Goal: Task Accomplishment & Management: Complete application form

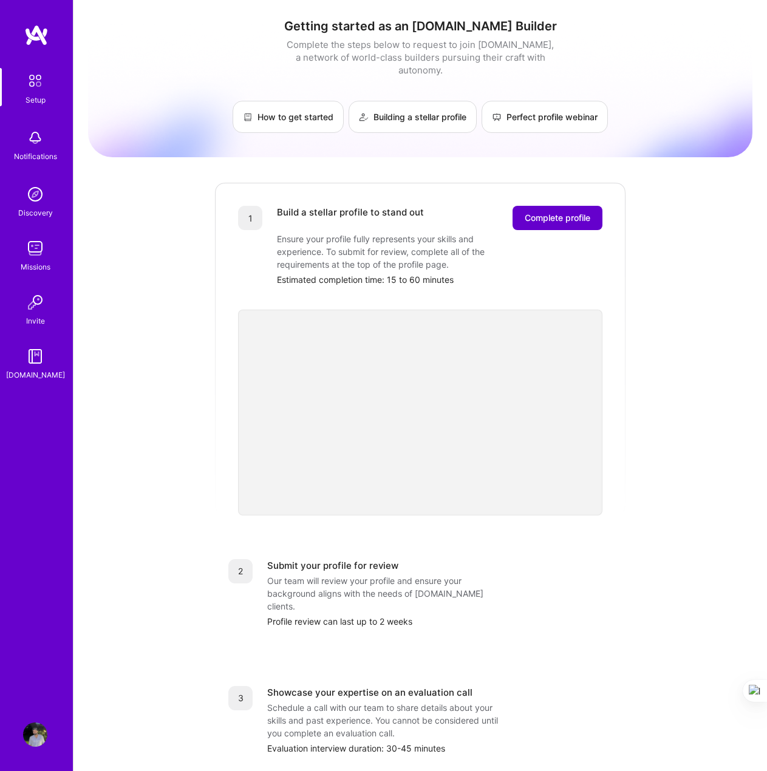
scroll to position [151, 0]
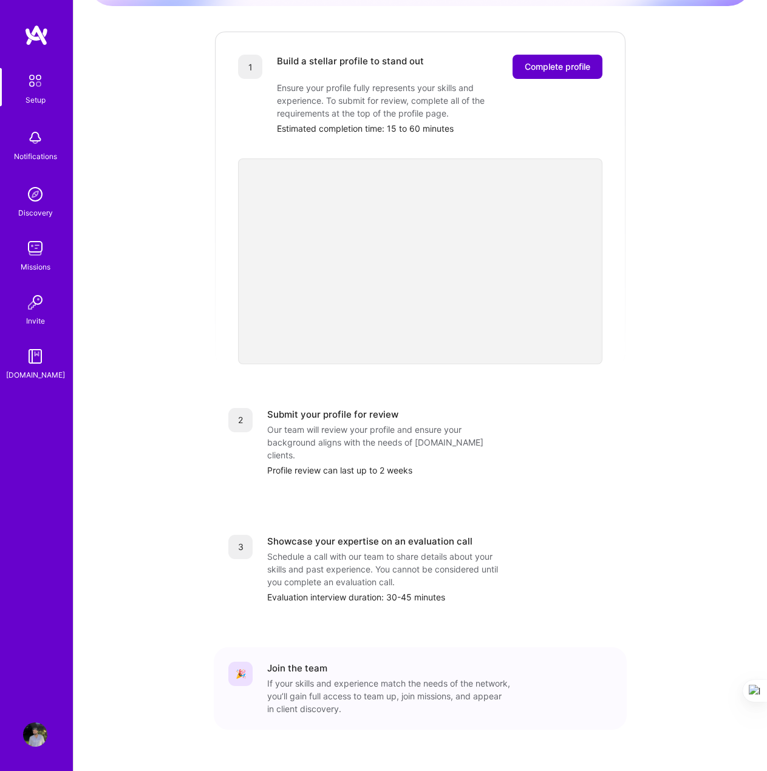
click at [557, 66] on button "Complete profile" at bounding box center [557, 67] width 90 height 24
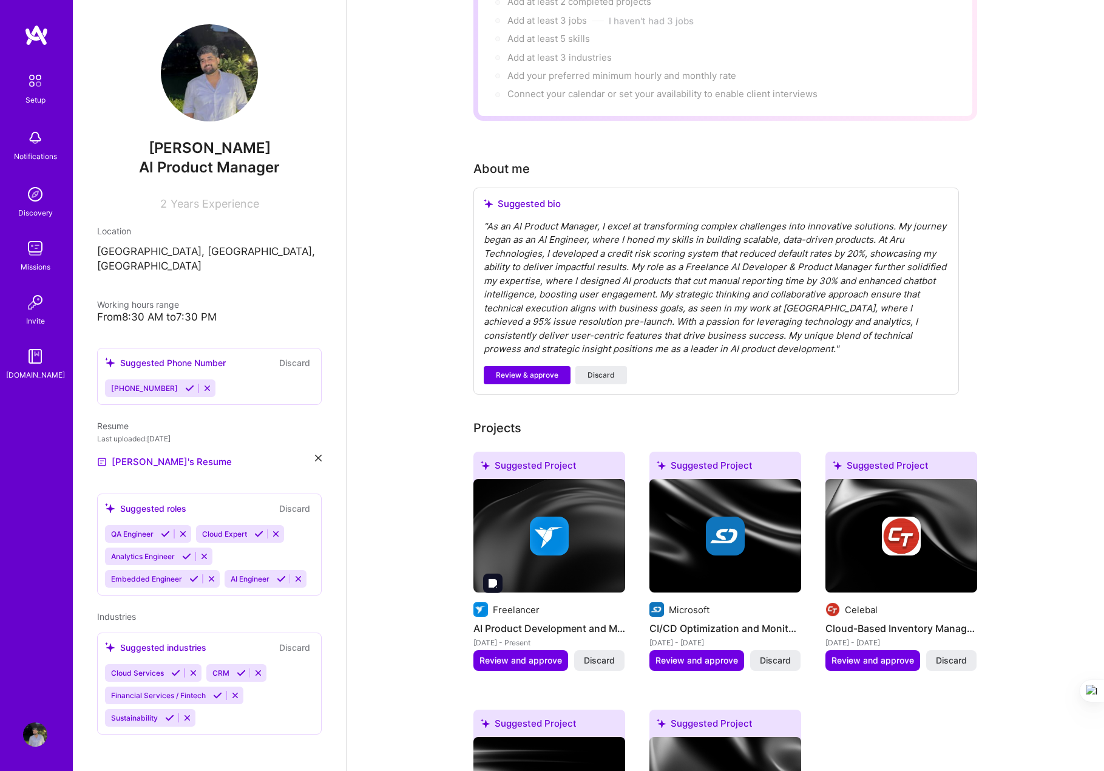
scroll to position [81, 0]
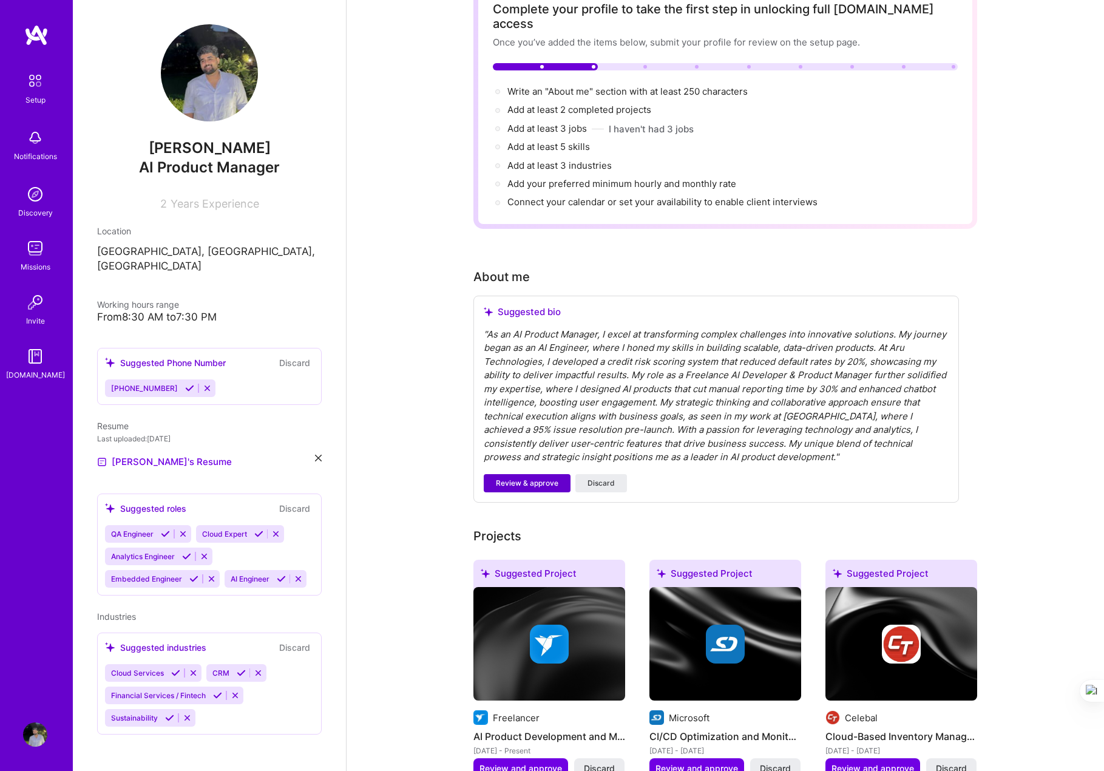
click at [532, 478] on span "Review & approve" at bounding box center [527, 483] width 63 height 11
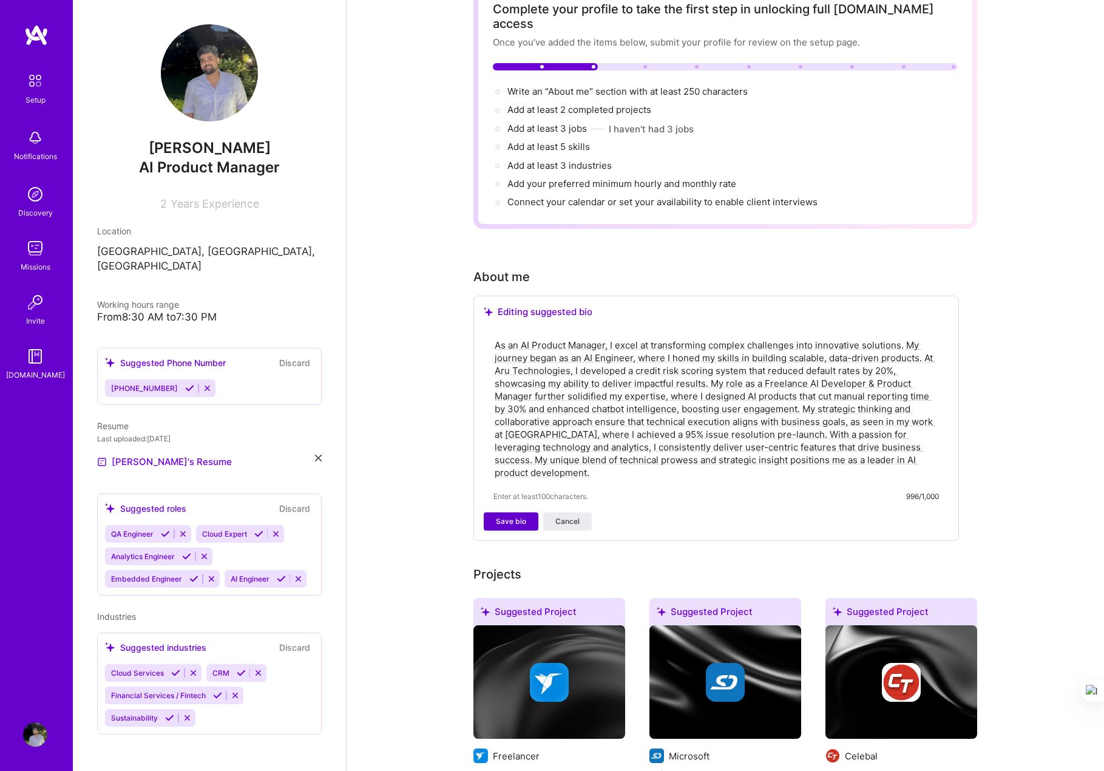
click at [515, 516] on span "Save bio" at bounding box center [511, 521] width 30 height 11
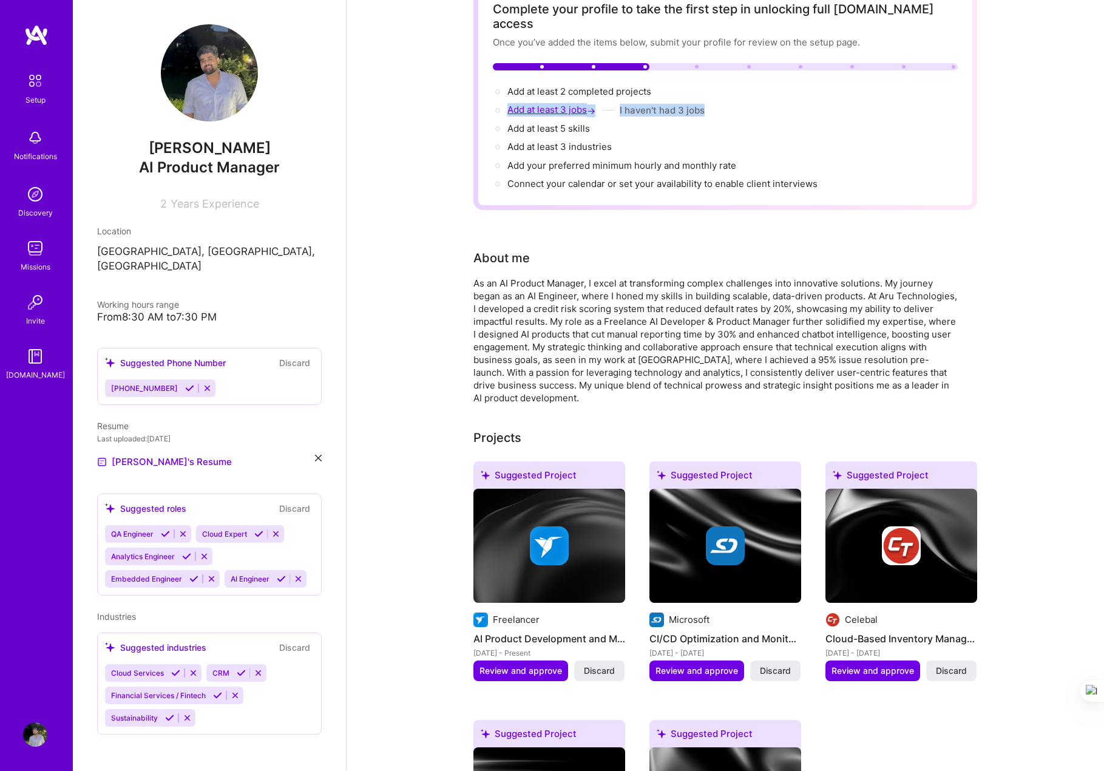
drag, startPoint x: 698, startPoint y: 98, endPoint x: 509, endPoint y: 95, distance: 189.4
click at [509, 103] on div "Add at least 3 jobs → I haven't had 3 jobs" at bounding box center [725, 109] width 465 height 13
click at [455, 229] on div "Complete your profile to take the first step in unlocking full [DOMAIN_NAME] ac…" at bounding box center [726, 767] width 758 height 1598
click at [545, 104] on span "Add at least 3 jobs →" at bounding box center [553, 110] width 90 height 12
select select "US"
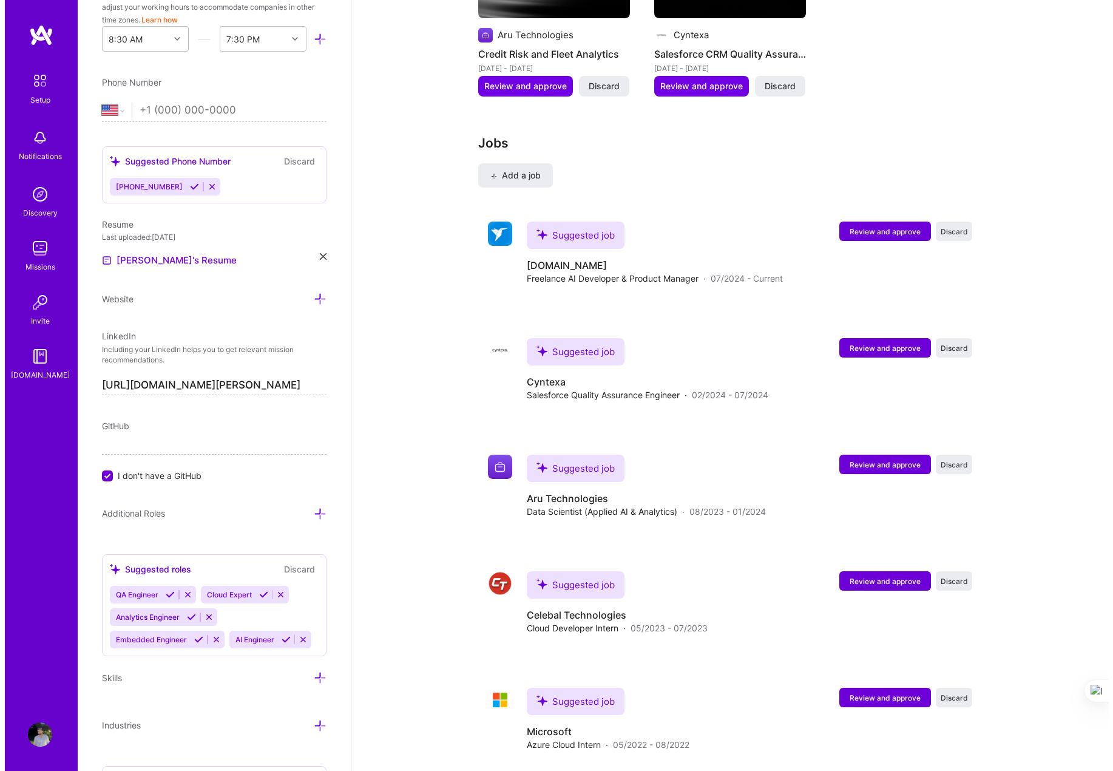
scroll to position [1523, 0]
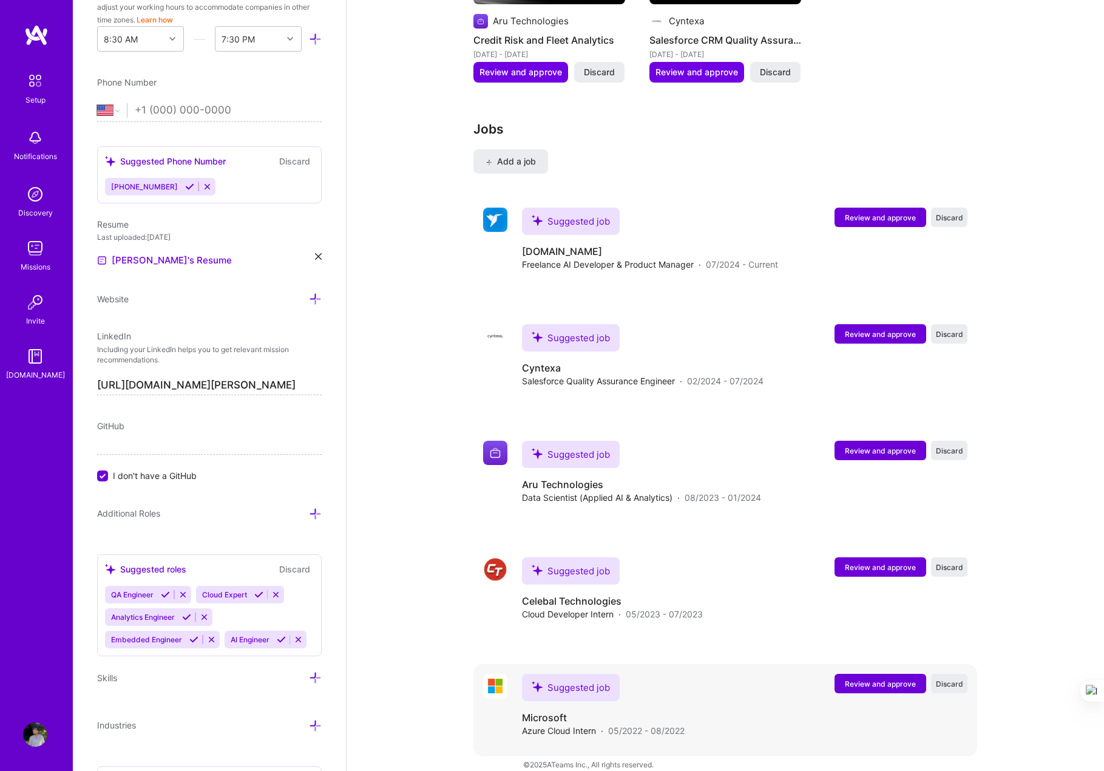
click at [766, 679] on span "Review and approve" at bounding box center [880, 684] width 71 height 10
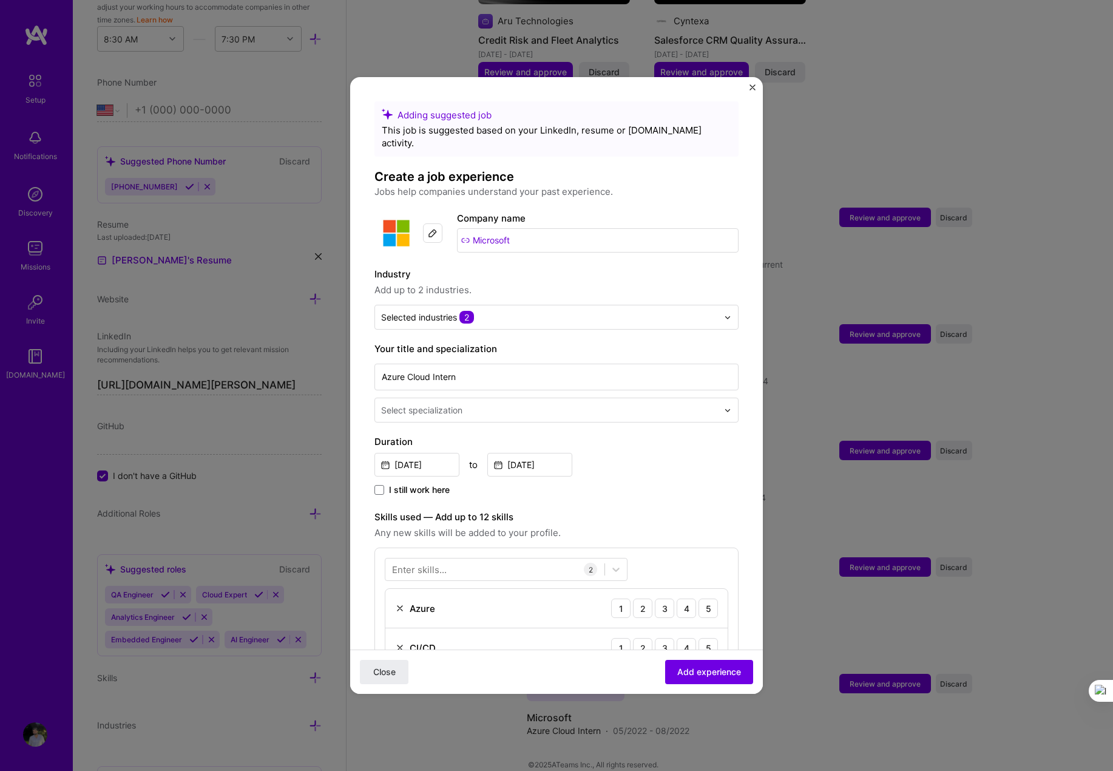
scroll to position [162, 0]
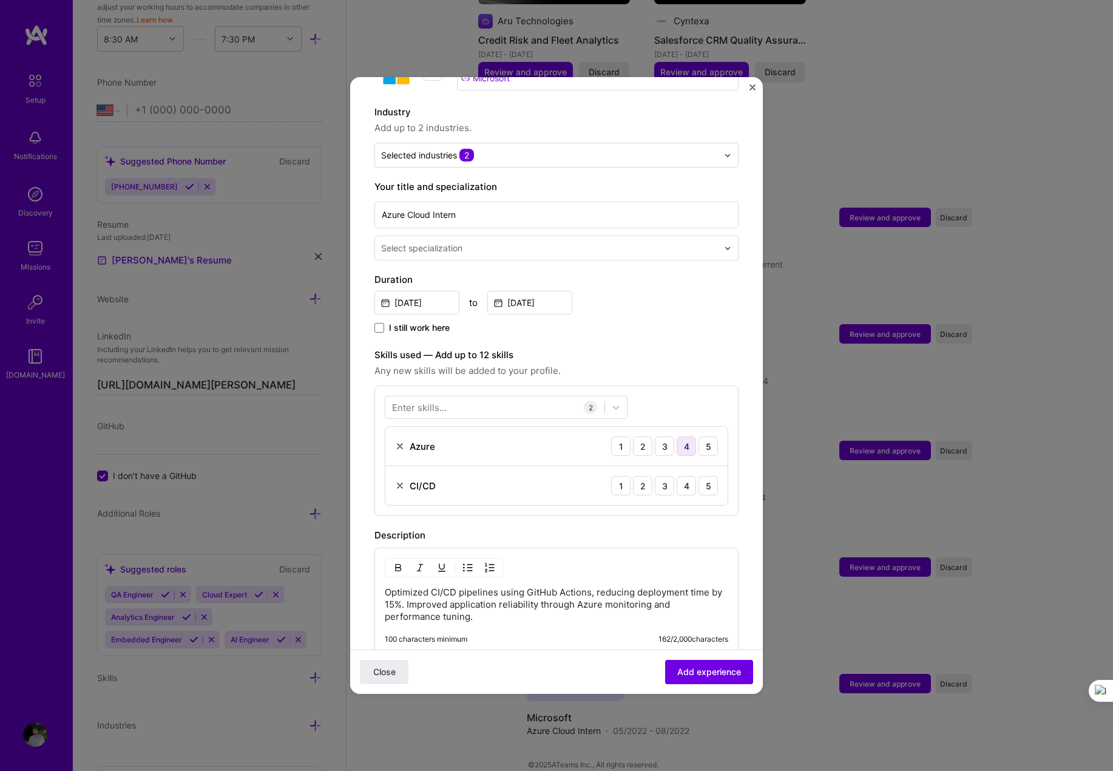
click at [684, 437] on div "4" at bounding box center [686, 446] width 19 height 19
click at [685, 477] on div "4" at bounding box center [686, 485] width 19 height 19
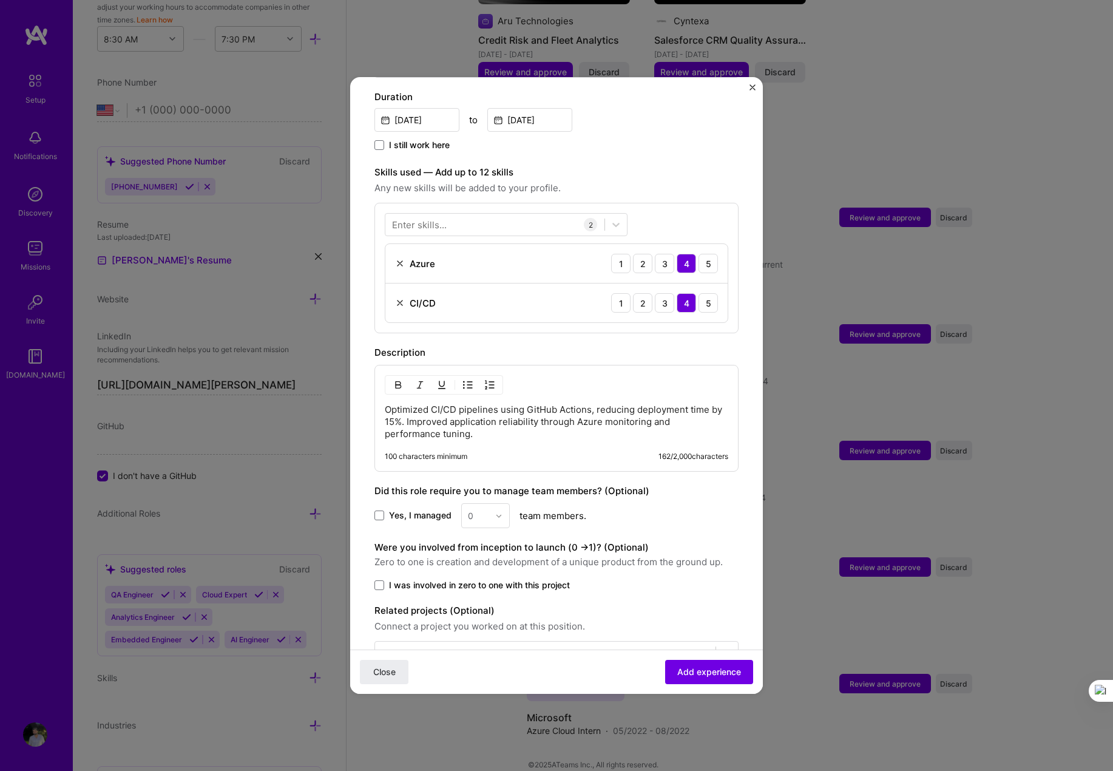
scroll to position [373, 0]
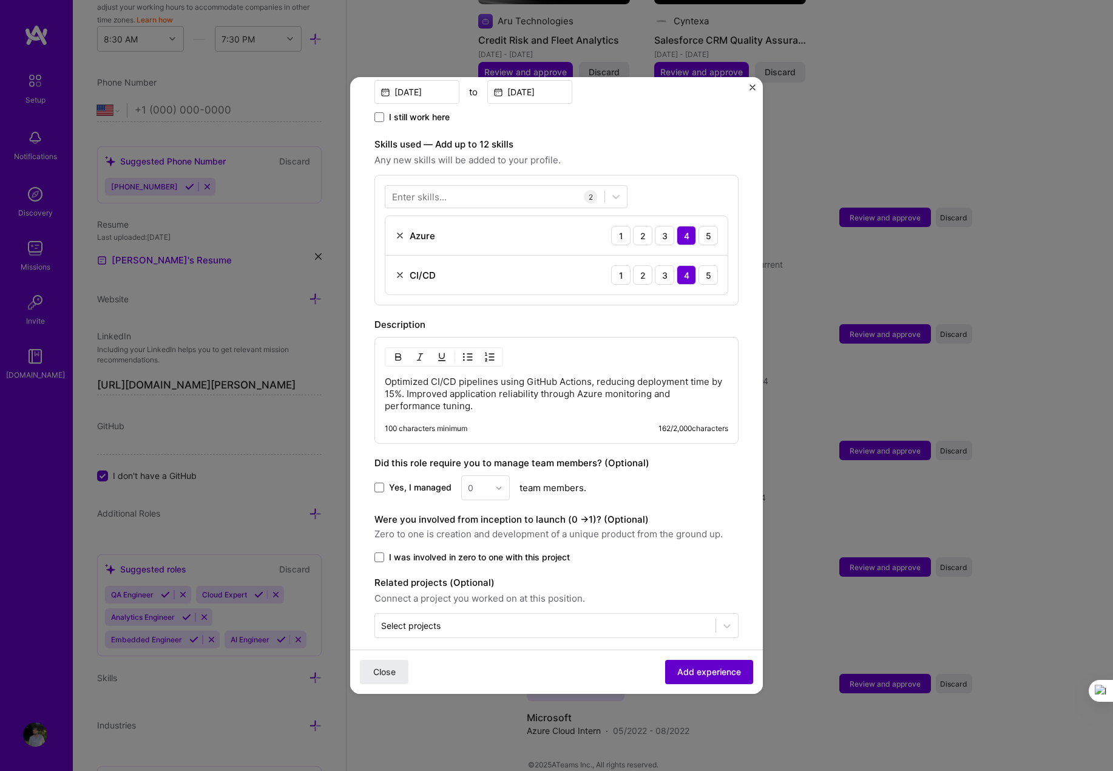
click at [715, 674] on span "Add experience" at bounding box center [710, 672] width 64 height 12
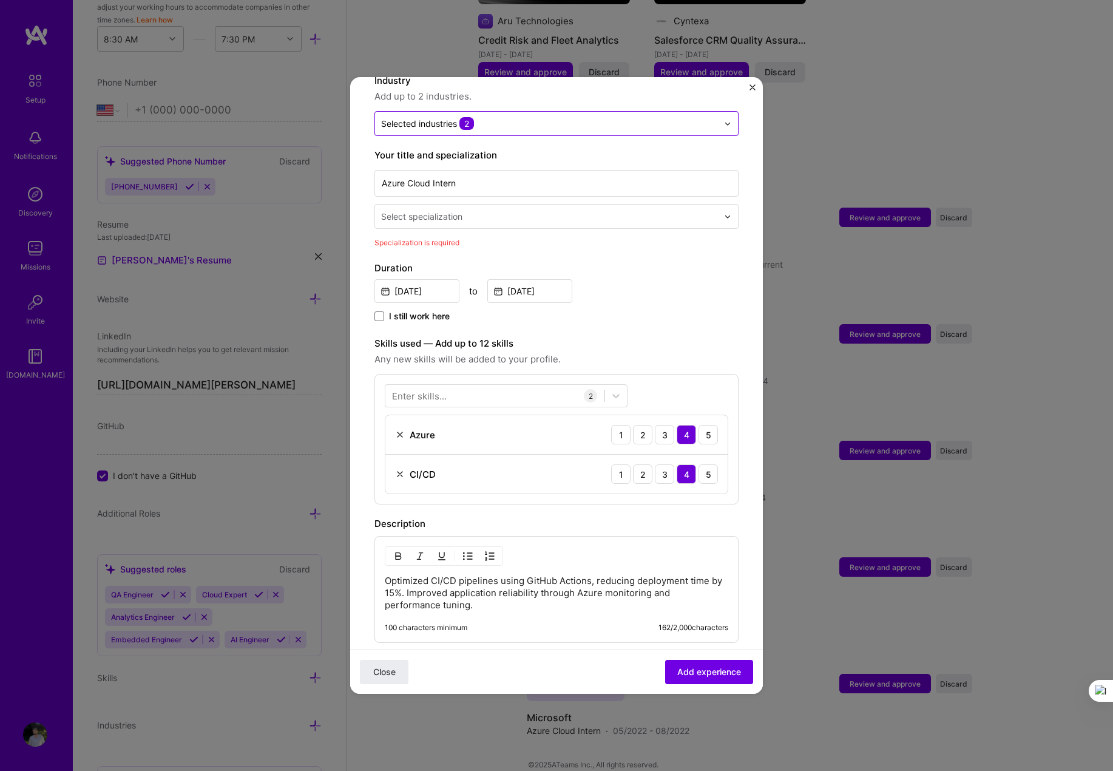
scroll to position [90, 0]
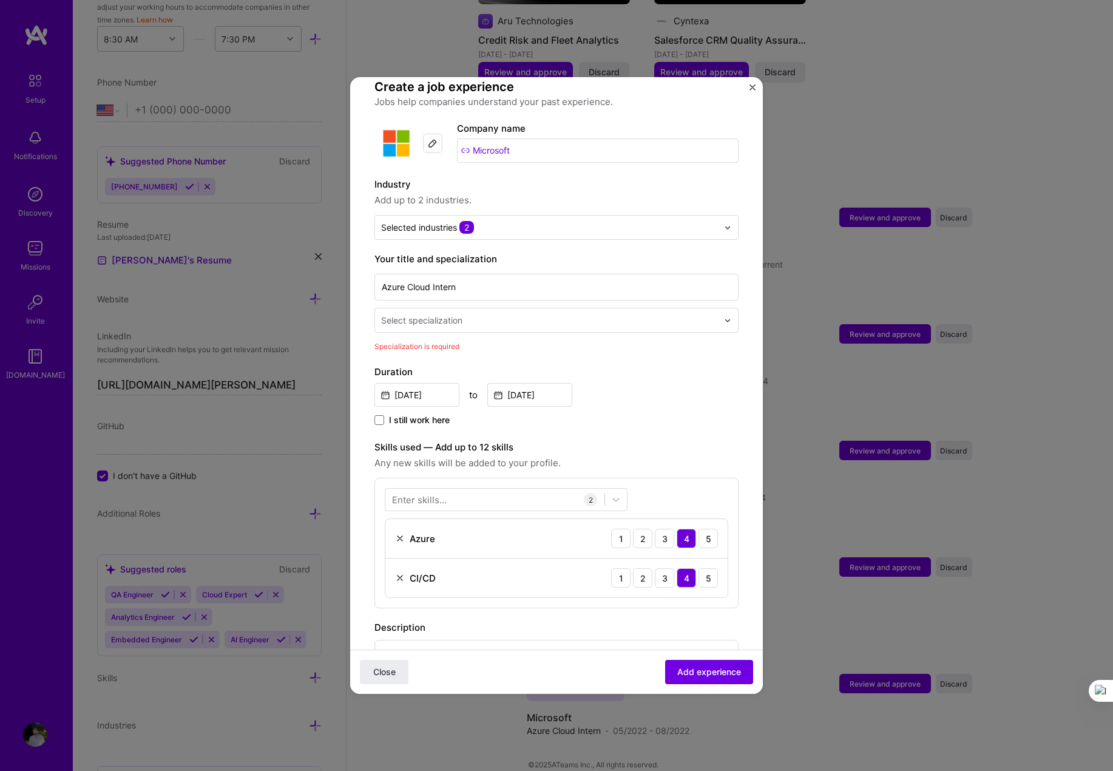
click at [452, 314] on div "Select specialization" at bounding box center [421, 320] width 81 height 13
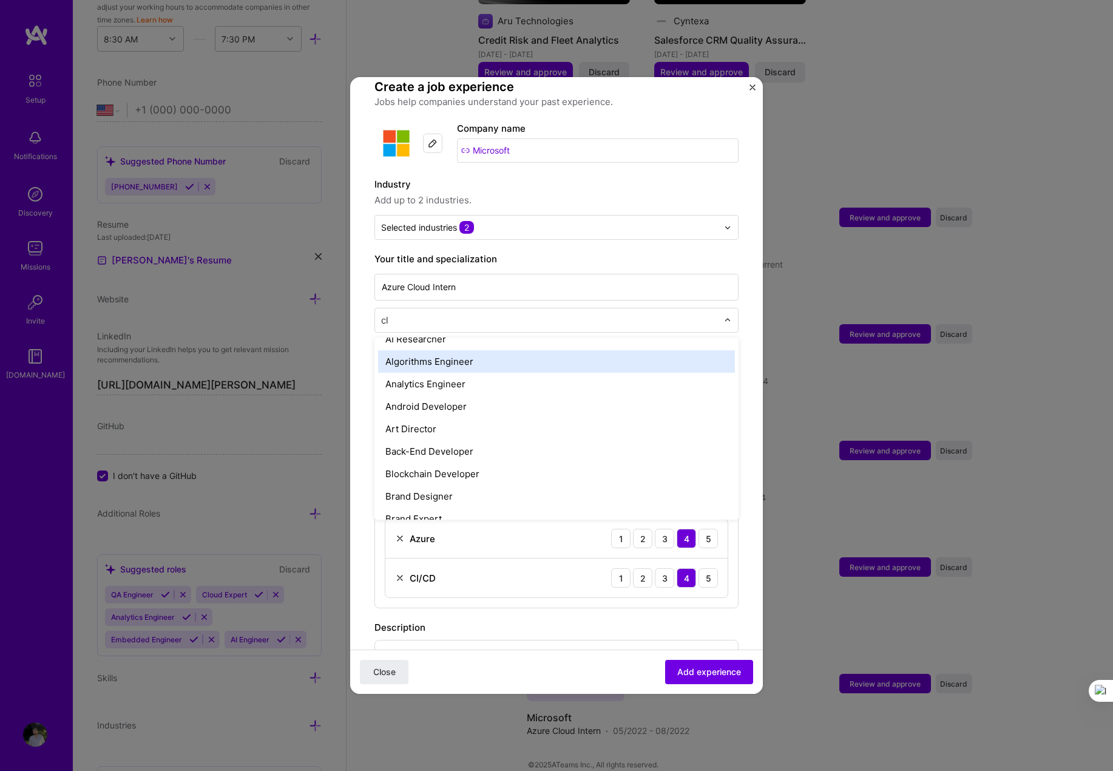
scroll to position [0, 0]
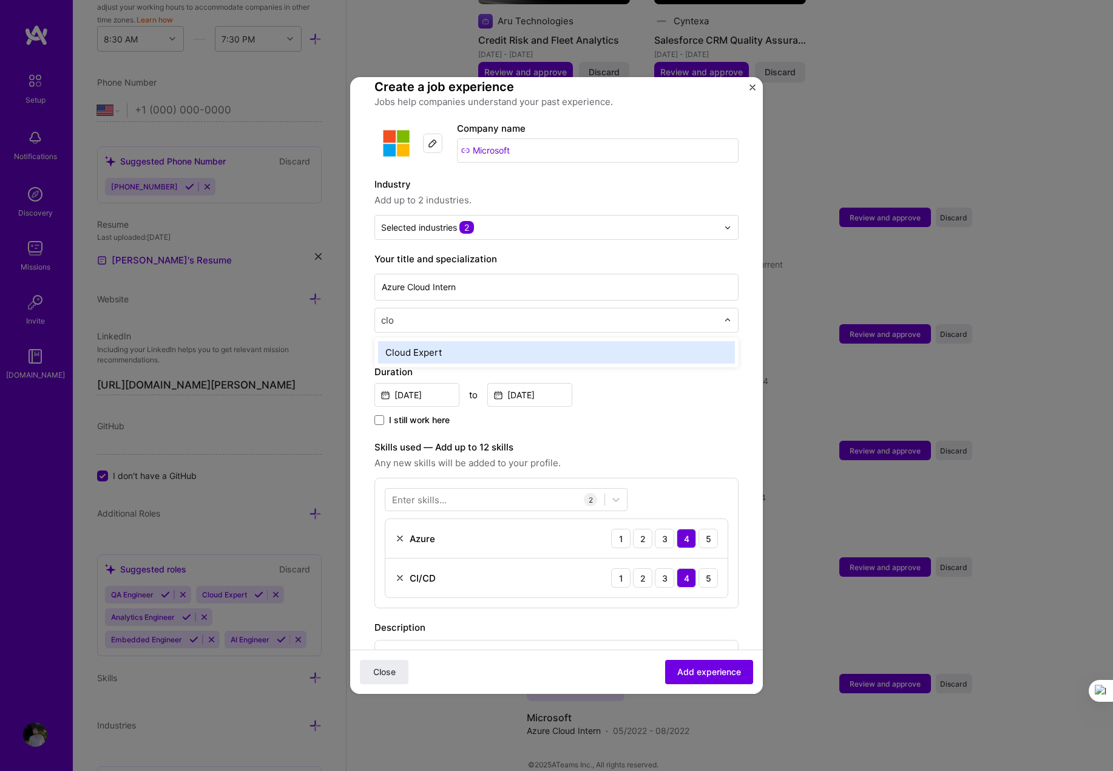
type input "clou"
click at [429, 346] on div "Cloud Expert" at bounding box center [556, 352] width 357 height 22
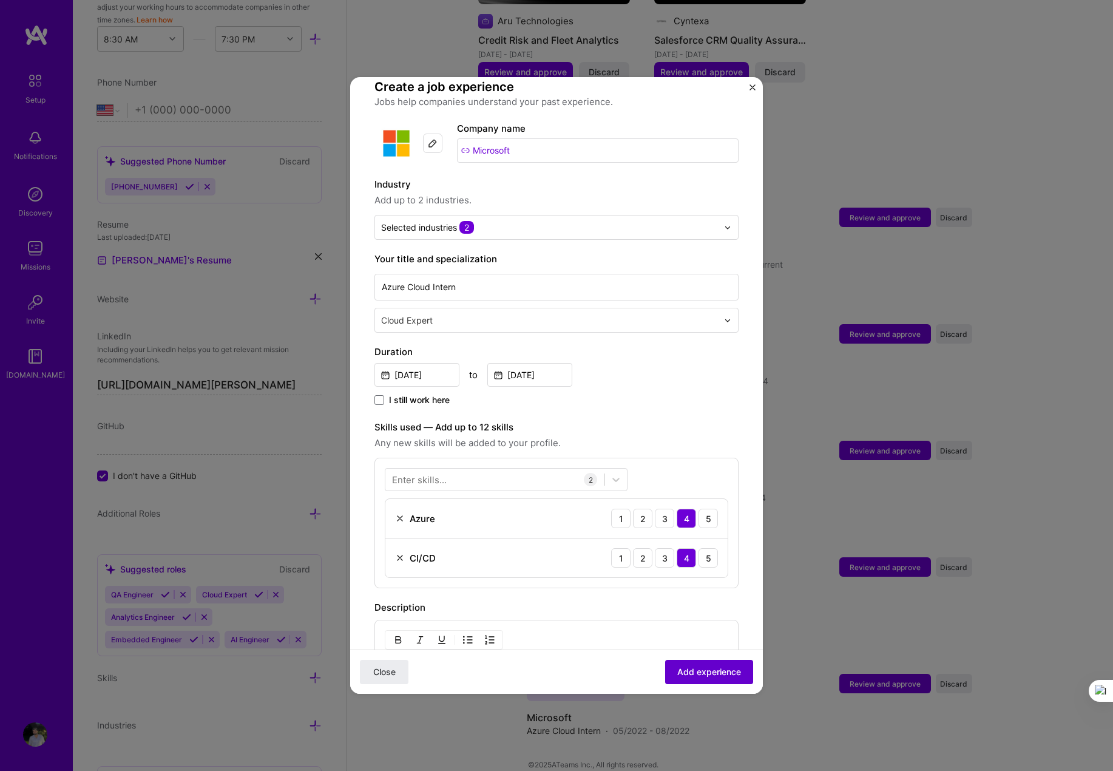
click at [695, 675] on span "Add experience" at bounding box center [710, 672] width 64 height 12
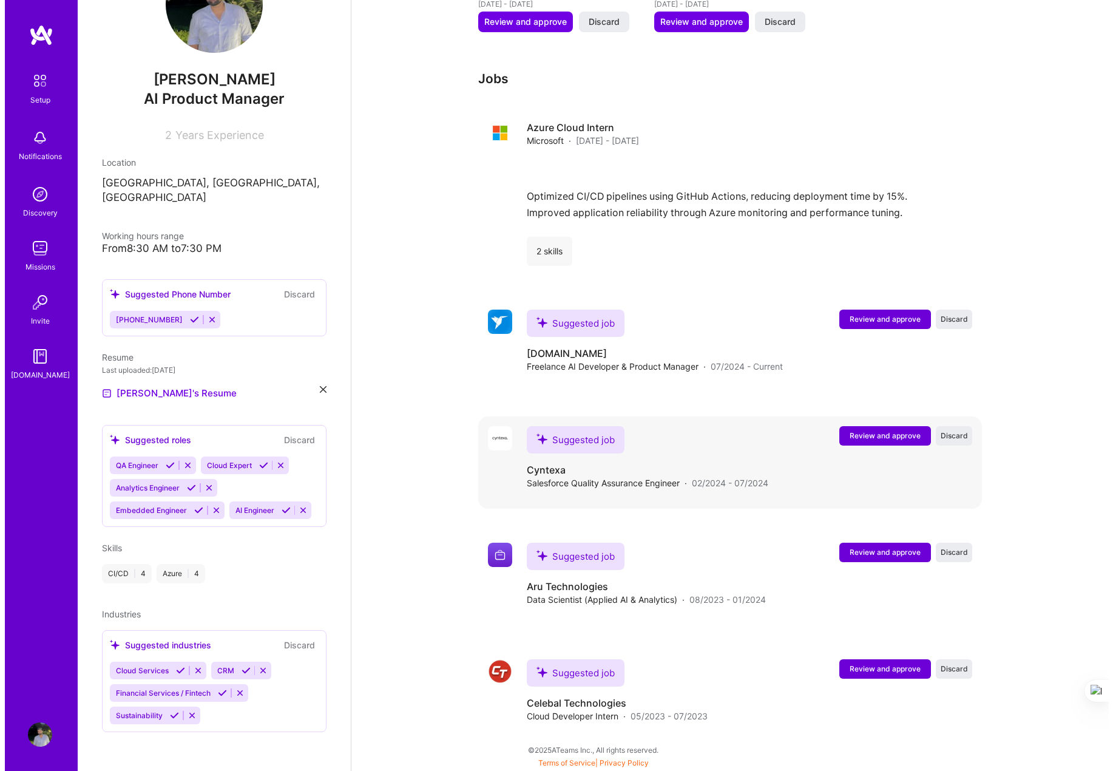
scroll to position [973, 0]
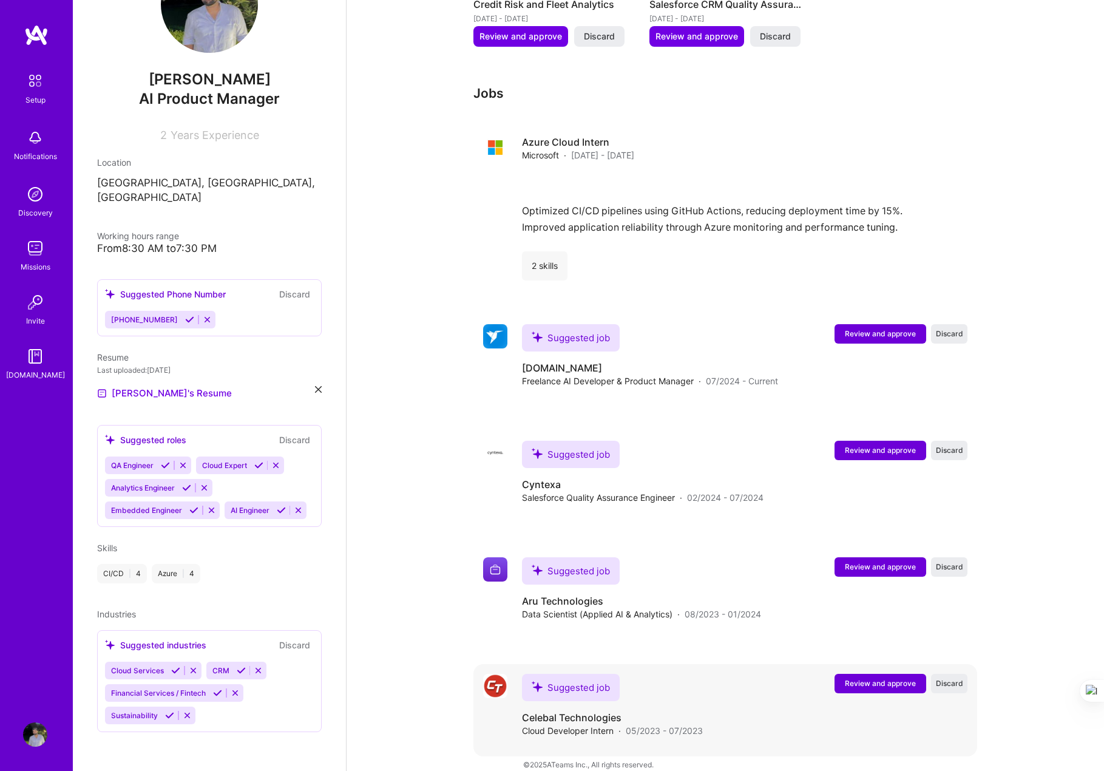
click at [766, 678] on span "Review and approve" at bounding box center [880, 683] width 71 height 10
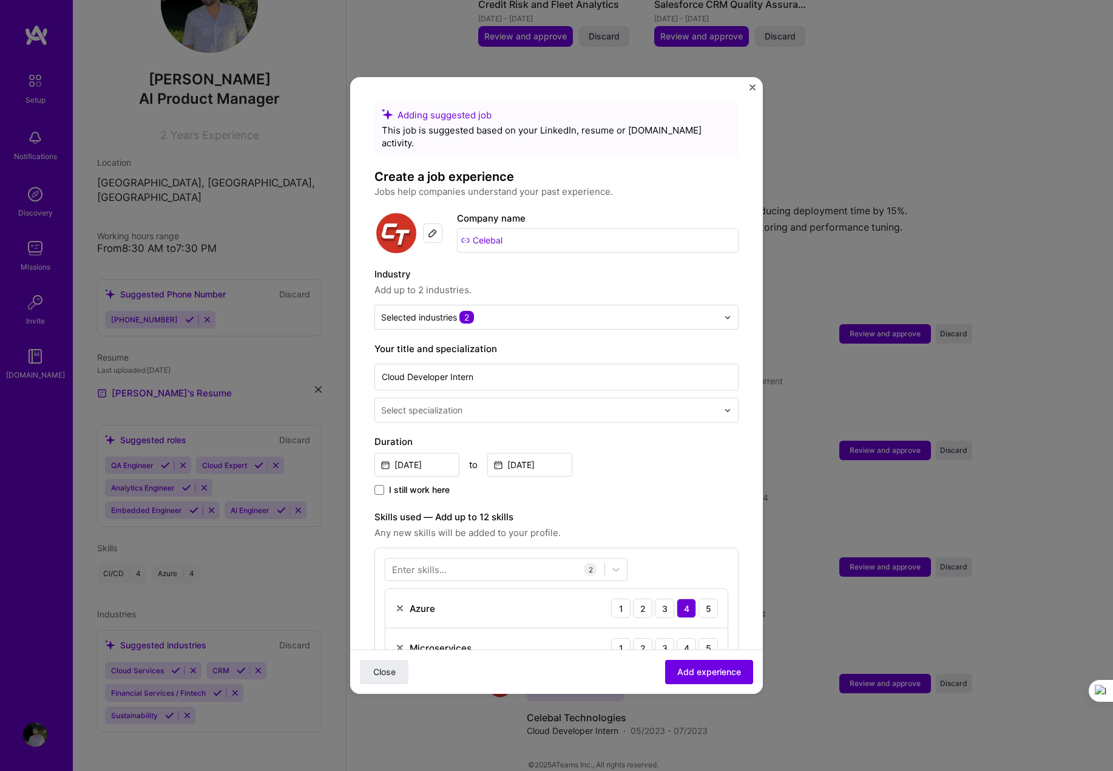
click at [542, 410] on div "Adding suggested job This job is suggested based on your LinkedIn, resume or [D…" at bounding box center [557, 555] width 364 height 909
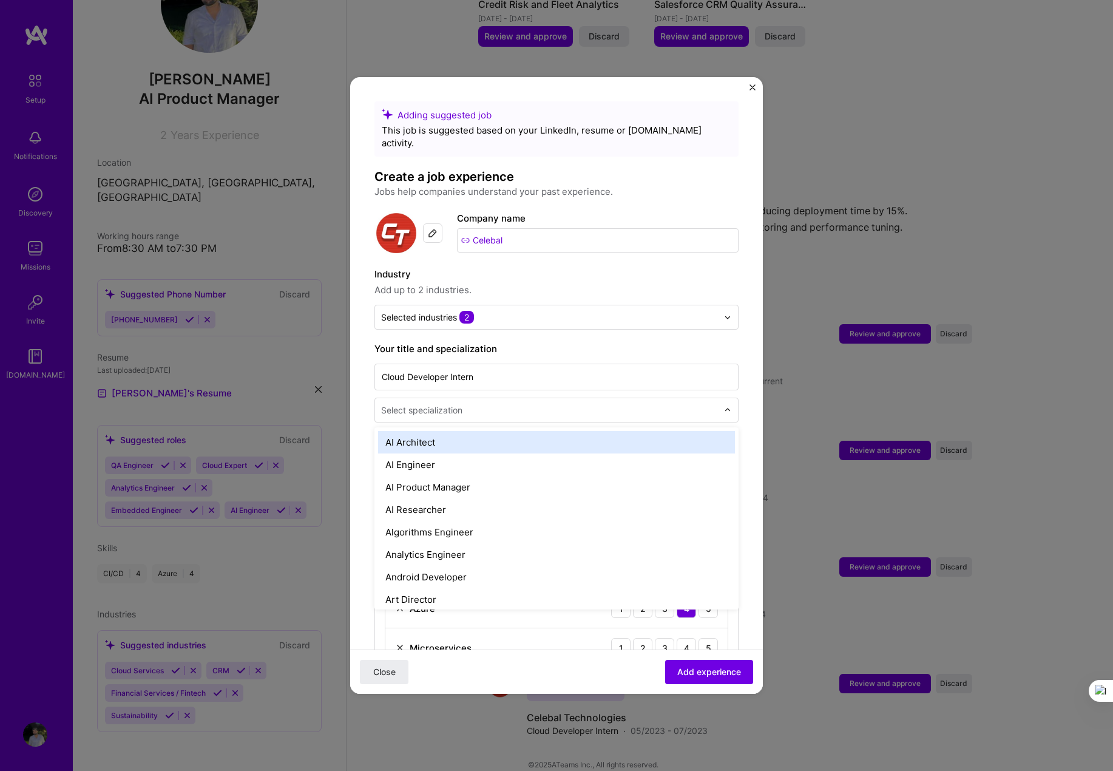
click at [543, 404] on div at bounding box center [550, 410] width 339 height 15
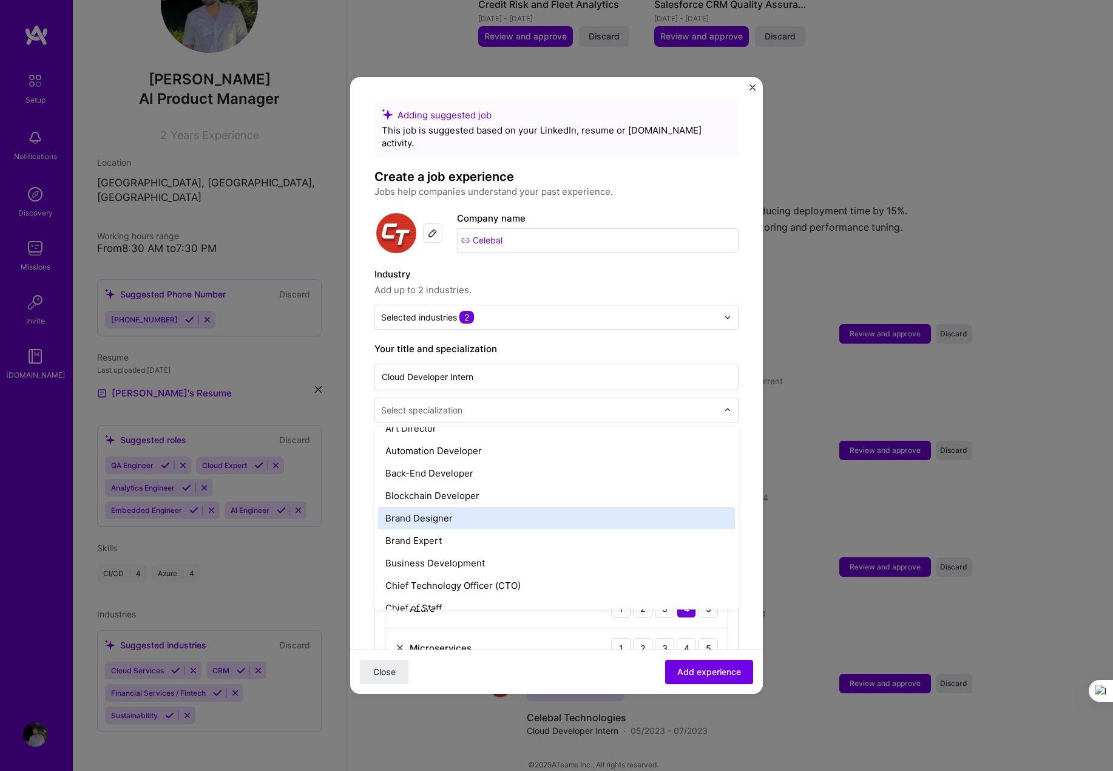
scroll to position [169, 0]
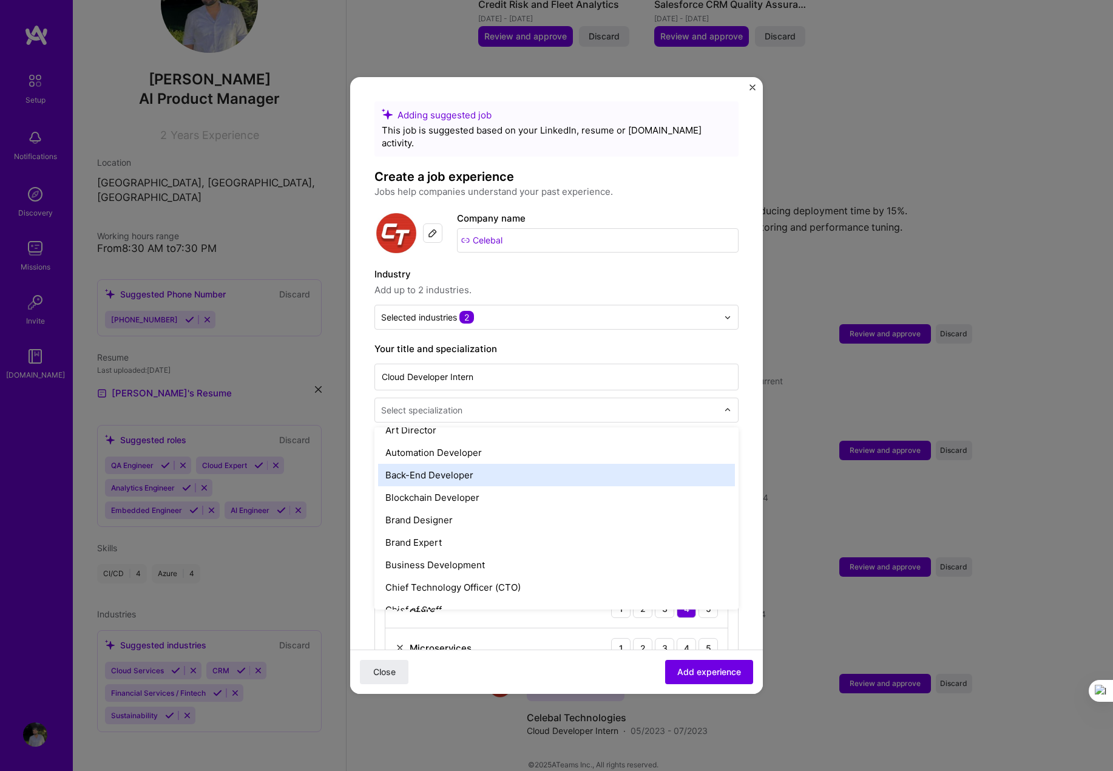
click at [419, 471] on div "Back-End Developer" at bounding box center [556, 475] width 357 height 22
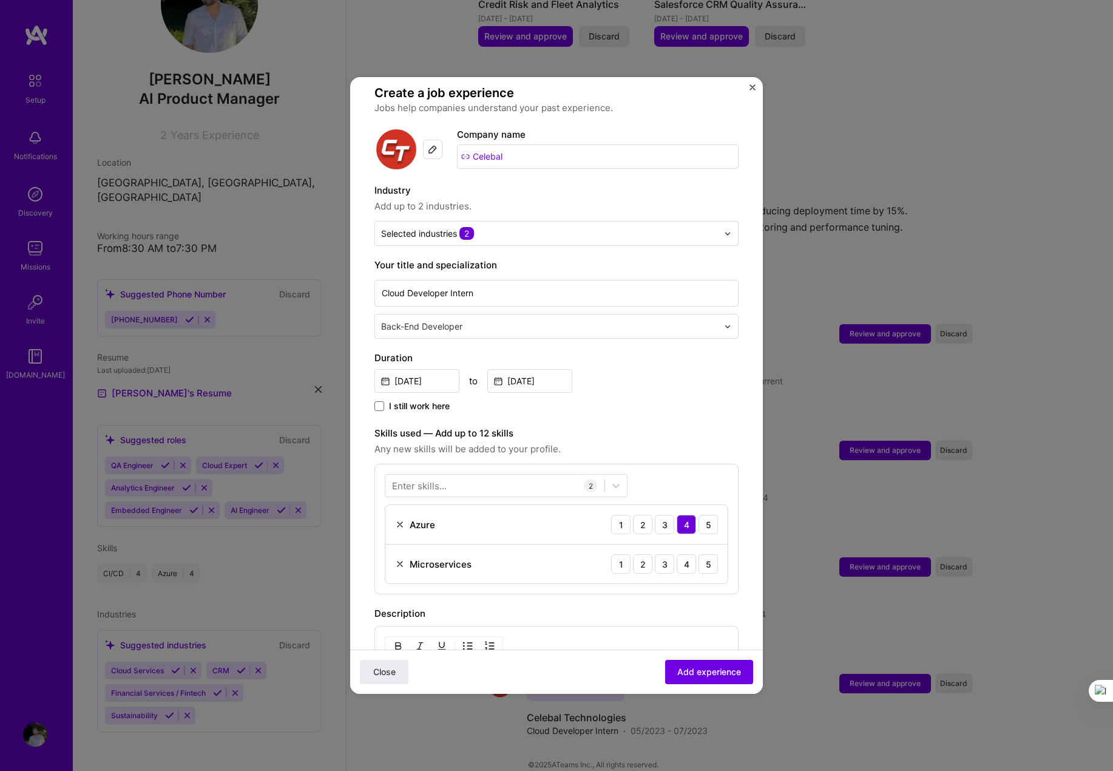
scroll to position [92, 0]
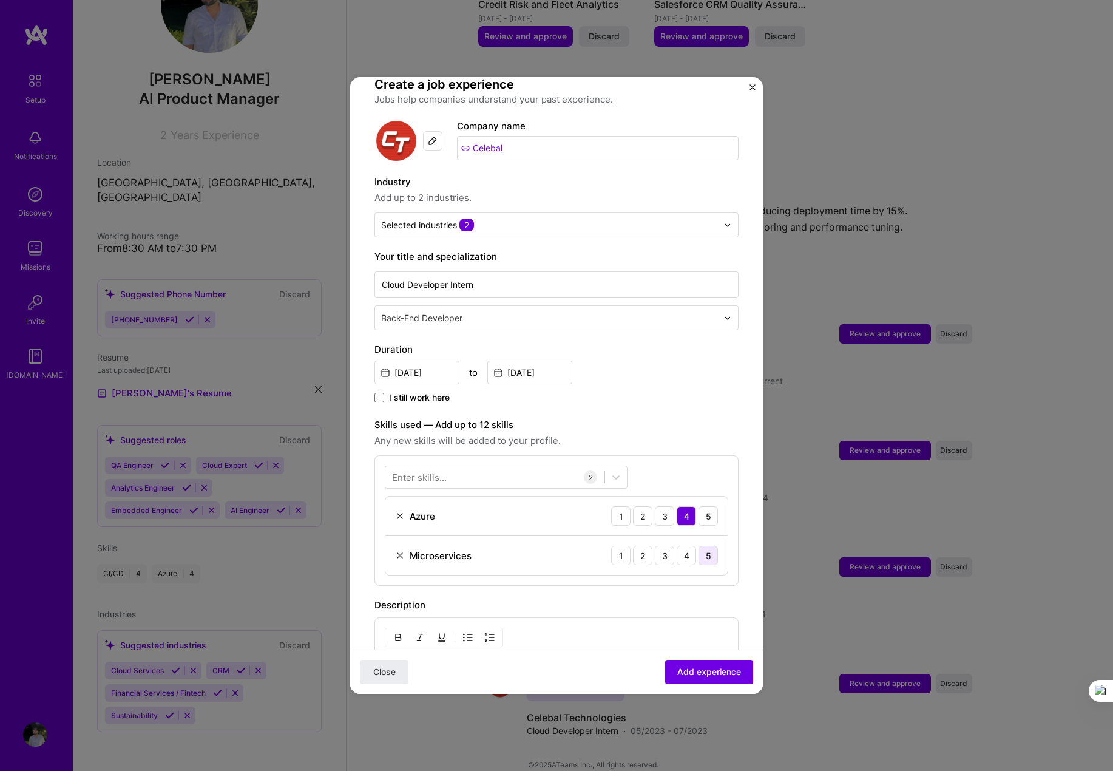
click at [707, 546] on div "5" at bounding box center [708, 555] width 19 height 19
click at [701, 668] on span "Add experience" at bounding box center [710, 672] width 64 height 12
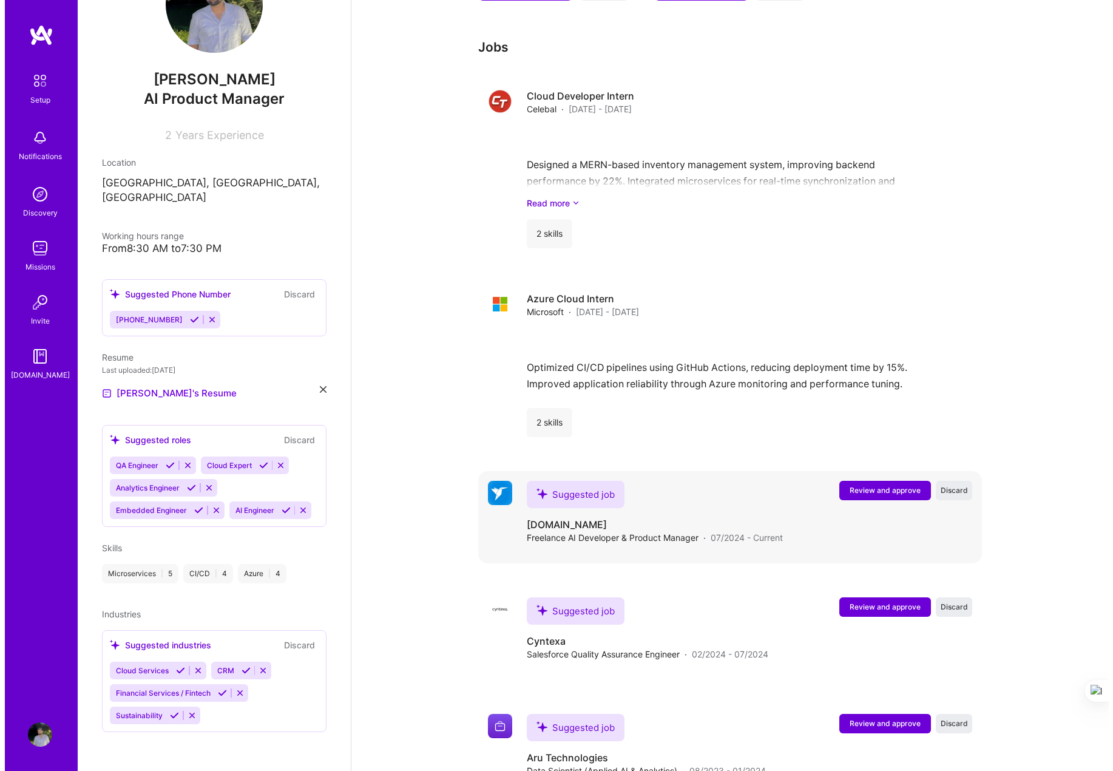
scroll to position [1059, 0]
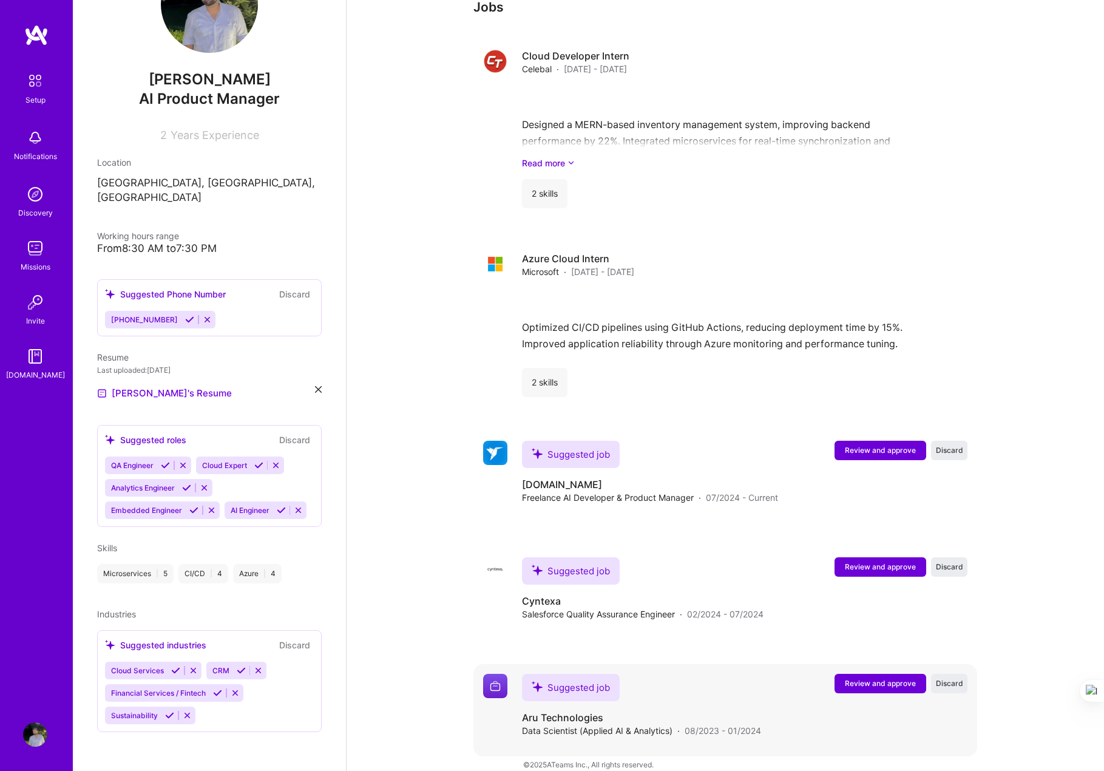
click at [766, 678] on span "Review and approve" at bounding box center [880, 683] width 71 height 10
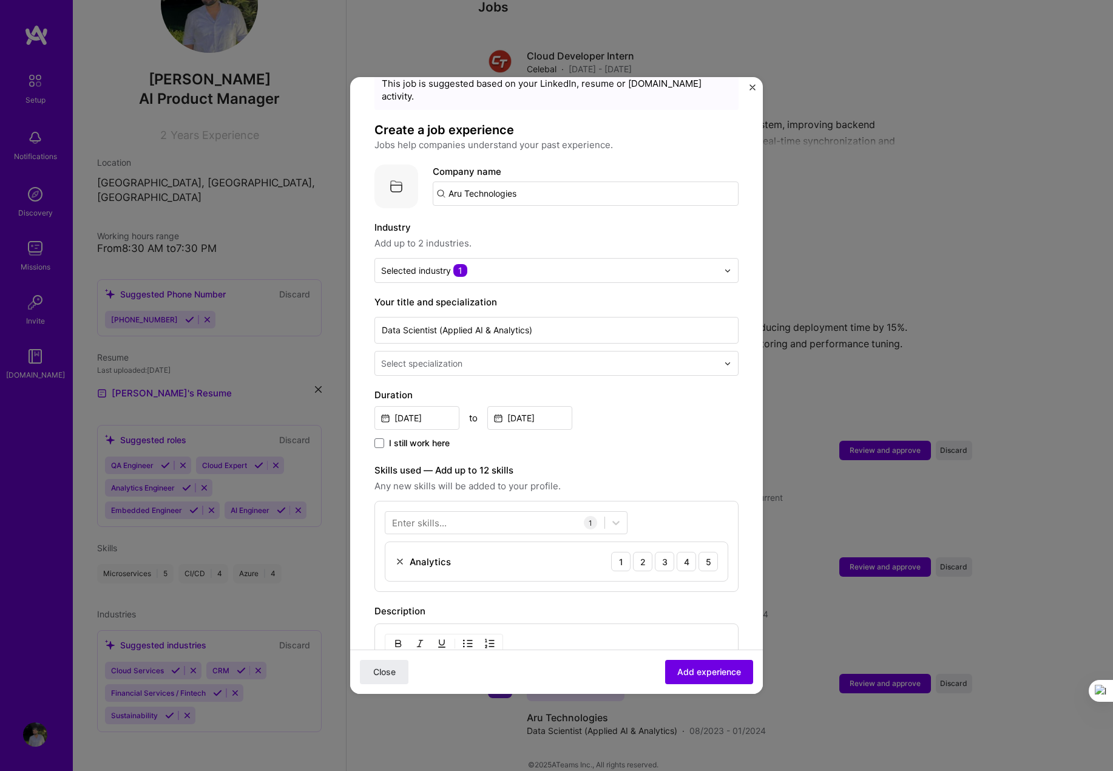
scroll to position [81, 0]
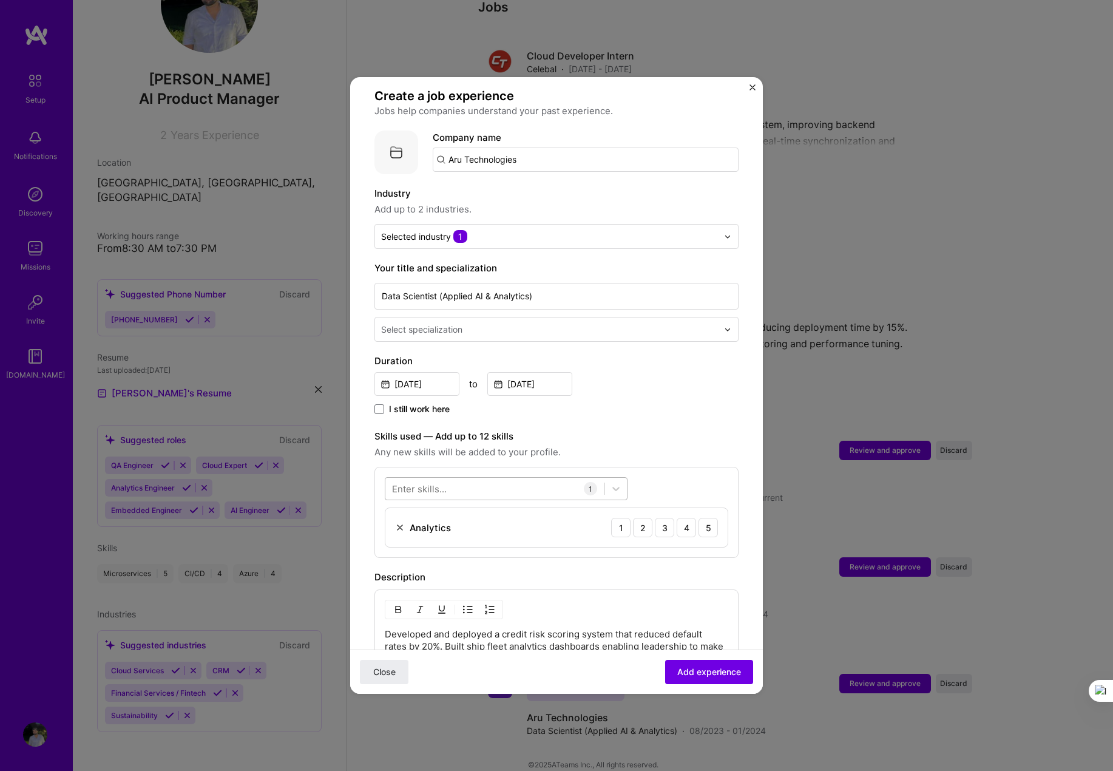
click at [487, 480] on div at bounding box center [495, 489] width 219 height 20
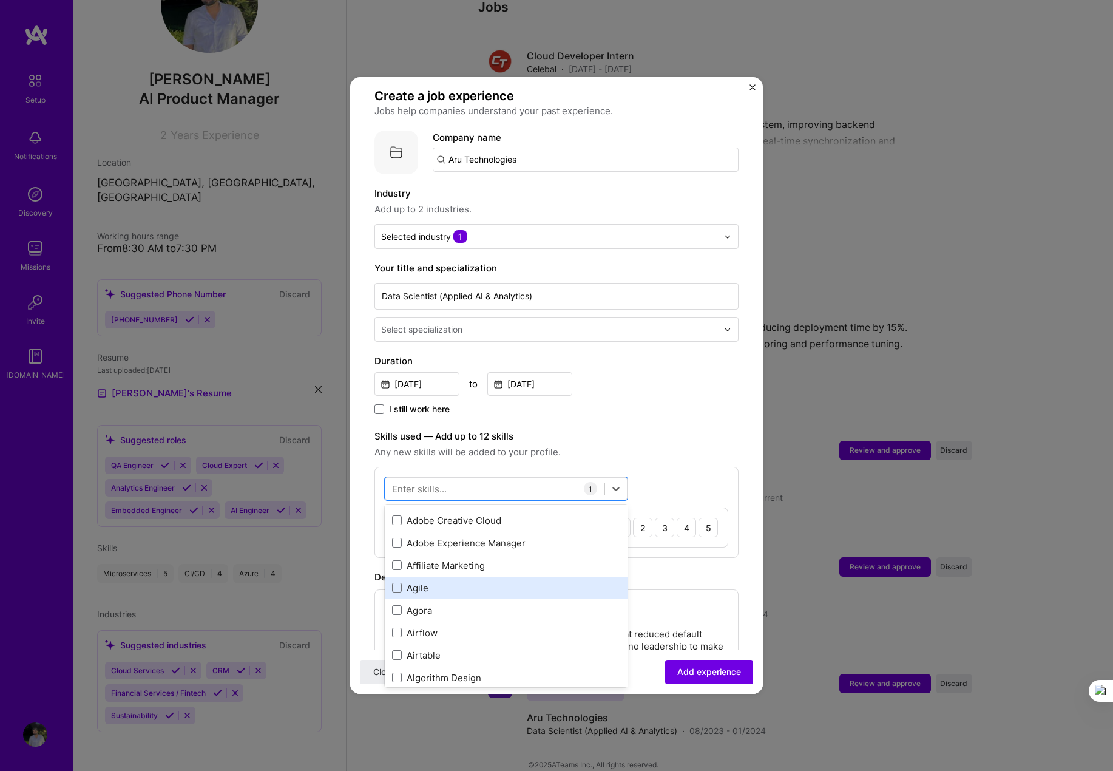
scroll to position [486, 0]
click at [393, 588] on span at bounding box center [397, 593] width 10 height 10
click at [0, 0] on input "checkbox" at bounding box center [0, 0] width 0 height 0
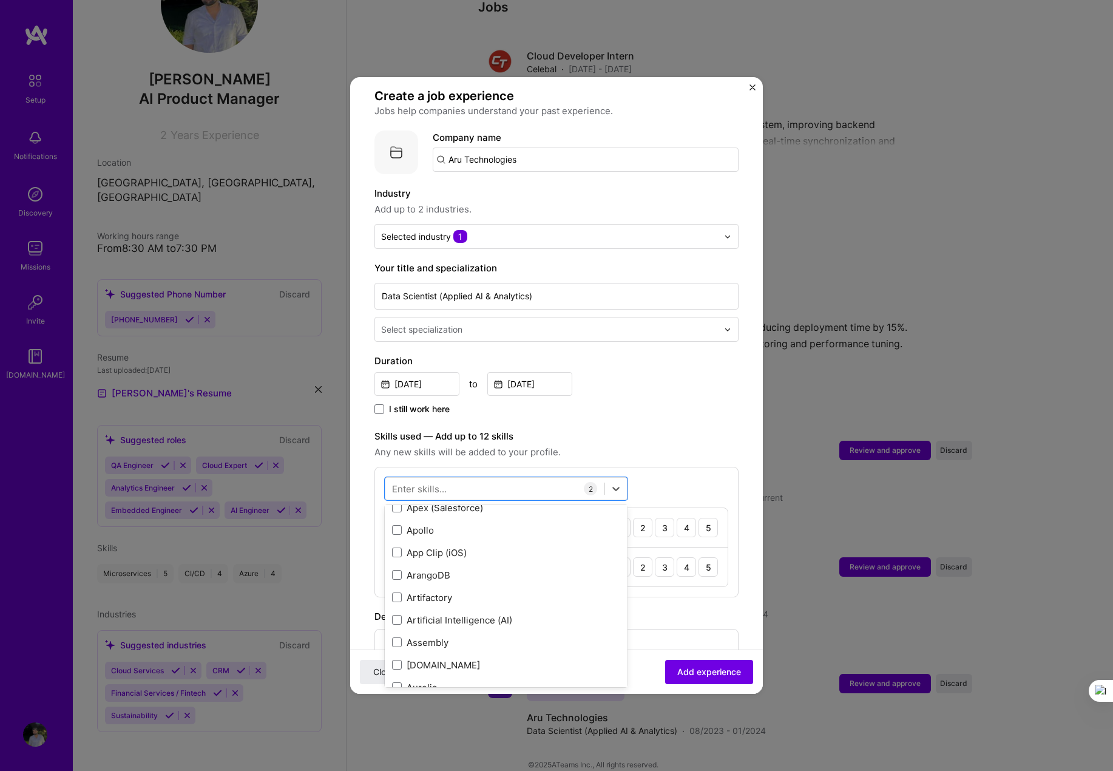
scroll to position [891, 0]
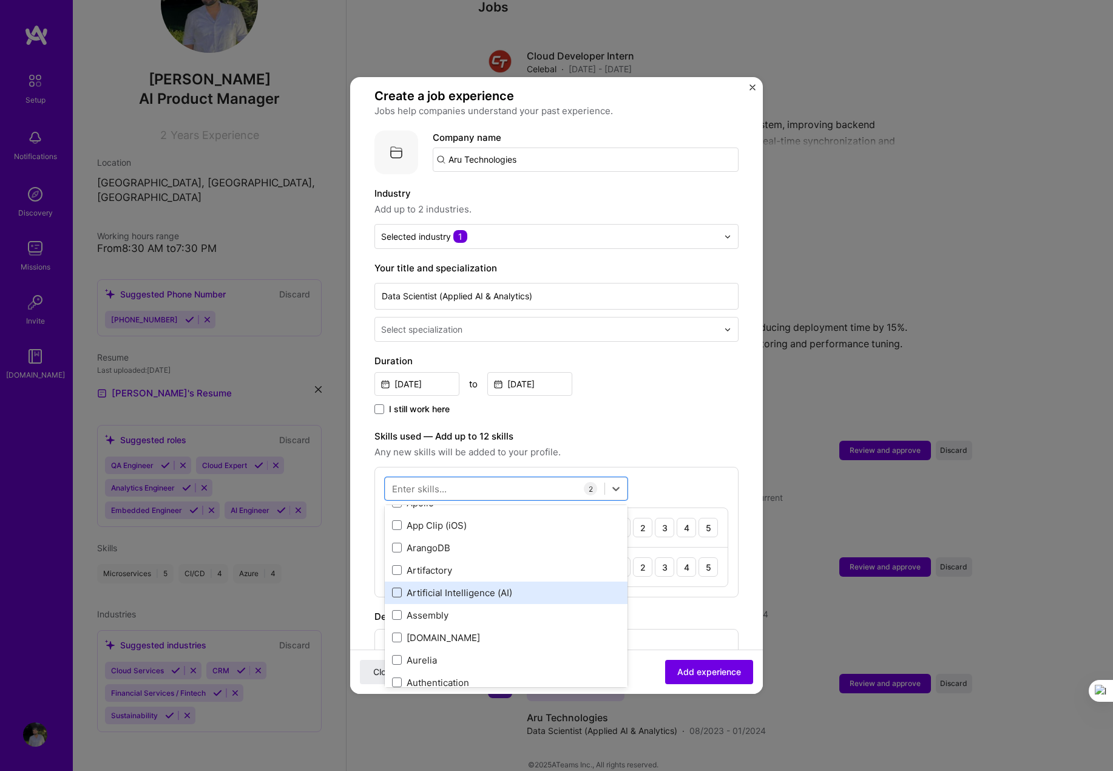
click at [396, 588] on span at bounding box center [397, 593] width 10 height 10
click at [0, 0] on input "checkbox" at bounding box center [0, 0] width 0 height 0
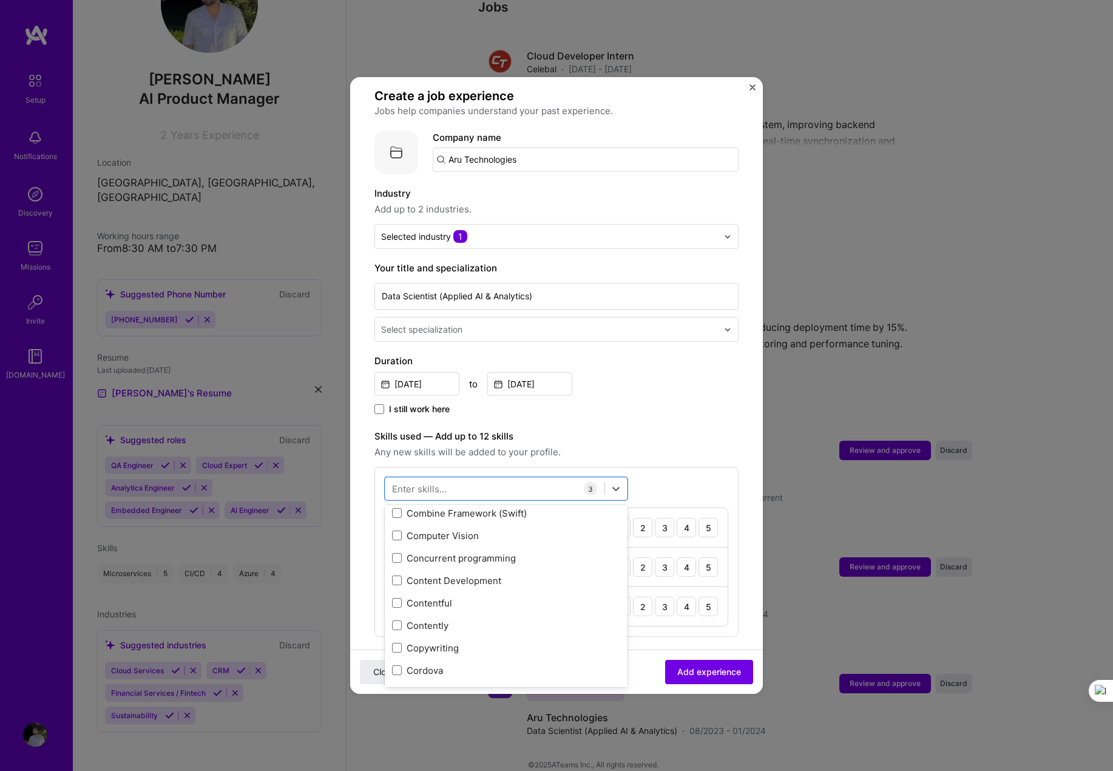
scroll to position [1619, 0]
click at [399, 555] on span at bounding box center [397, 560] width 10 height 10
click at [0, 0] on input "checkbox" at bounding box center [0, 0] width 0 height 0
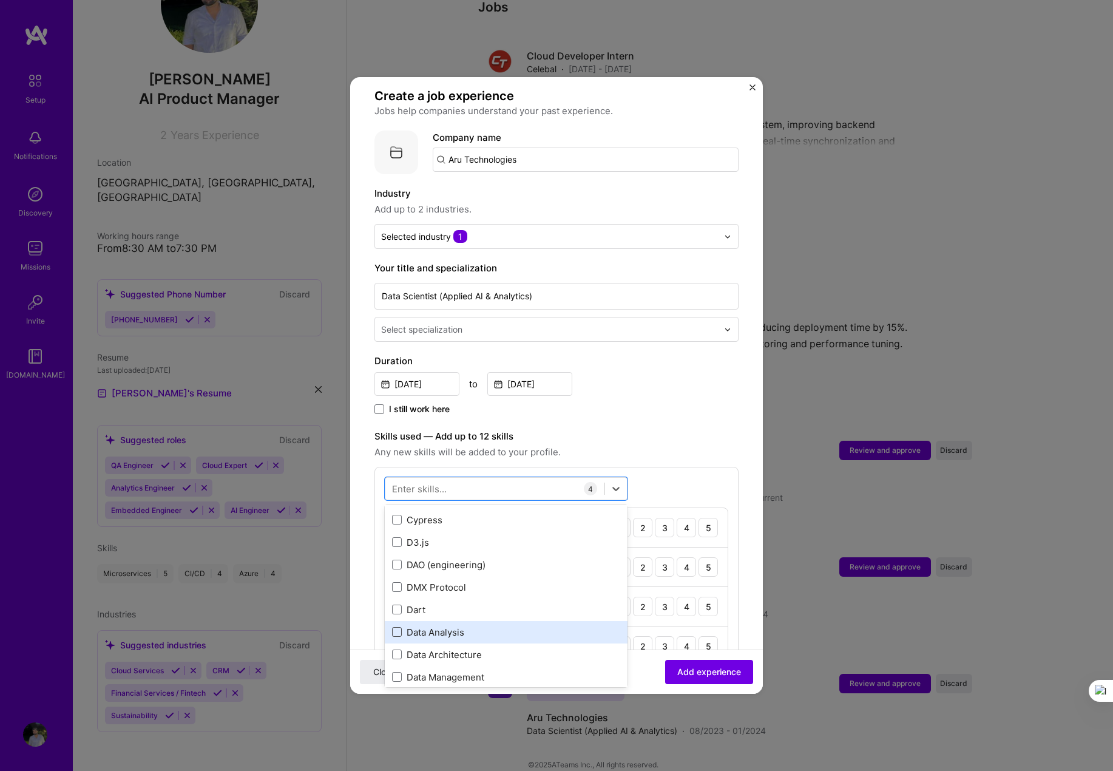
click at [396, 627] on span at bounding box center [397, 632] width 10 height 10
click at [0, 0] on input "checkbox" at bounding box center [0, 0] width 0 height 0
click at [398, 650] on span at bounding box center [397, 655] width 10 height 10
click at [0, 0] on input "checkbox" at bounding box center [0, 0] width 0 height 0
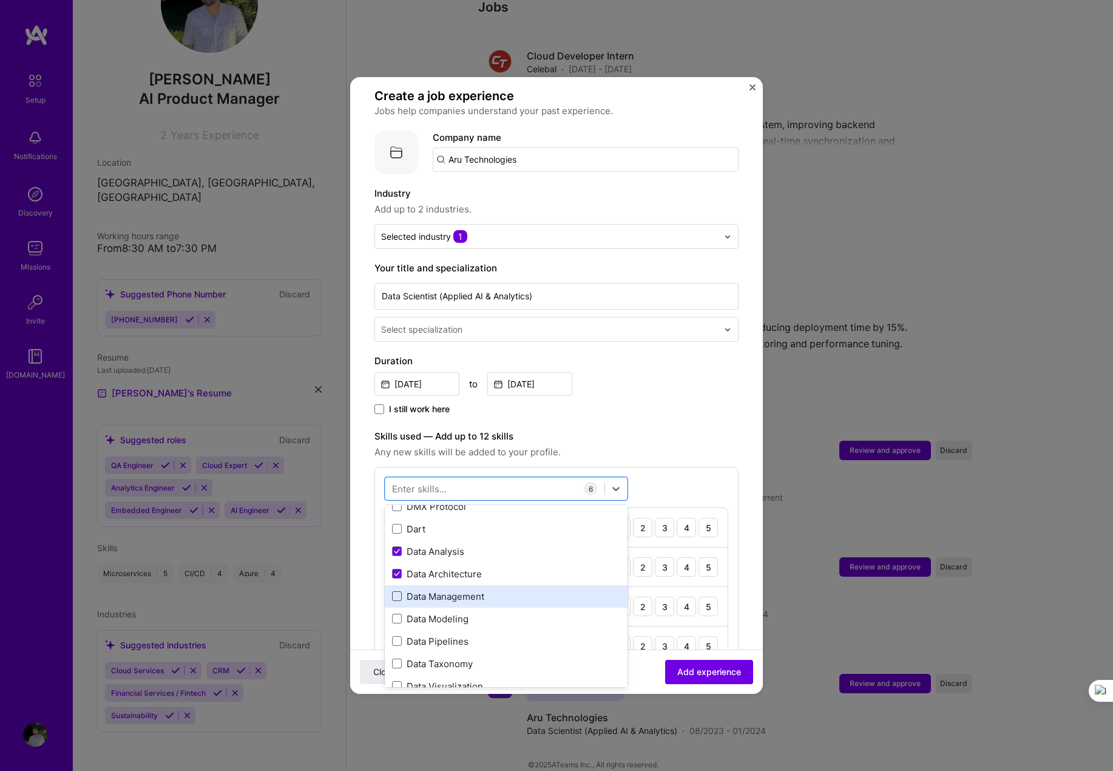
click at [399, 591] on span at bounding box center [397, 596] width 10 height 10
click at [0, 0] on input "checkbox" at bounding box center [0, 0] width 0 height 0
click at [393, 614] on span at bounding box center [397, 619] width 10 height 10
click at [0, 0] on input "checkbox" at bounding box center [0, 0] width 0 height 0
click at [398, 636] on span at bounding box center [397, 641] width 10 height 10
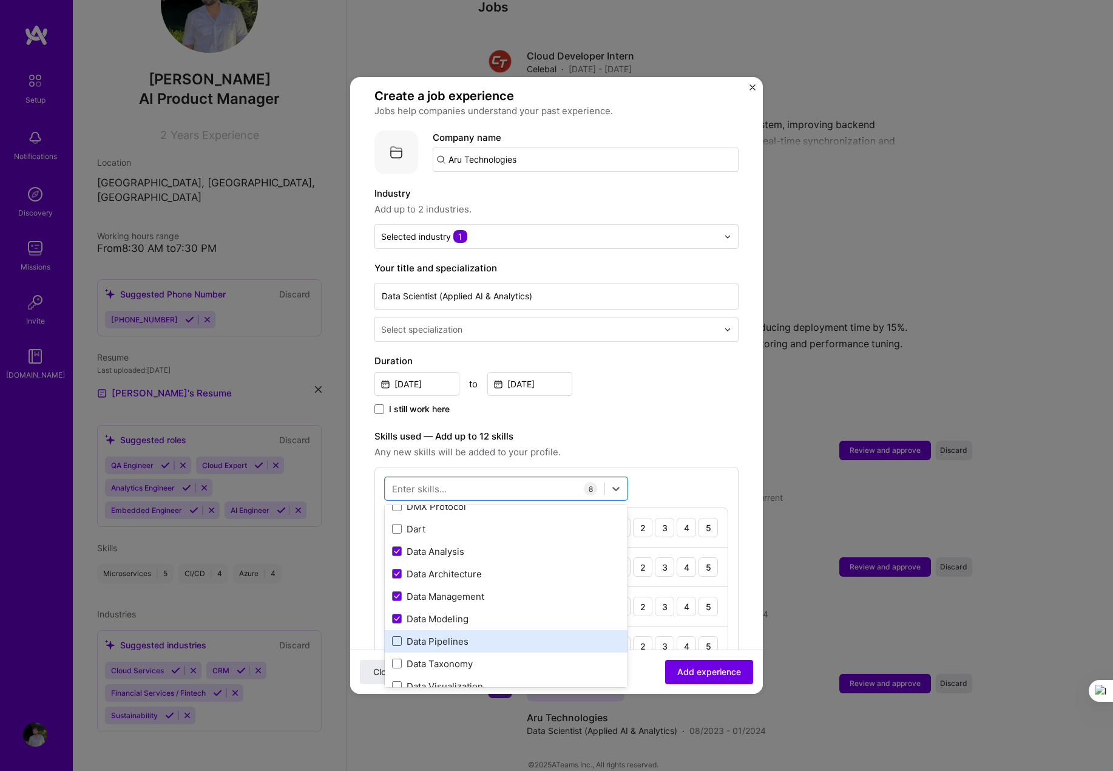
click at [0, 0] on input "checkbox" at bounding box center [0, 0] width 0 height 0
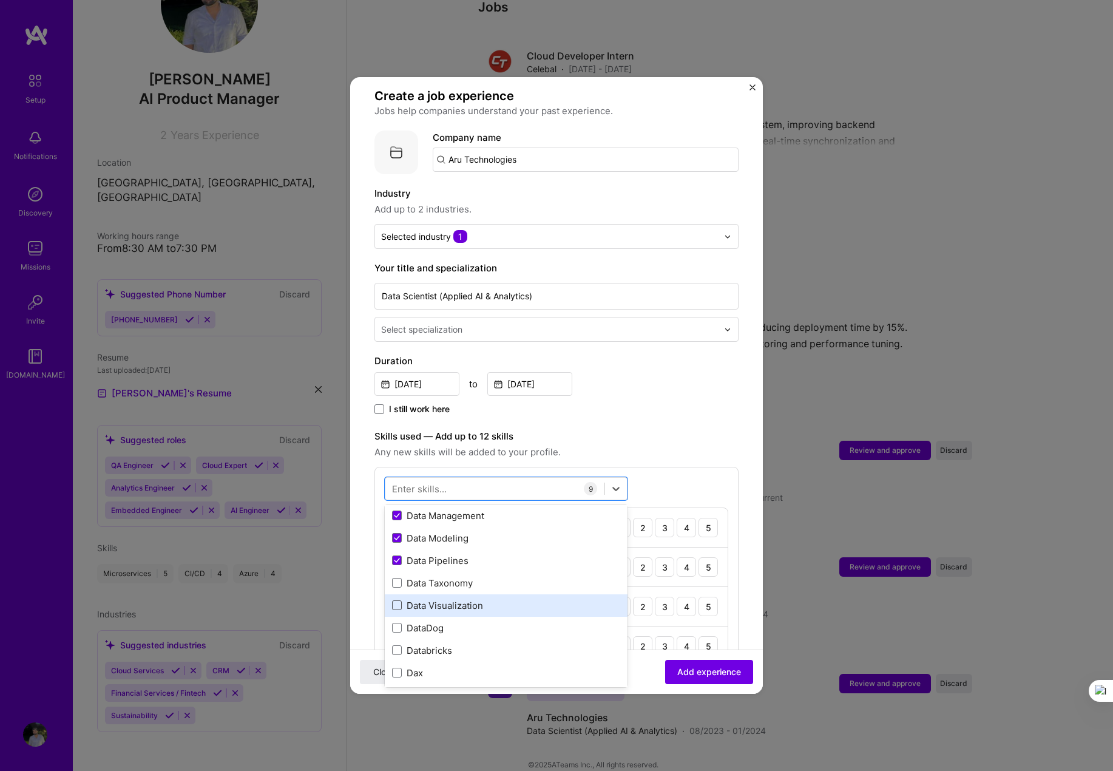
click at [397, 600] on span at bounding box center [397, 605] width 10 height 10
click at [0, 0] on input "checkbox" at bounding box center [0, 0] width 0 height 0
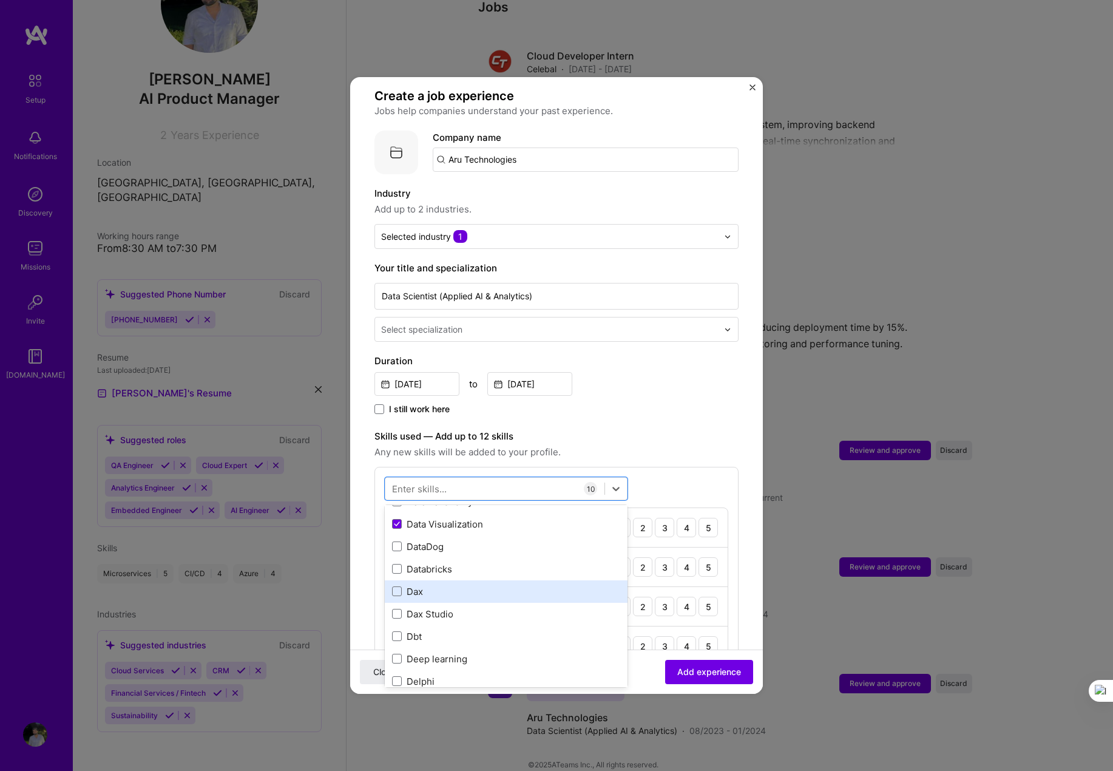
scroll to position [2186, 0]
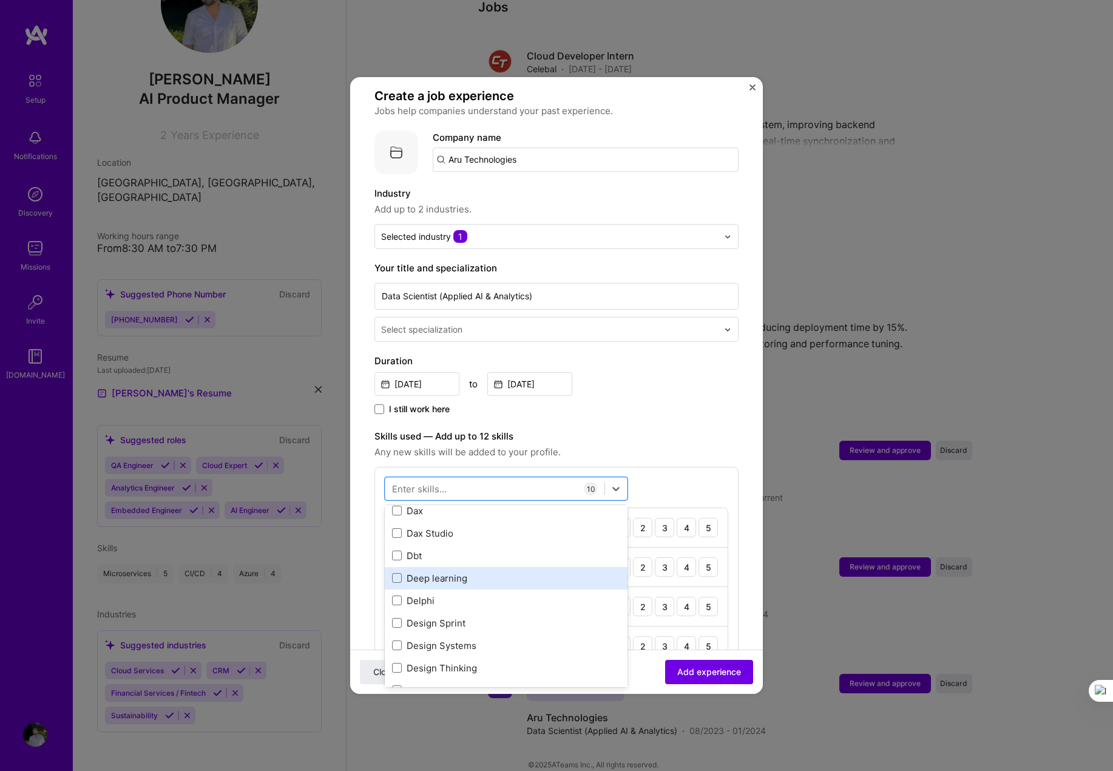
click at [435, 572] on div "Deep learning" at bounding box center [506, 578] width 228 height 13
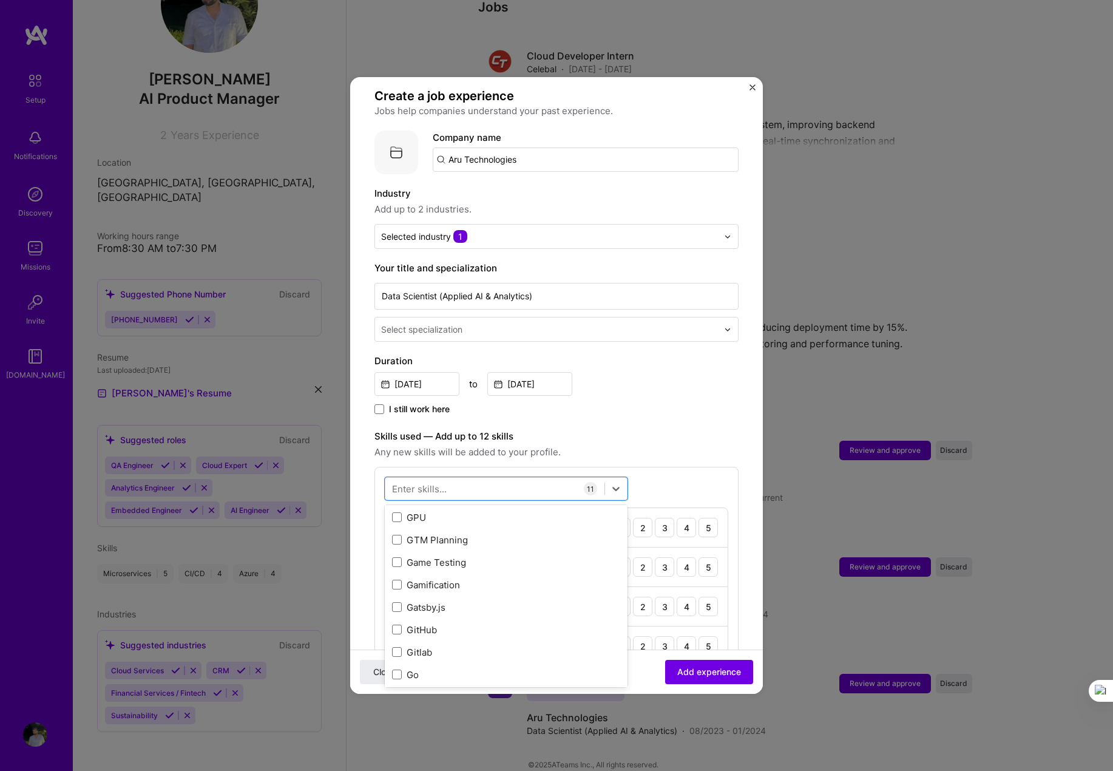
scroll to position [3238, 0]
click at [398, 599] on span at bounding box center [397, 604] width 10 height 10
click at [0, 0] on input "checkbox" at bounding box center [0, 0] width 0 height 0
click at [398, 622] on span at bounding box center [397, 627] width 10 height 10
click at [0, 0] on input "checkbox" at bounding box center [0, 0] width 0 height 0
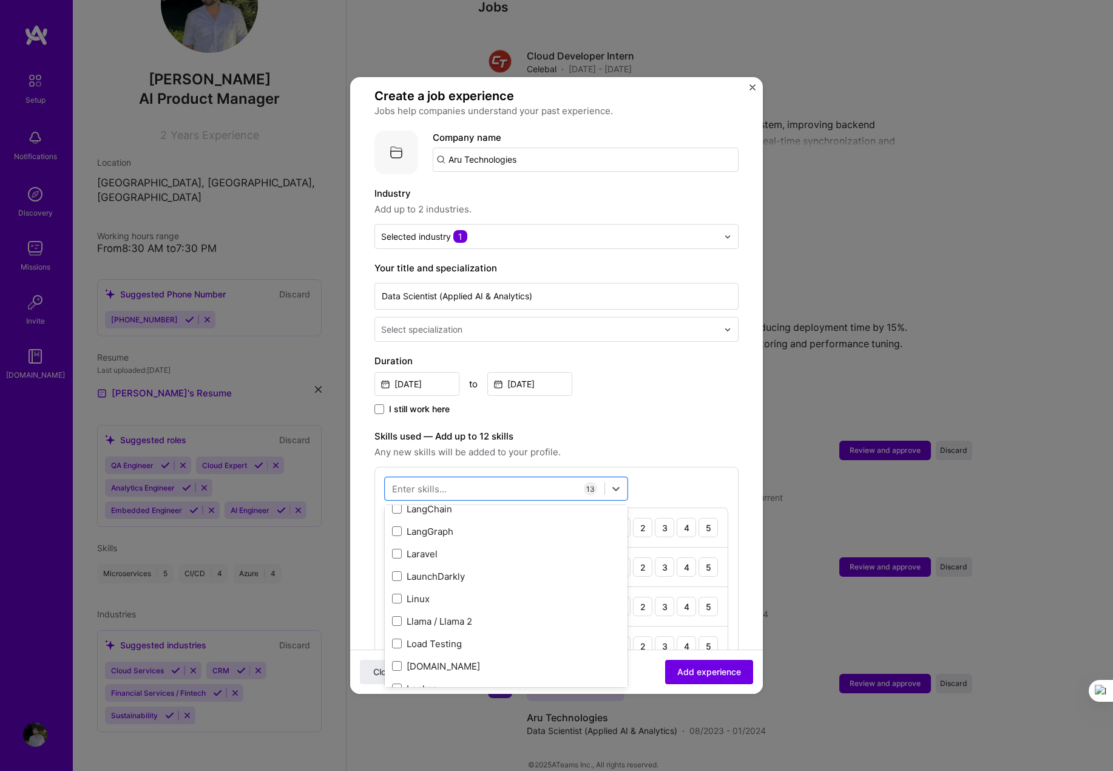
scroll to position [4290, 0]
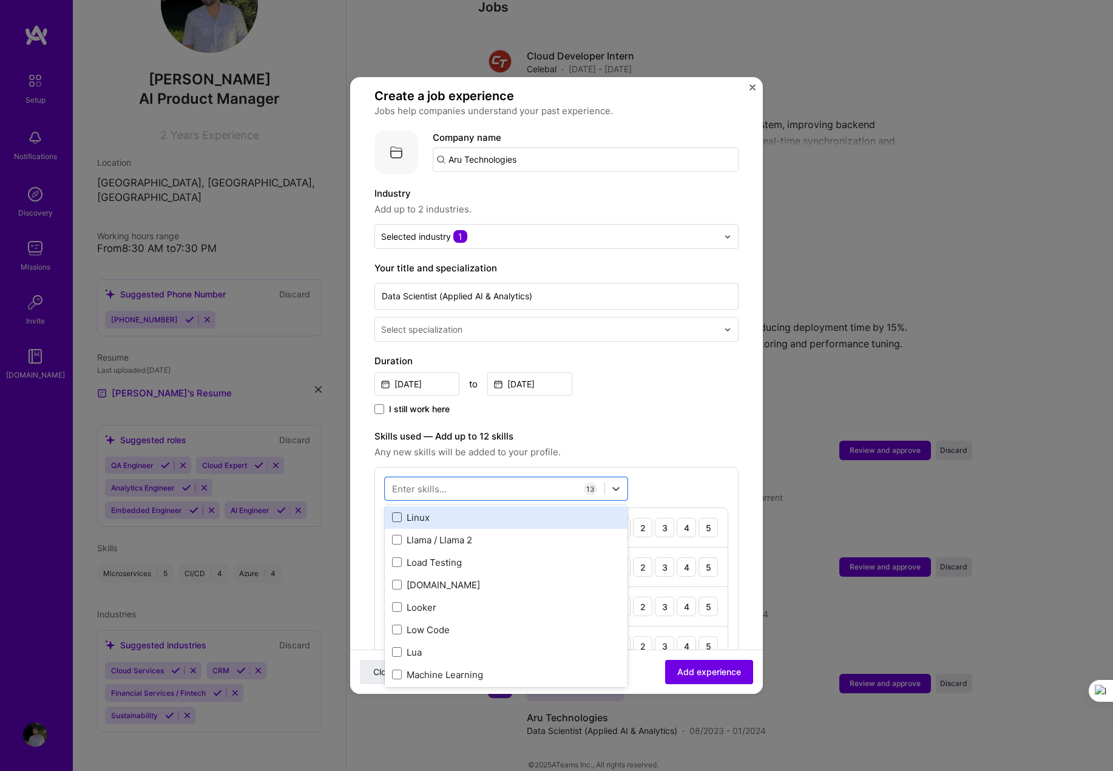
click at [398, 512] on span at bounding box center [397, 517] width 10 height 10
click at [0, 0] on input "checkbox" at bounding box center [0, 0] width 0 height 0
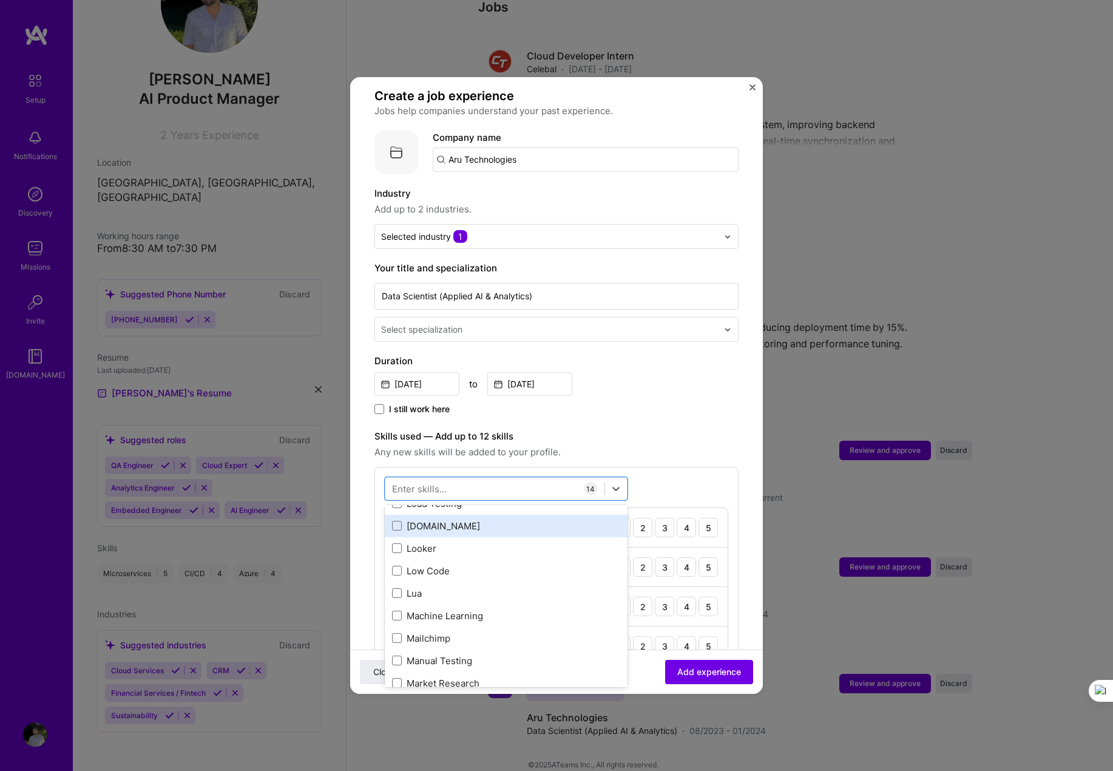
scroll to position [4371, 0]
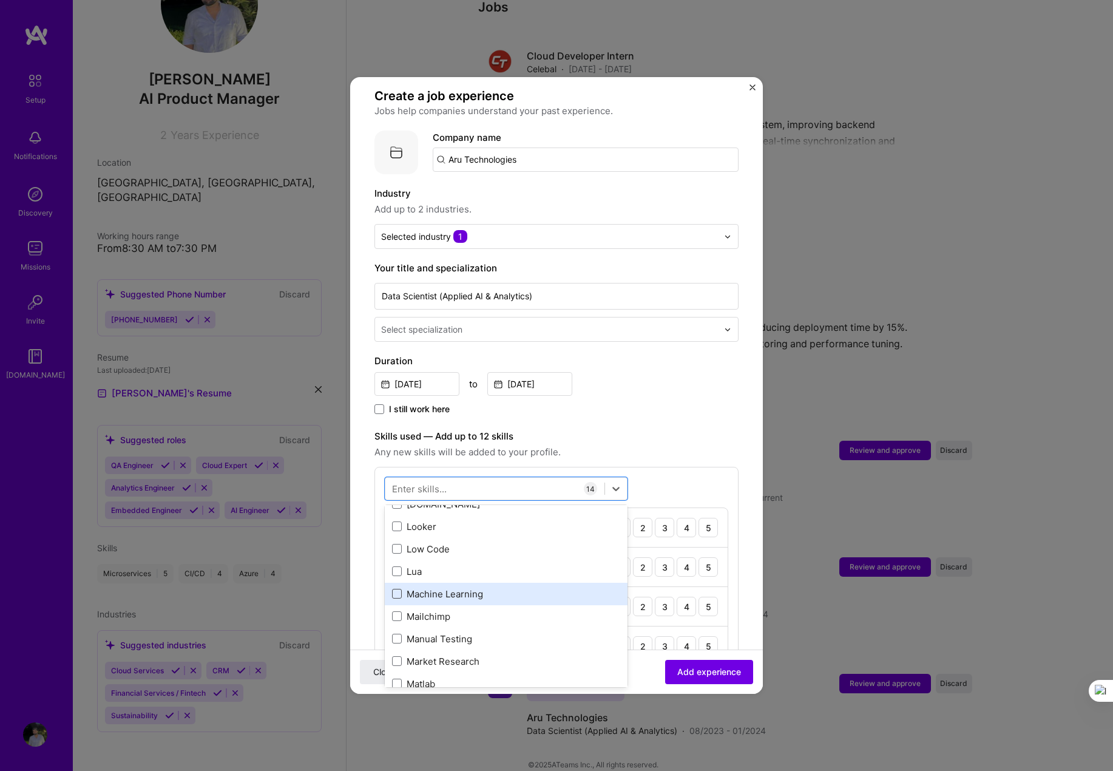
click at [398, 589] on span at bounding box center [397, 594] width 10 height 10
click at [0, 0] on input "checkbox" at bounding box center [0, 0] width 0 height 0
click at [399, 588] on span at bounding box center [397, 593] width 10 height 10
click at [0, 0] on input "checkbox" at bounding box center [0, 0] width 0 height 0
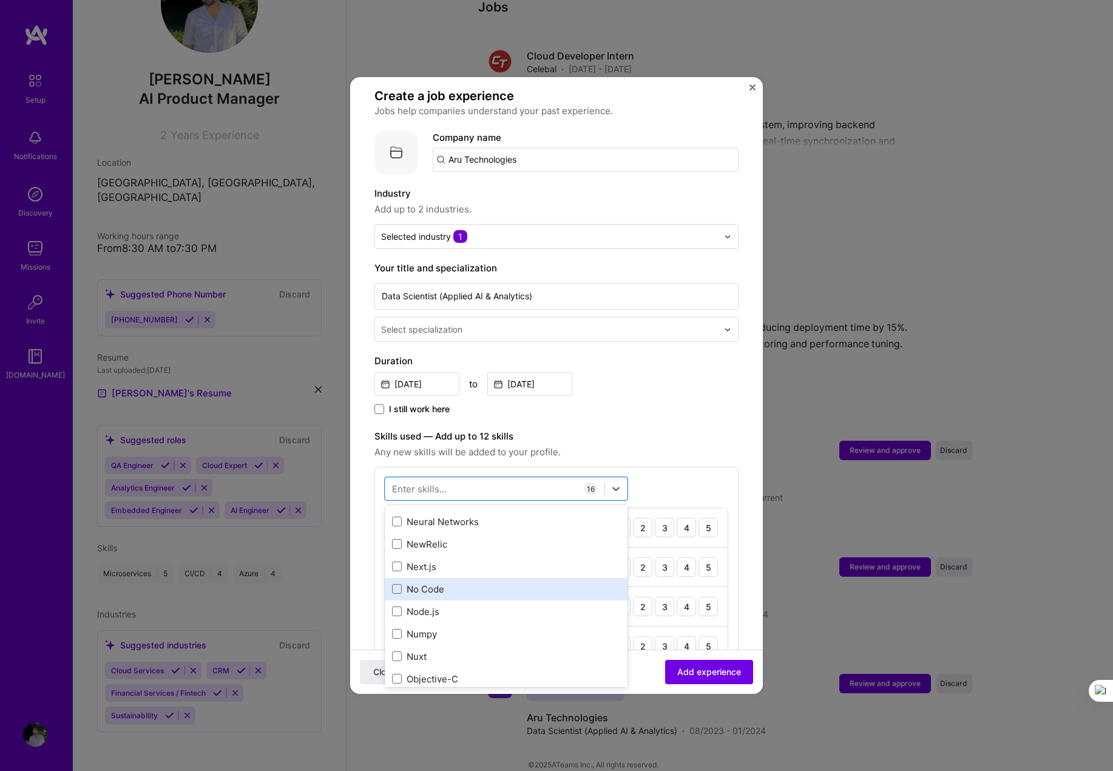
scroll to position [5019, 0]
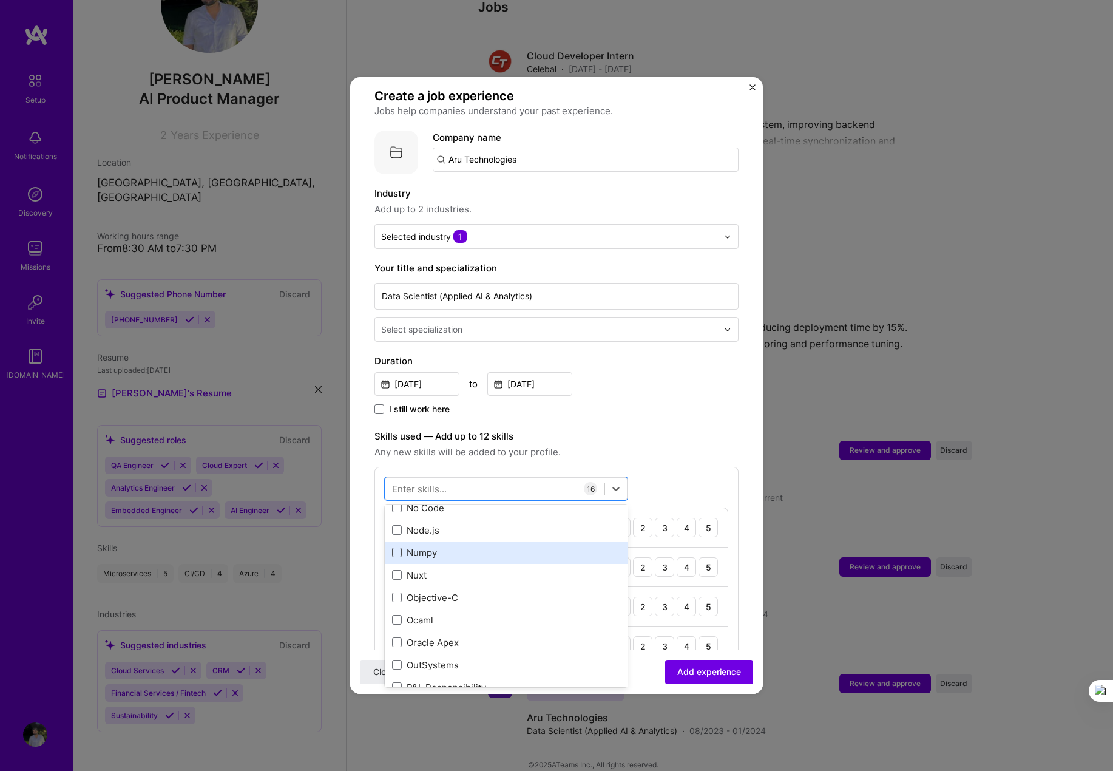
click at [396, 548] on span at bounding box center [397, 553] width 10 height 10
click at [0, 0] on input "checkbox" at bounding box center [0, 0] width 0 height 0
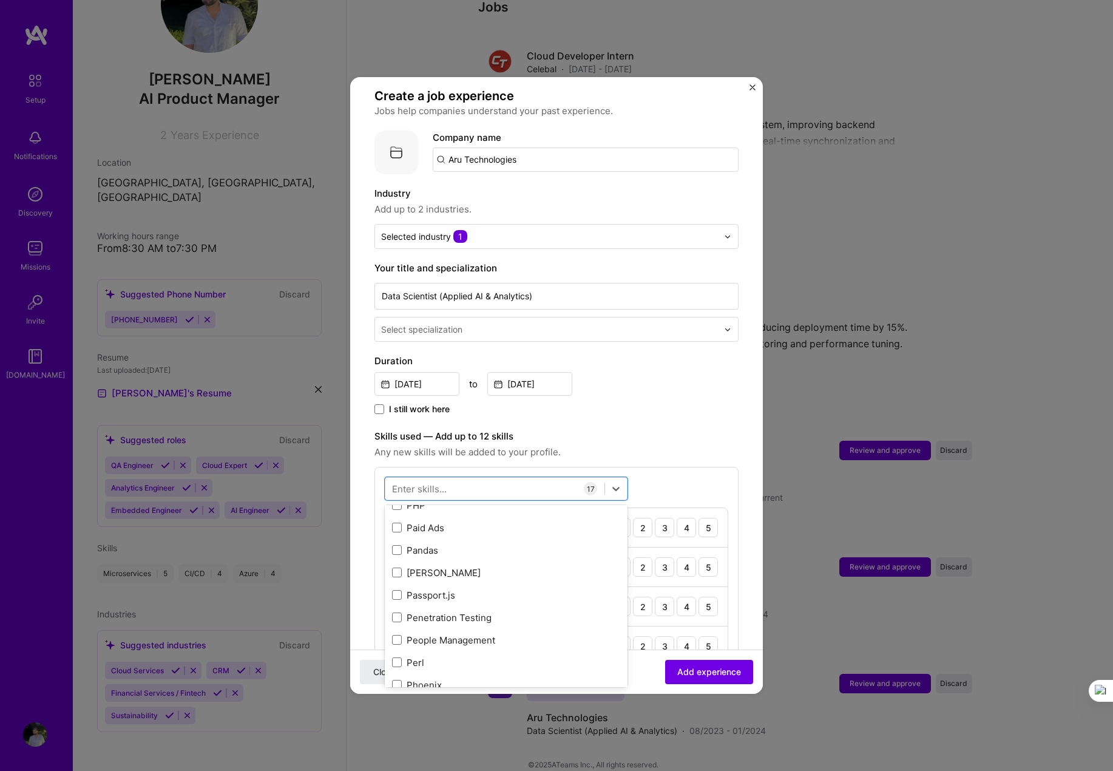
scroll to position [5262, 0]
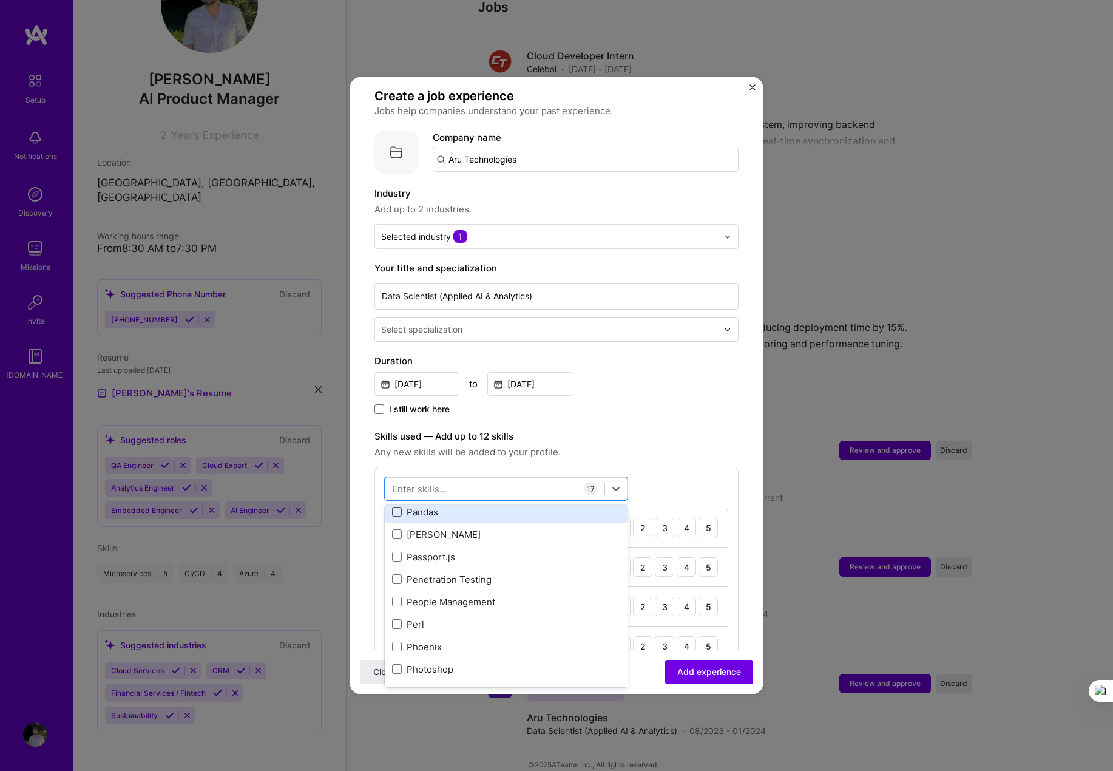
click at [393, 507] on span at bounding box center [397, 512] width 10 height 10
click at [0, 0] on input "checkbox" at bounding box center [0, 0] width 0 height 0
click at [440, 483] on div "Enter skills..." at bounding box center [419, 489] width 55 height 13
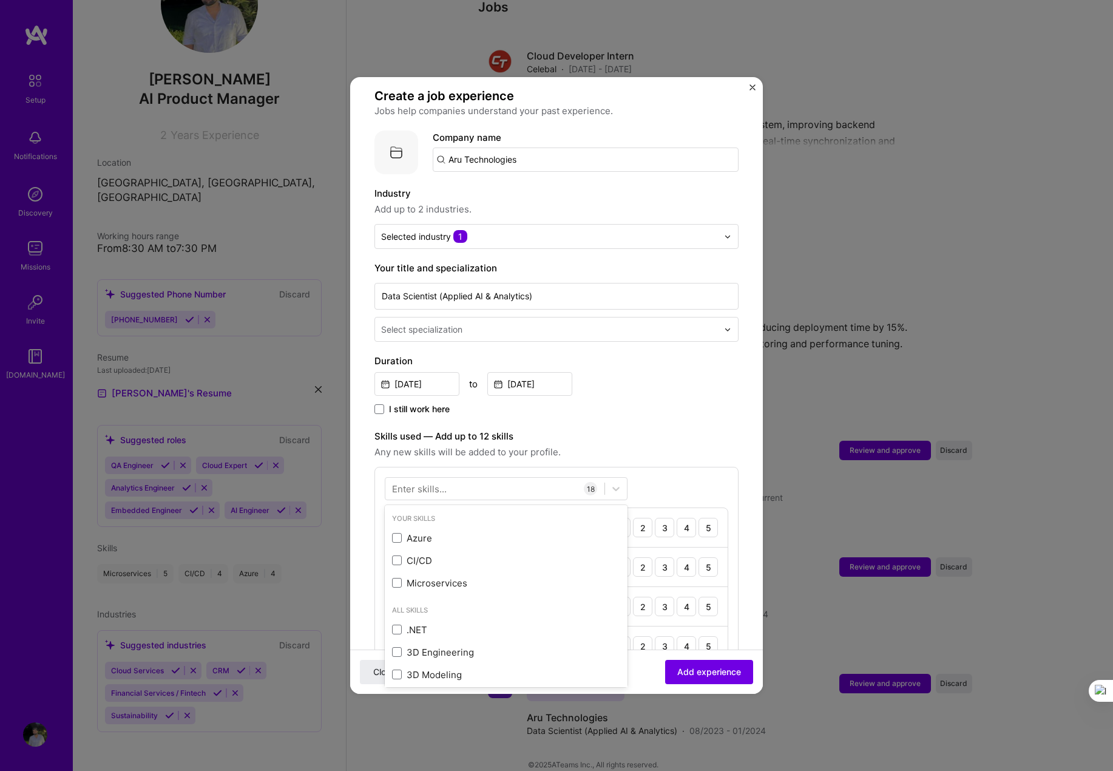
click at [440, 483] on div "Enter skills..." at bounding box center [419, 489] width 55 height 13
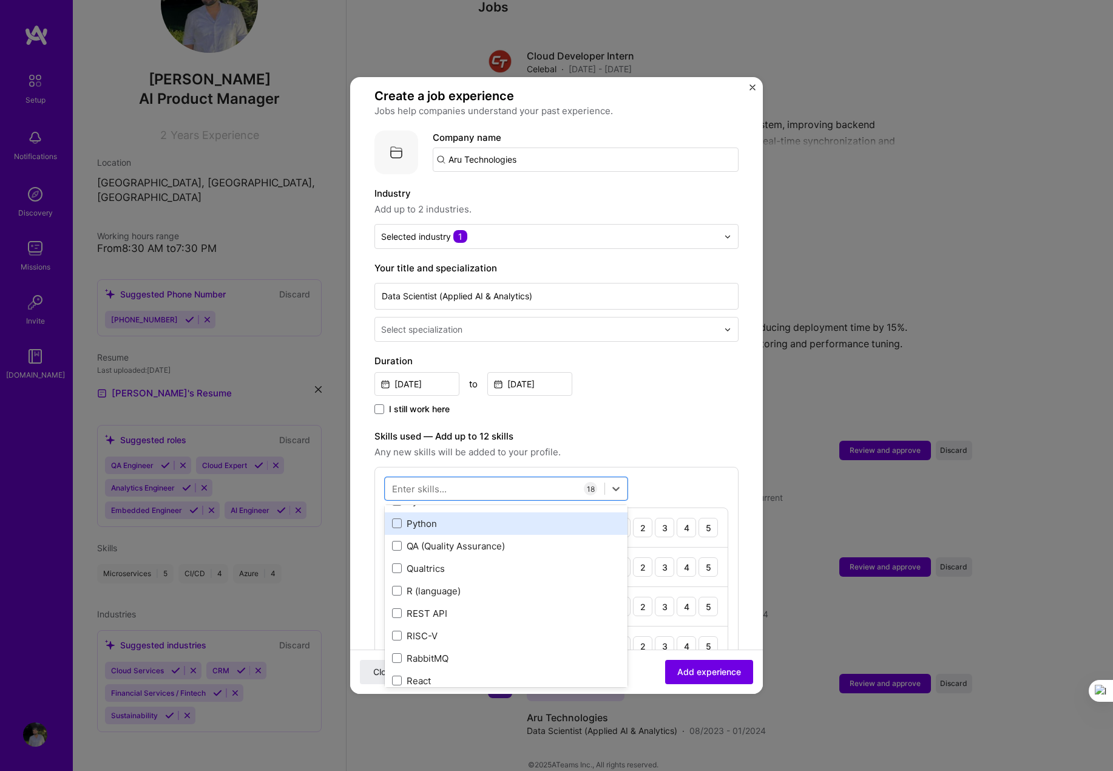
click at [421, 518] on div "Python" at bounding box center [506, 523] width 243 height 22
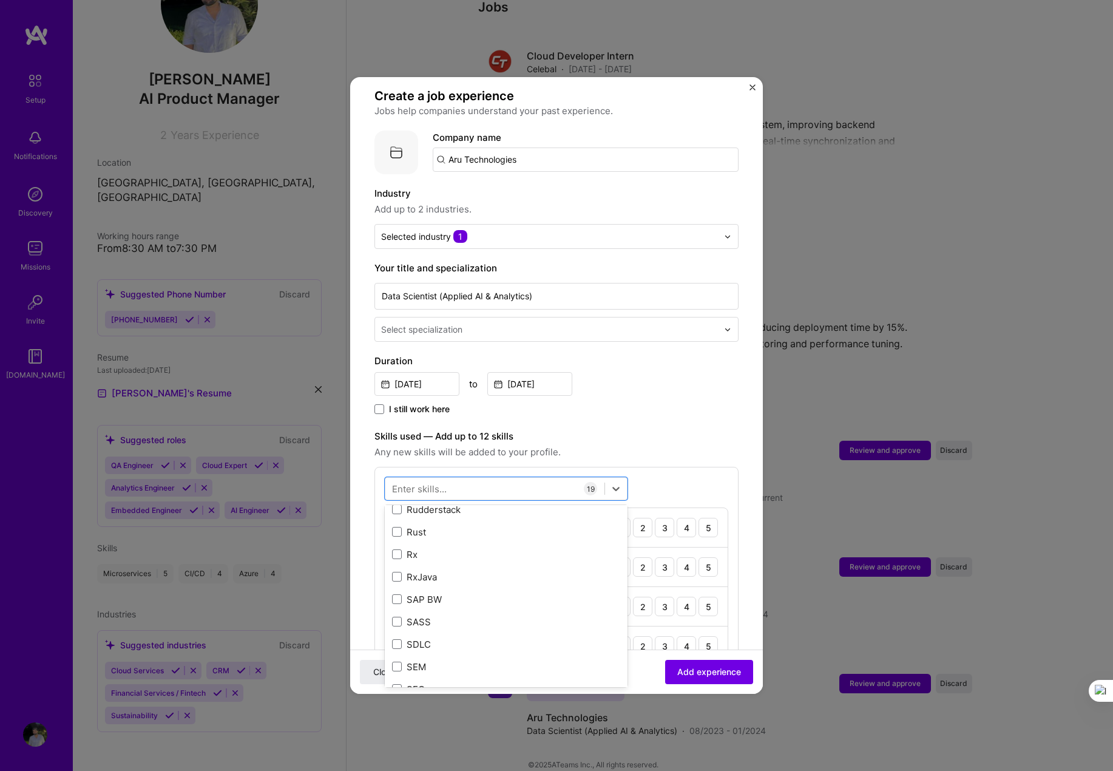
scroll to position [6585, 0]
click at [421, 552] on div "Scrum" at bounding box center [506, 558] width 228 height 13
click at [698, 673] on span "Add experience" at bounding box center [710, 672] width 64 height 12
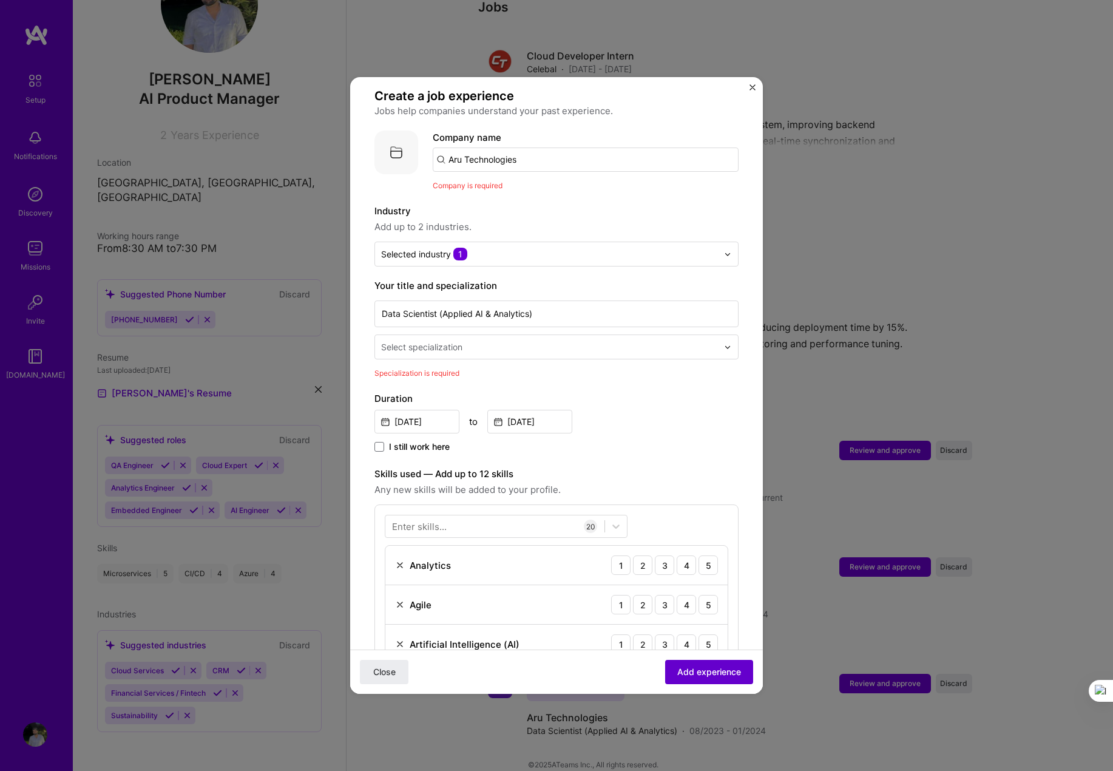
scroll to position [121, 0]
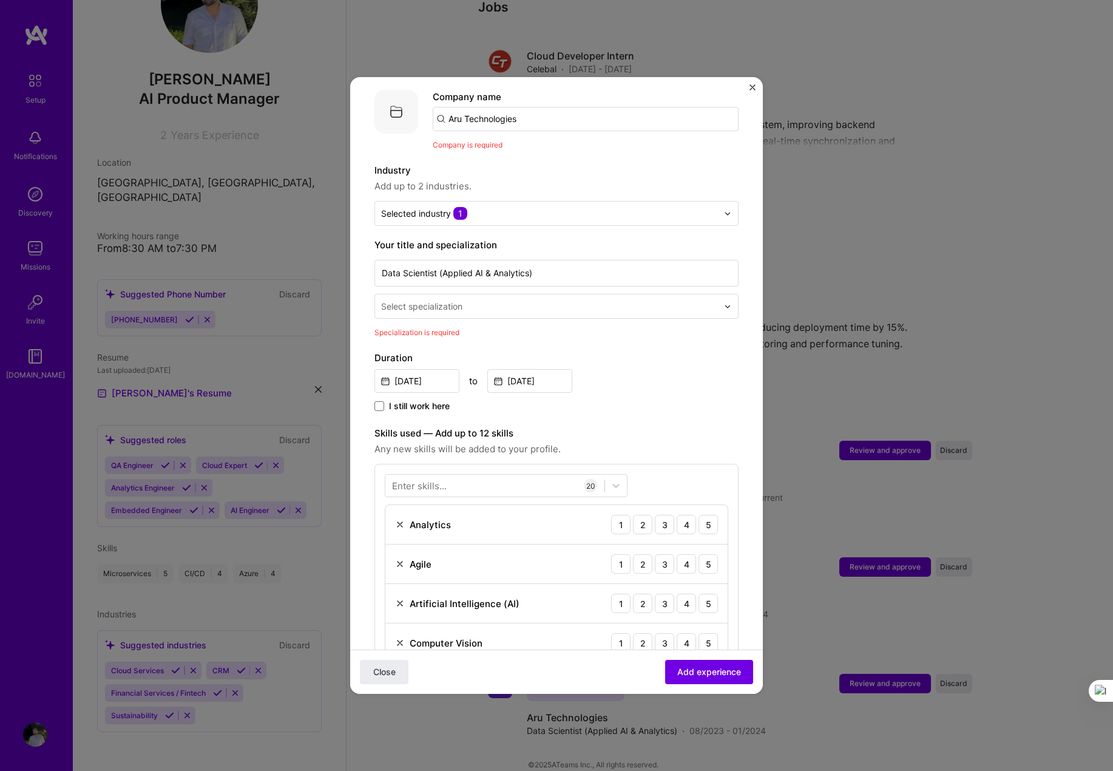
click at [446, 300] on div "Select specialization" at bounding box center [421, 306] width 81 height 13
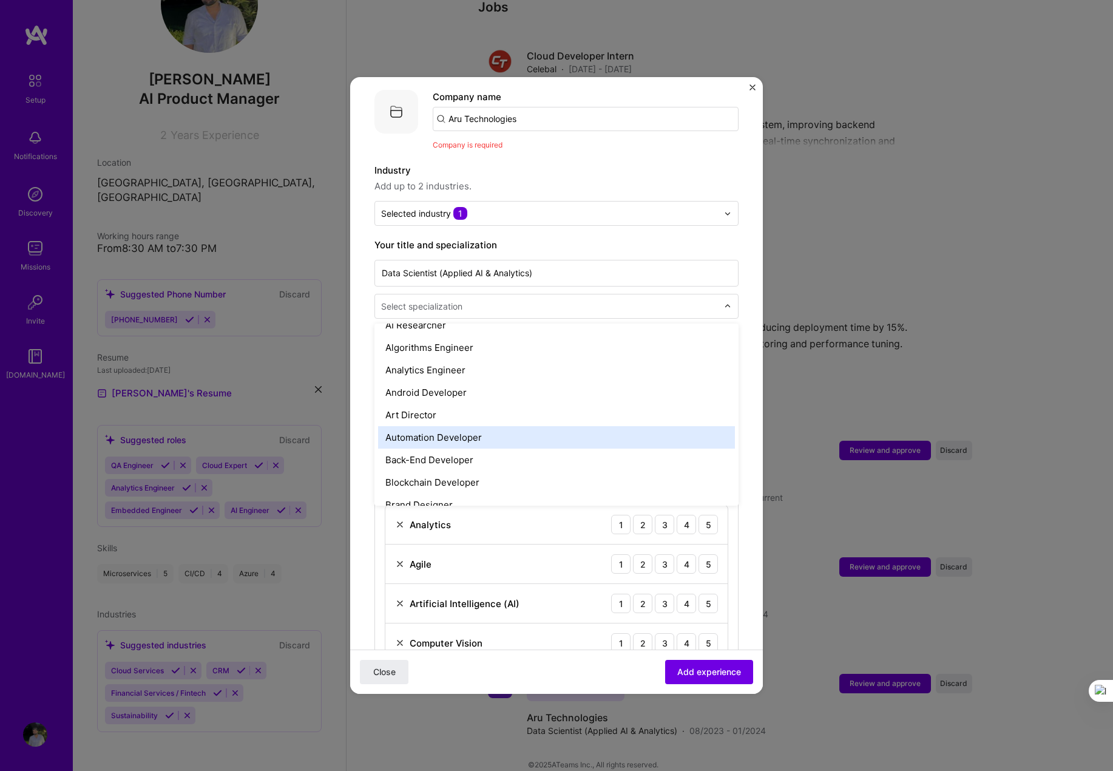
scroll to position [0, 0]
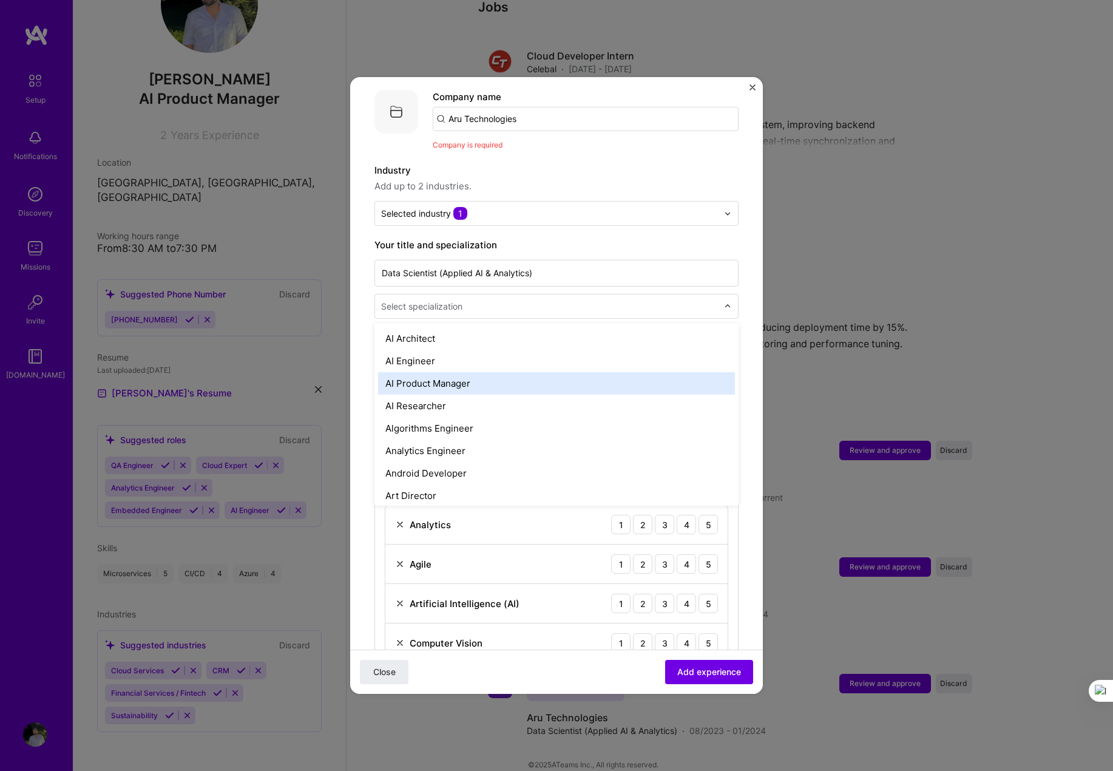
click at [451, 372] on div "AI Product Manager" at bounding box center [556, 383] width 357 height 22
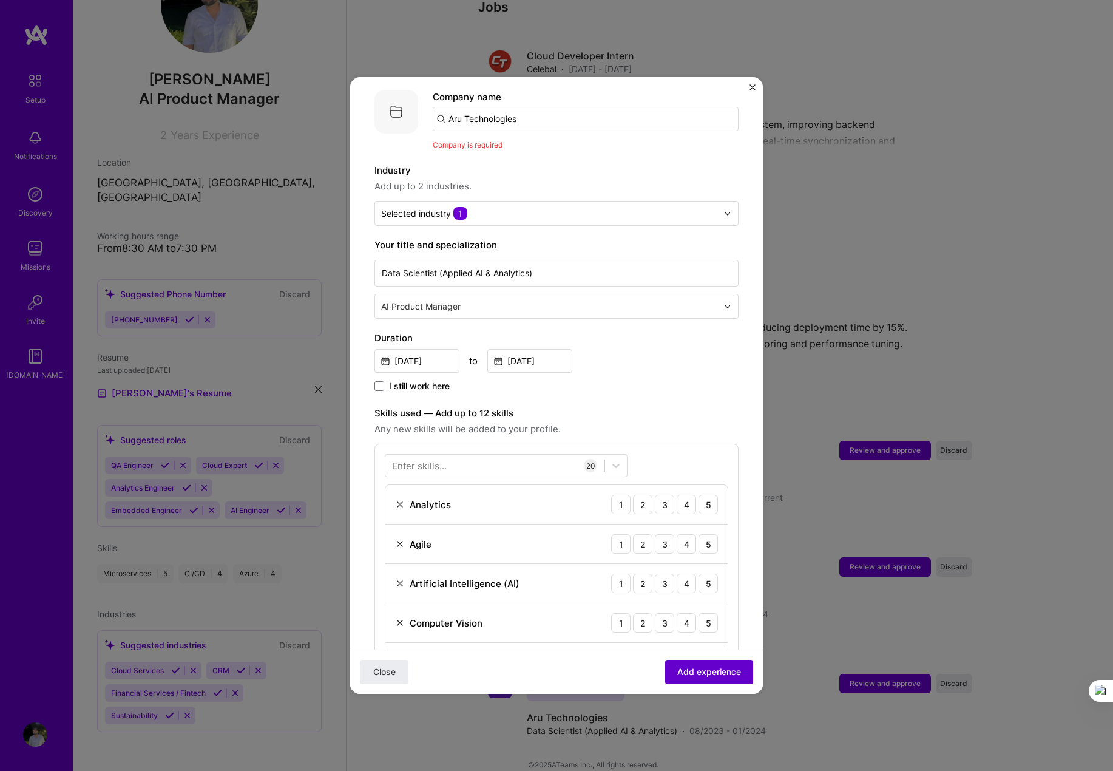
click at [706, 674] on span "Add experience" at bounding box center [710, 672] width 64 height 12
click at [706, 673] on span "Add experience" at bounding box center [710, 672] width 64 height 12
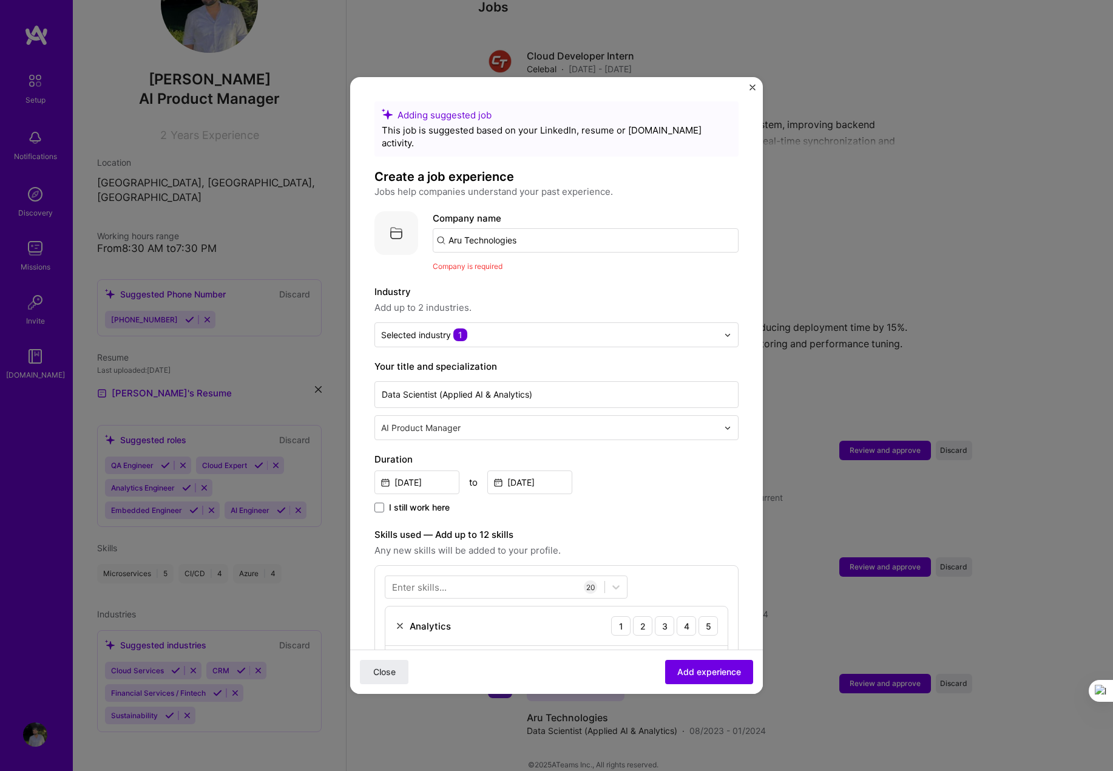
click at [545, 228] on input "Aru Technologies" at bounding box center [586, 240] width 306 height 24
click at [471, 262] on span "Company is required" at bounding box center [468, 266] width 70 height 9
click at [449, 228] on input "Aru Technologies" at bounding box center [586, 240] width 306 height 24
click at [531, 233] on input "Aru Technologies" at bounding box center [586, 240] width 306 height 24
drag, startPoint x: 535, startPoint y: 231, endPoint x: 389, endPoint y: 230, distance: 146.9
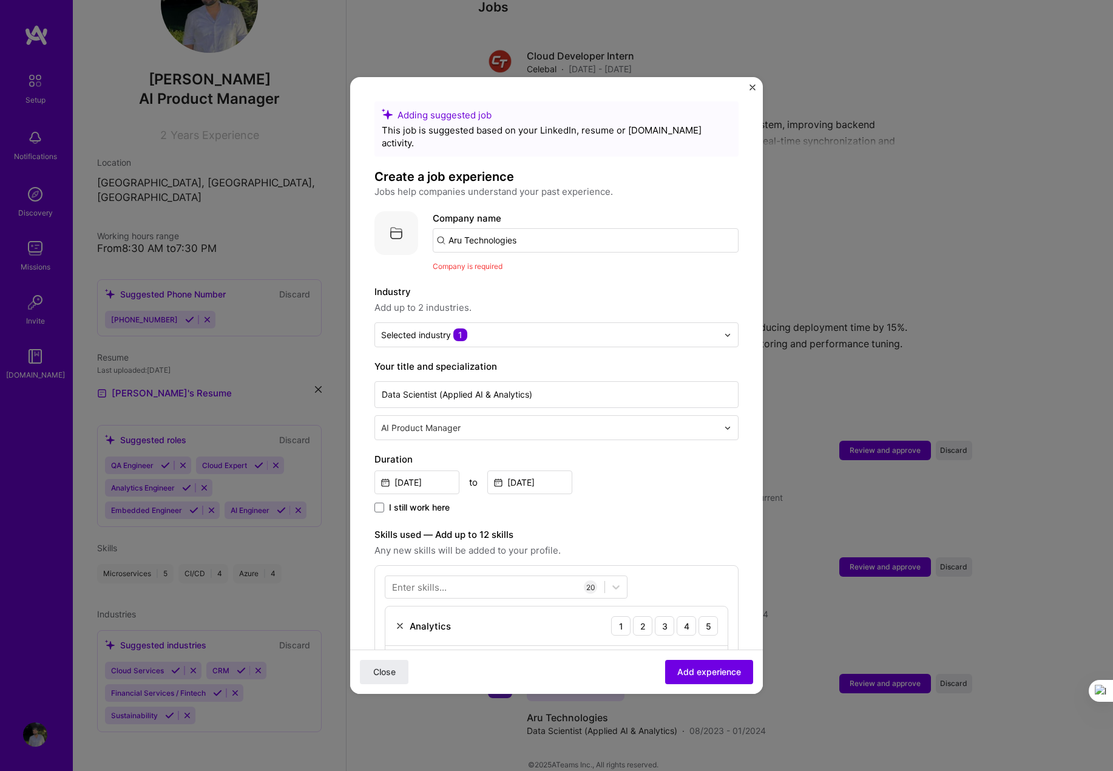
click at [389, 230] on div "Company logo Company name Aru Technologies Company is required" at bounding box center [557, 241] width 364 height 61
type input "Aru technologies"
click at [462, 268] on span "Add company" at bounding box center [467, 274] width 58 height 13
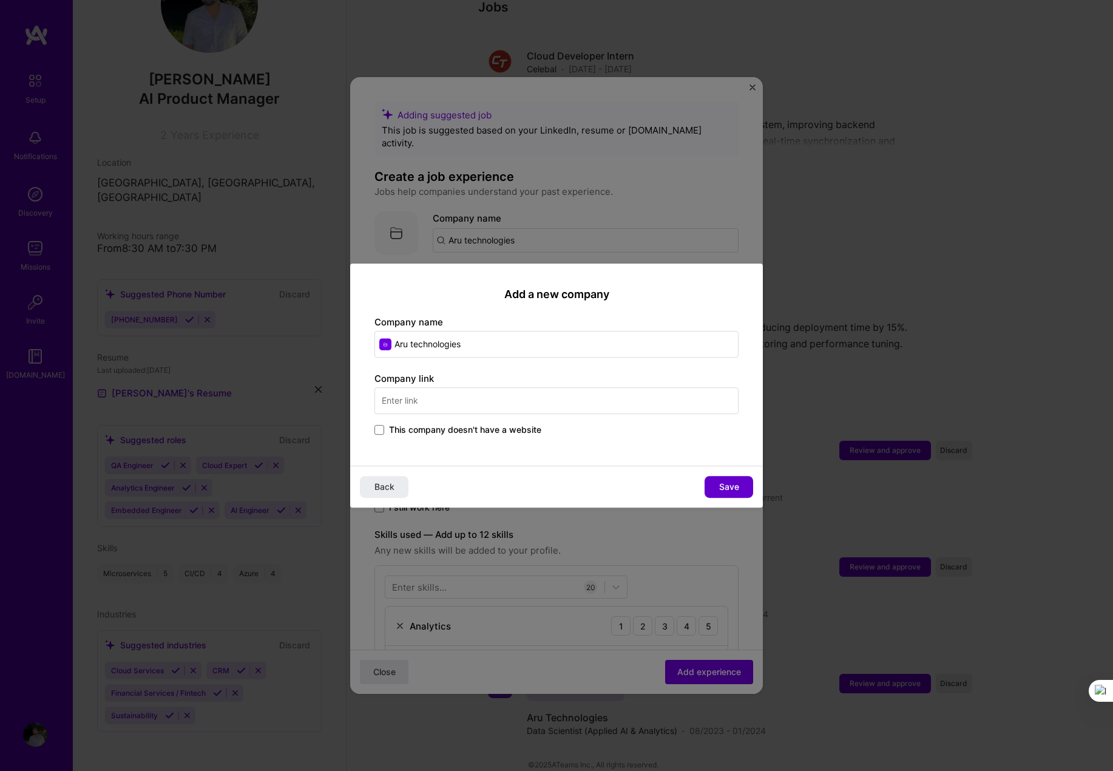
click at [736, 488] on span "Save" at bounding box center [729, 487] width 20 height 12
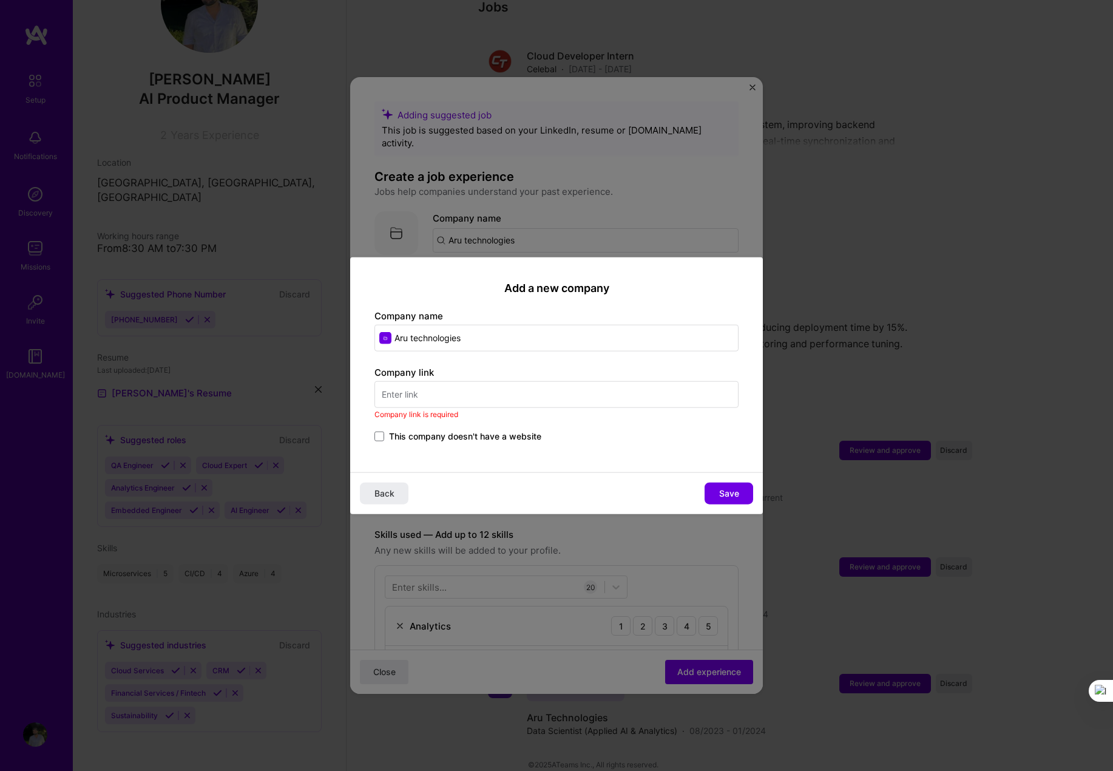
click at [372, 432] on div "Add a new company Company name Aru technologies Company link Company link is re…" at bounding box center [556, 364] width 413 height 215
click at [378, 435] on span at bounding box center [380, 436] width 10 height 10
click at [0, 0] on input "This company doesn't have a website" at bounding box center [0, 0] width 0 height 0
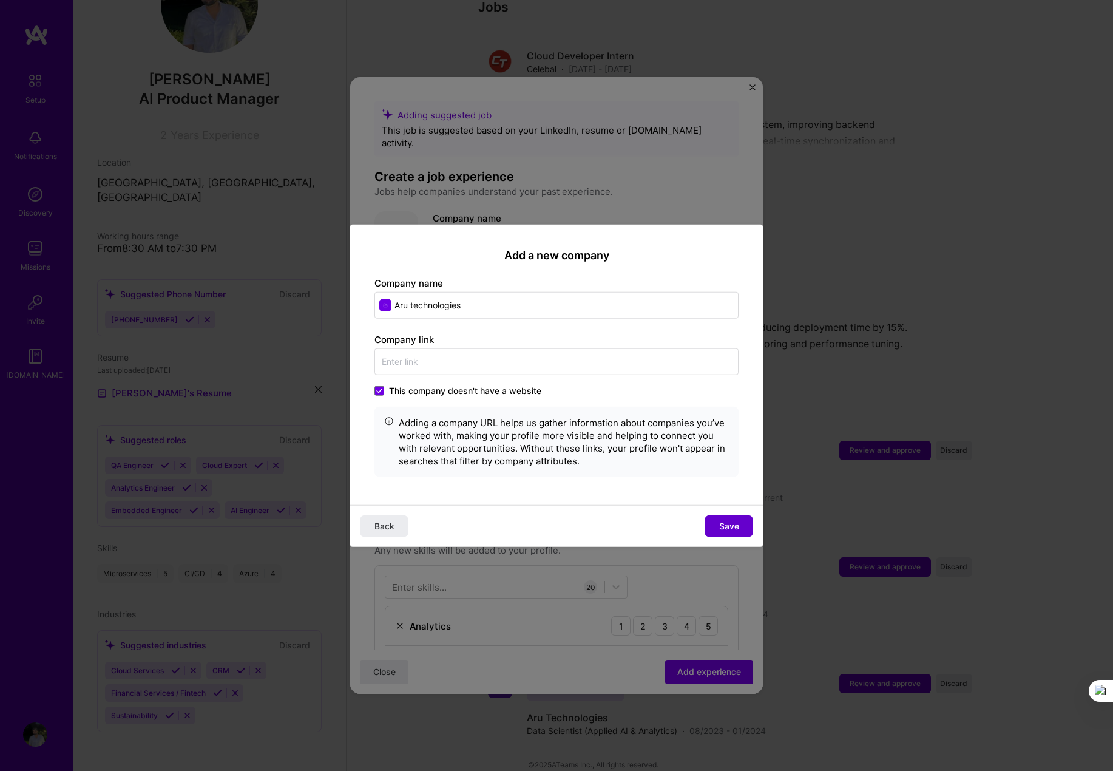
click at [721, 531] on span "Save" at bounding box center [729, 526] width 20 height 12
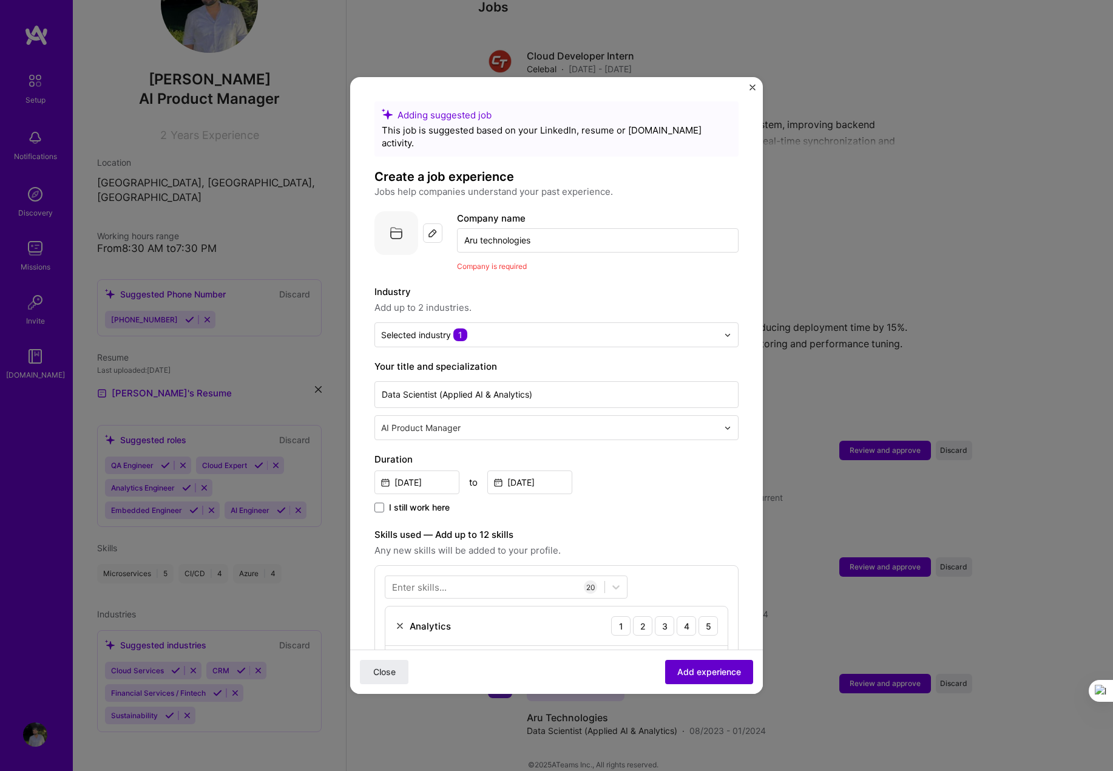
click at [693, 679] on button "Add experience" at bounding box center [709, 672] width 88 height 24
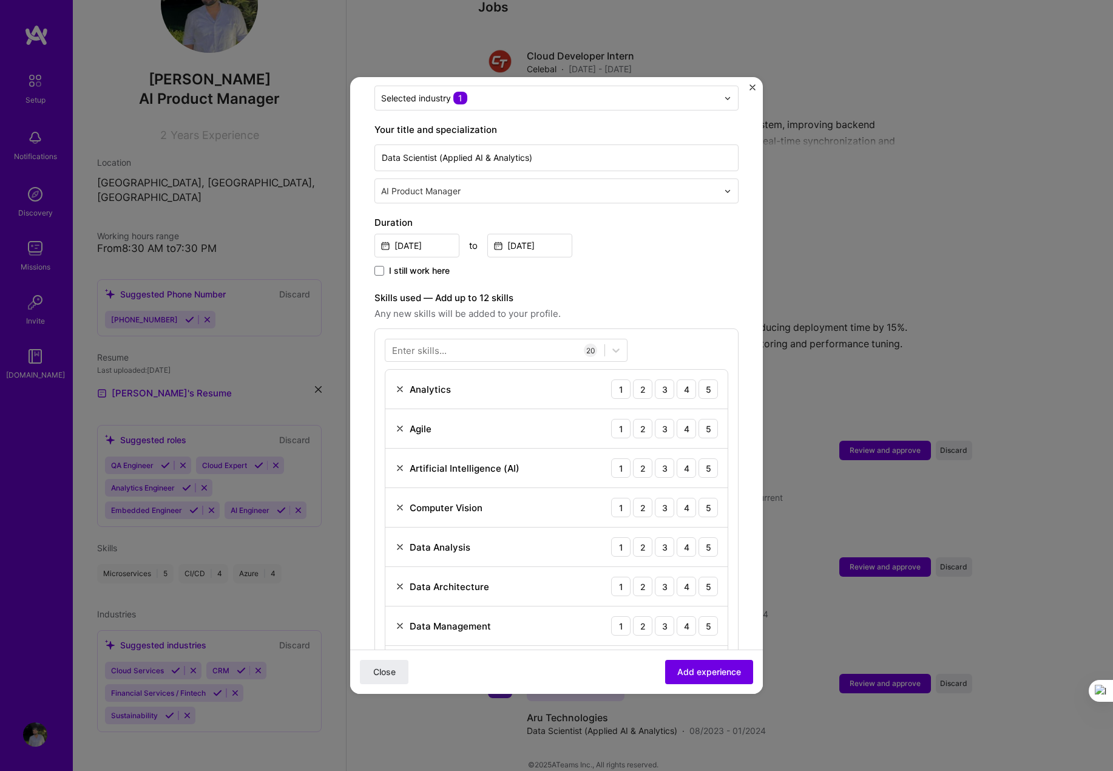
scroll to position [114, 0]
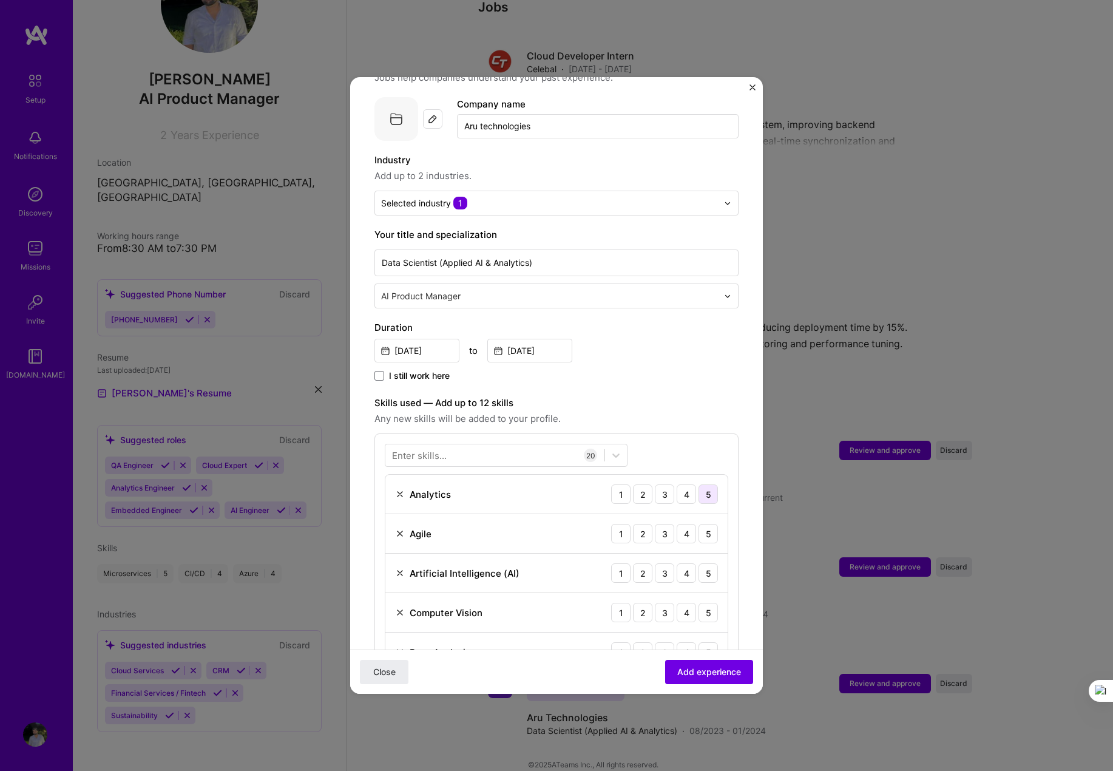
click at [699, 484] on div "5" at bounding box center [708, 493] width 19 height 19
click at [699, 524] on div "5" at bounding box center [708, 533] width 19 height 19
click at [677, 563] on div "4" at bounding box center [686, 572] width 19 height 19
click at [699, 603] on div "5" at bounding box center [708, 612] width 19 height 19
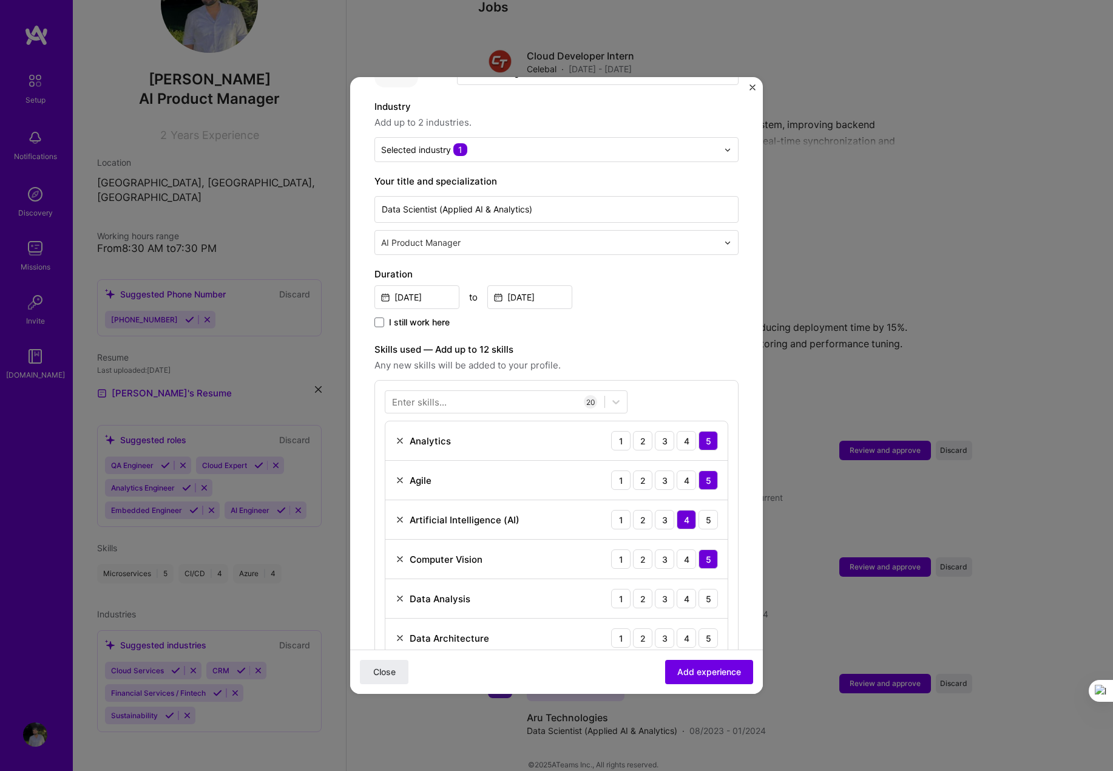
scroll to position [195, 0]
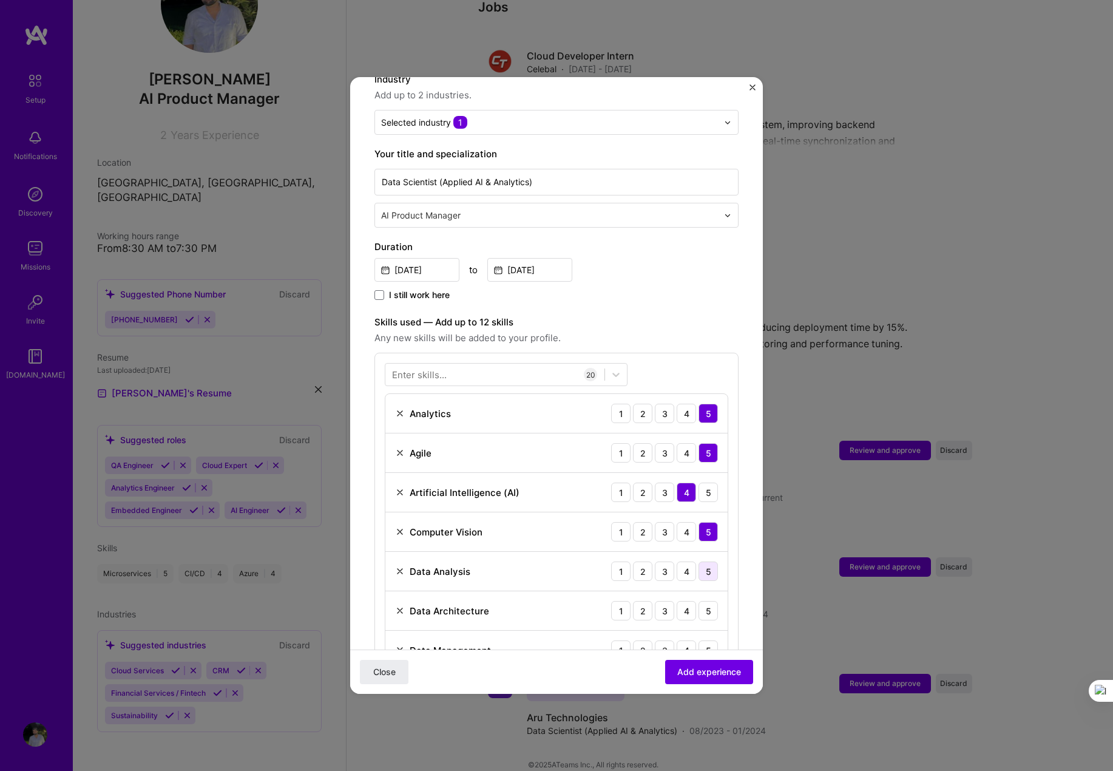
click at [699, 562] on div "5" at bounding box center [708, 571] width 19 height 19
click at [661, 601] on div "3" at bounding box center [664, 610] width 19 height 19
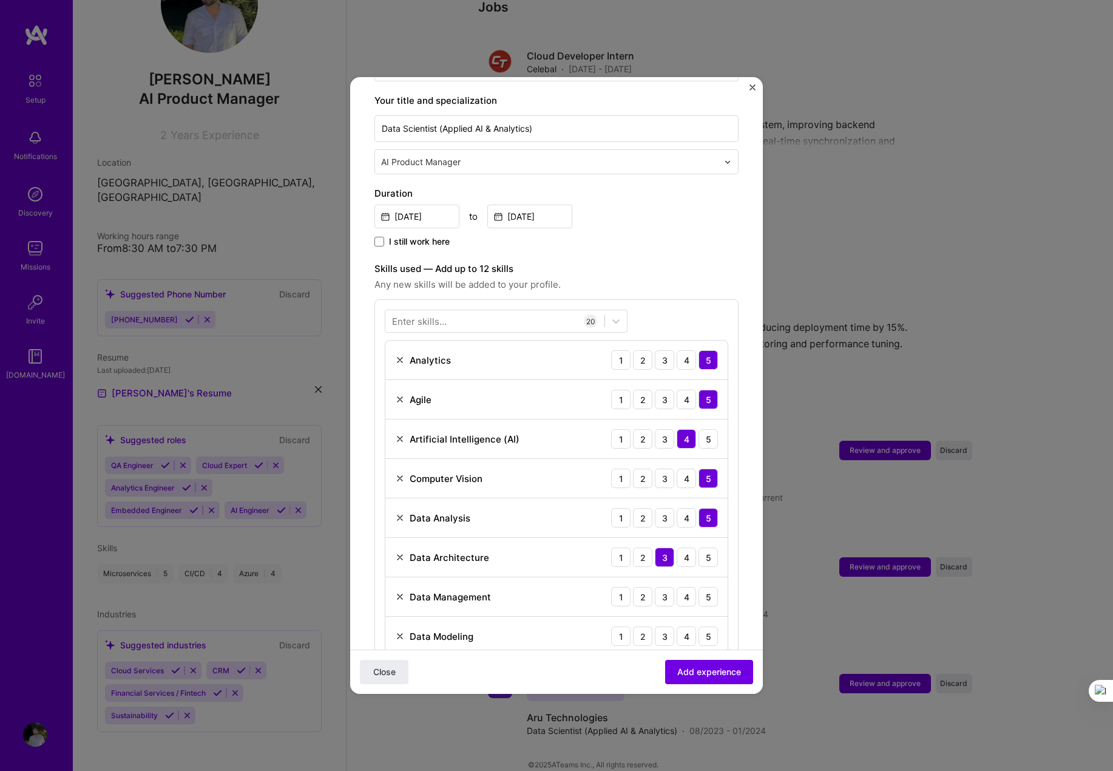
scroll to position [276, 0]
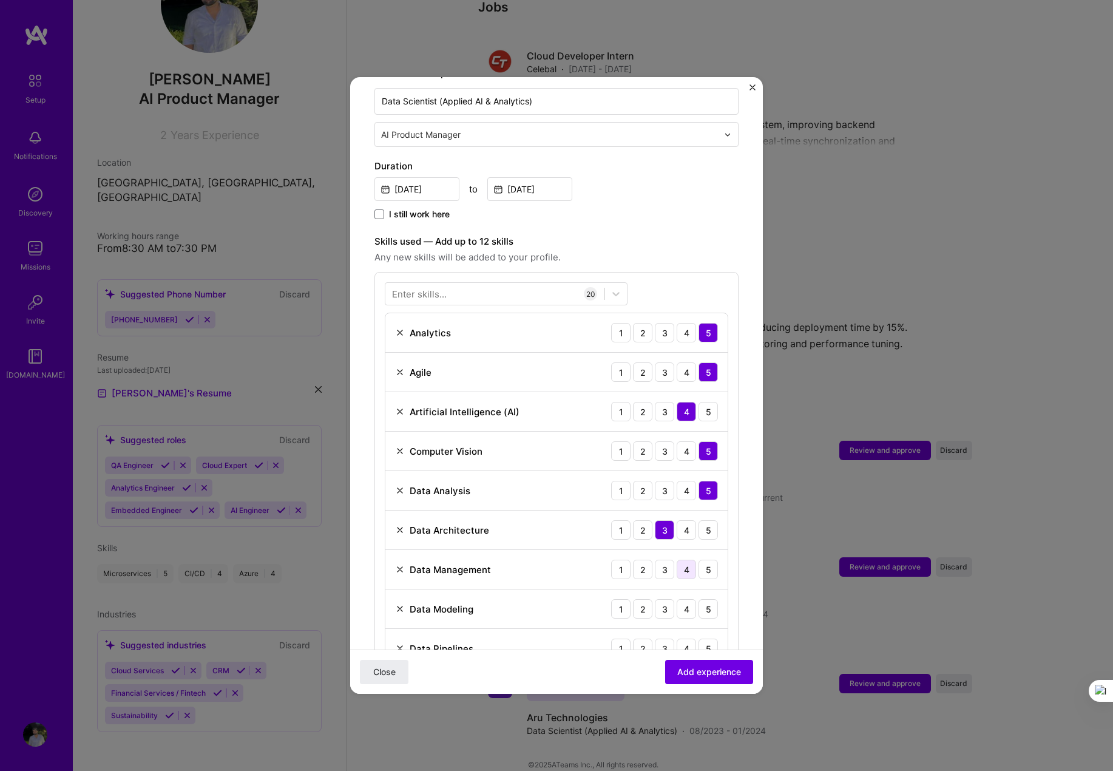
click at [677, 560] on div "4" at bounding box center [686, 569] width 19 height 19
click at [678, 599] on div "4" at bounding box center [686, 608] width 19 height 19
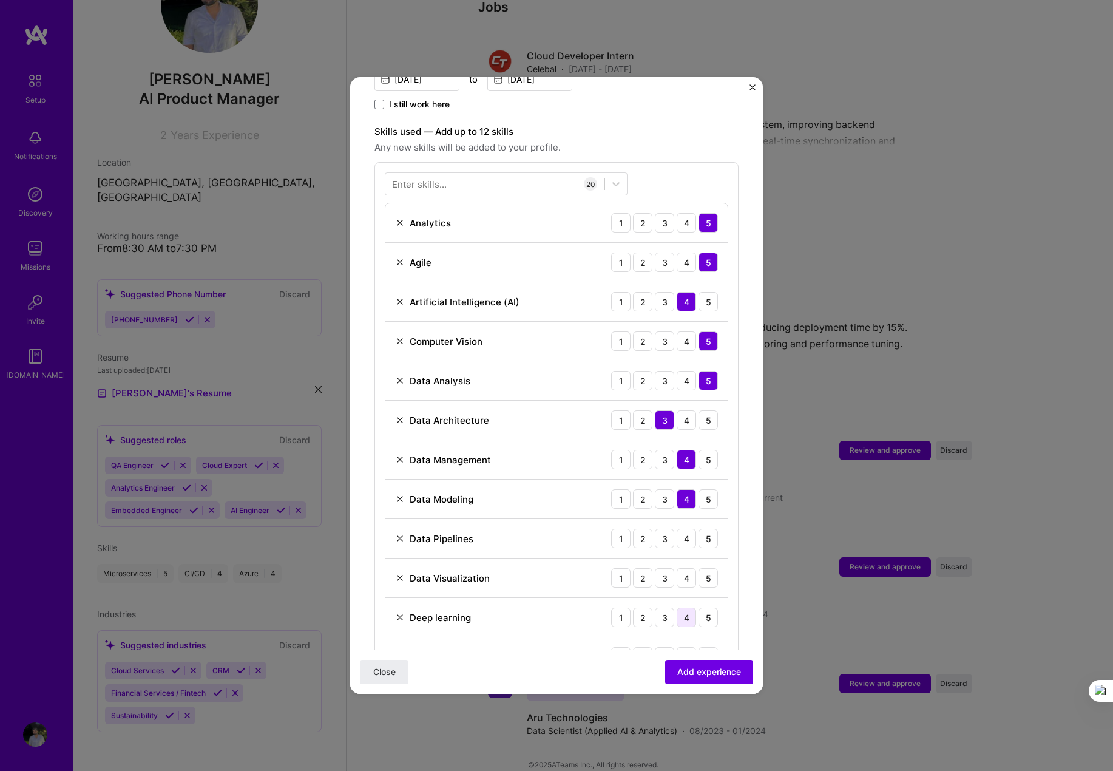
scroll to position [438, 0]
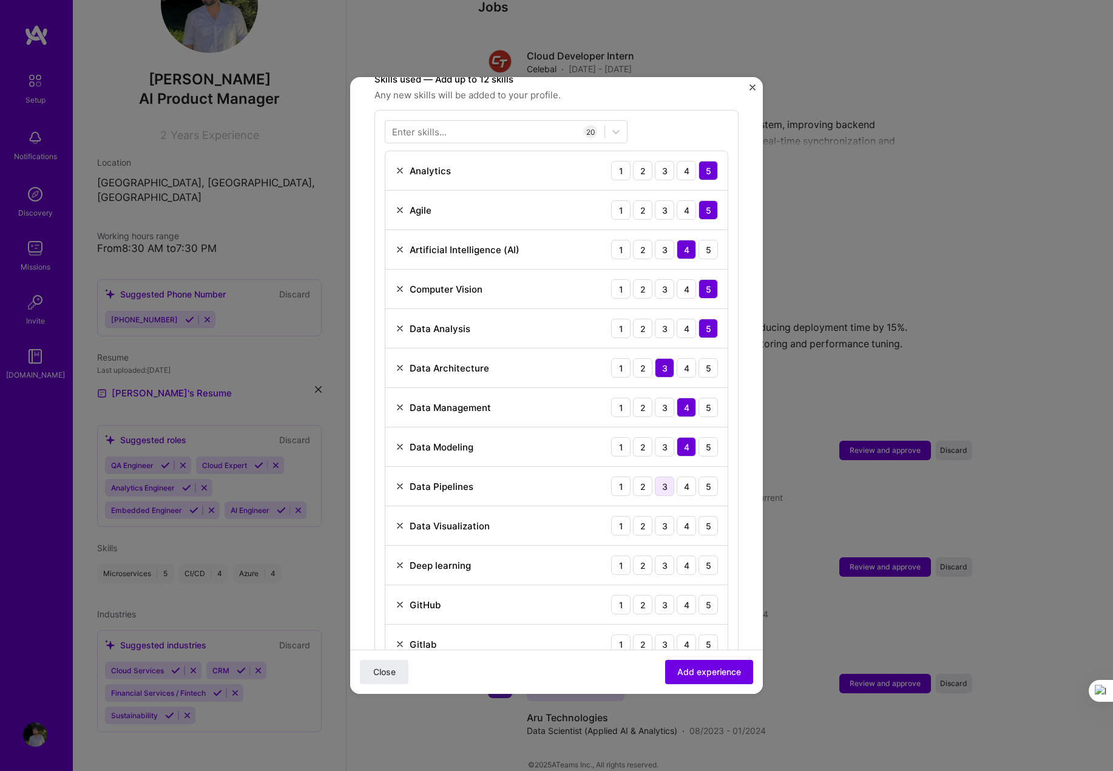
click at [655, 477] on div "3" at bounding box center [664, 486] width 19 height 19
click at [699, 516] on div "5" at bounding box center [708, 525] width 19 height 19
click at [701, 555] on div "5" at bounding box center [708, 564] width 19 height 19
click at [699, 595] on div "5" at bounding box center [708, 604] width 19 height 19
click at [702, 635] on div "5" at bounding box center [708, 643] width 19 height 19
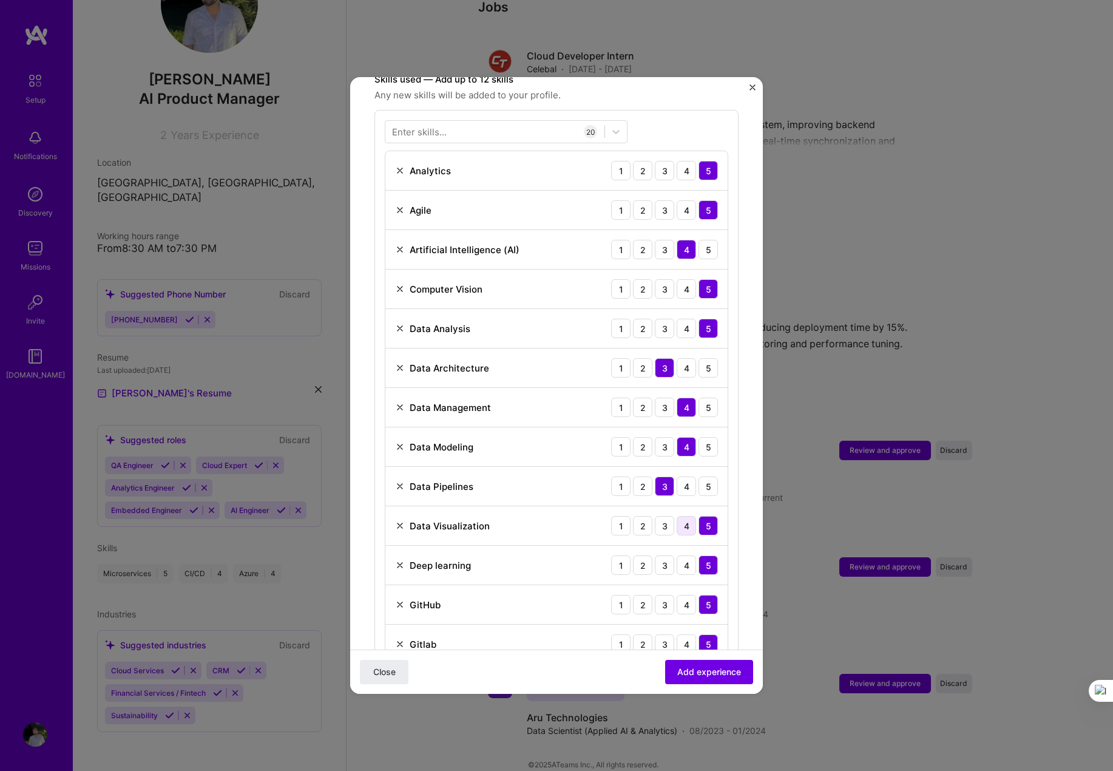
scroll to position [518, 0]
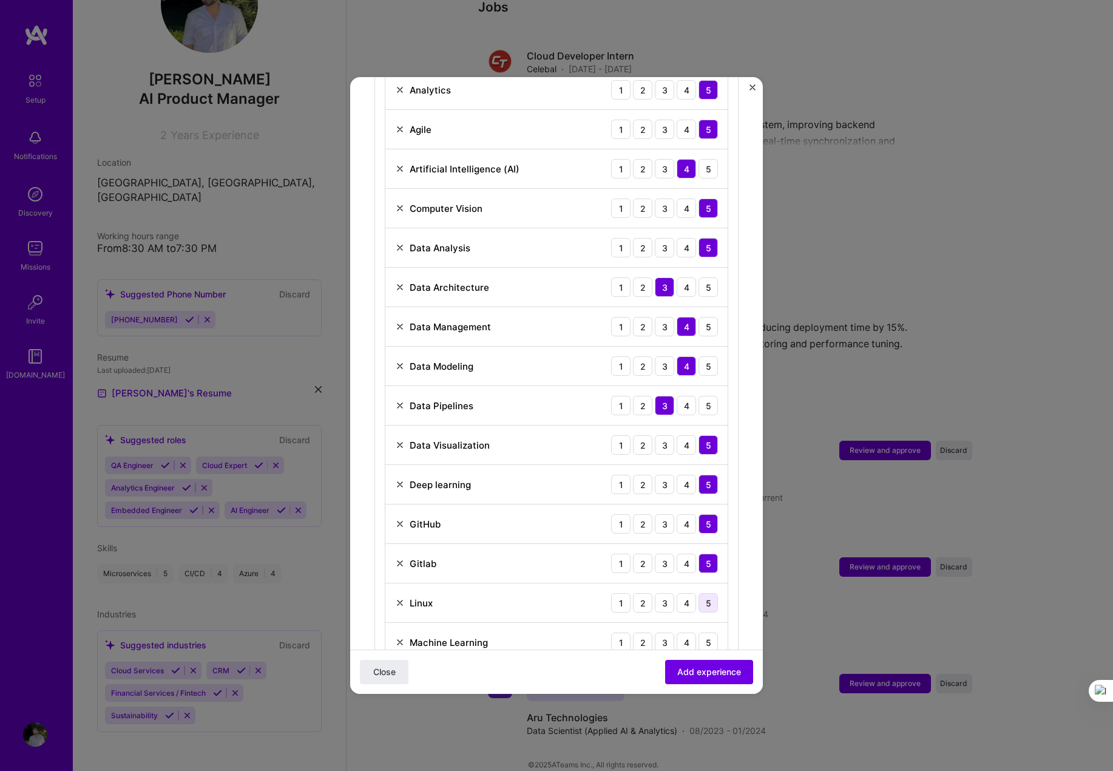
click at [699, 593] on div "5" at bounding box center [708, 602] width 19 height 19
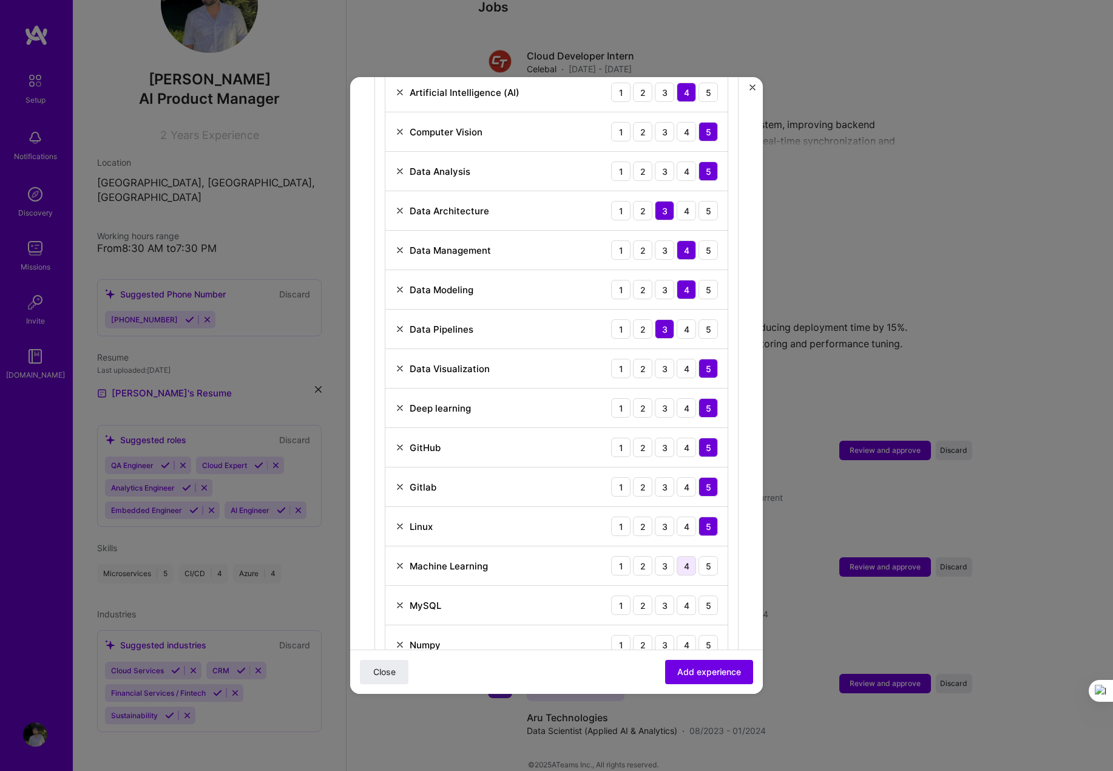
scroll to position [681, 0]
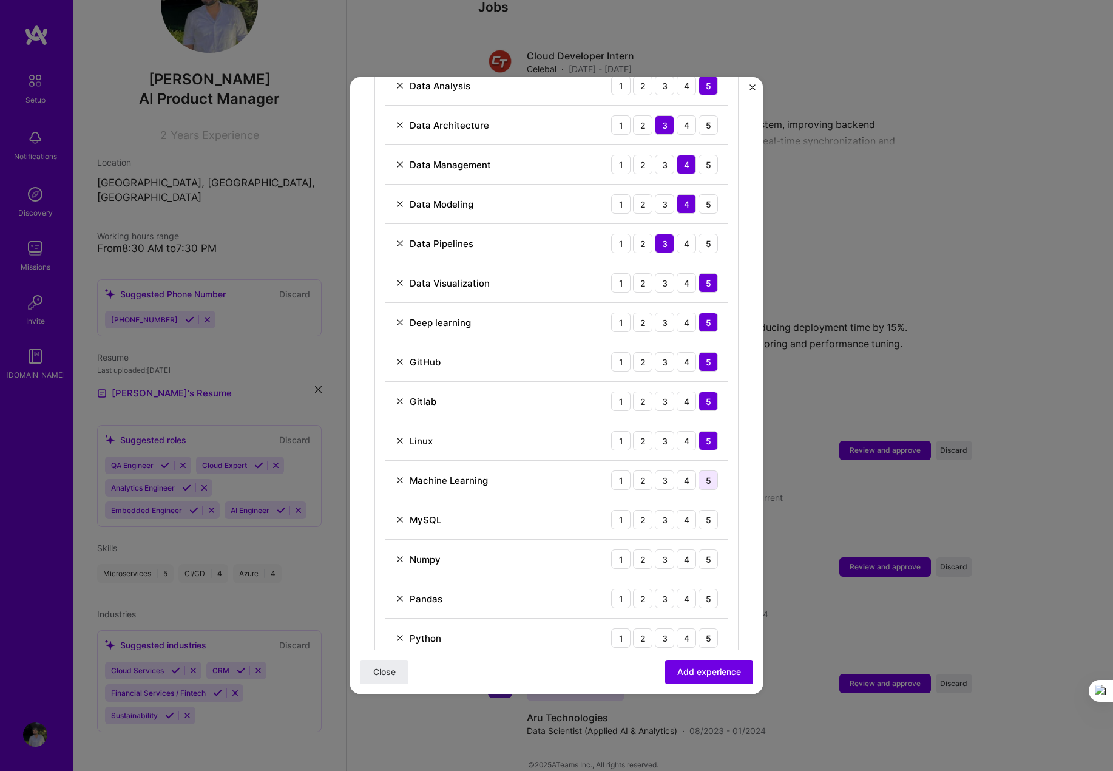
click at [699, 472] on div "5" at bounding box center [708, 480] width 19 height 19
click at [678, 511] on div "4" at bounding box center [686, 519] width 19 height 19
click at [655, 549] on div "3" at bounding box center [664, 558] width 19 height 19
click at [677, 589] on div "4" at bounding box center [686, 598] width 19 height 19
click at [677, 628] on div "4" at bounding box center [686, 637] width 19 height 19
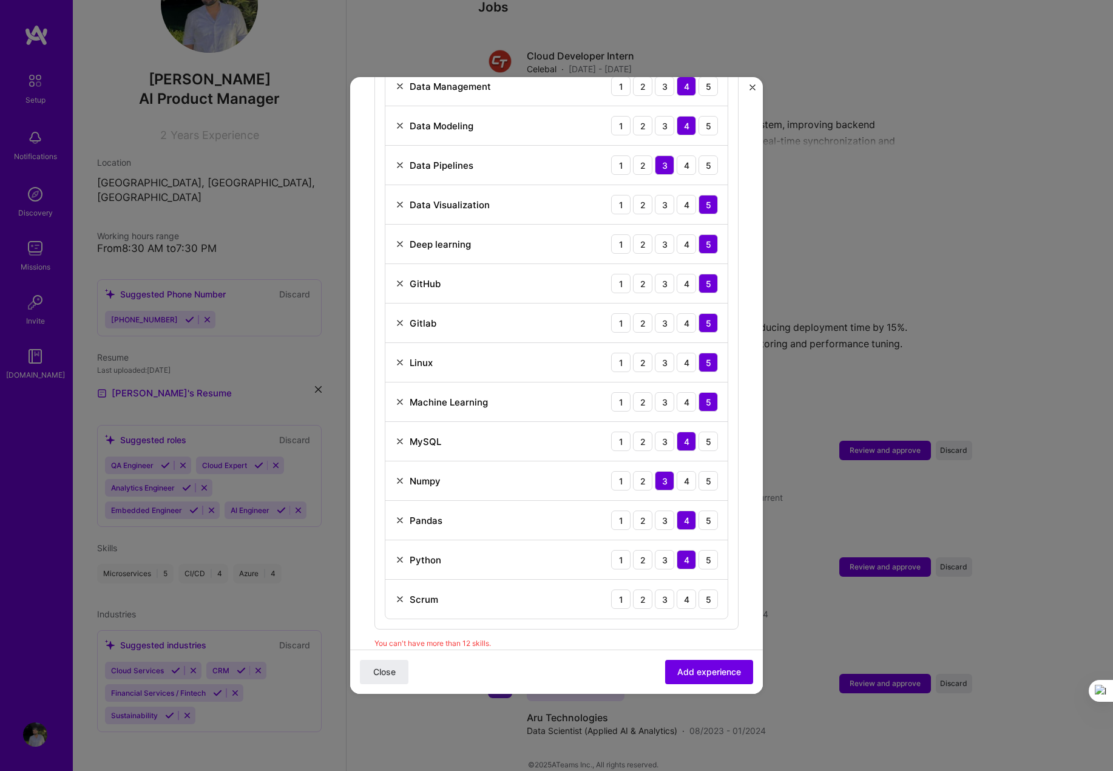
scroll to position [843, 0]
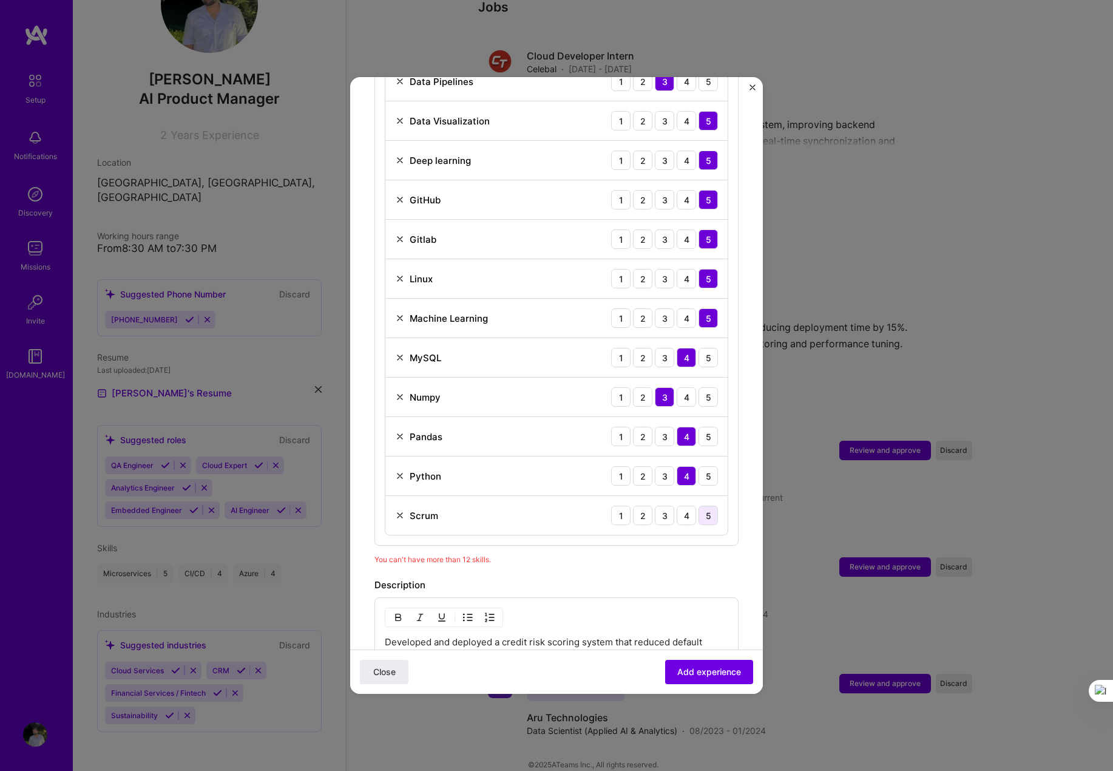
click at [700, 507] on div "5" at bounding box center [708, 515] width 19 height 19
click at [708, 671] on span "Add experience" at bounding box center [710, 672] width 64 height 12
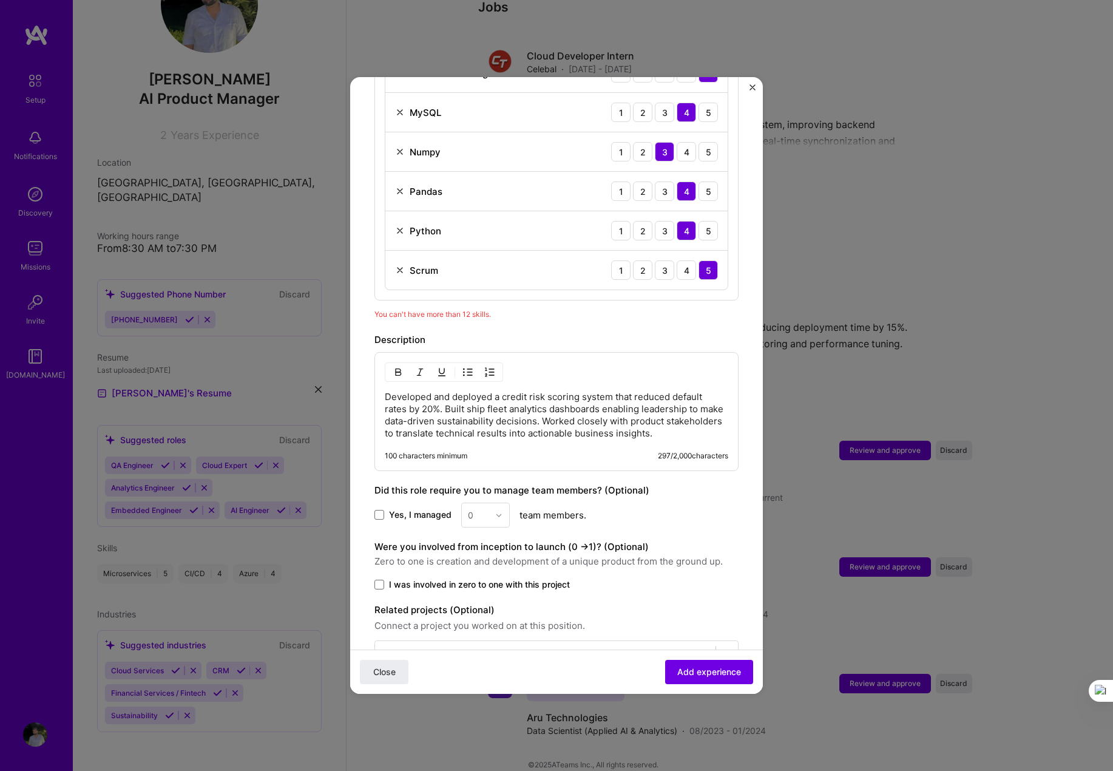
scroll to position [1115, 0]
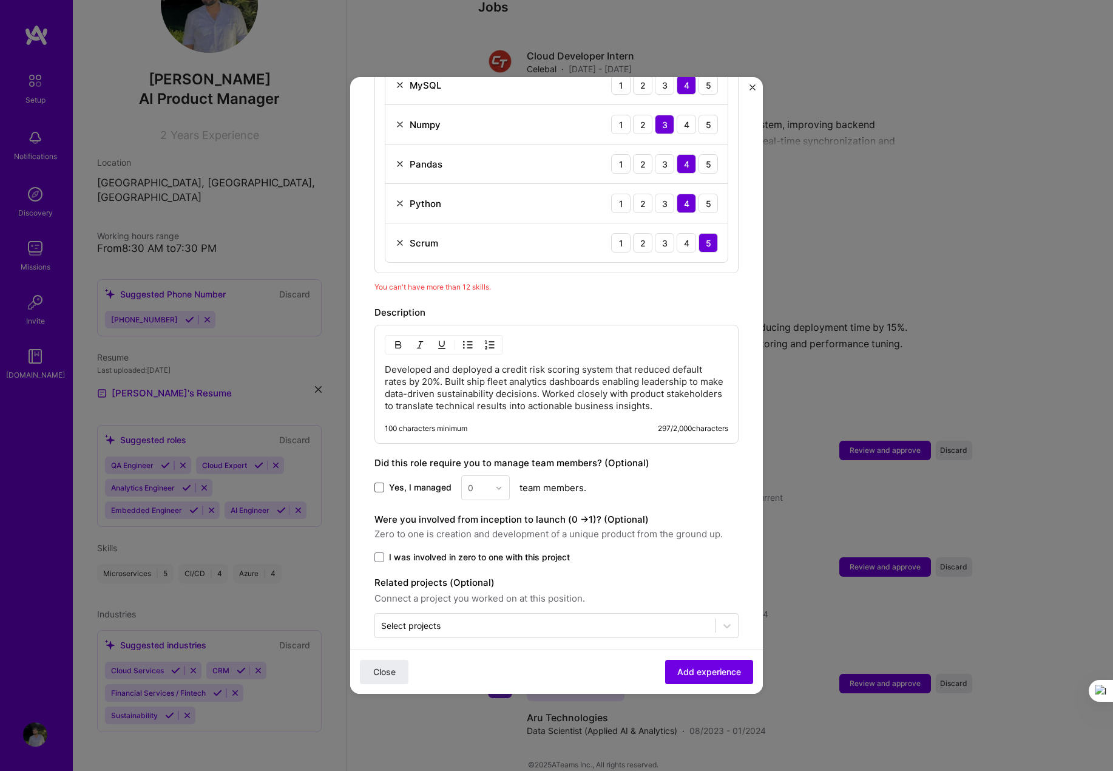
click at [378, 483] on span at bounding box center [380, 488] width 10 height 10
click at [0, 0] on input "Yes, I managed" at bounding box center [0, 0] width 0 height 0
click at [494, 476] on div "0" at bounding box center [478, 488] width 33 height 24
click at [481, 561] on div "3" at bounding box center [485, 565] width 41 height 22
click at [483, 619] on input "text" at bounding box center [545, 625] width 328 height 13
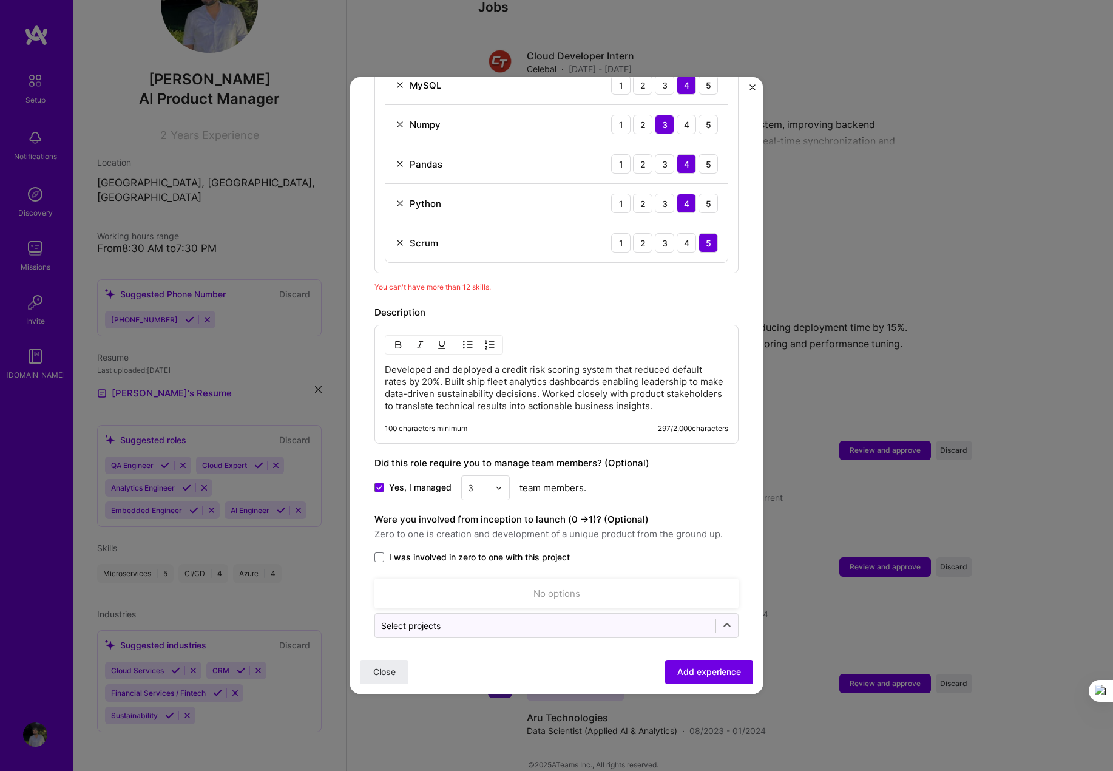
click at [619, 551] on label "I was involved in zero to one with this project" at bounding box center [557, 557] width 364 height 12
click at [0, 0] on input "I was involved in zero to one with this project" at bounding box center [0, 0] width 0 height 0
click at [677, 661] on button "Add experience" at bounding box center [709, 672] width 88 height 24
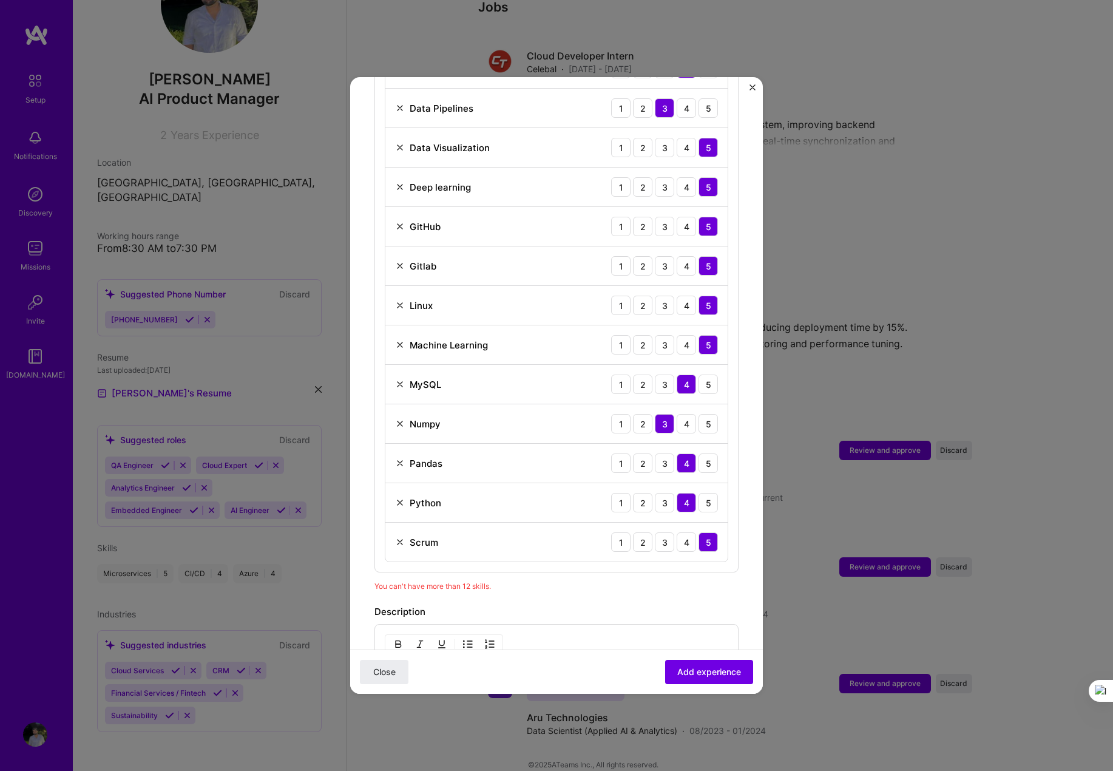
scroll to position [825, 0]
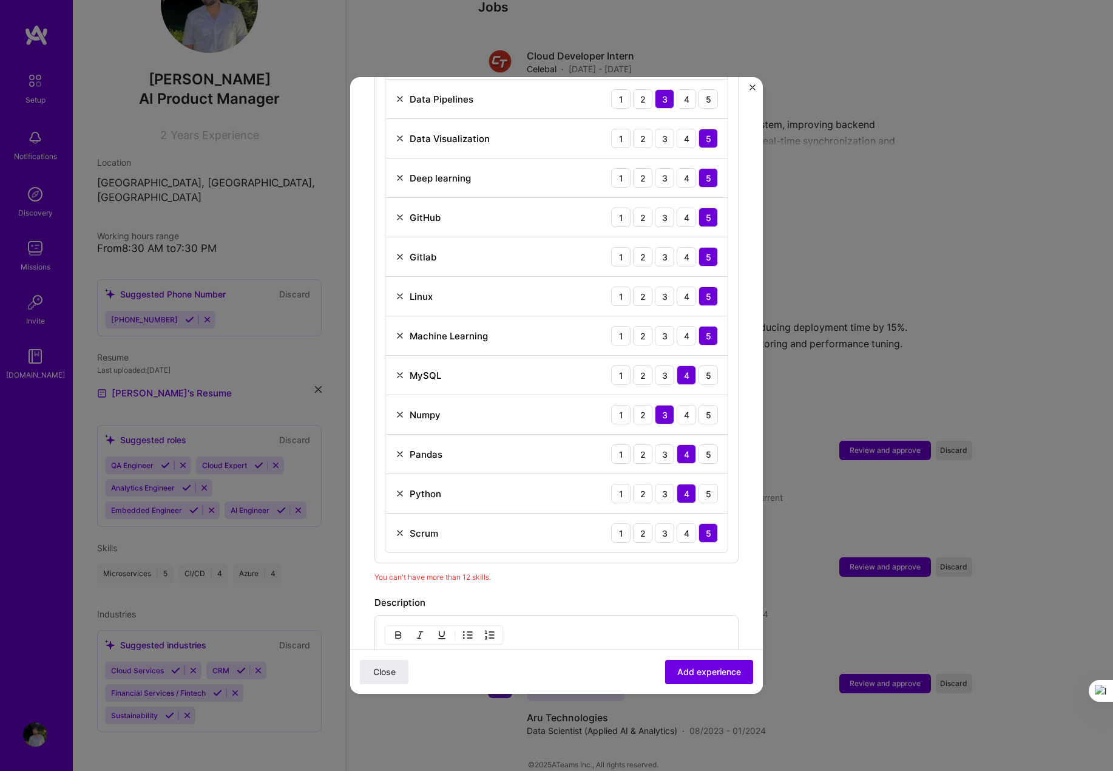
click at [398, 252] on img at bounding box center [400, 257] width 10 height 10
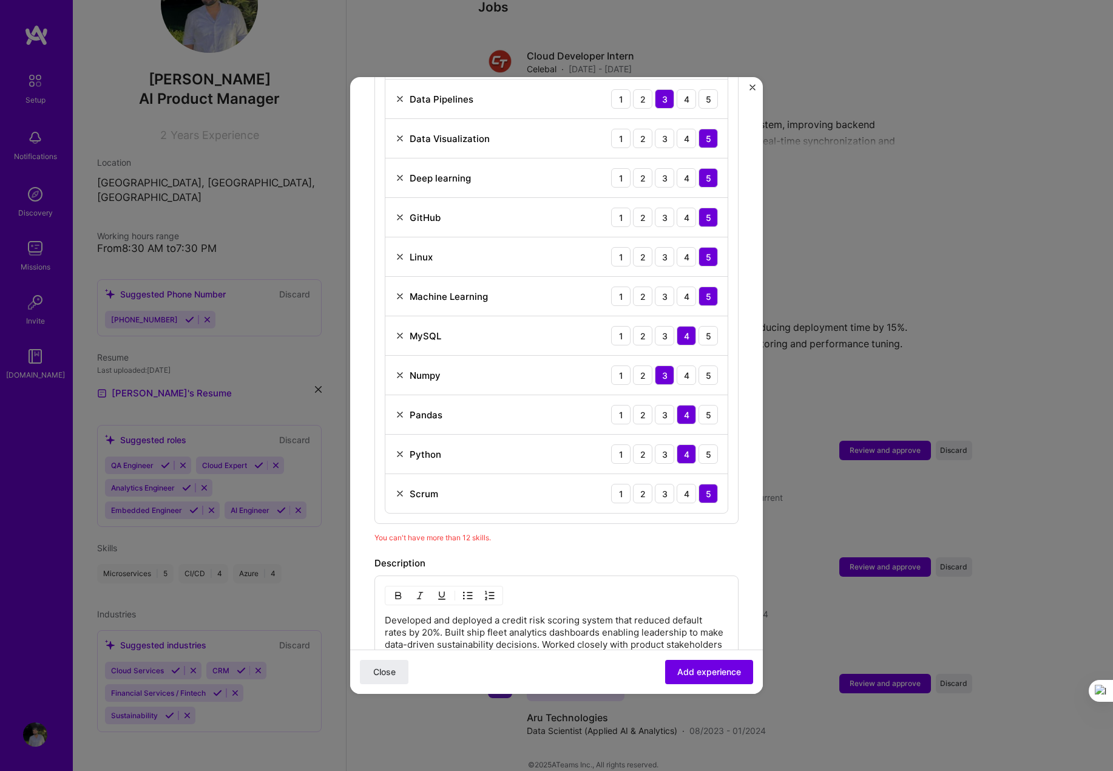
click at [397, 370] on img at bounding box center [400, 375] width 10 height 10
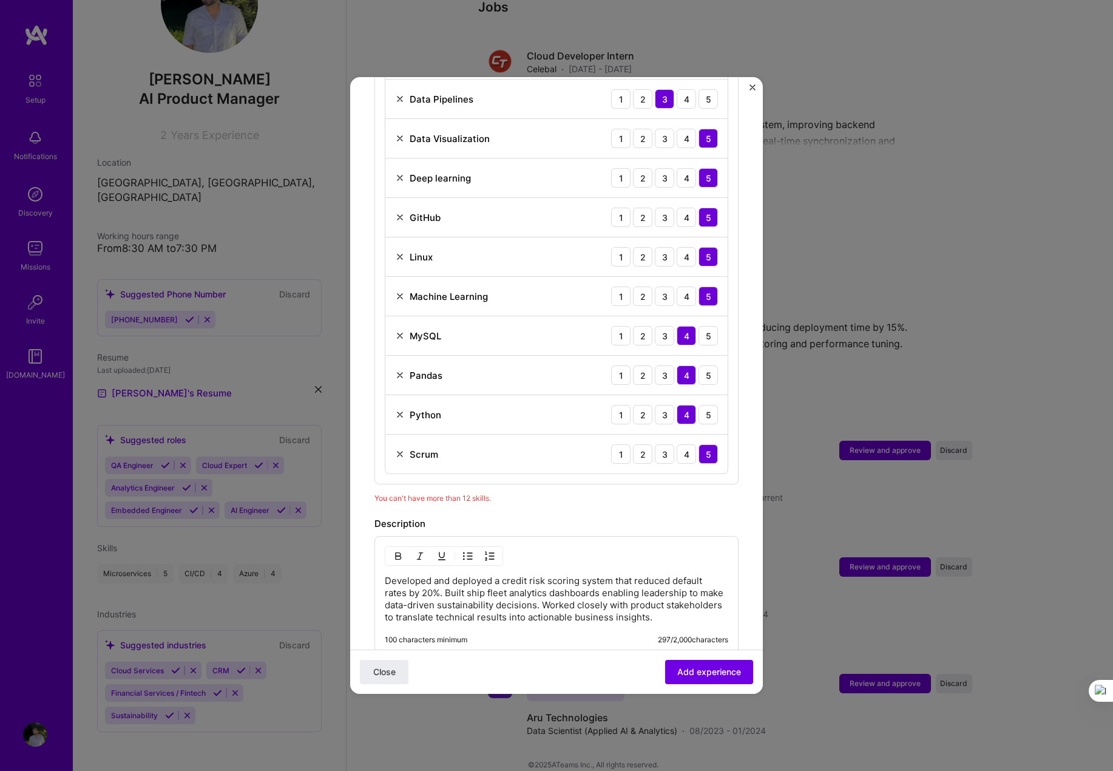
click at [397, 370] on img at bounding box center [400, 375] width 10 height 10
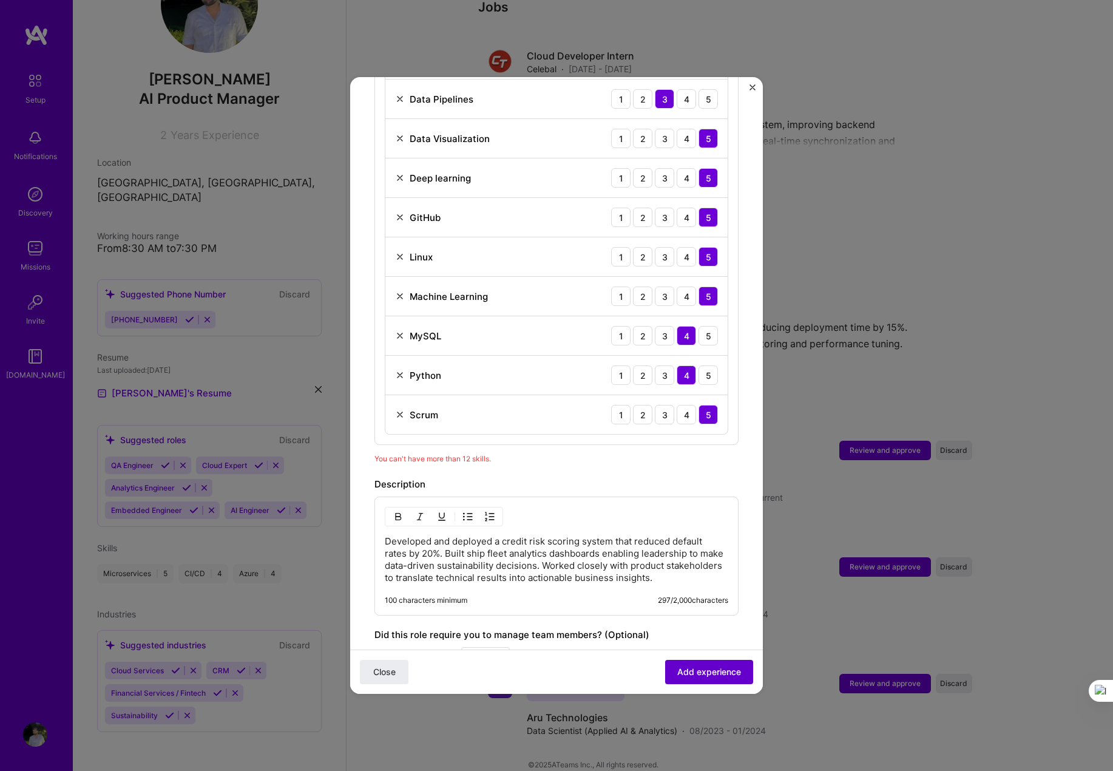
click at [704, 682] on button "Add experience" at bounding box center [709, 672] width 88 height 24
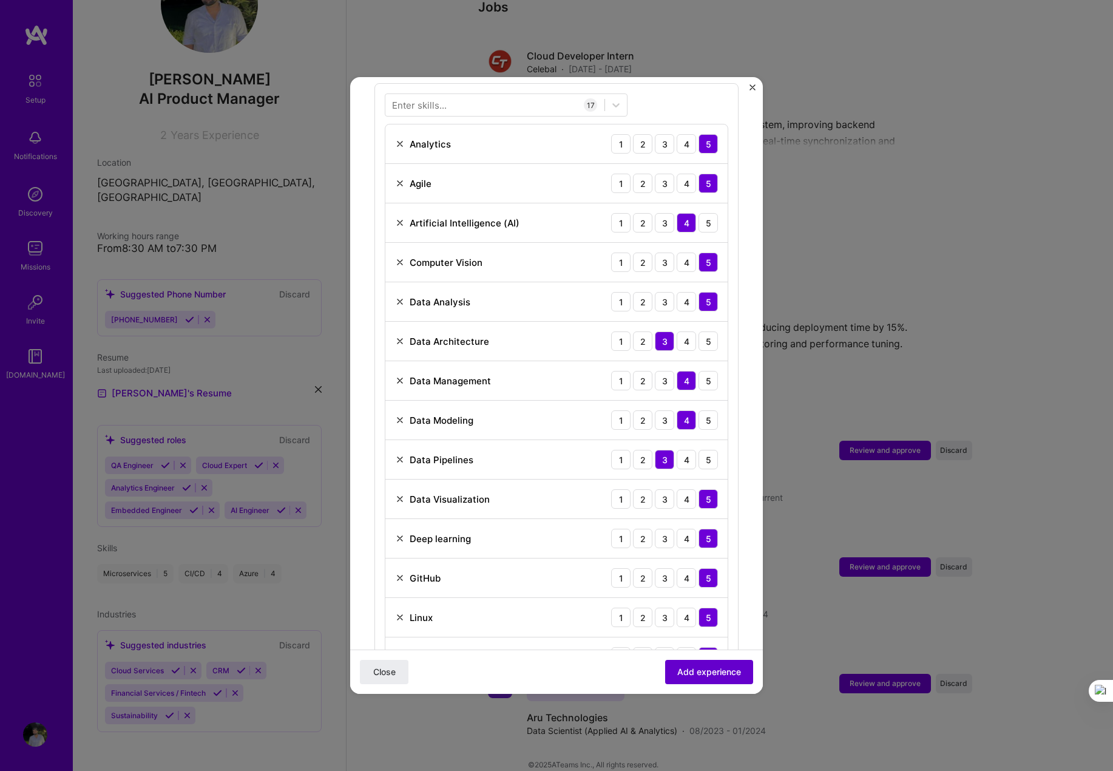
scroll to position [420, 0]
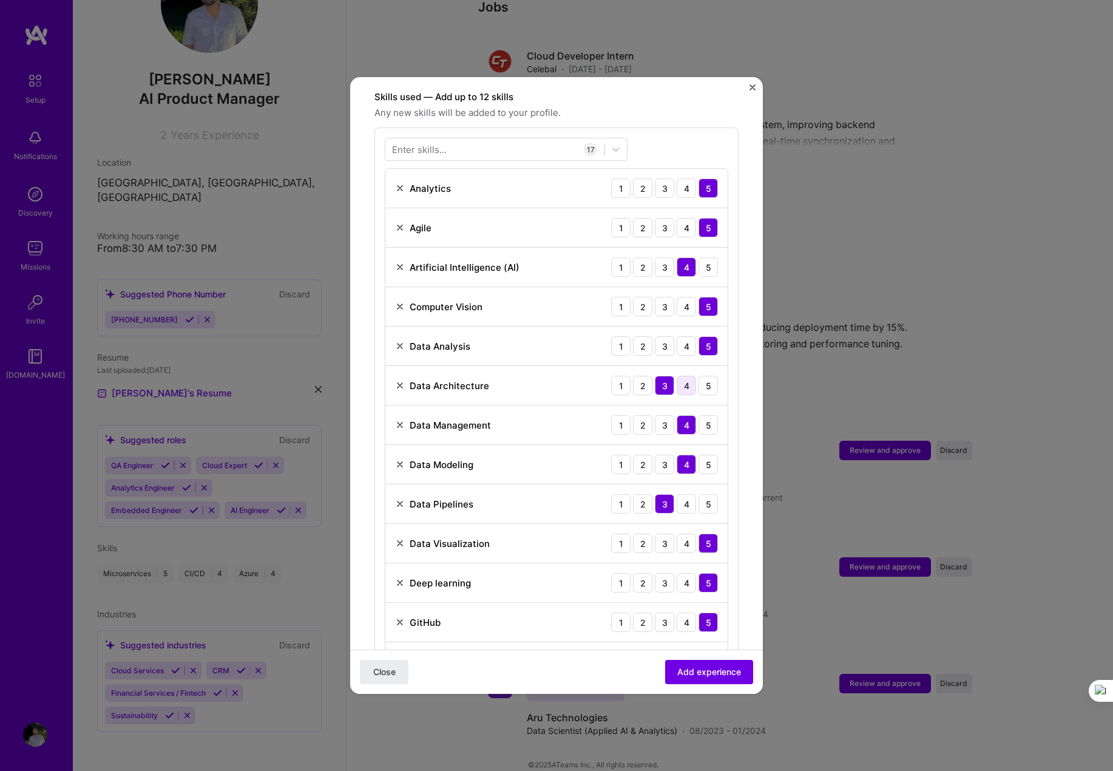
click at [677, 376] on div "4" at bounding box center [686, 385] width 19 height 19
click at [399, 499] on img at bounding box center [400, 504] width 10 height 10
click at [400, 183] on img at bounding box center [400, 188] width 10 height 10
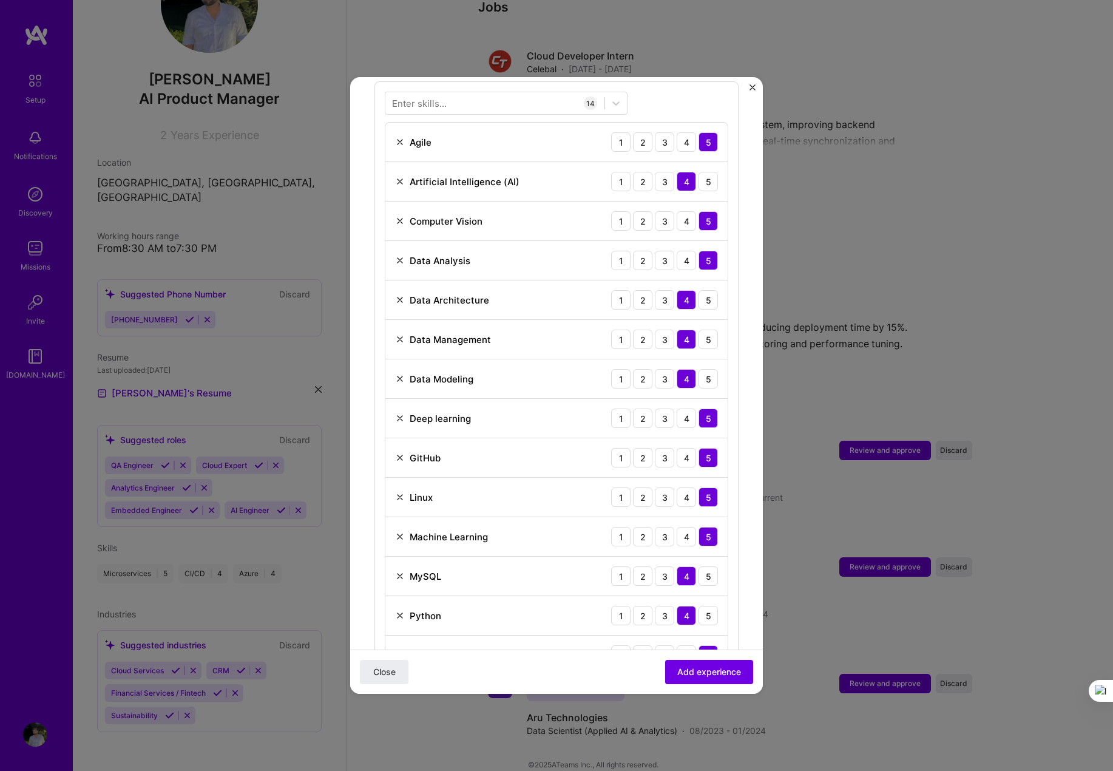
scroll to position [501, 0]
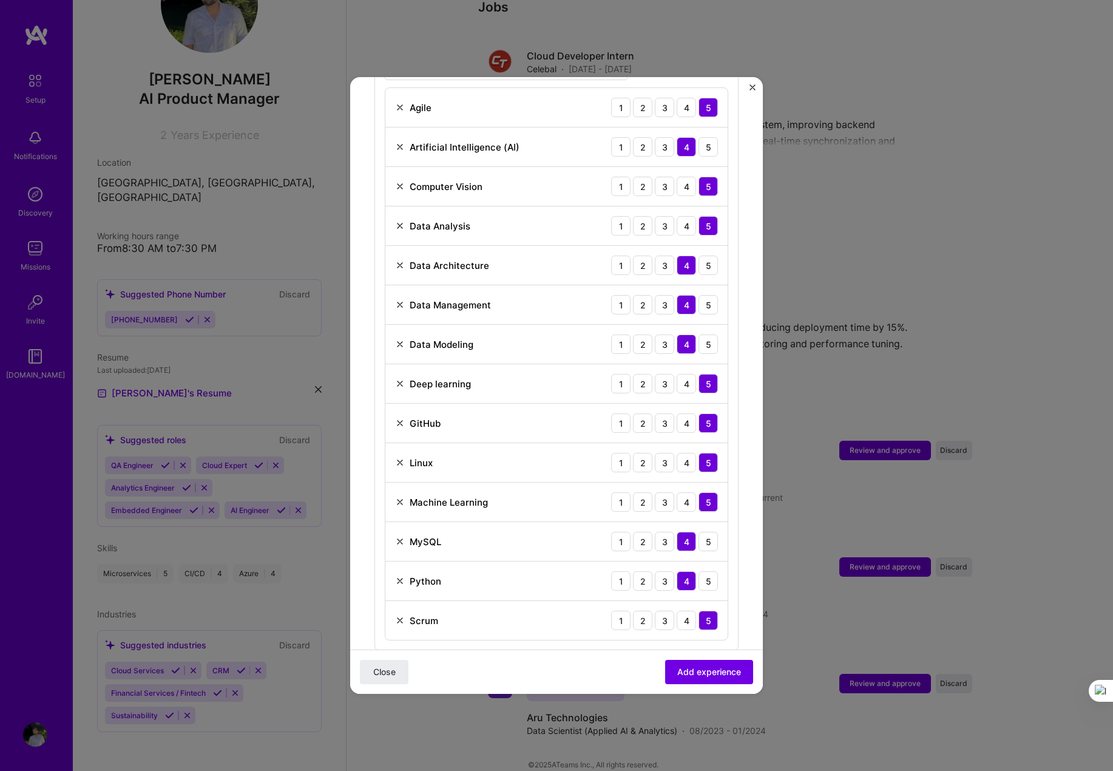
click at [398, 576] on img at bounding box center [400, 581] width 10 height 10
click at [398, 457] on div "Linux" at bounding box center [414, 463] width 38 height 13
click at [396, 458] on img at bounding box center [400, 463] width 10 height 10
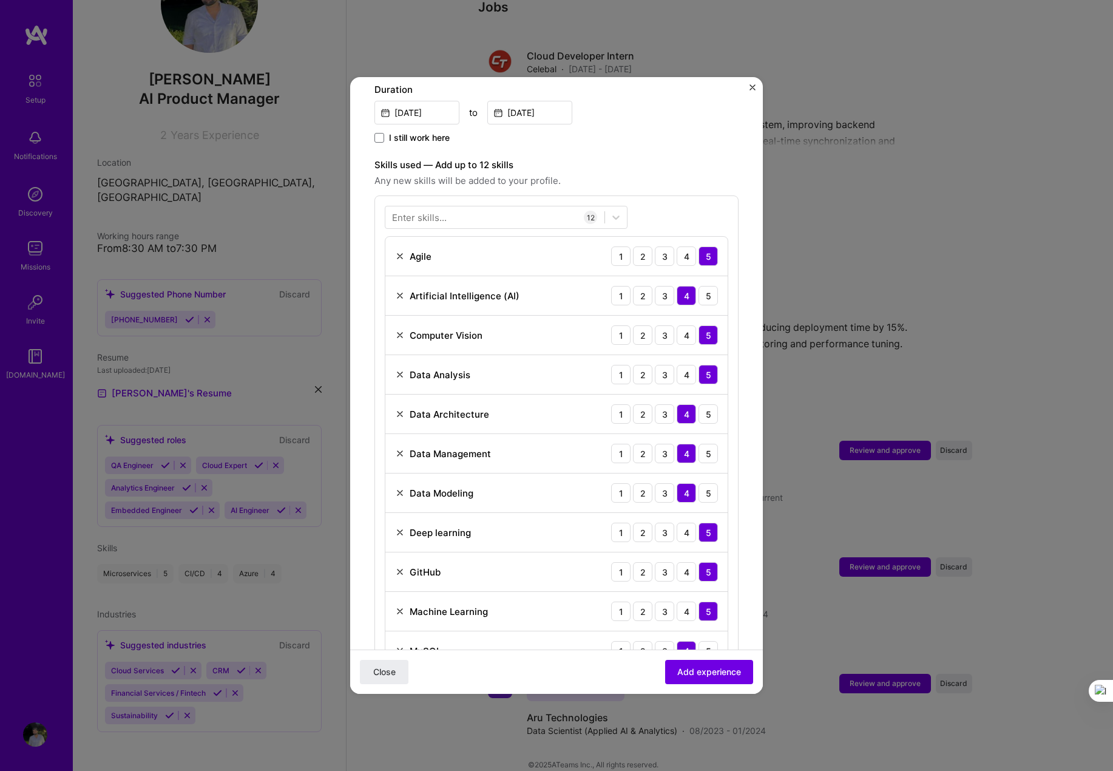
scroll to position [339, 0]
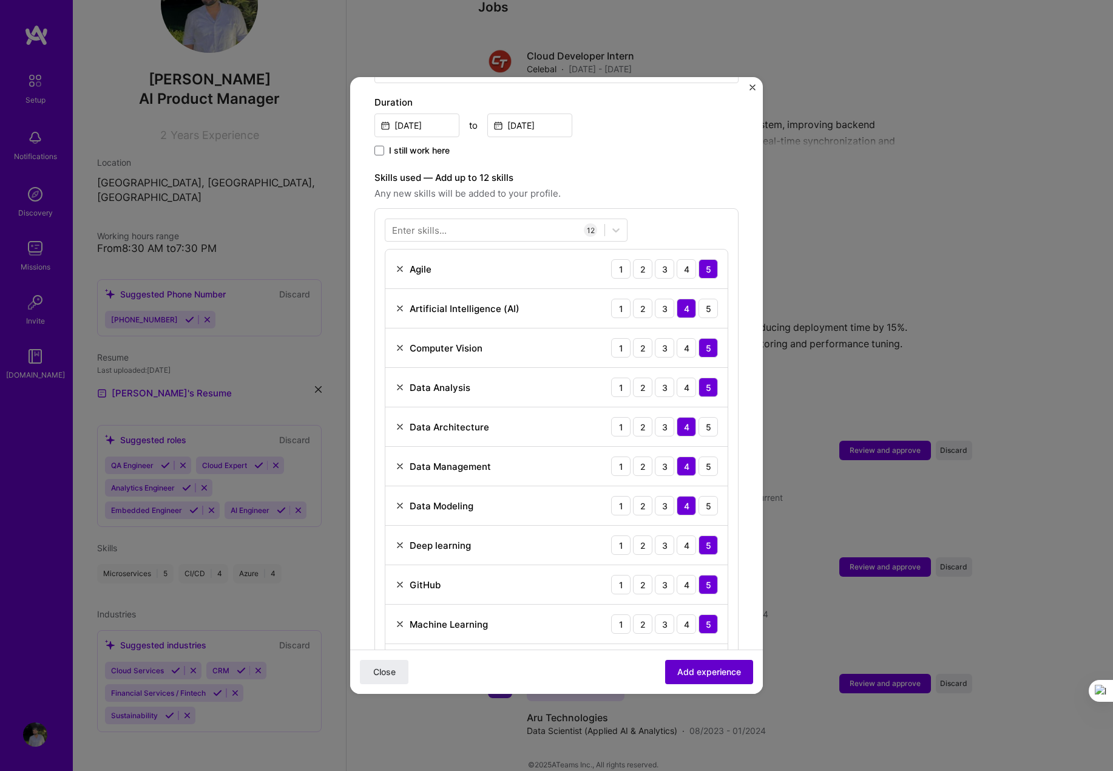
click at [685, 674] on span "Add experience" at bounding box center [710, 672] width 64 height 12
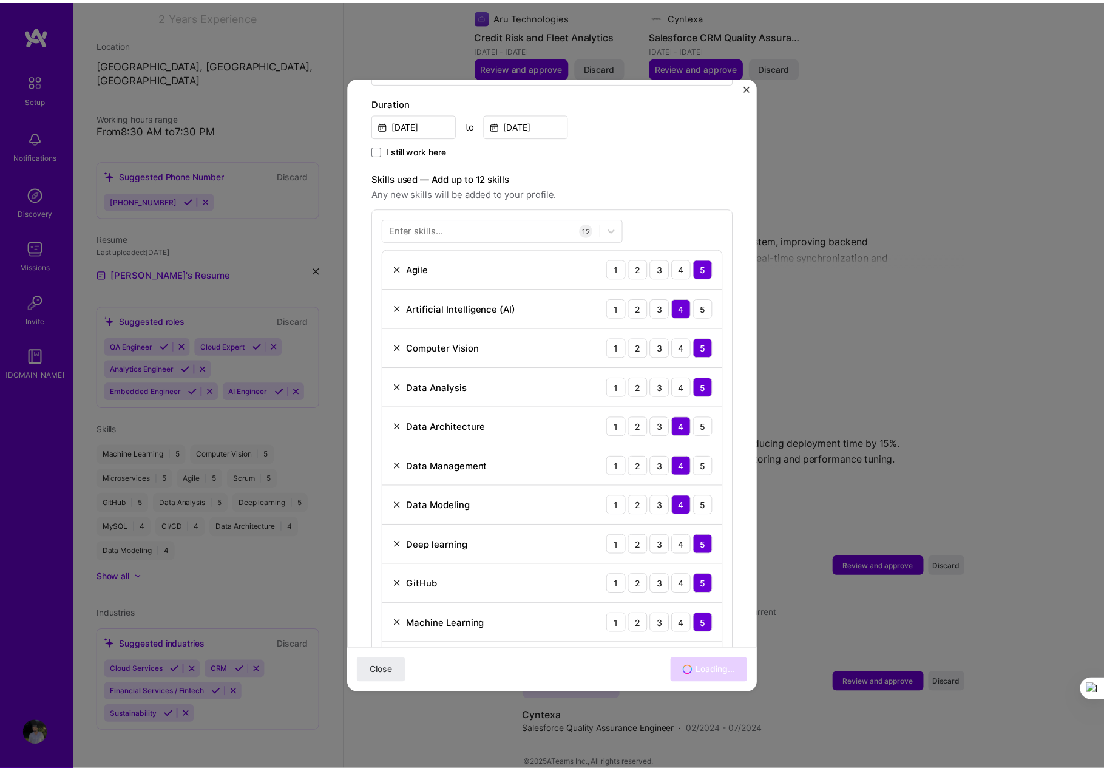
scroll to position [1059, 0]
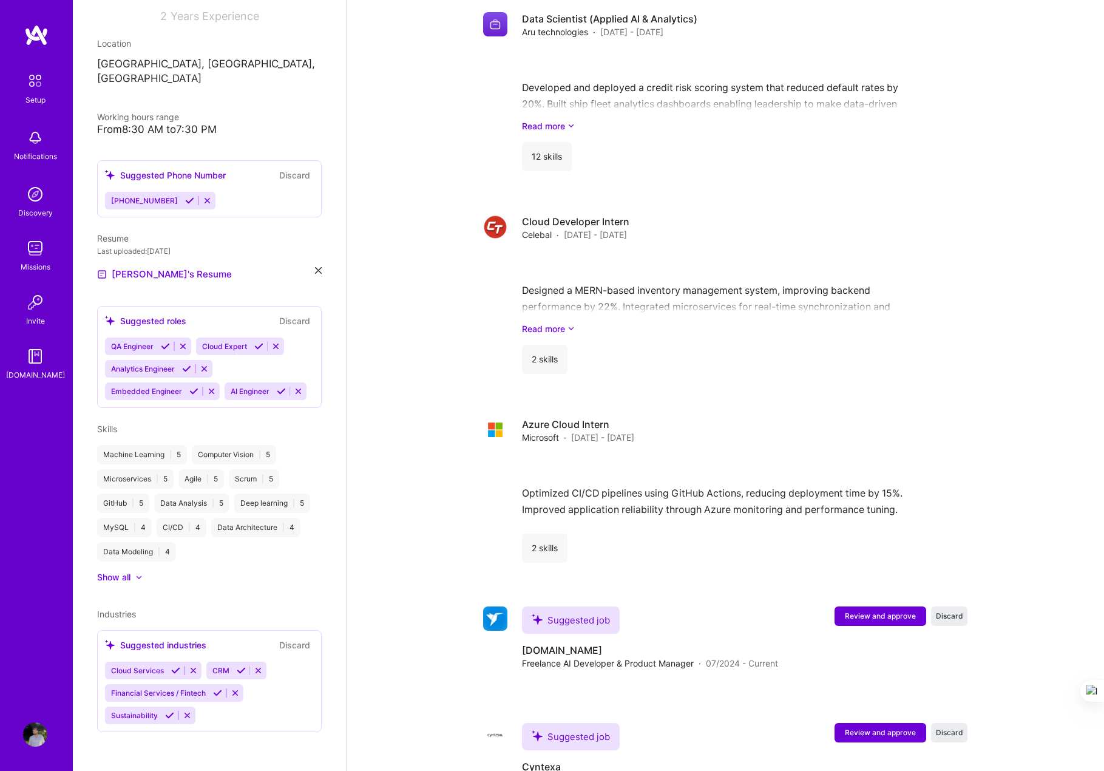
click at [185, 196] on icon at bounding box center [189, 200] width 9 height 9
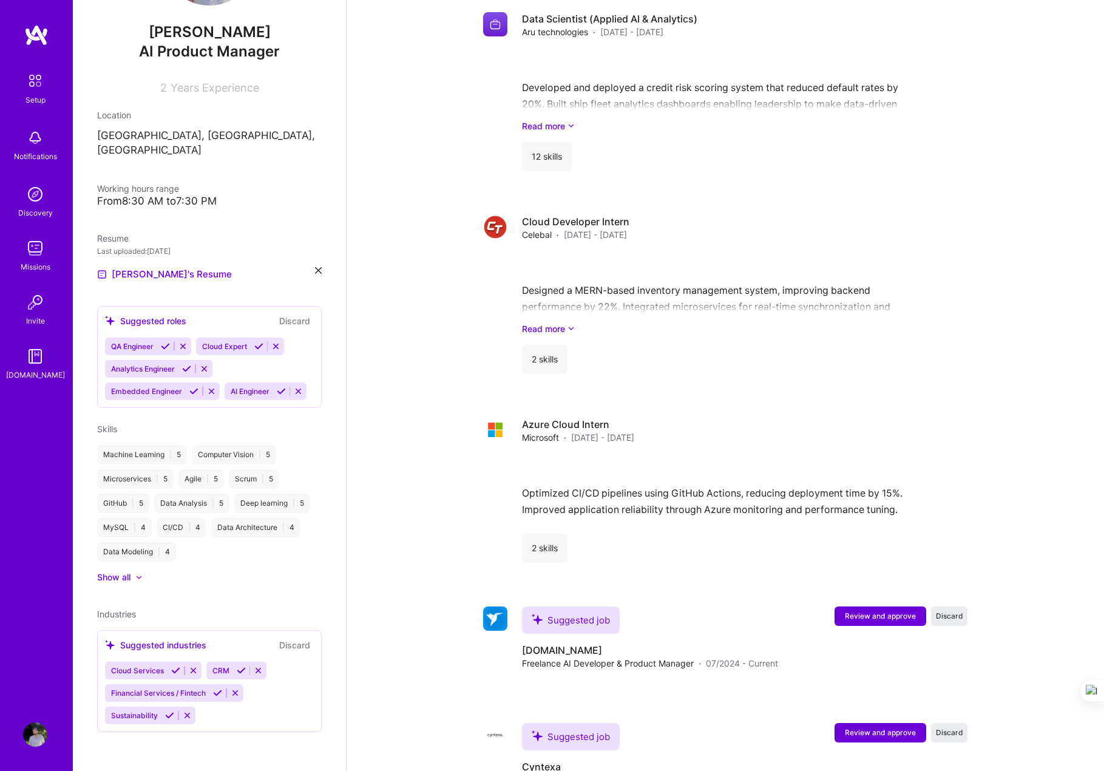
scroll to position [183, 0]
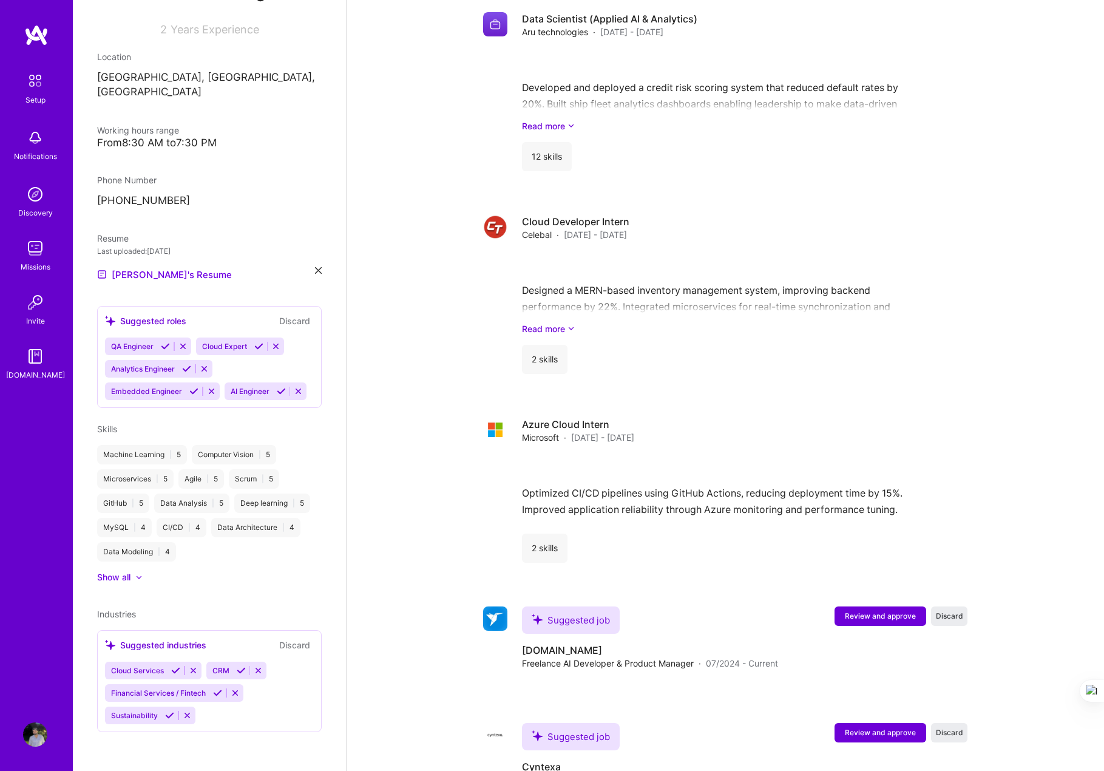
click at [166, 342] on icon at bounding box center [165, 346] width 9 height 9
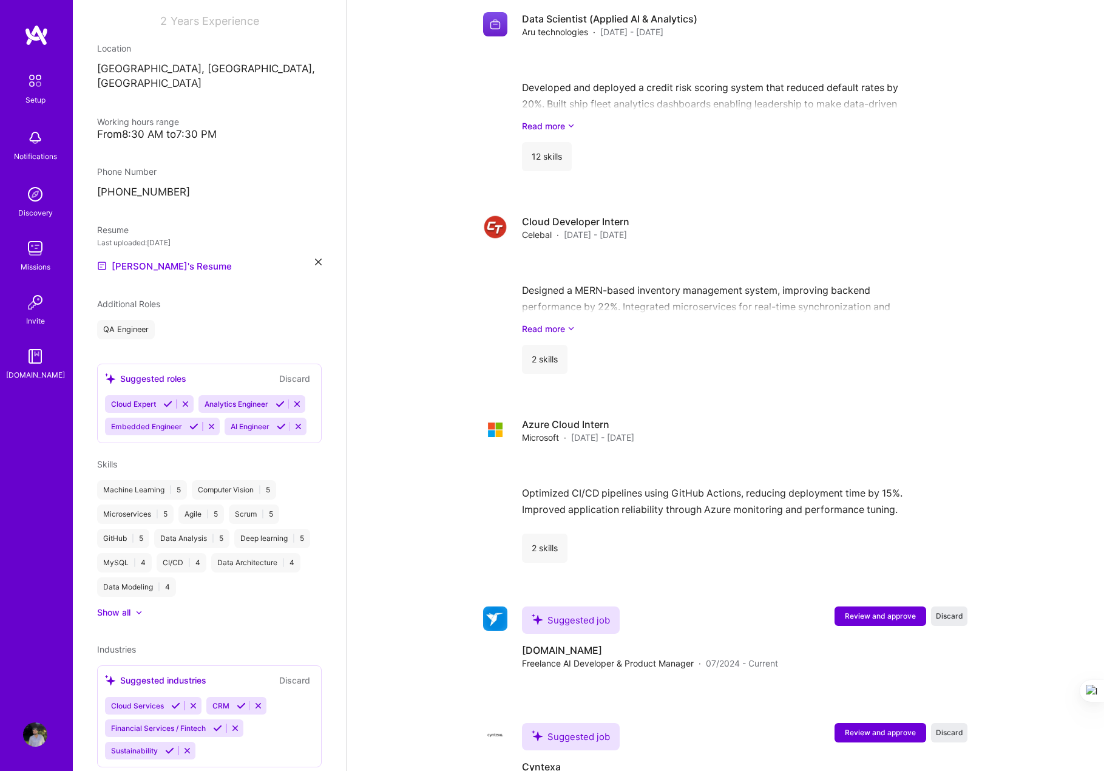
click at [276, 409] on icon at bounding box center [280, 403] width 9 height 9
click at [283, 409] on icon at bounding box center [287, 403] width 9 height 9
click at [171, 424] on icon at bounding box center [167, 428] width 9 height 9
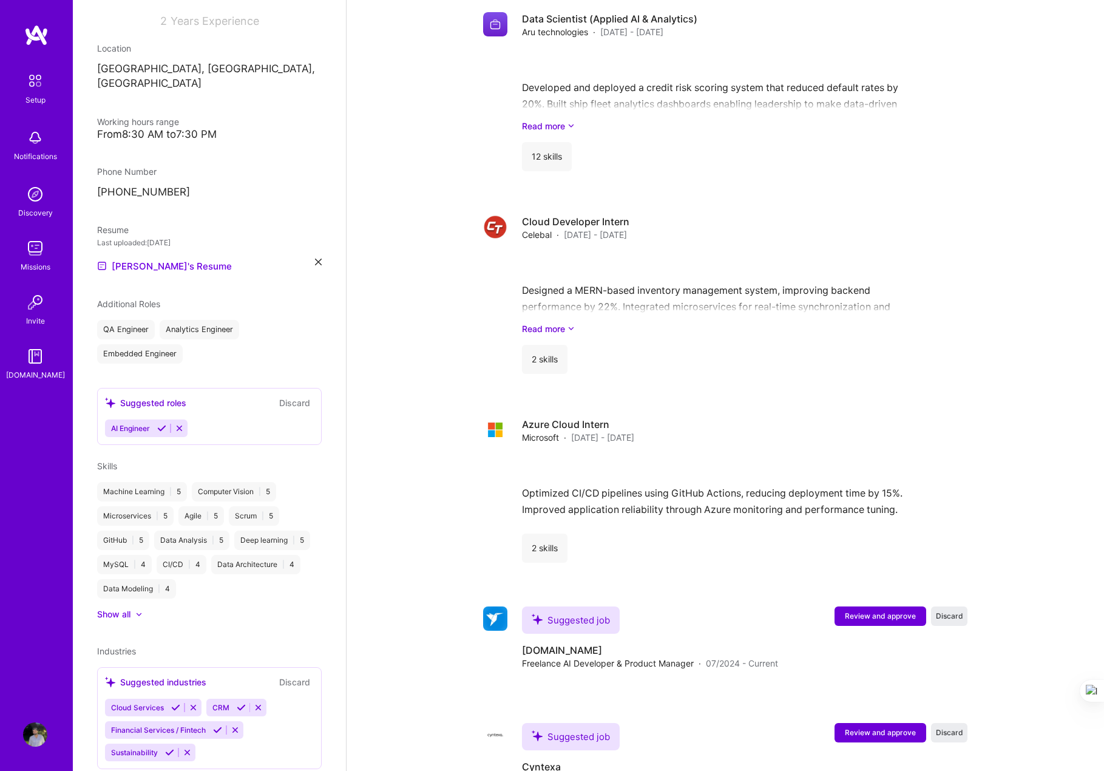
click at [162, 424] on icon at bounding box center [161, 428] width 9 height 9
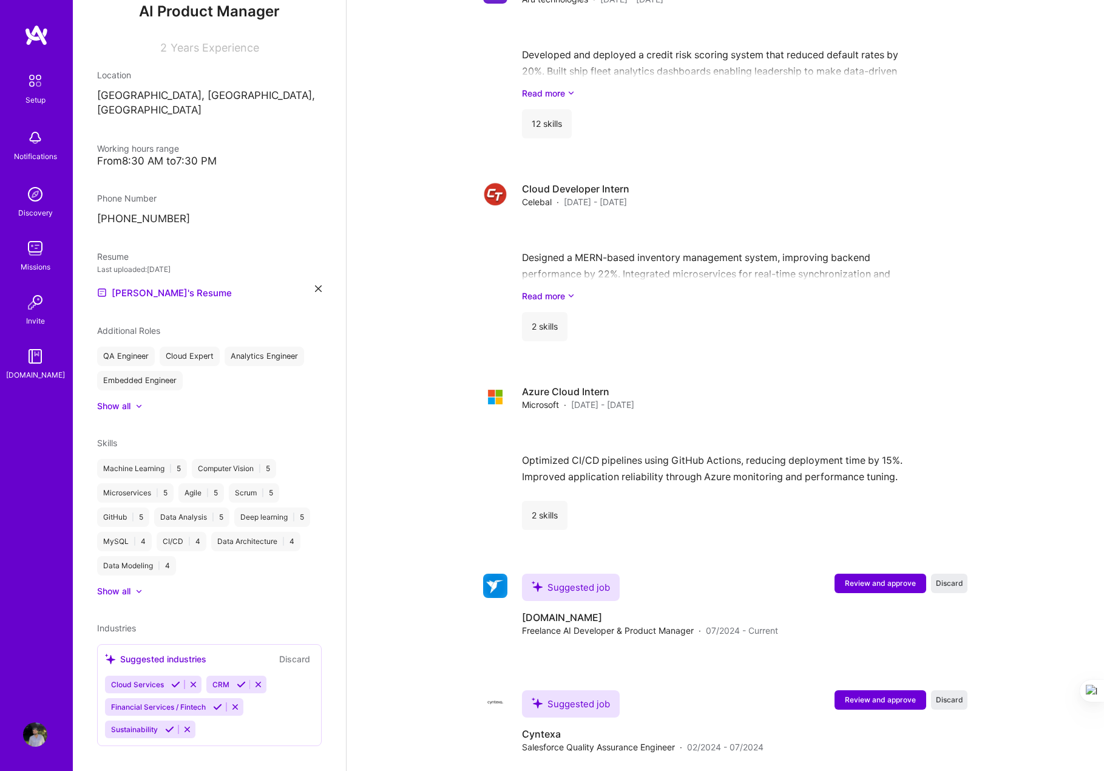
scroll to position [1109, 0]
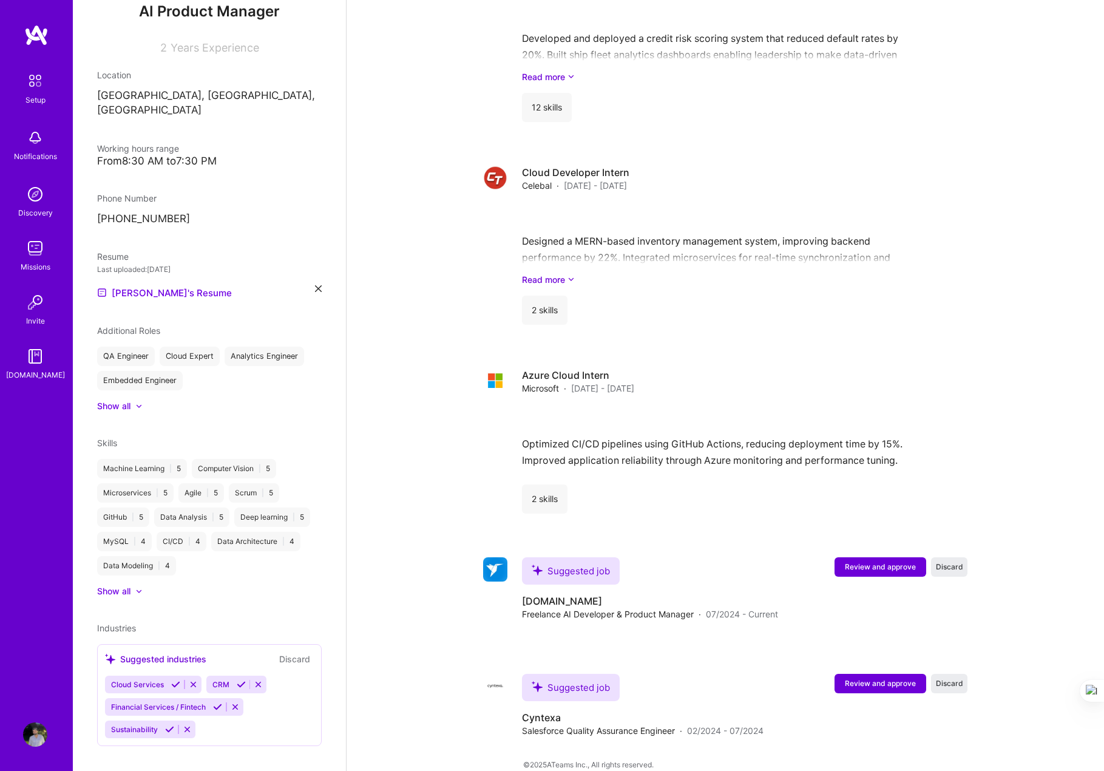
click at [174, 680] on icon at bounding box center [175, 684] width 9 height 9
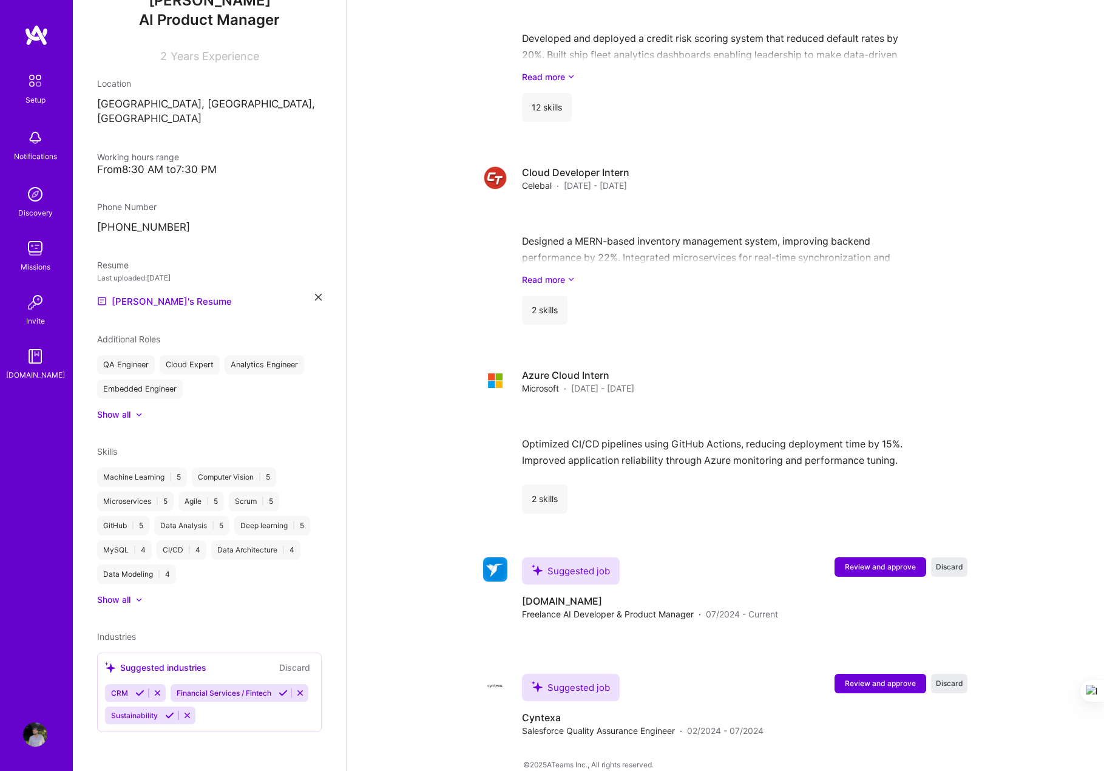
click at [279, 695] on icon at bounding box center [283, 692] width 9 height 9
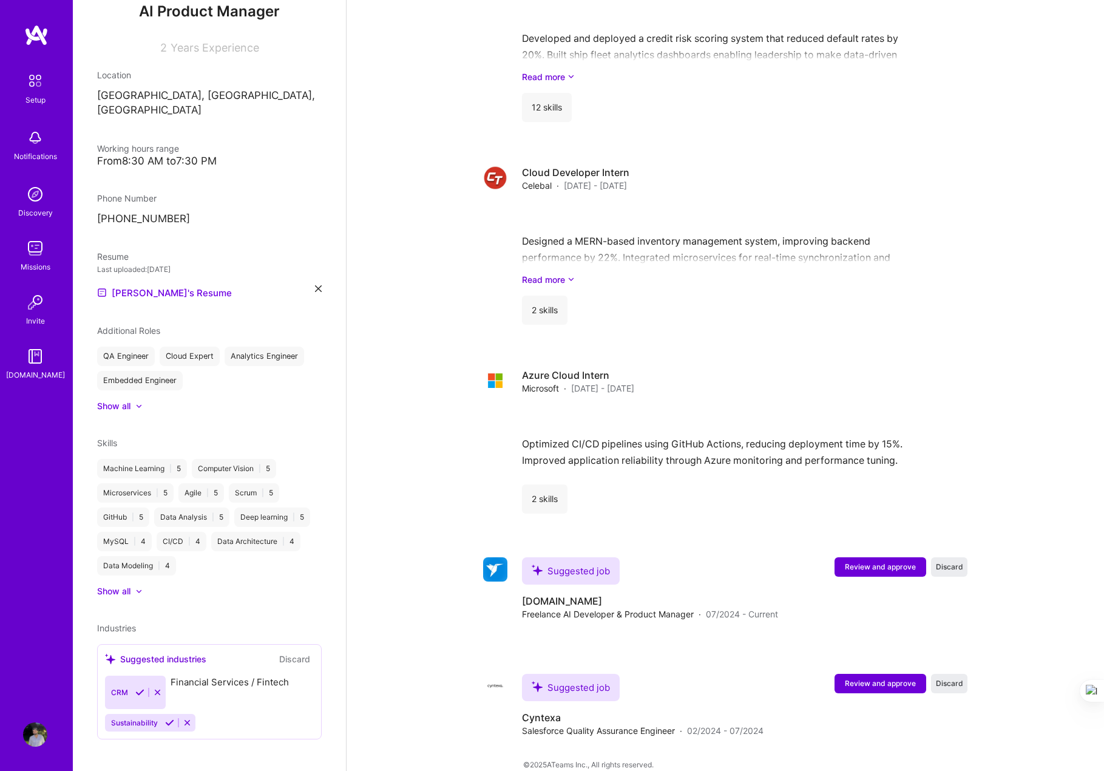
scroll to position [155, 0]
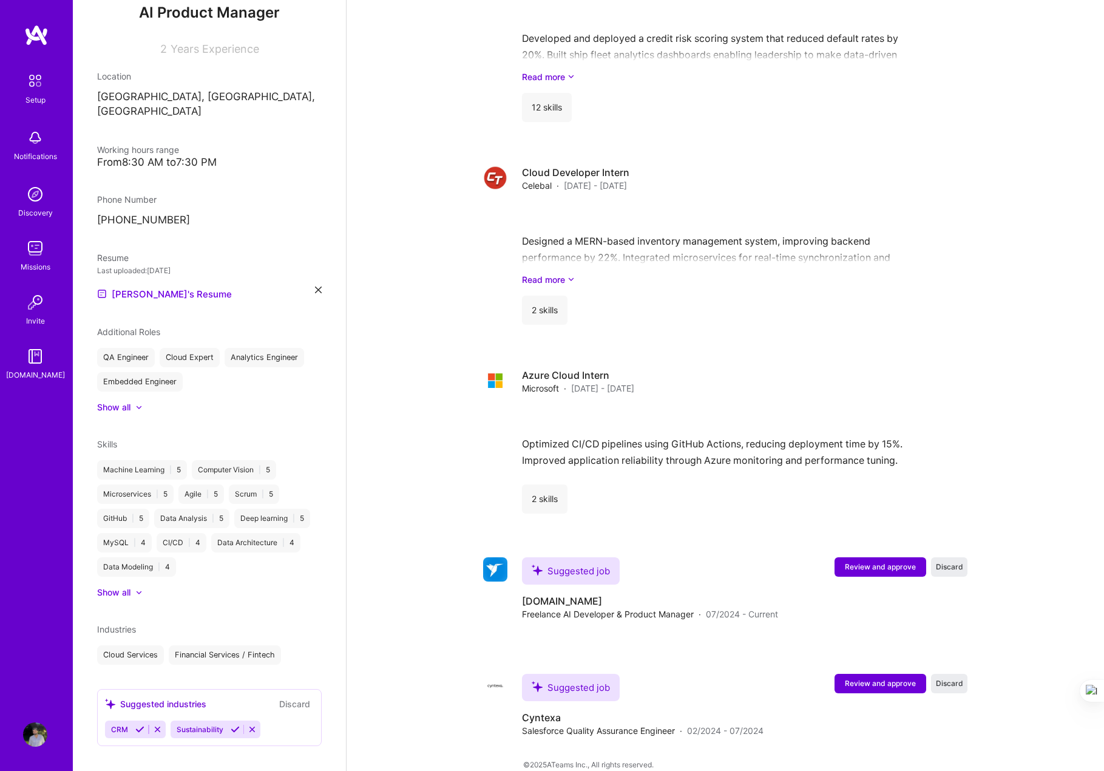
click at [139, 725] on icon at bounding box center [139, 729] width 9 height 9
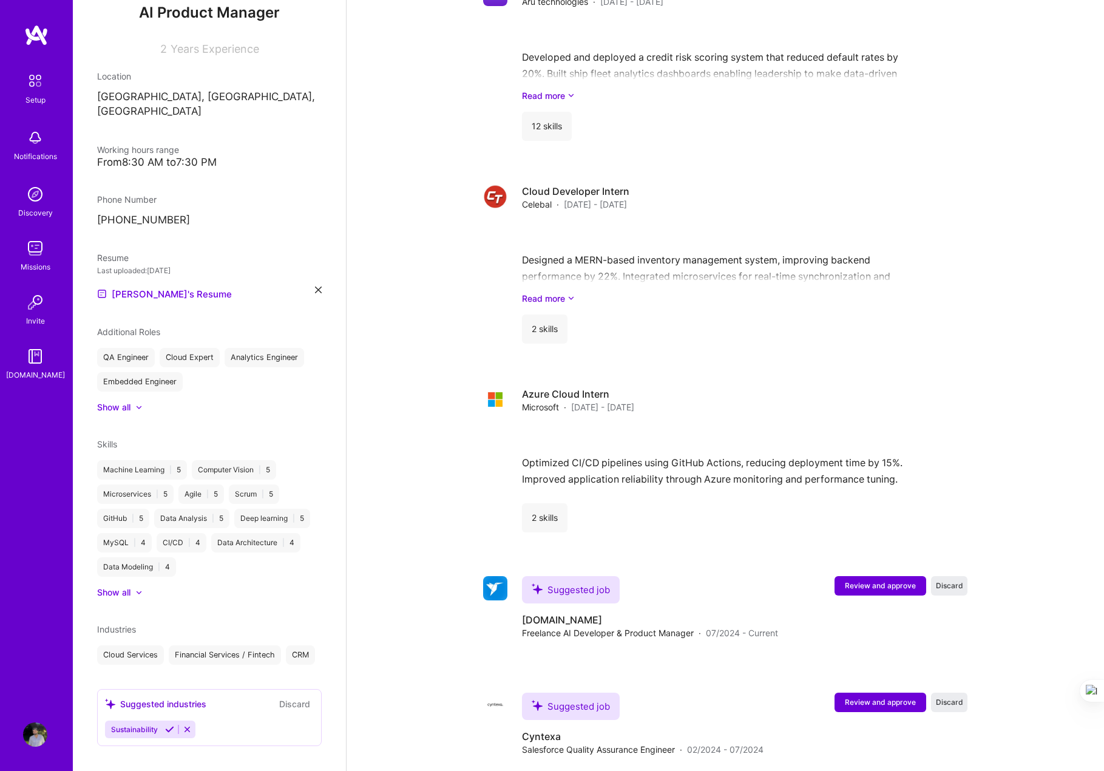
click at [168, 734] on icon at bounding box center [169, 729] width 9 height 9
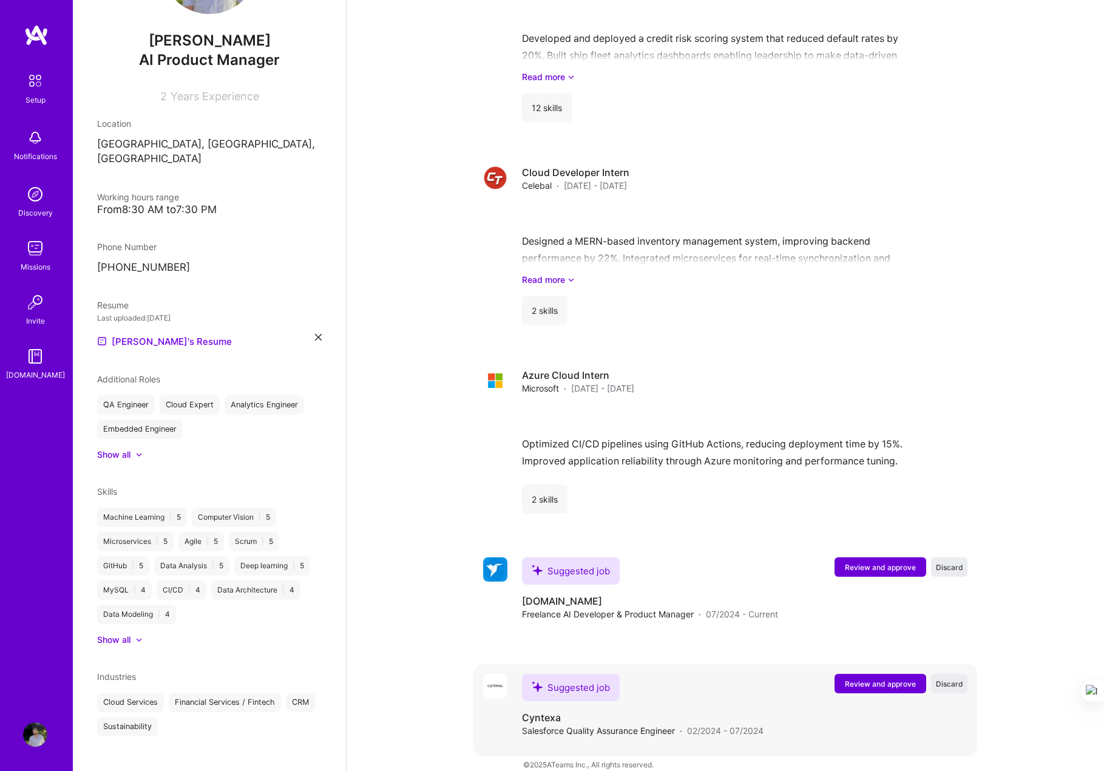
click at [766, 679] on span "Review and approve" at bounding box center [880, 684] width 71 height 10
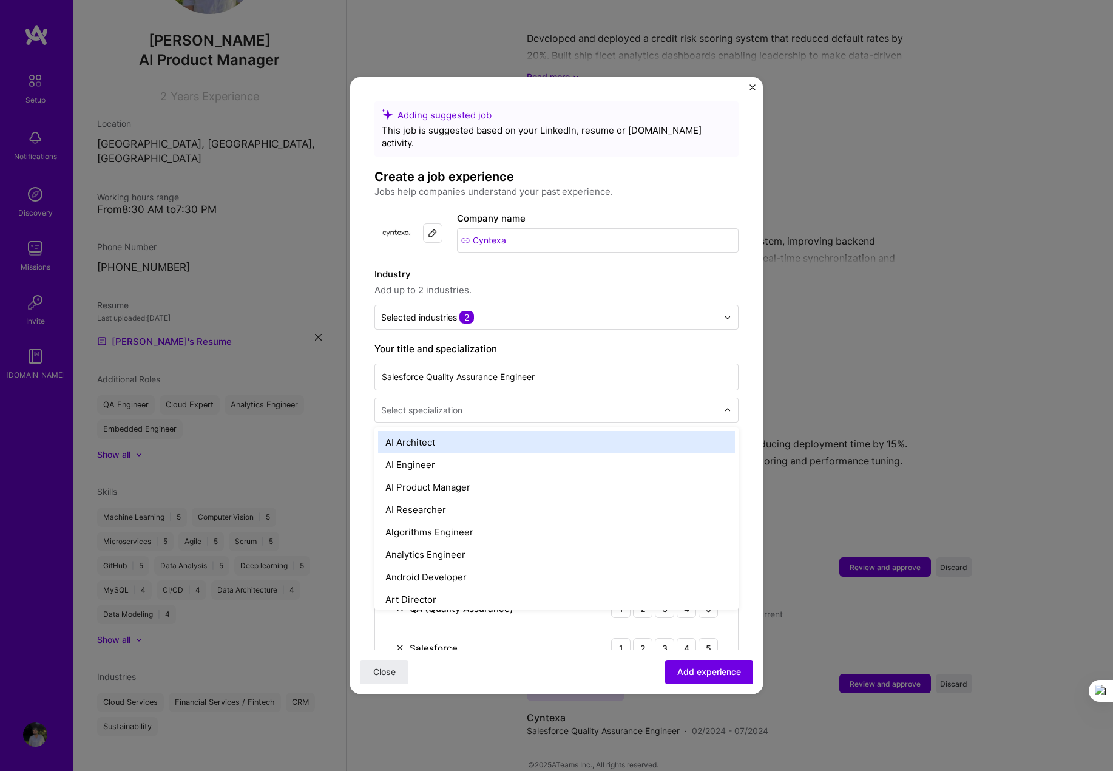
click at [469, 406] on div "Select specialization" at bounding box center [549, 410] width 349 height 24
type input "qa"
click at [417, 431] on div "QA Engineer" at bounding box center [556, 442] width 357 height 22
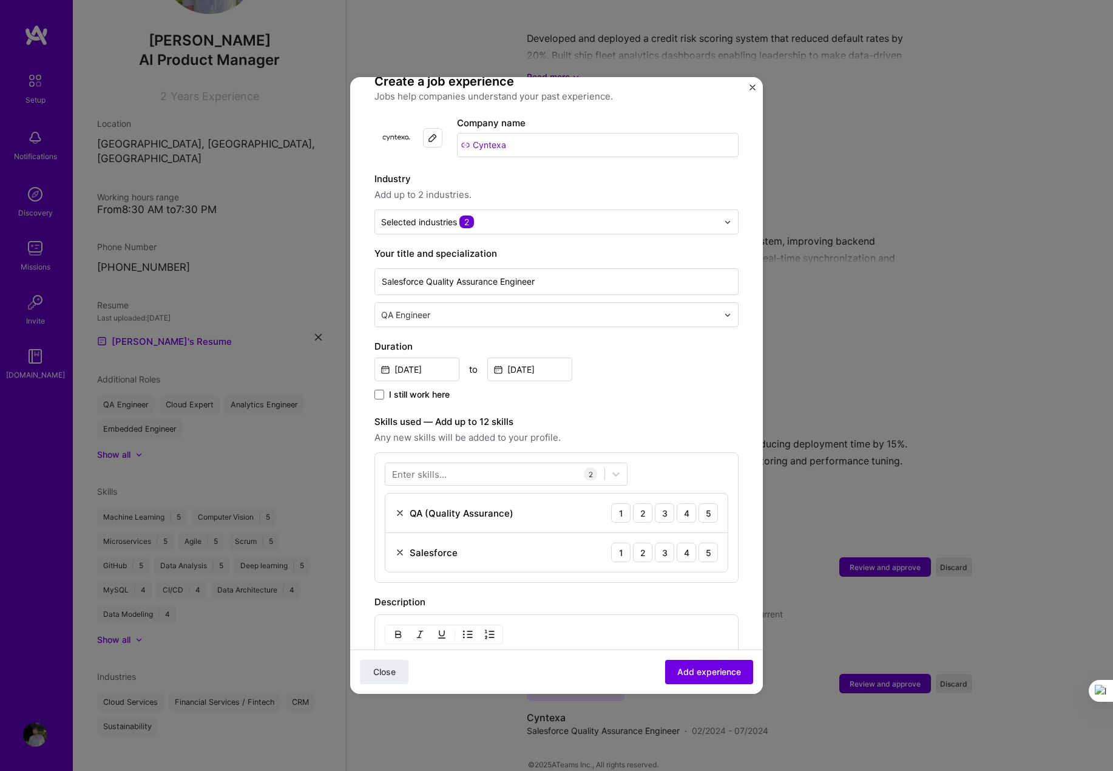
scroll to position [162, 0]
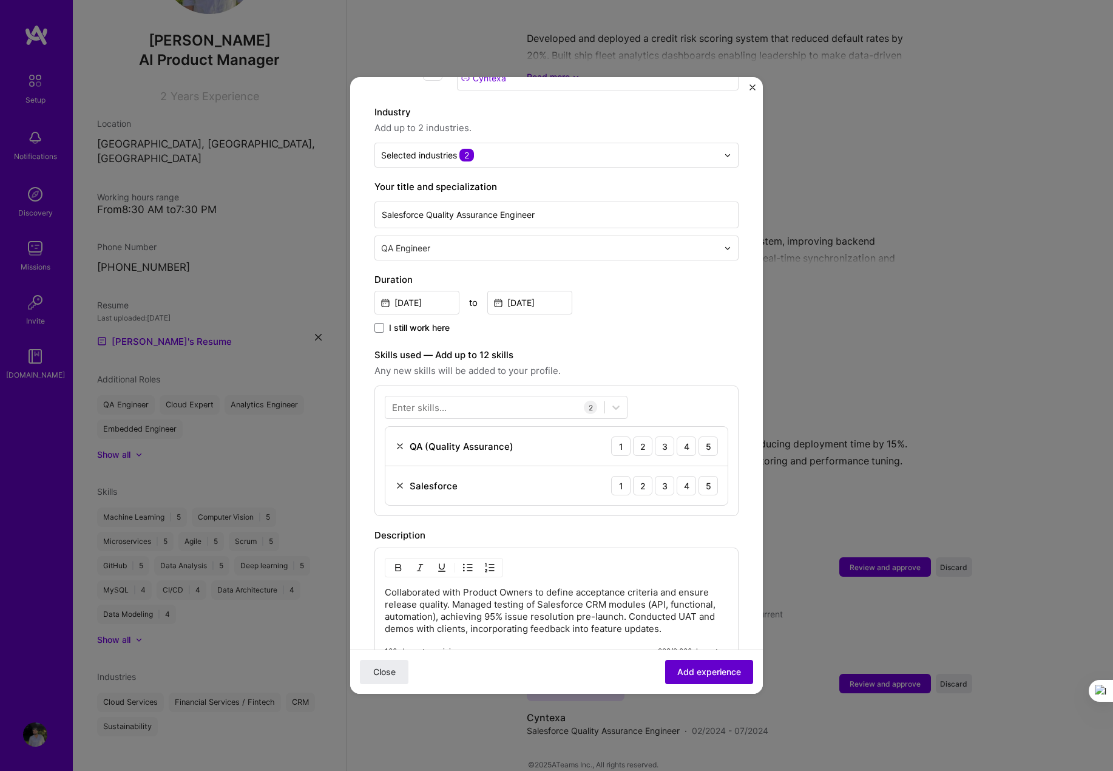
click at [678, 675] on span "Add experience" at bounding box center [710, 672] width 64 height 12
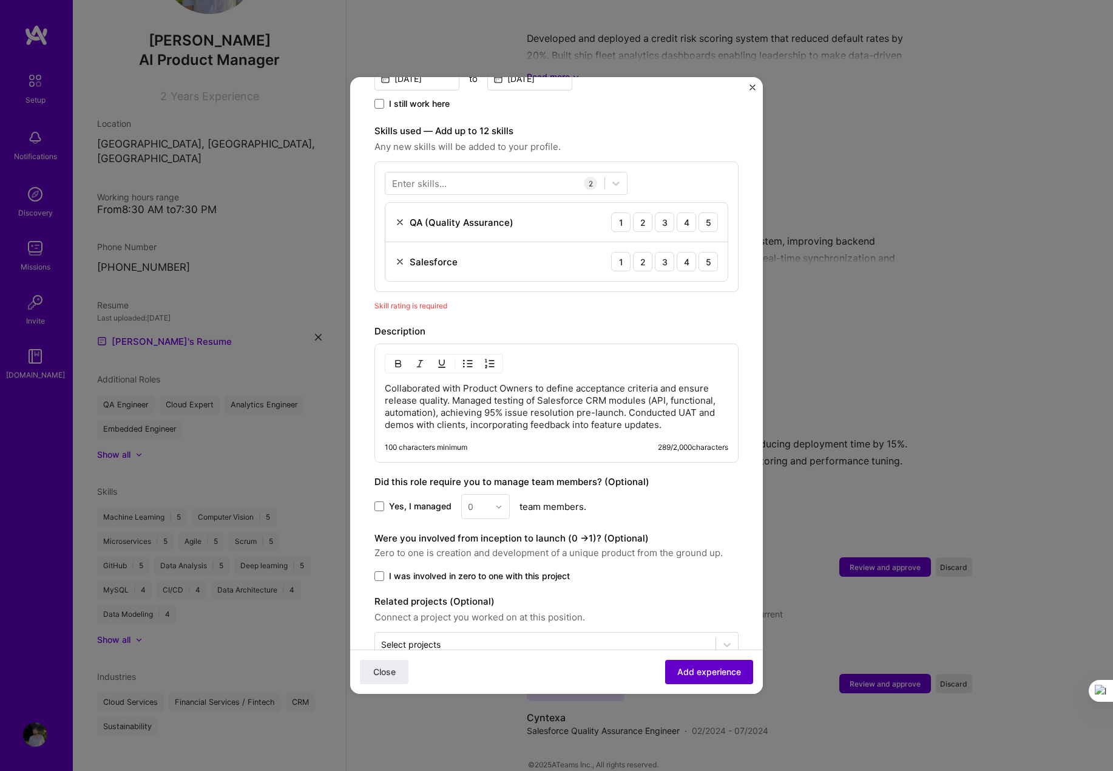
scroll to position [405, 0]
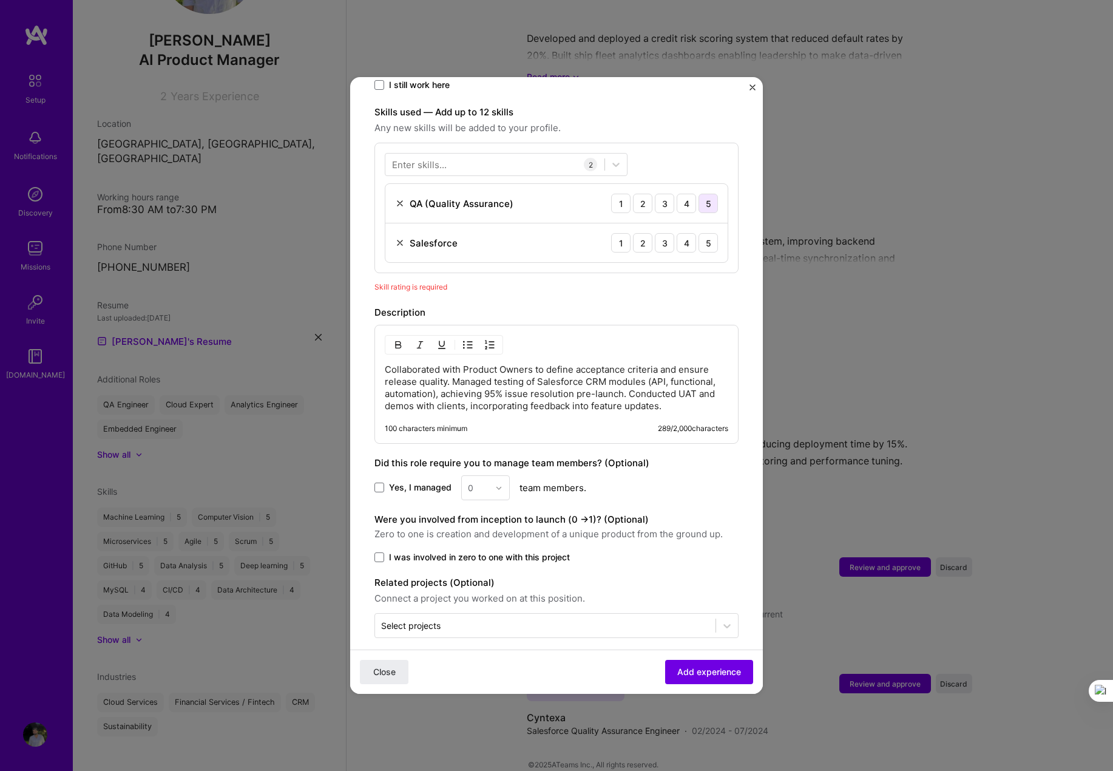
click at [699, 194] on div "5" at bounding box center [708, 203] width 19 height 19
click at [703, 233] on div "5" at bounding box center [708, 242] width 19 height 19
click at [713, 664] on button "Add experience" at bounding box center [709, 672] width 88 height 24
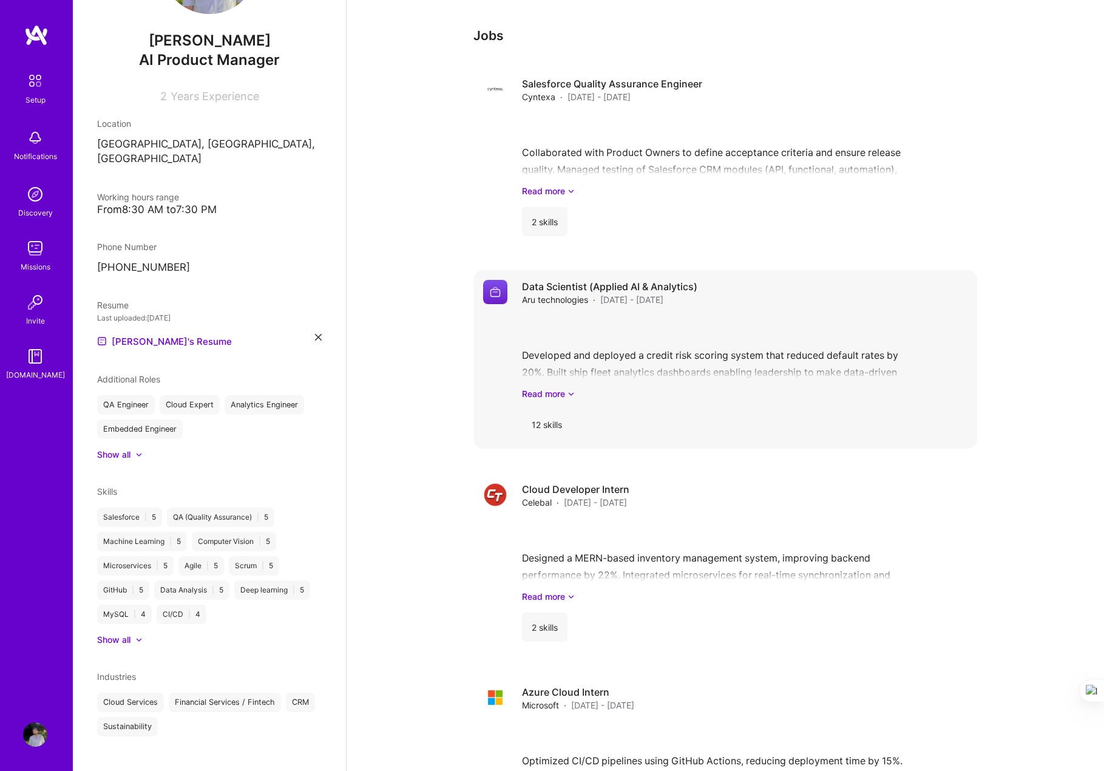
scroll to position [766, 0]
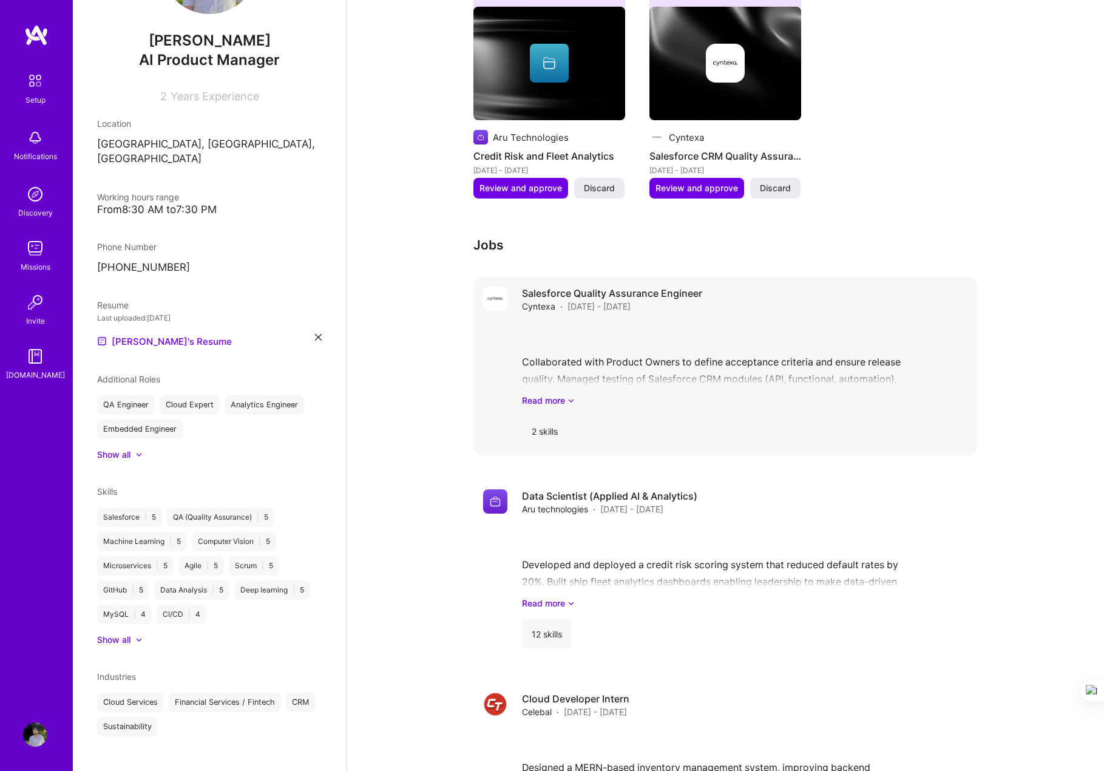
click at [627, 370] on div "Collaborated with Product Owners to define acceptance criteria and ensure relea…" at bounding box center [745, 364] width 446 height 84
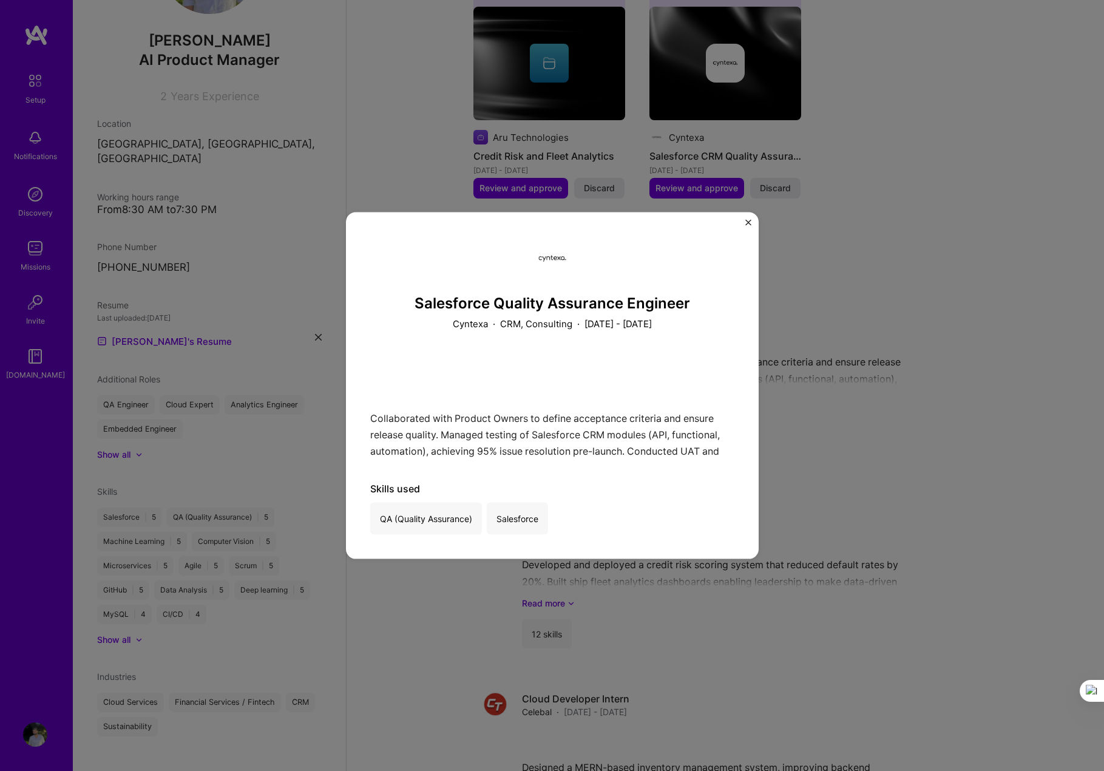
click at [747, 221] on img "Close" at bounding box center [749, 223] width 6 height 6
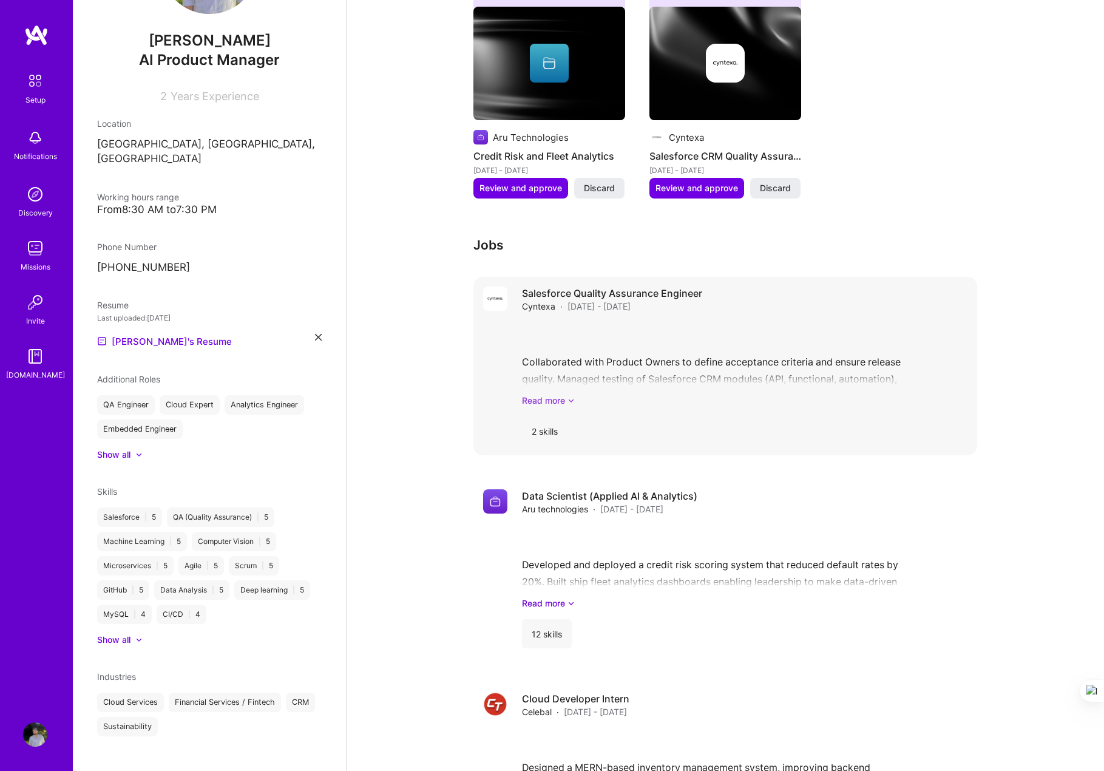
click at [564, 394] on link "Read more" at bounding box center [745, 400] width 446 height 13
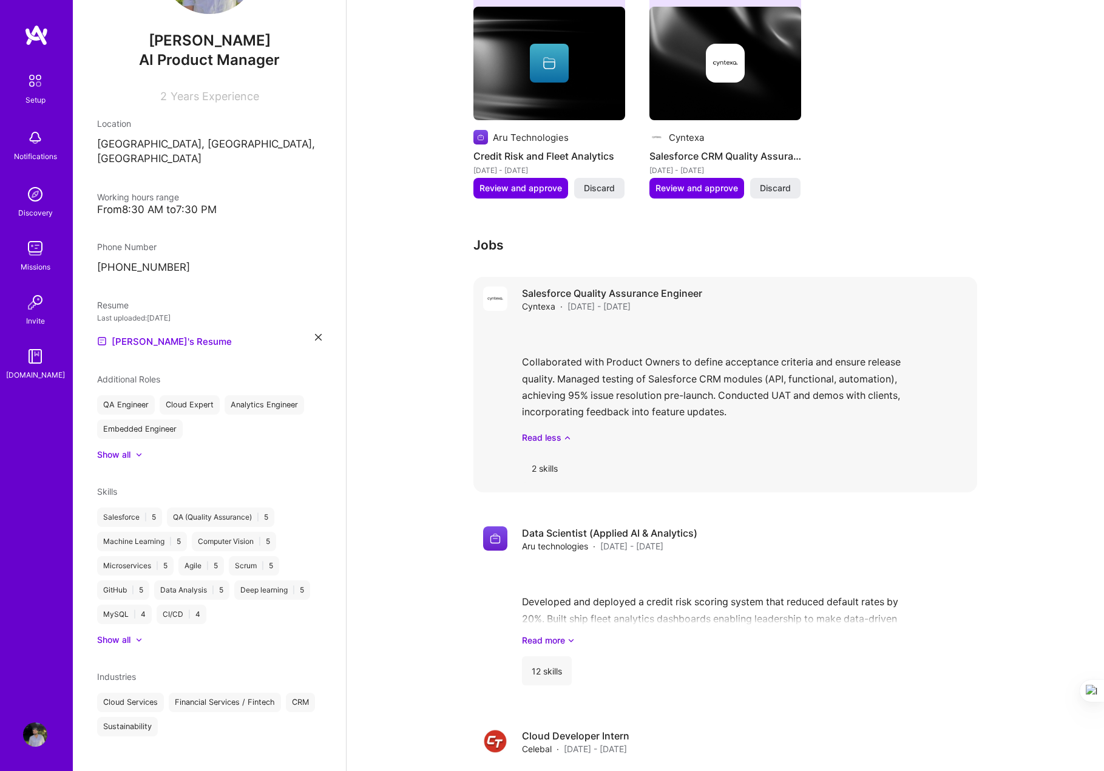
click at [537, 455] on div "2 skills" at bounding box center [545, 468] width 46 height 29
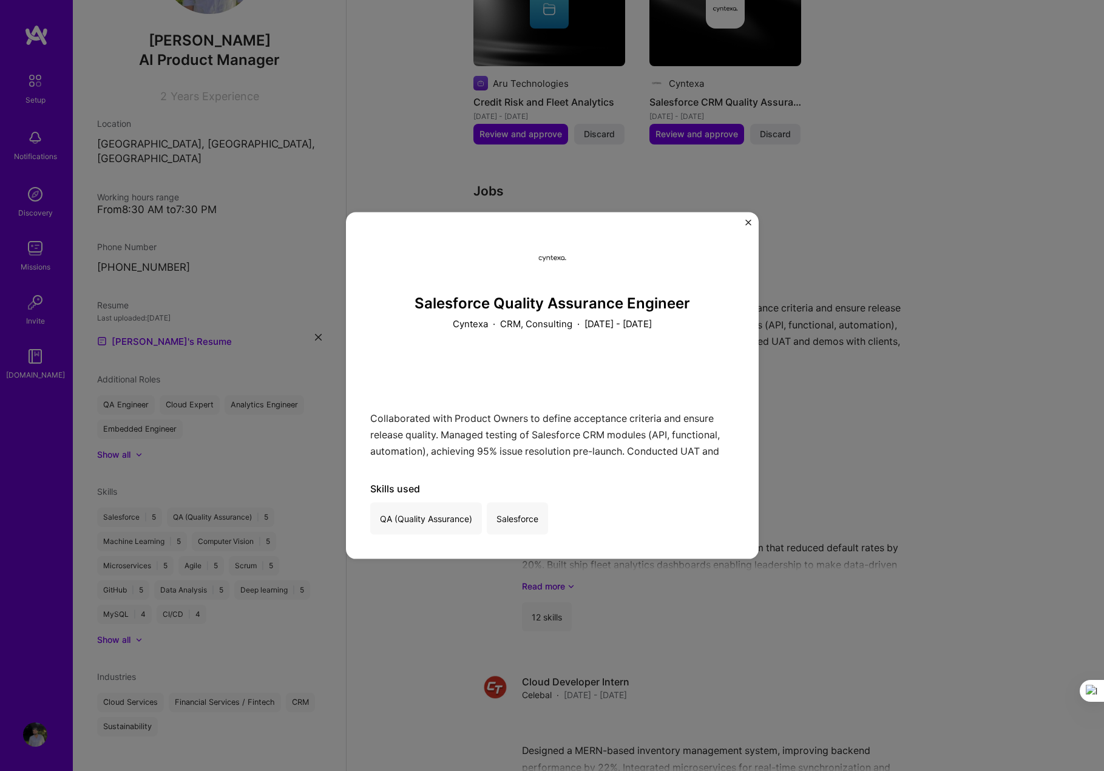
scroll to position [1009, 0]
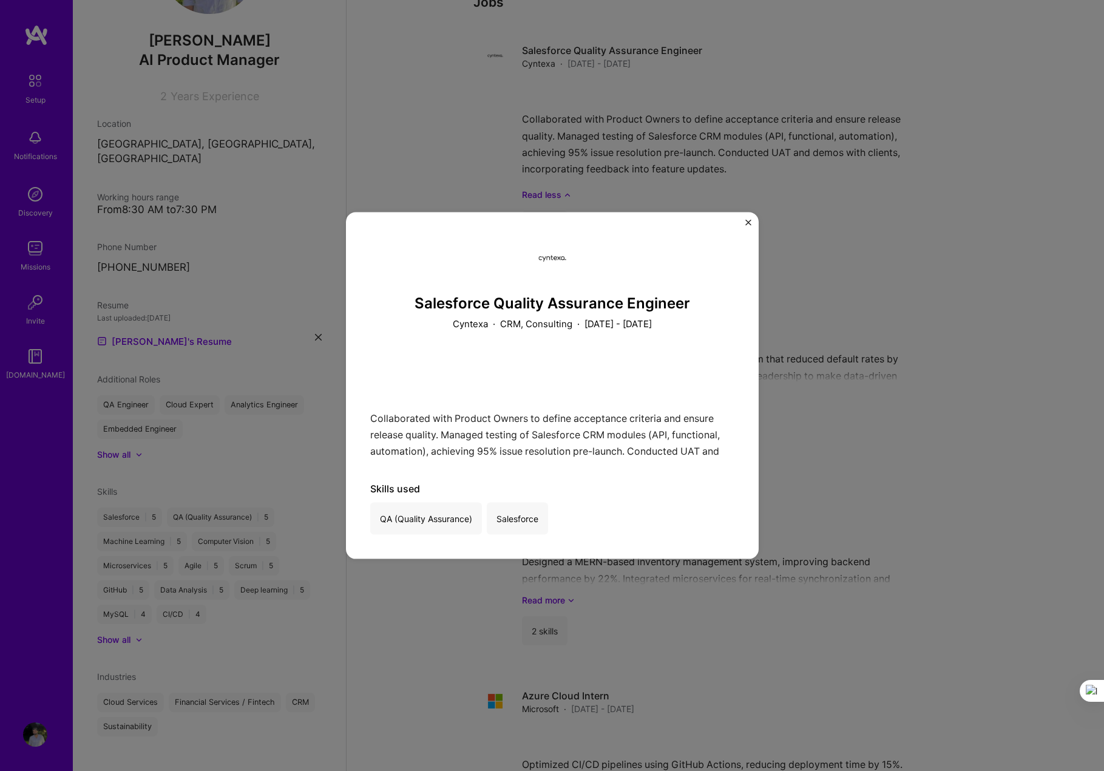
click at [747, 220] on img "Close" at bounding box center [749, 223] width 6 height 6
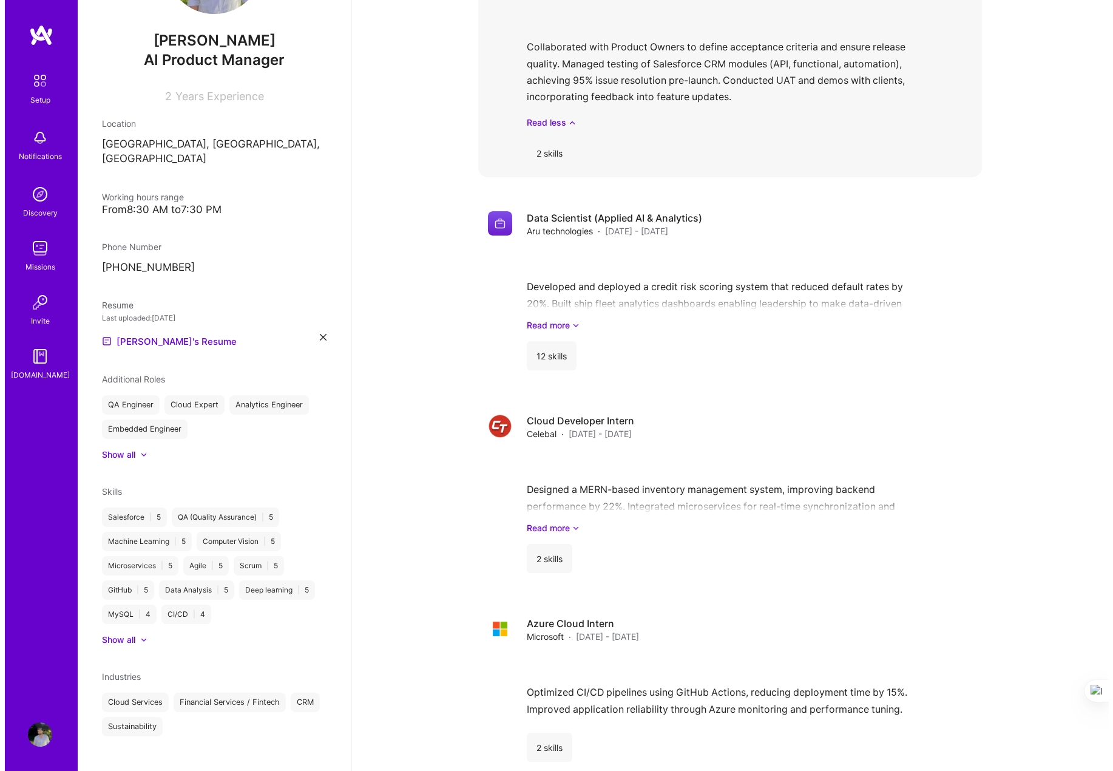
scroll to position [1213, 0]
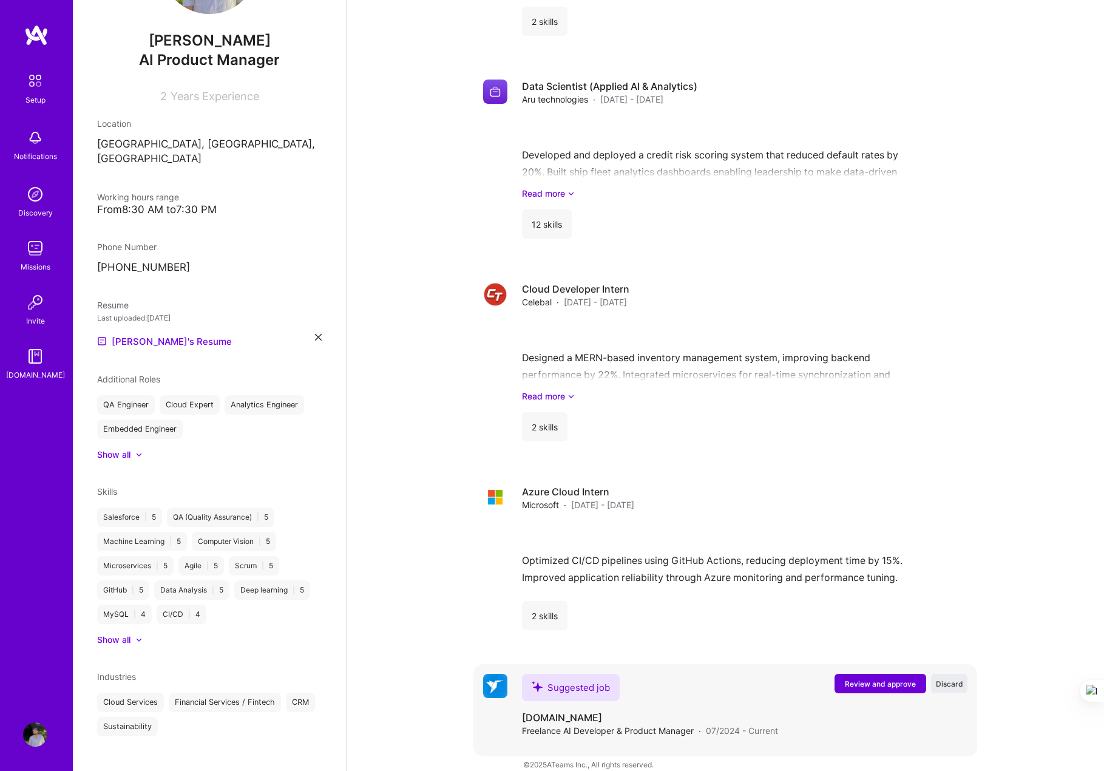
click at [671, 674] on div "Suggested job [DOMAIN_NAME] Freelance AI Developer & Product Manager · 07/2024 …" at bounding box center [650, 705] width 256 height 63
click at [766, 679] on span "Review and approve" at bounding box center [880, 684] width 71 height 10
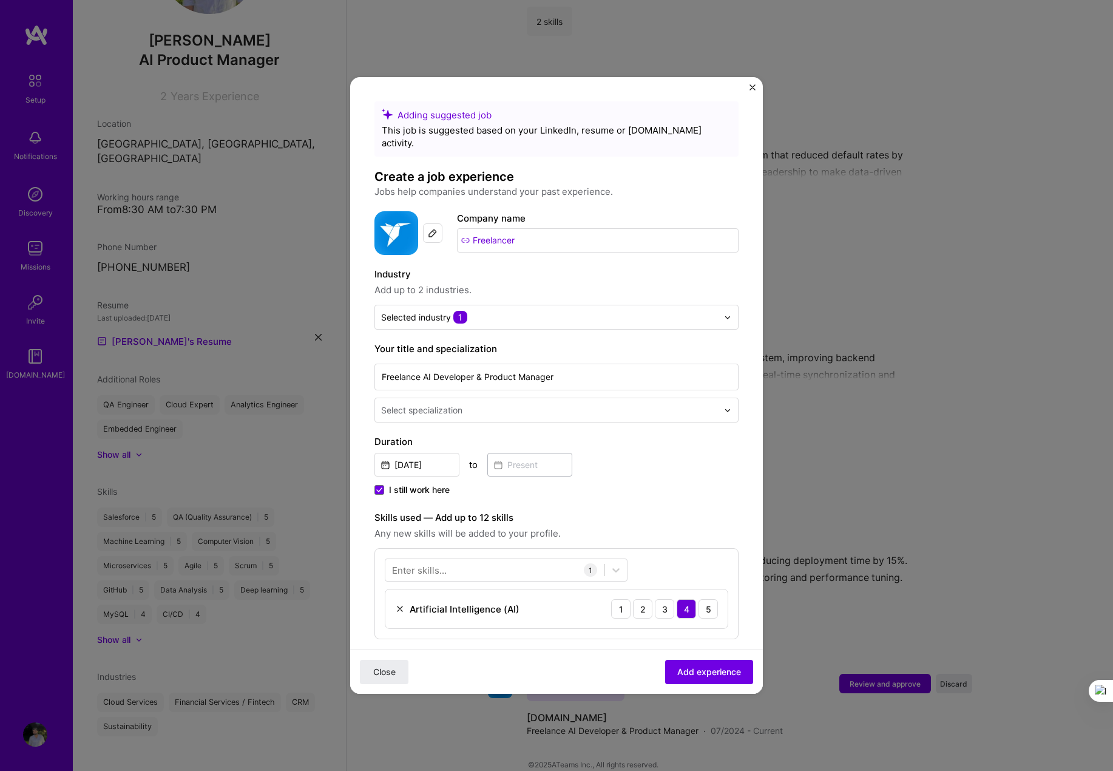
click at [542, 236] on input "Freelancer" at bounding box center [598, 240] width 282 height 24
click at [437, 228] on img at bounding box center [433, 233] width 10 height 10
drag, startPoint x: 557, startPoint y: 221, endPoint x: 385, endPoint y: 223, distance: 171.8
click at [385, 223] on div "Company logo Company name Freelancer" at bounding box center [557, 233] width 364 height 44
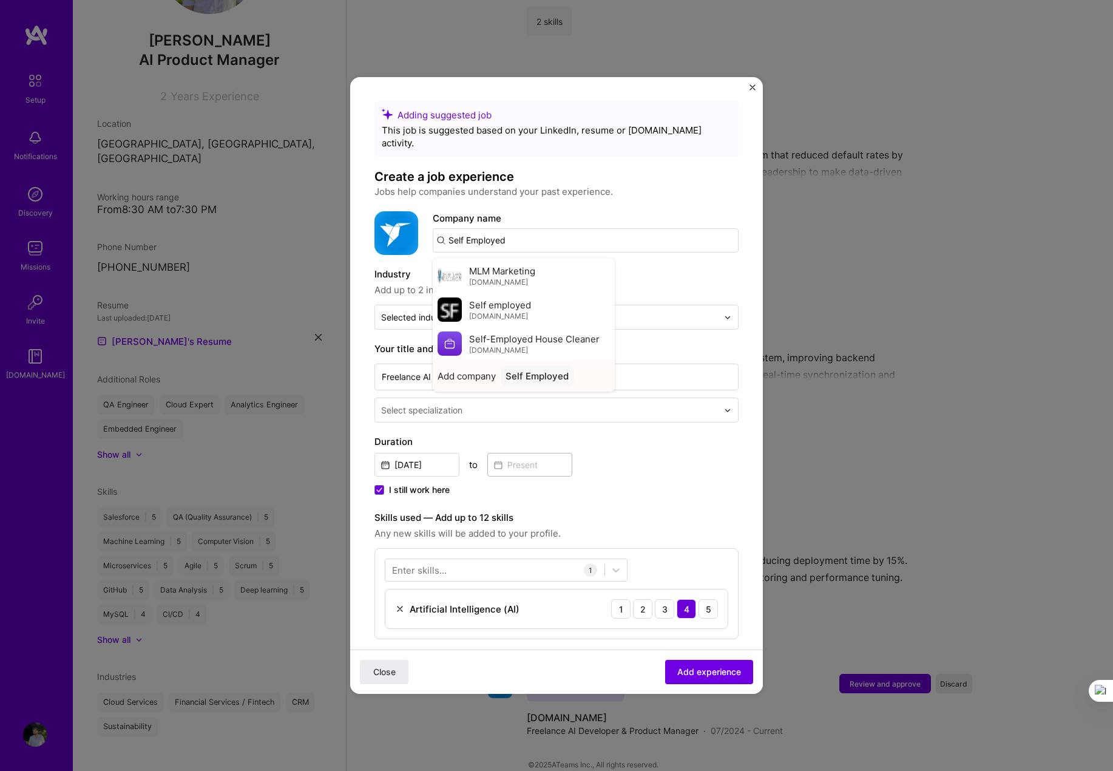
type input "Self Employed"
click at [569, 368] on div "Self Employed" at bounding box center [537, 375] width 73 height 21
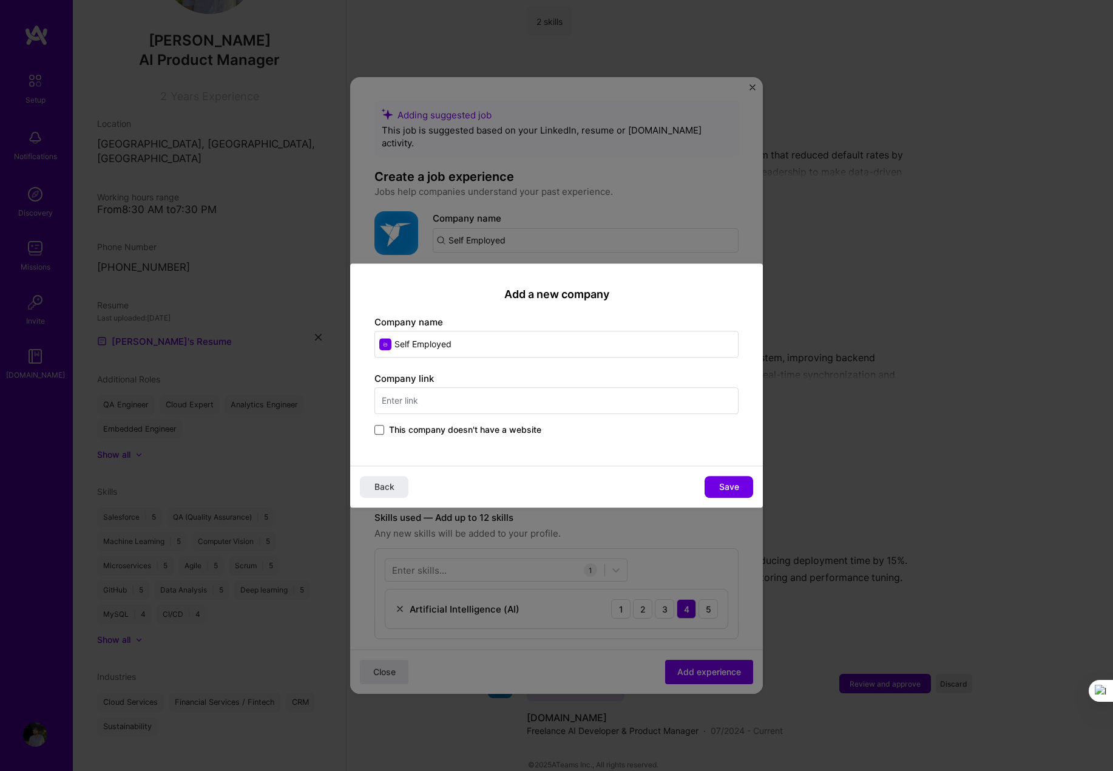
click at [383, 430] on span at bounding box center [380, 430] width 10 height 10
click at [0, 0] on input "This company doesn't have a website" at bounding box center [0, 0] width 0 height 0
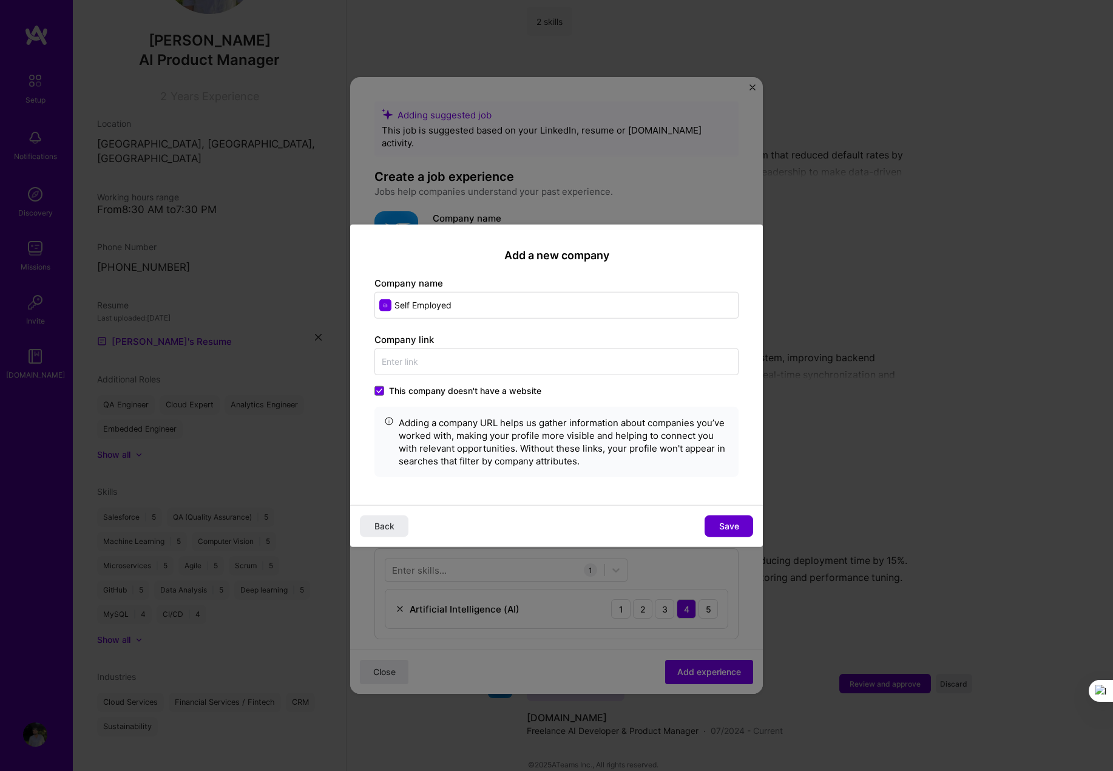
click at [716, 520] on button "Save" at bounding box center [729, 526] width 49 height 22
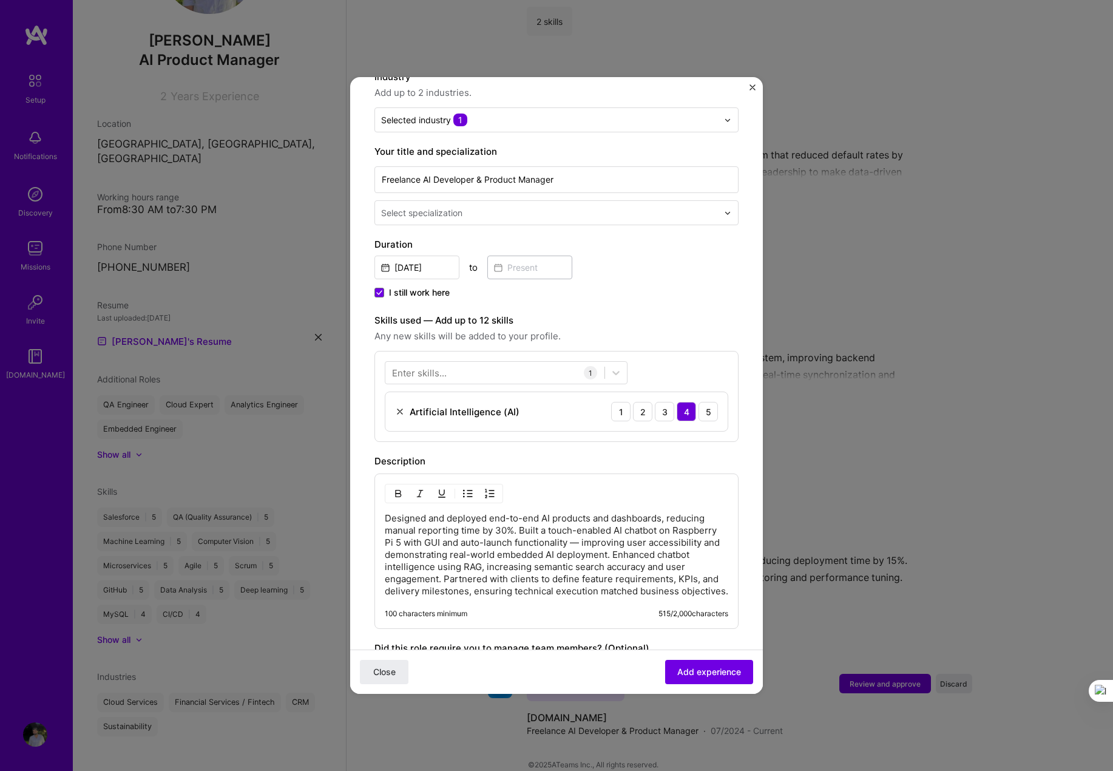
scroll to position [243, 0]
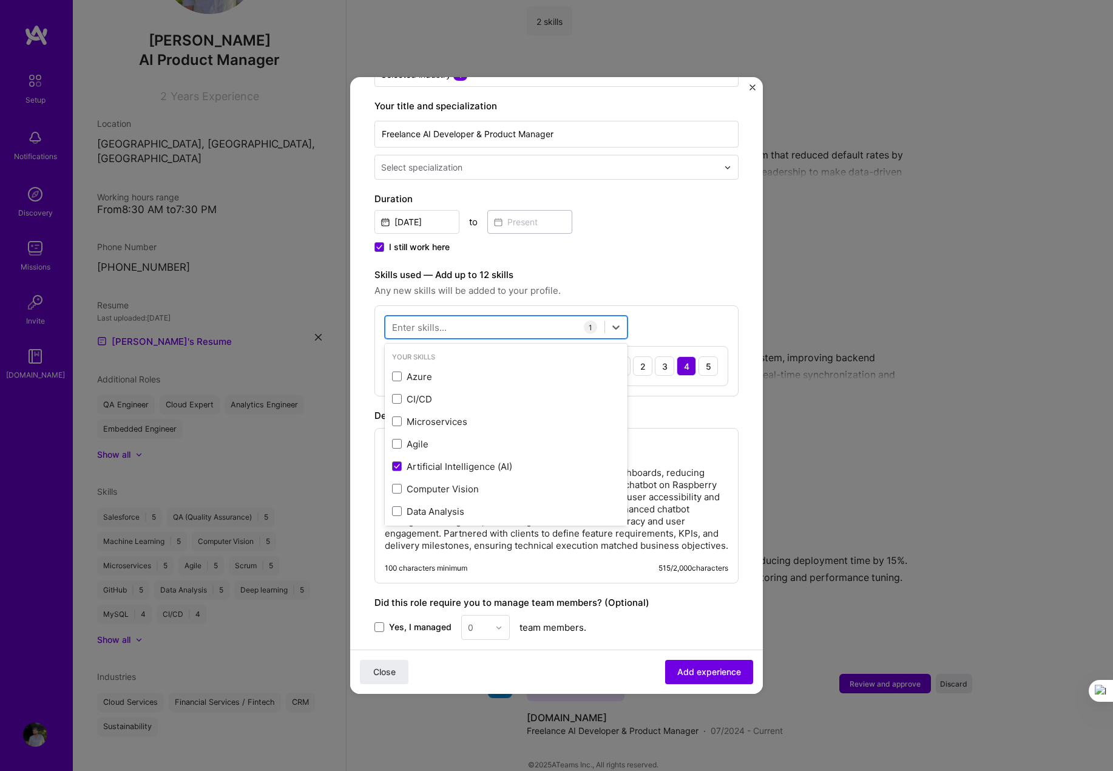
click at [446, 318] on div at bounding box center [495, 328] width 219 height 20
type input "a"
click at [397, 439] on span at bounding box center [397, 444] width 10 height 10
click at [0, 0] on input "checkbox" at bounding box center [0, 0] width 0 height 0
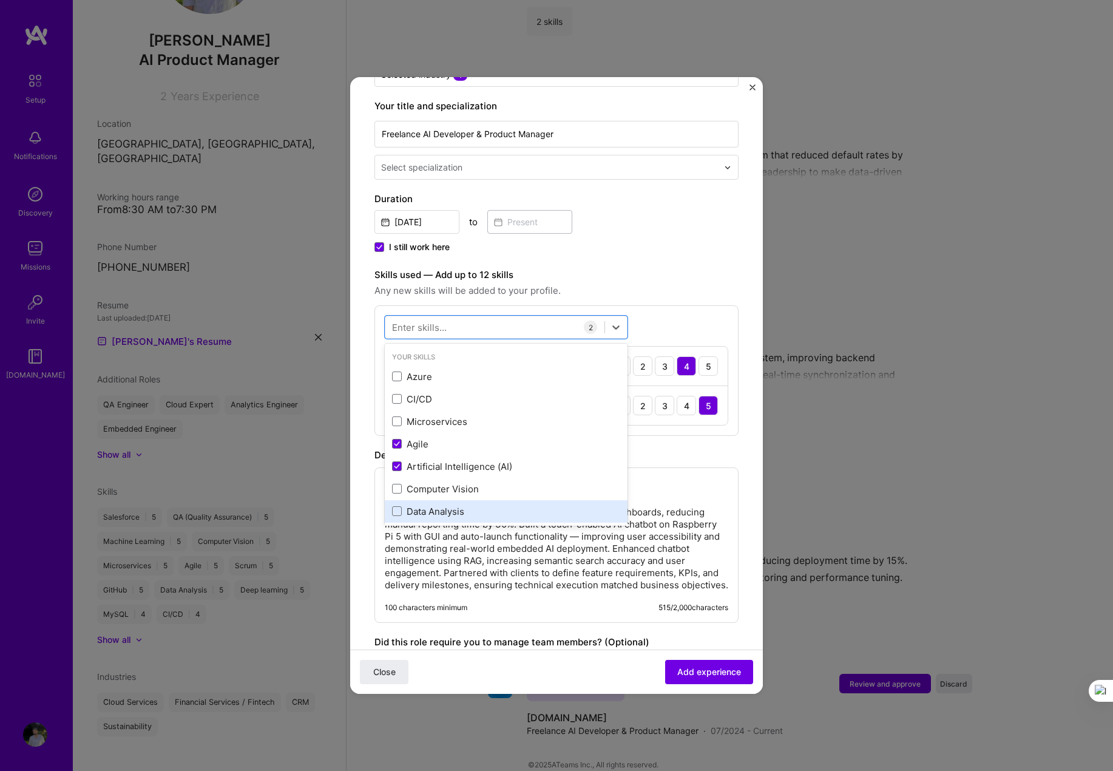
click at [392, 503] on div "Data Analysis" at bounding box center [506, 511] width 243 height 22
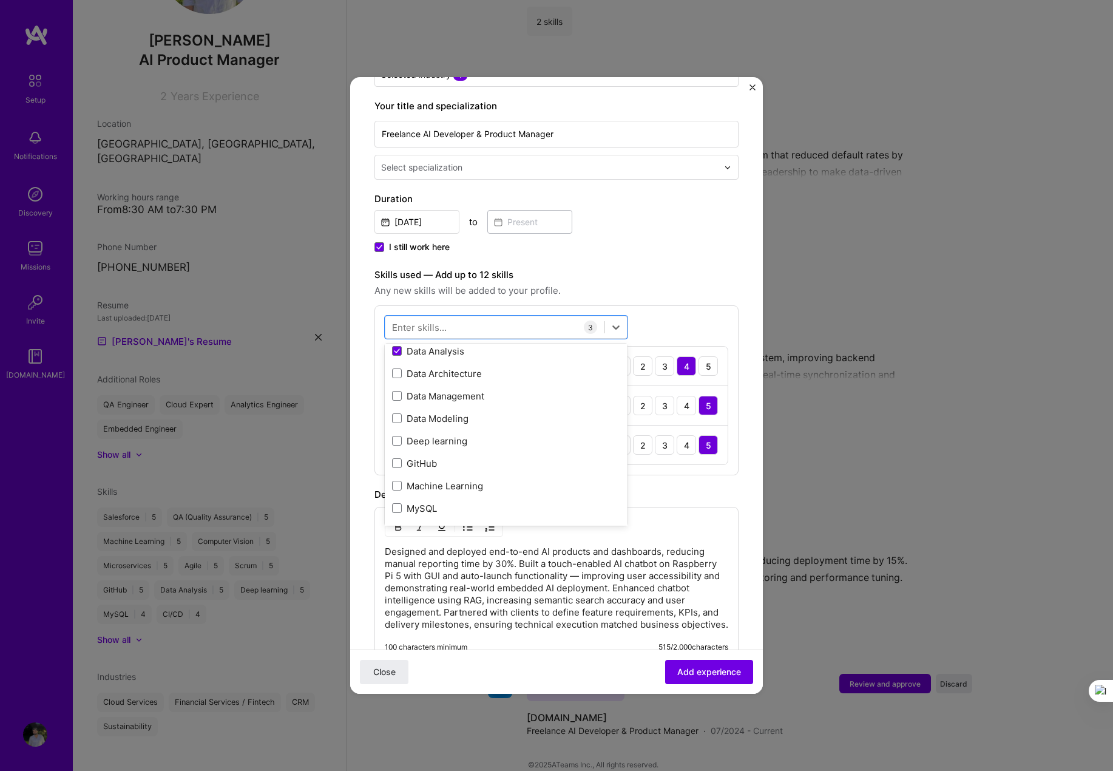
scroll to position [162, 0]
click at [393, 479] on span at bounding box center [397, 484] width 10 height 10
click at [0, 0] on input "checkbox" at bounding box center [0, 0] width 0 height 0
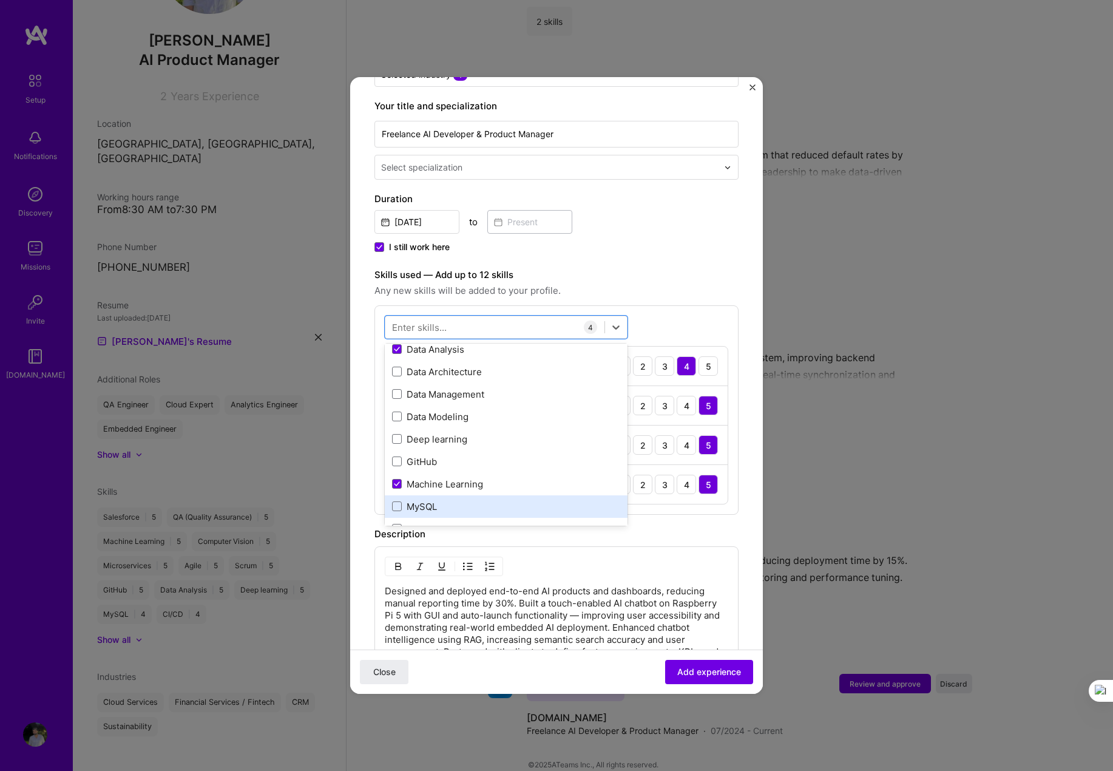
click at [395, 500] on div "MySQL" at bounding box center [506, 506] width 228 height 13
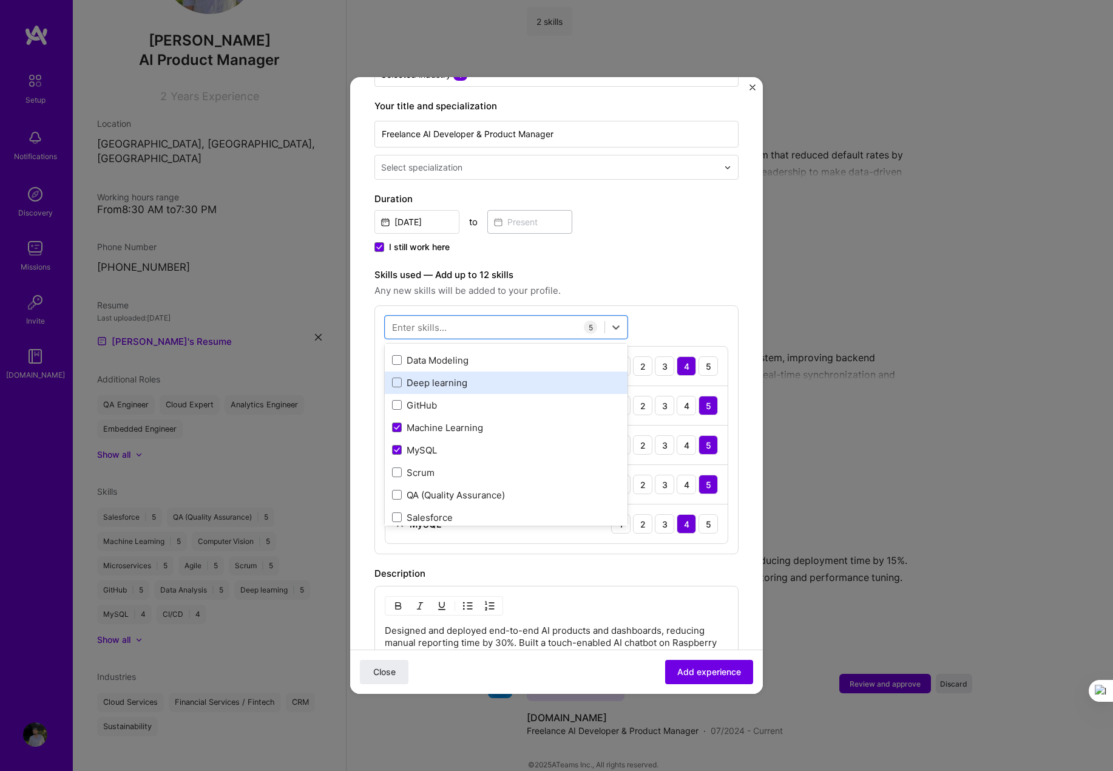
scroll to position [243, 0]
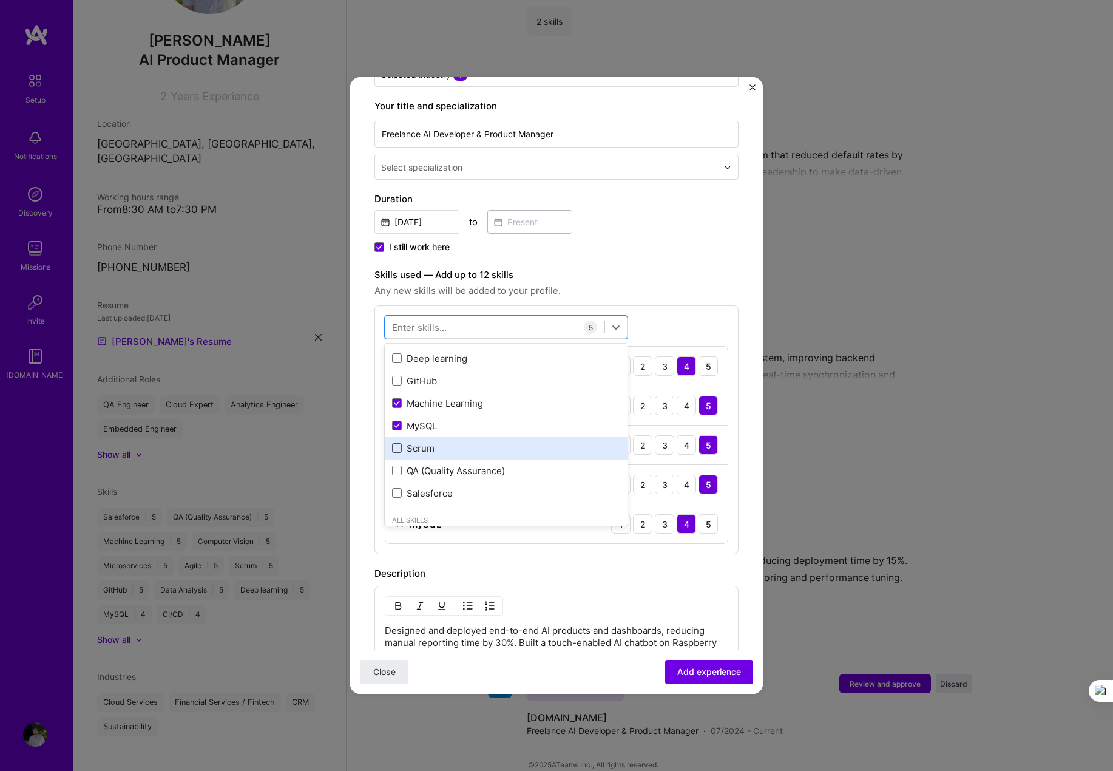
click at [396, 443] on span at bounding box center [397, 448] width 10 height 10
click at [0, 0] on input "checkbox" at bounding box center [0, 0] width 0 height 0
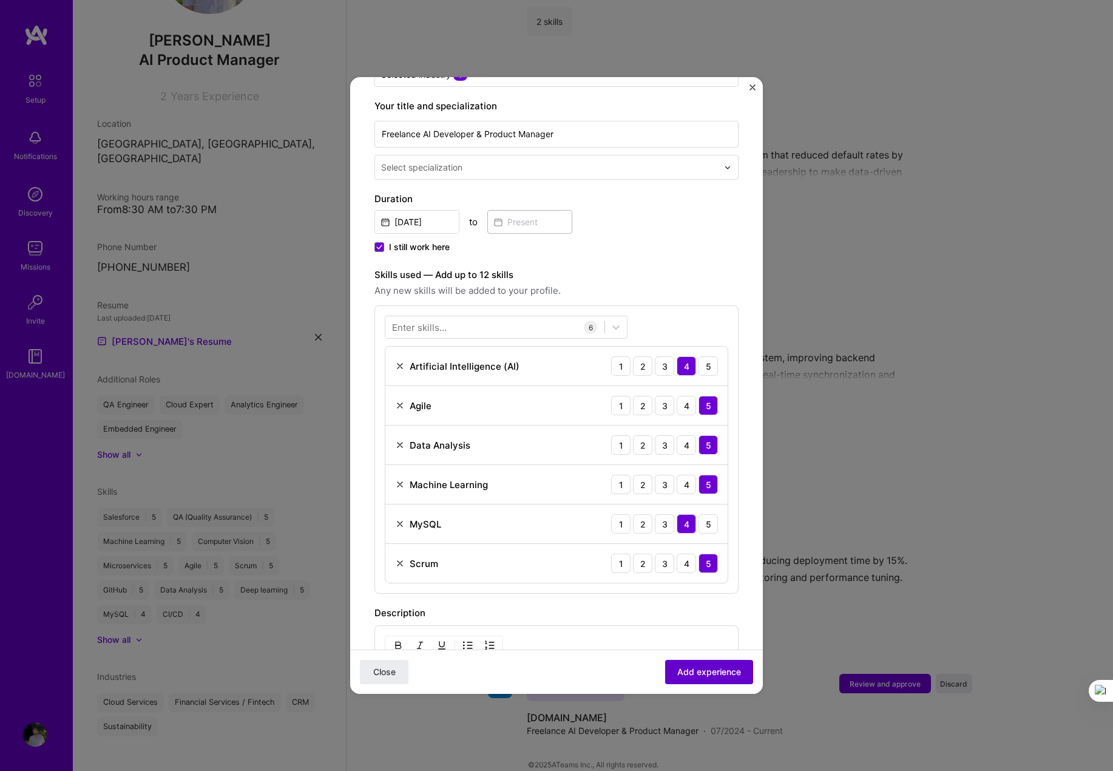
click at [688, 669] on span "Add experience" at bounding box center [710, 672] width 64 height 12
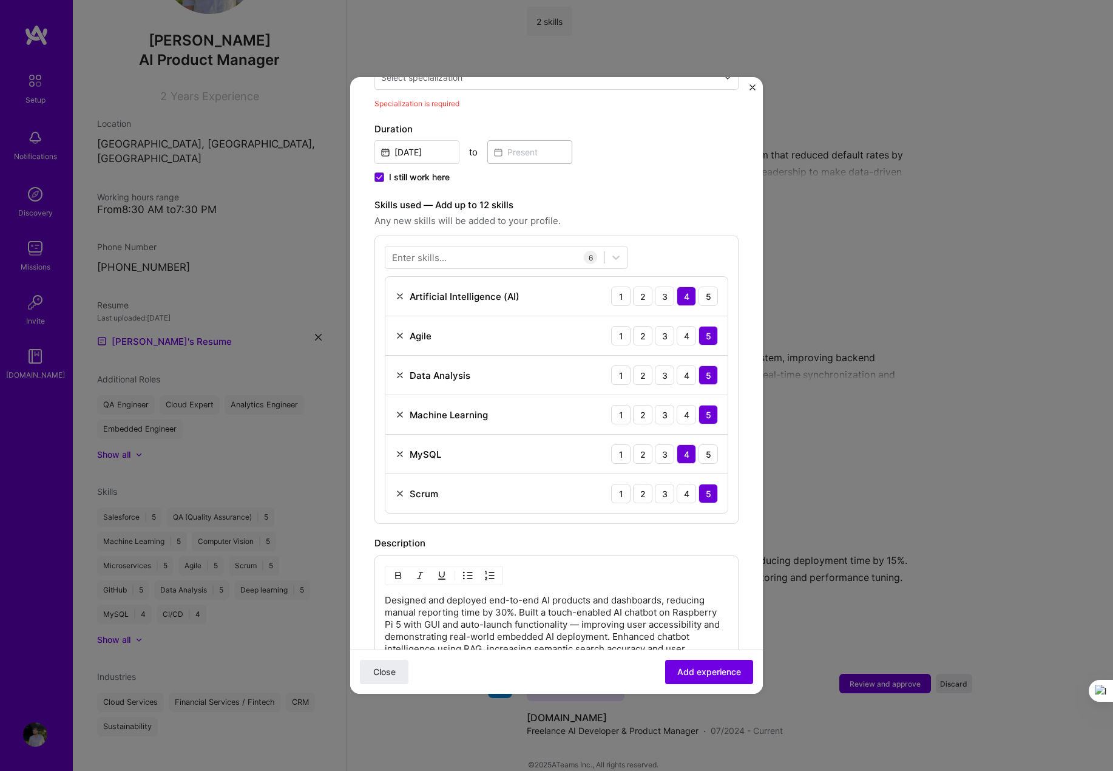
scroll to position [171, 0]
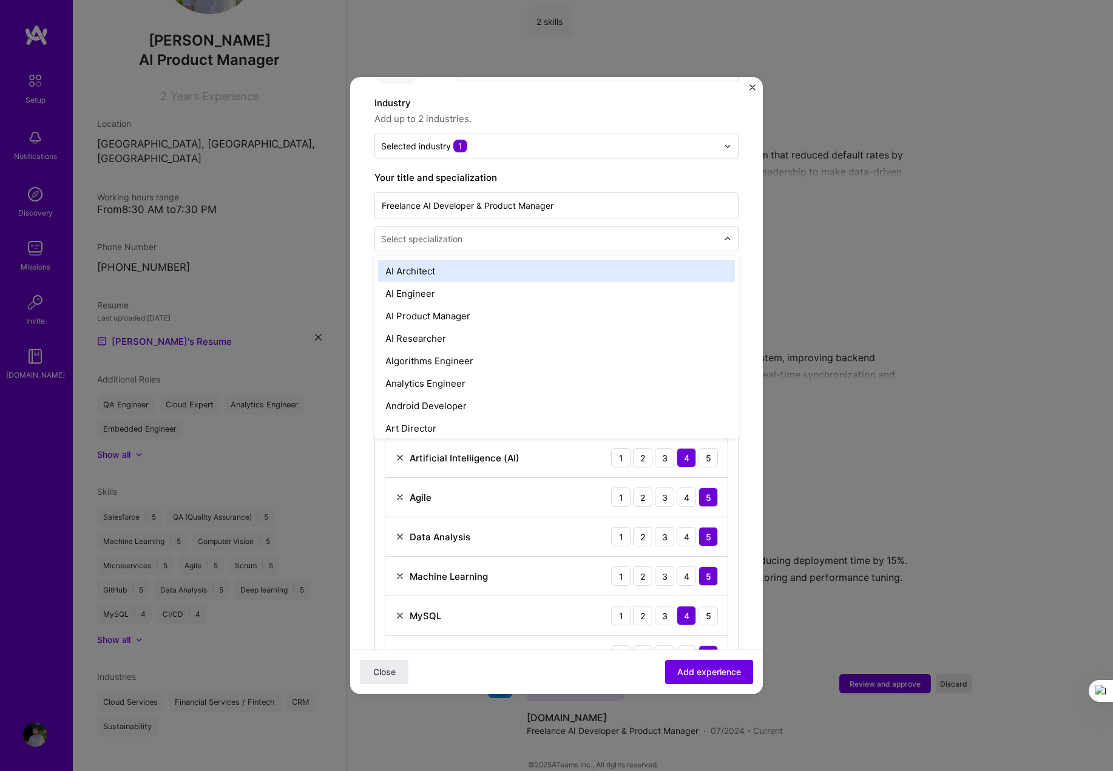
click at [467, 233] on input "text" at bounding box center [550, 239] width 339 height 13
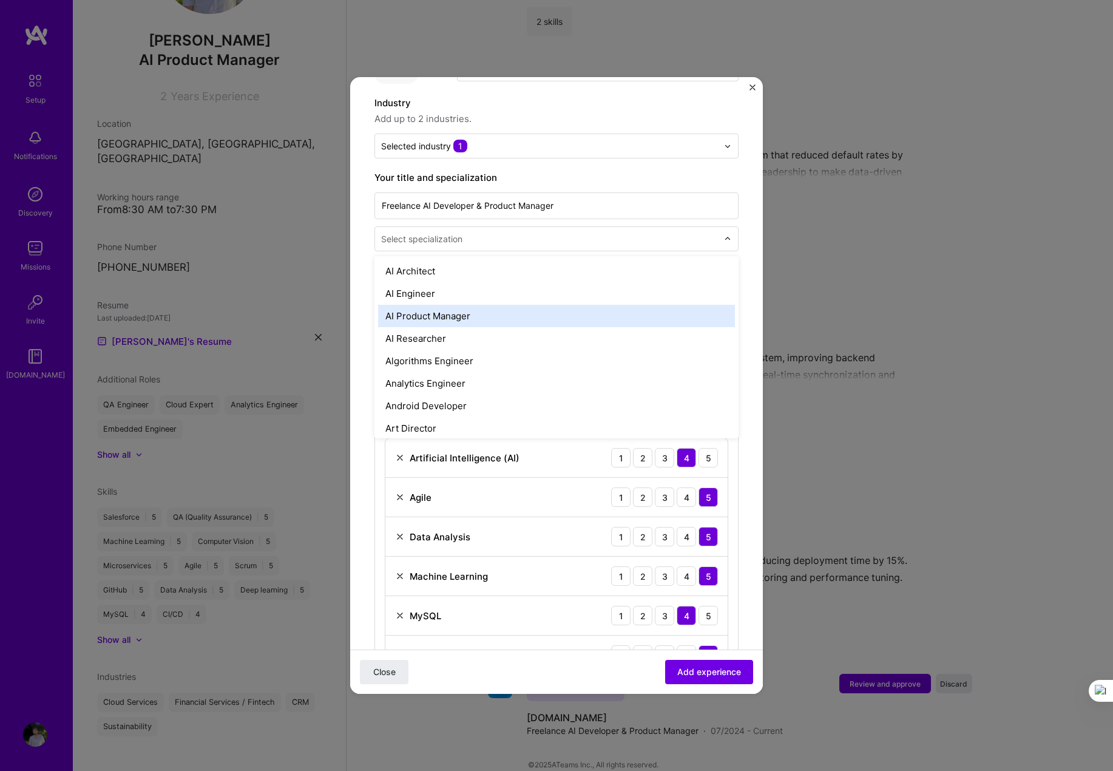
click at [469, 305] on div "AI Product Manager" at bounding box center [556, 316] width 357 height 22
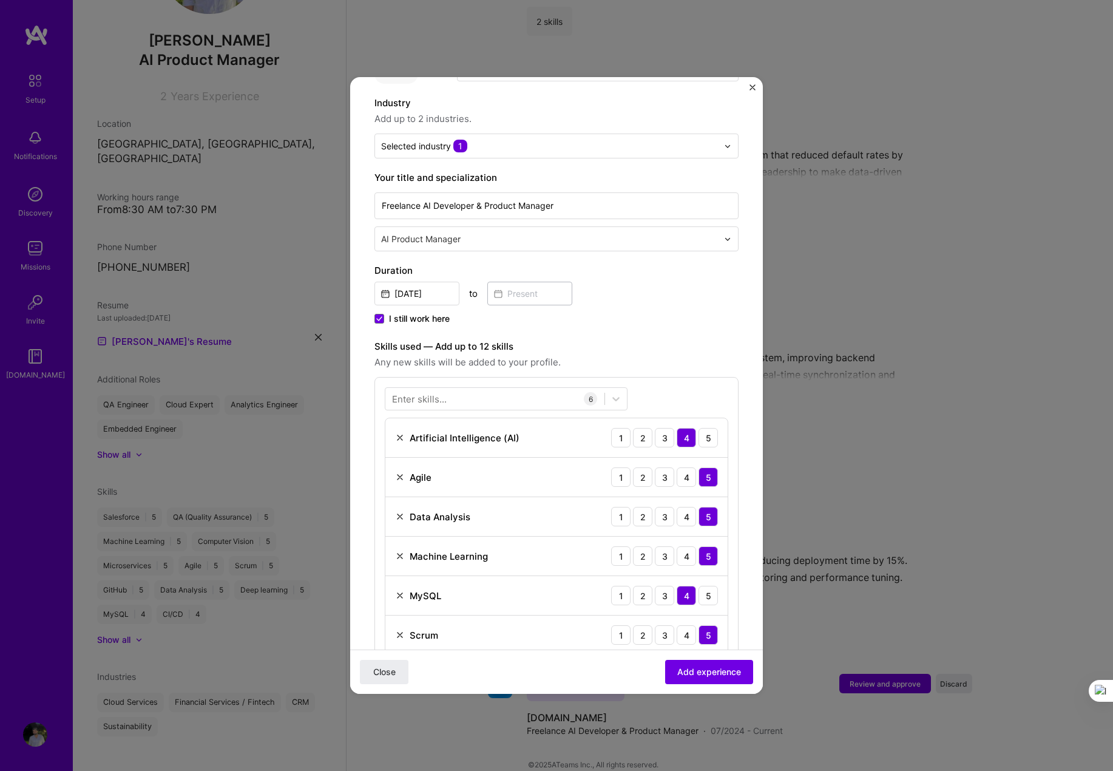
drag, startPoint x: 710, startPoint y: 686, endPoint x: 701, endPoint y: 682, distance: 9.2
click at [709, 687] on div "Close Add experience" at bounding box center [556, 672] width 413 height 44
click at [701, 682] on button "Add experience" at bounding box center [709, 672] width 88 height 24
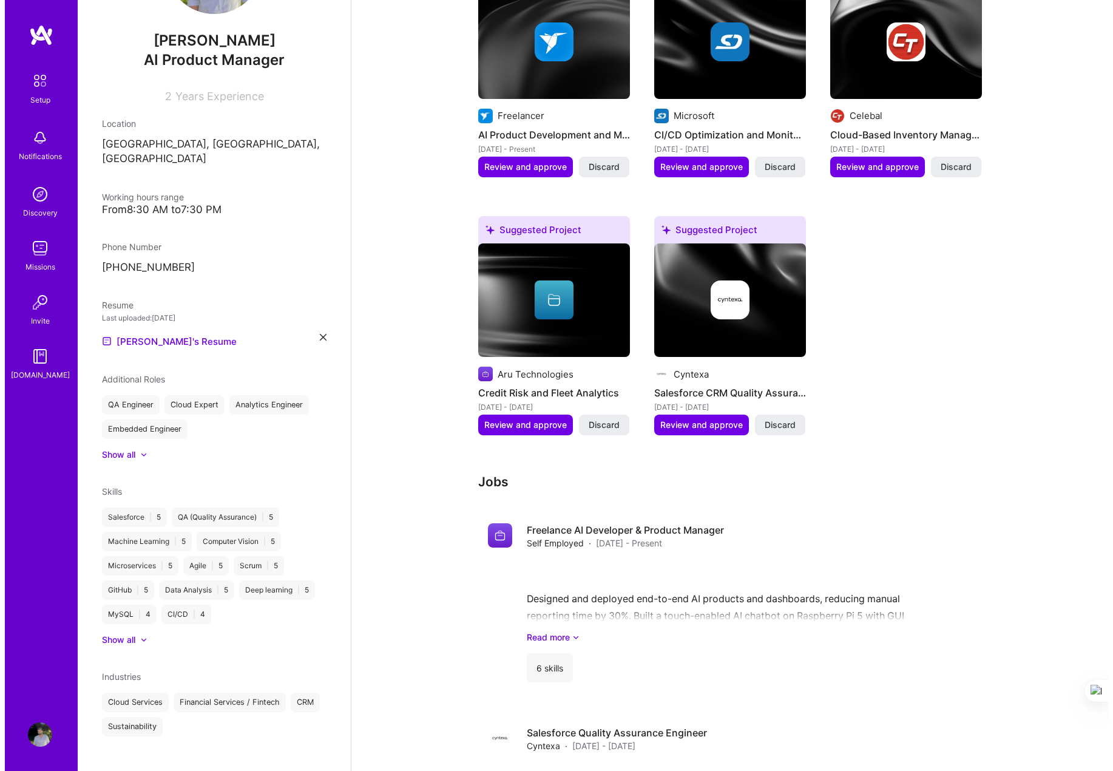
scroll to position [409, 0]
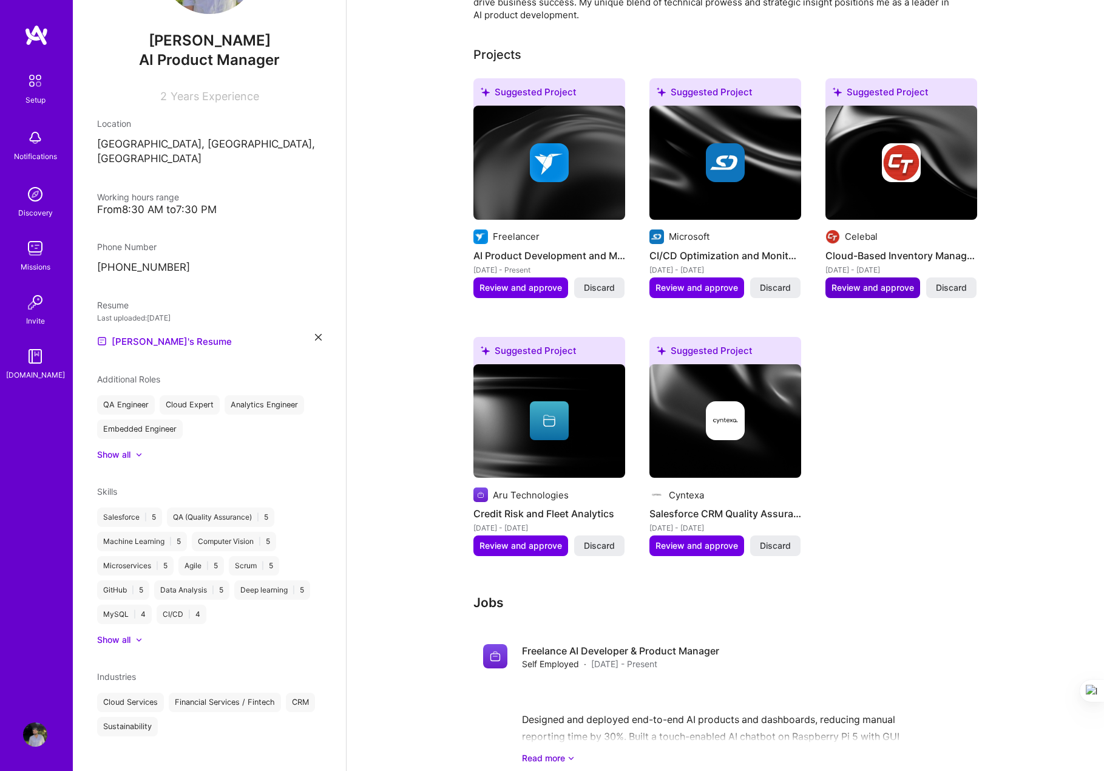
click at [766, 282] on span "Review and approve" at bounding box center [873, 288] width 83 height 12
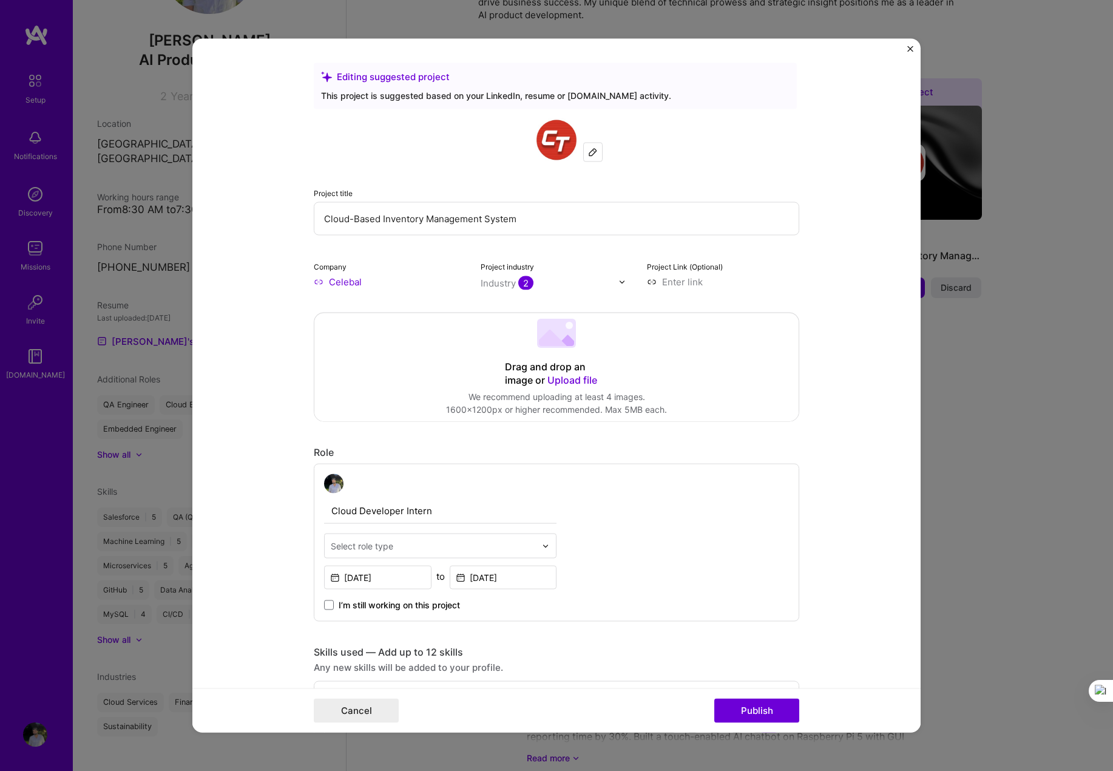
click at [392, 545] on input "text" at bounding box center [433, 546] width 205 height 13
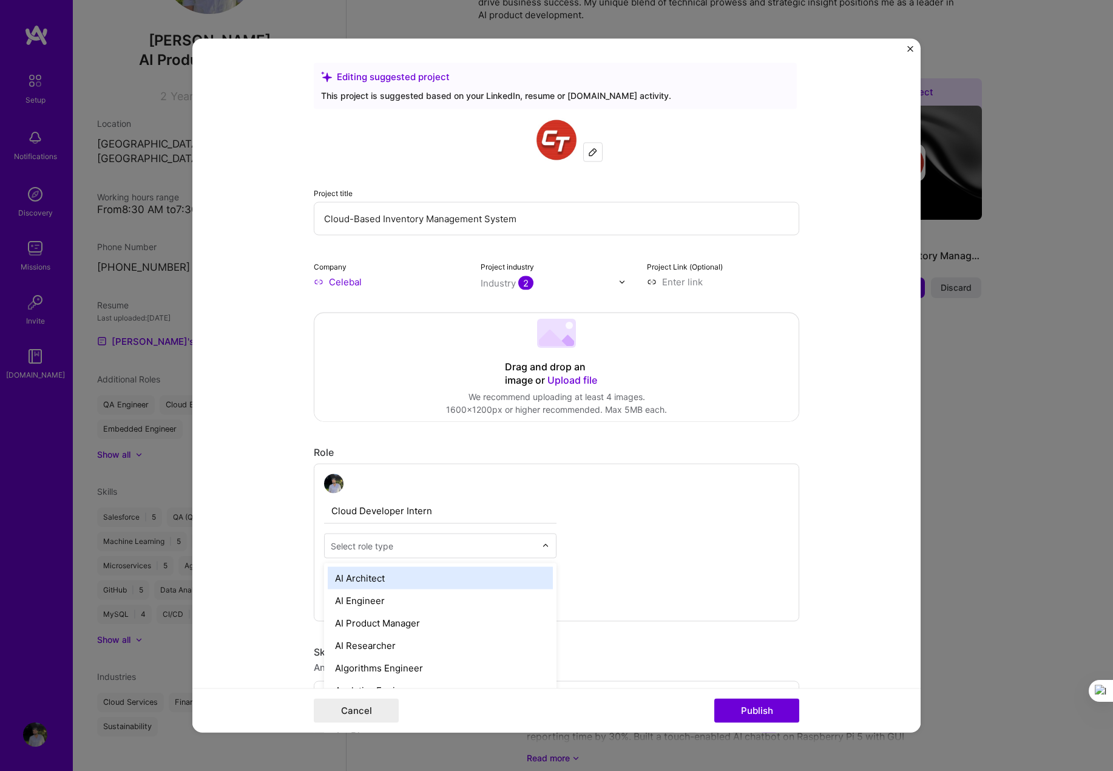
click at [653, 537] on div "Cloud Developer Intern option AI Architect focused, 1 of 70. 70 results availab…" at bounding box center [557, 543] width 486 height 158
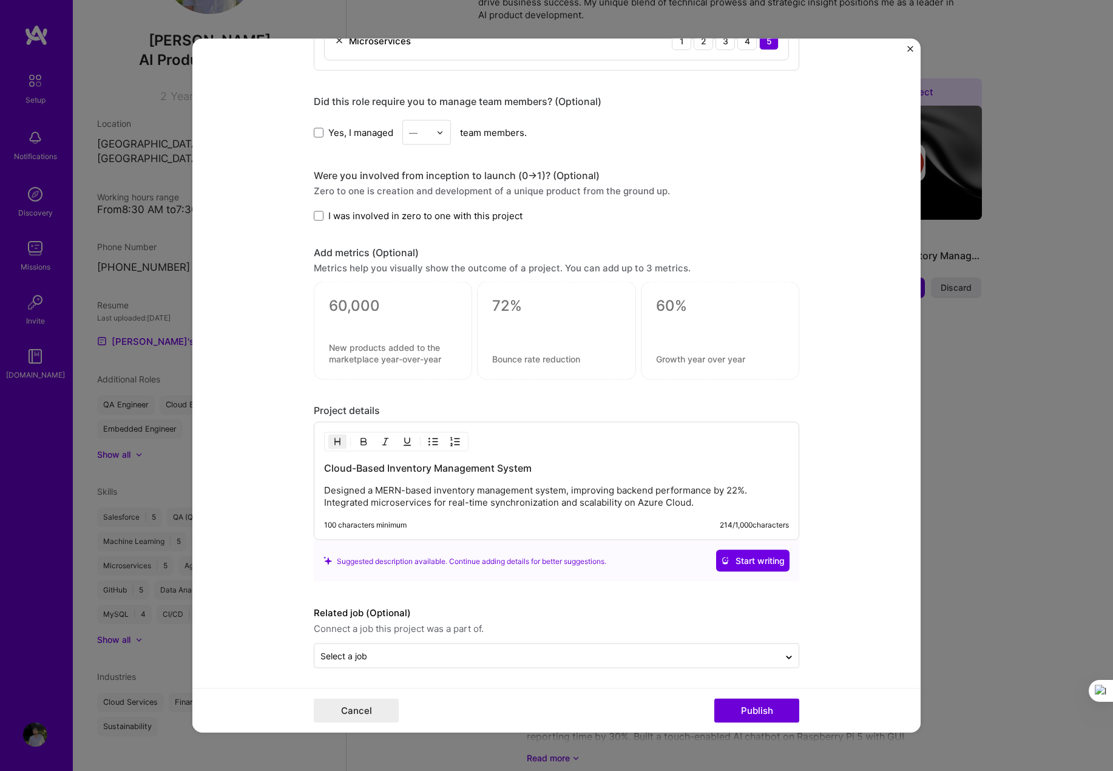
scroll to position [704, 0]
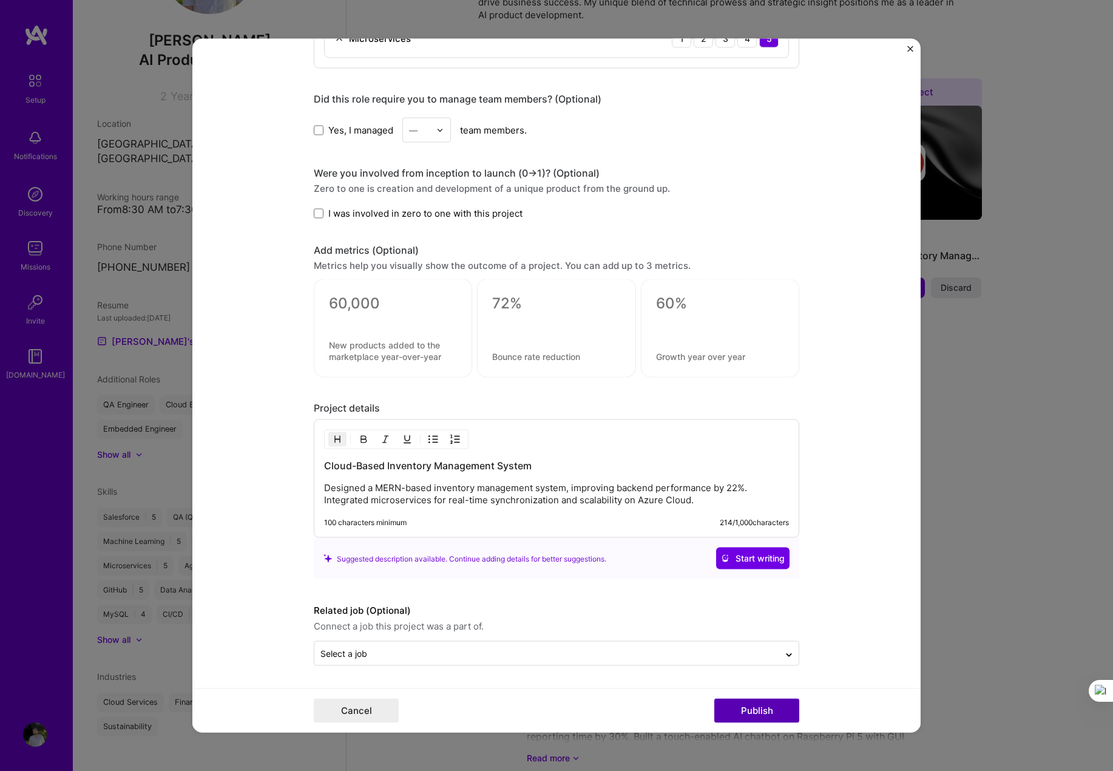
click at [746, 716] on button "Publish" at bounding box center [757, 711] width 85 height 24
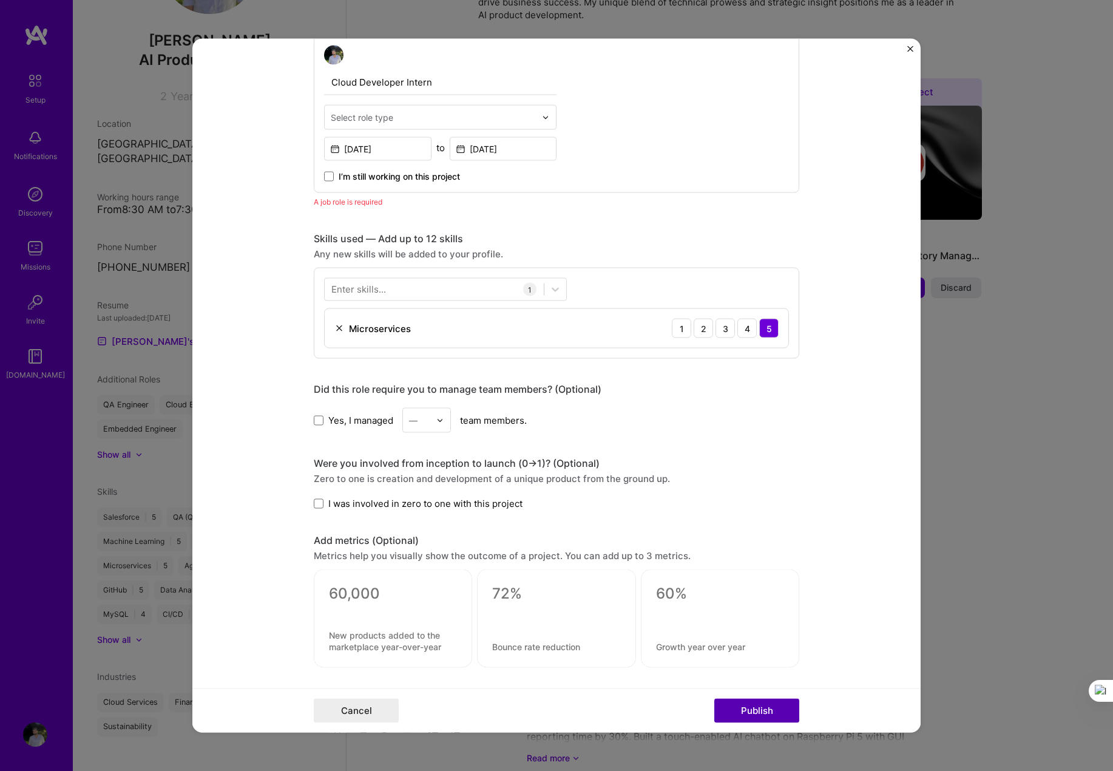
scroll to position [407, 0]
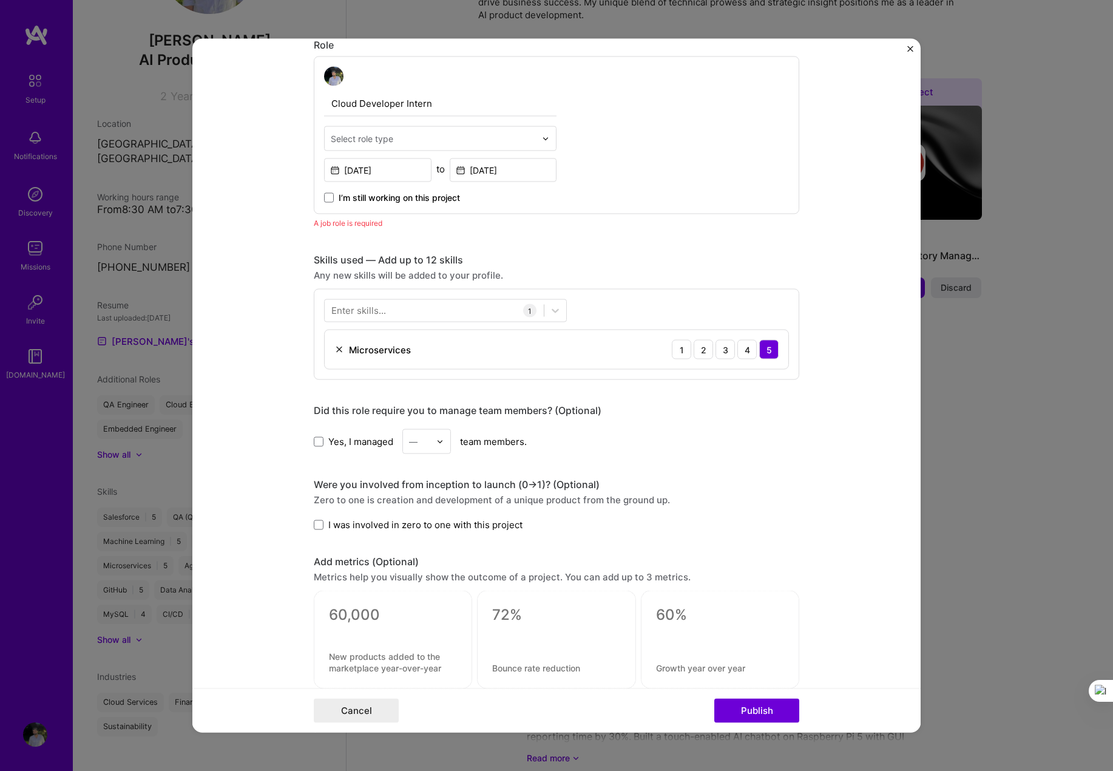
click at [355, 137] on div "Select role type" at bounding box center [362, 138] width 63 height 13
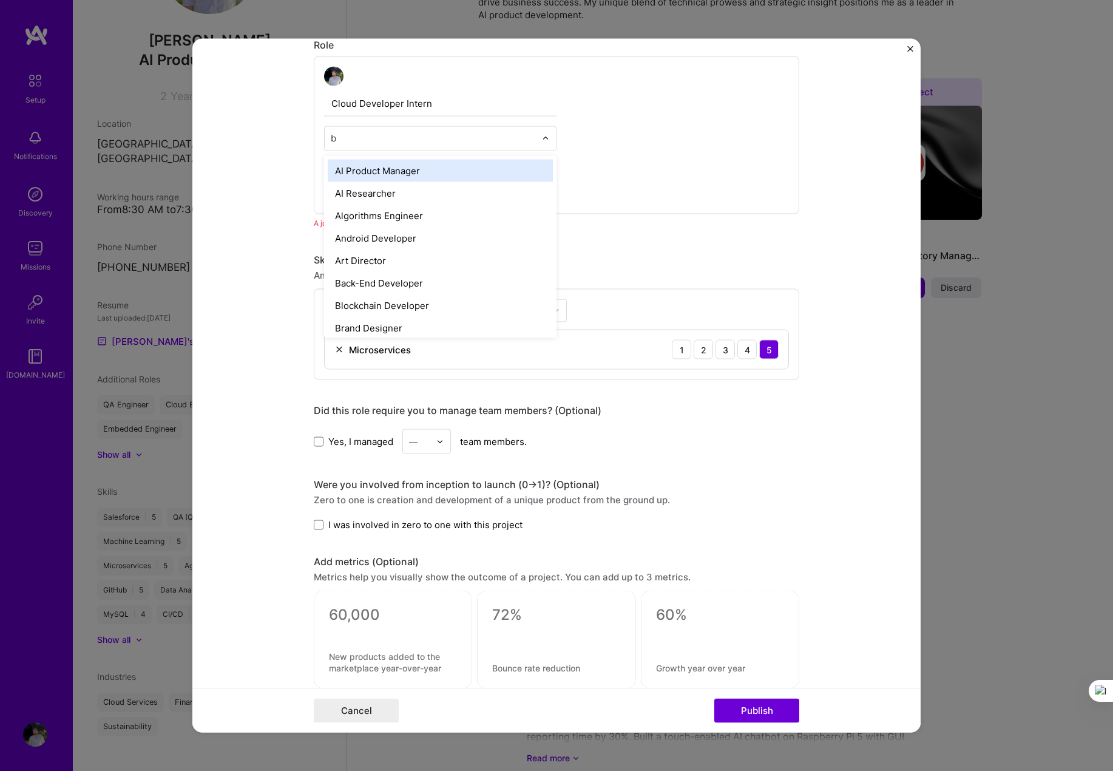
type input "ba"
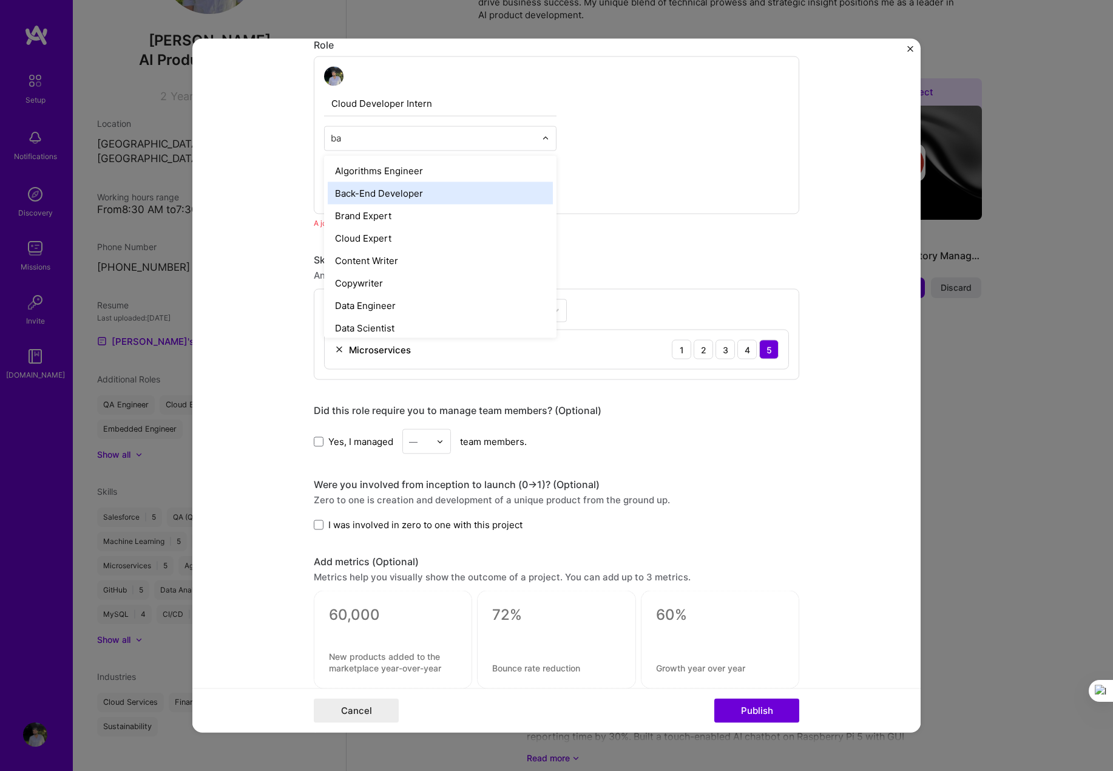
click at [370, 189] on div "Back-End Developer" at bounding box center [440, 193] width 225 height 22
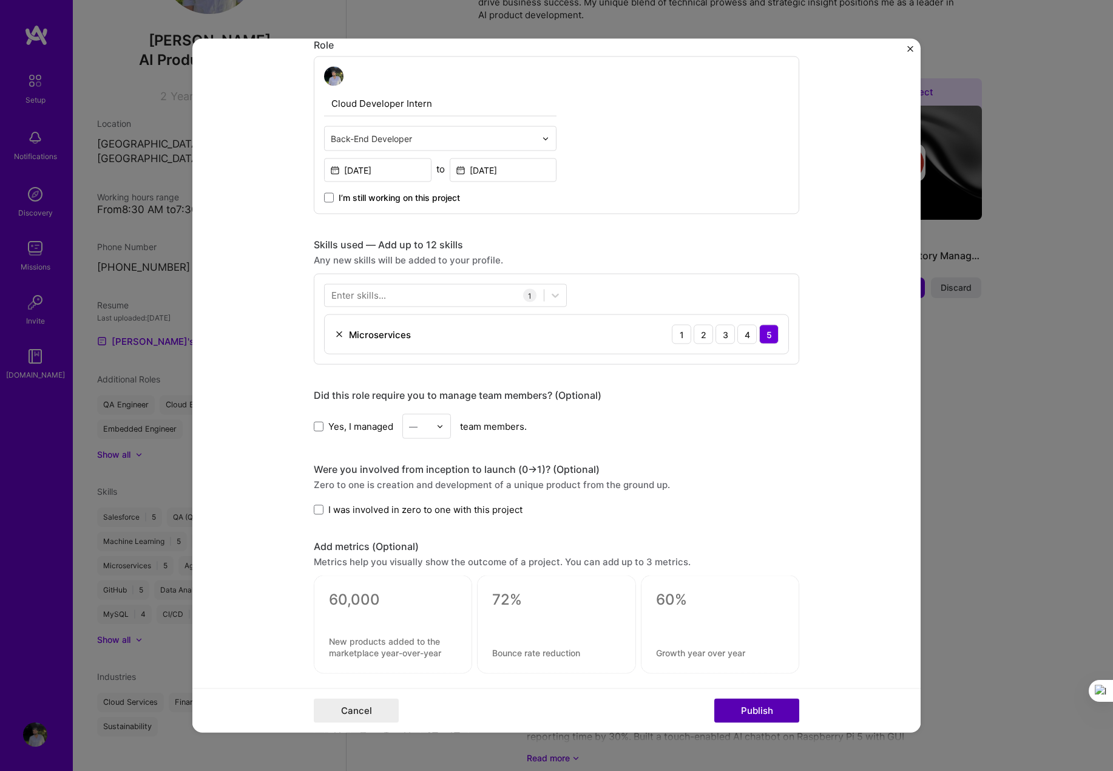
click at [750, 710] on button "Publish" at bounding box center [757, 711] width 85 height 24
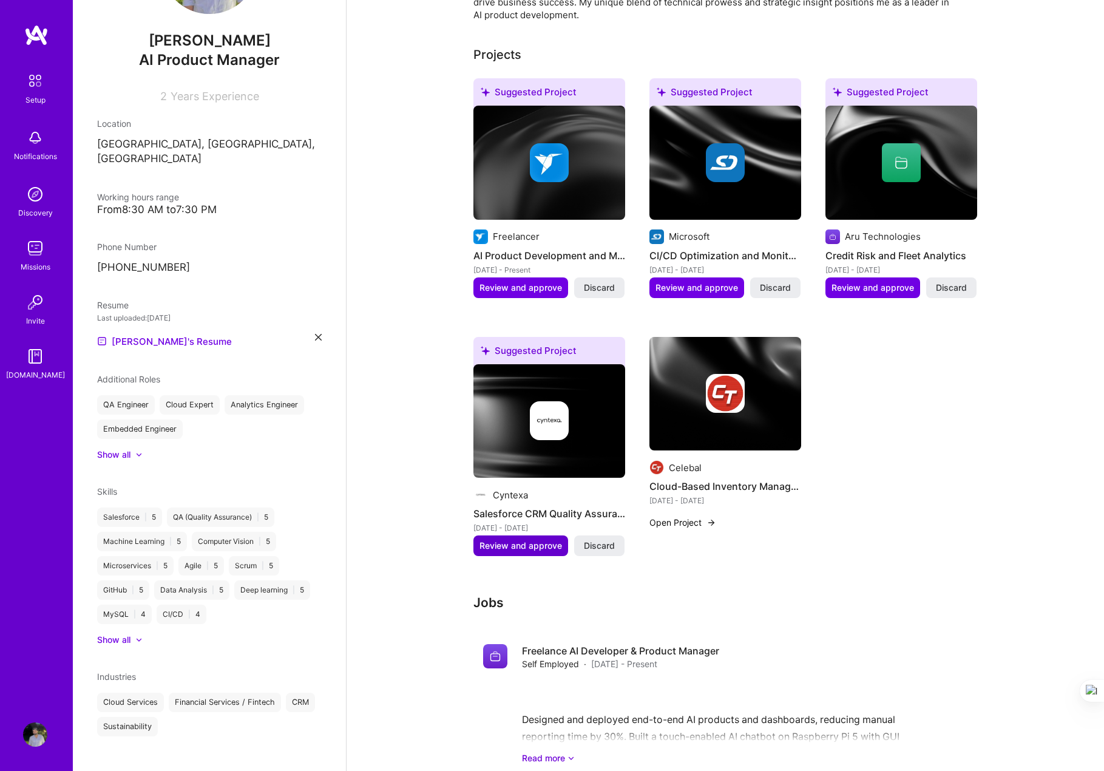
click at [518, 540] on span "Review and approve" at bounding box center [521, 546] width 83 height 12
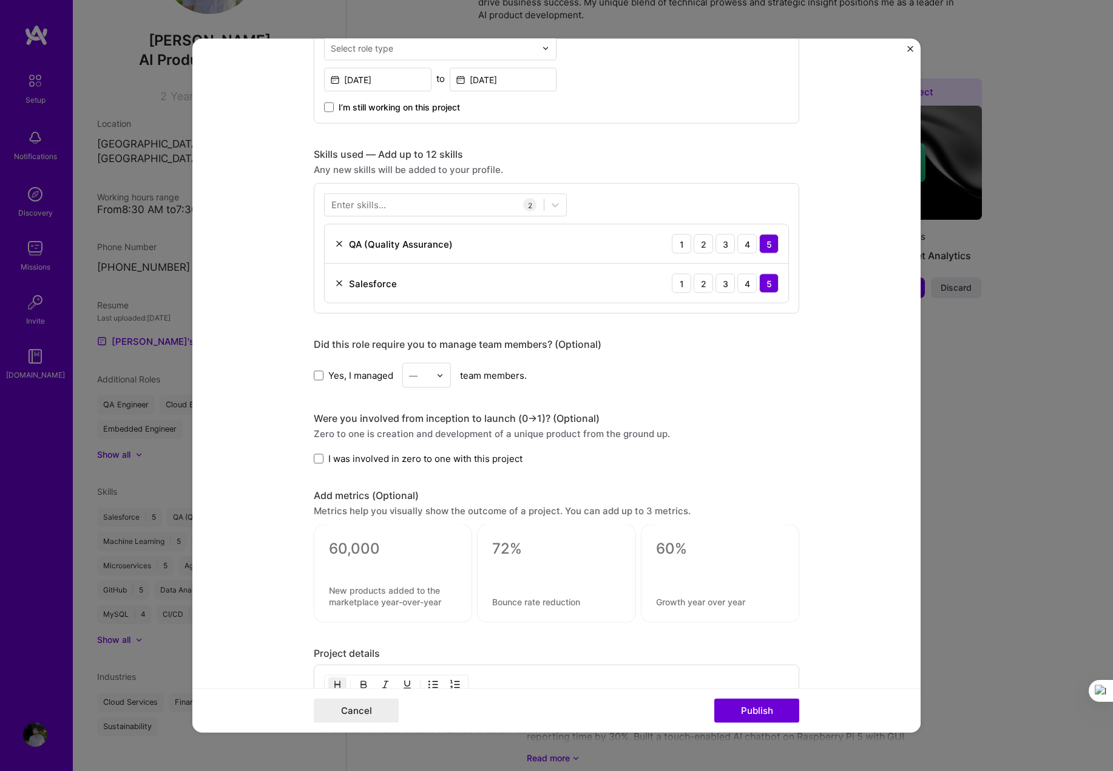
scroll to position [405, 0]
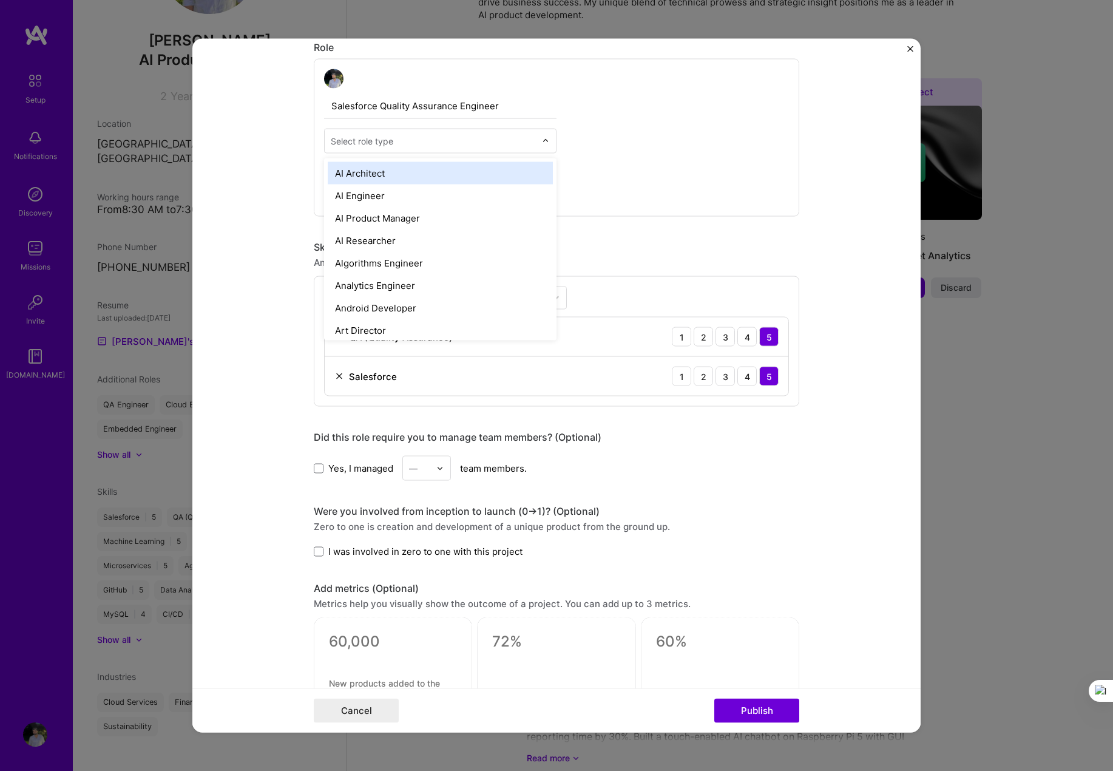
click at [360, 143] on div "Select role type" at bounding box center [362, 141] width 63 height 13
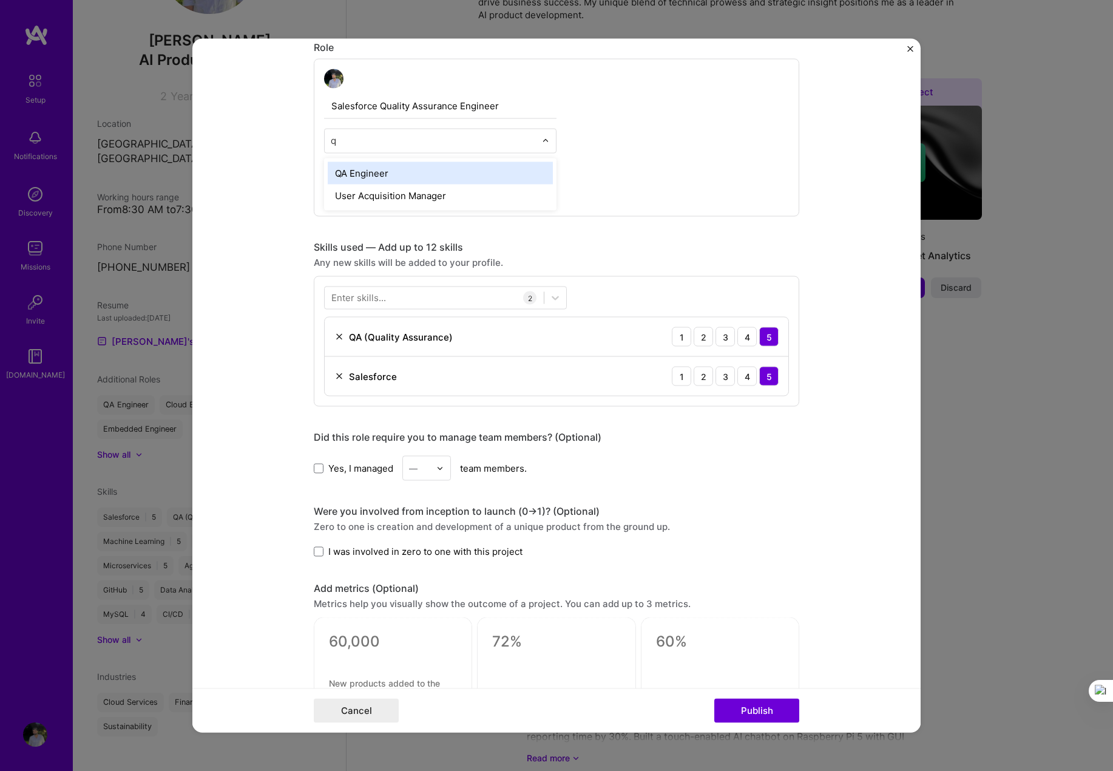
type input "qa"
click at [369, 169] on div "QA Engineer" at bounding box center [440, 173] width 225 height 22
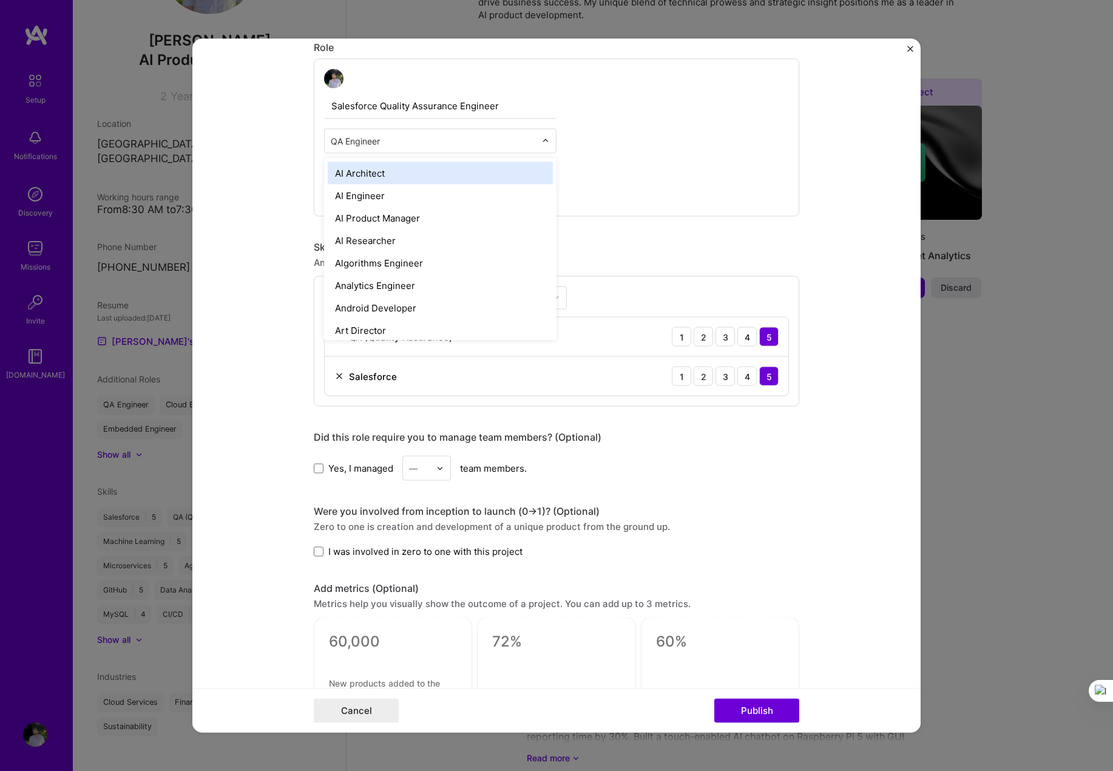
click at [413, 135] on input "text" at bounding box center [433, 141] width 205 height 13
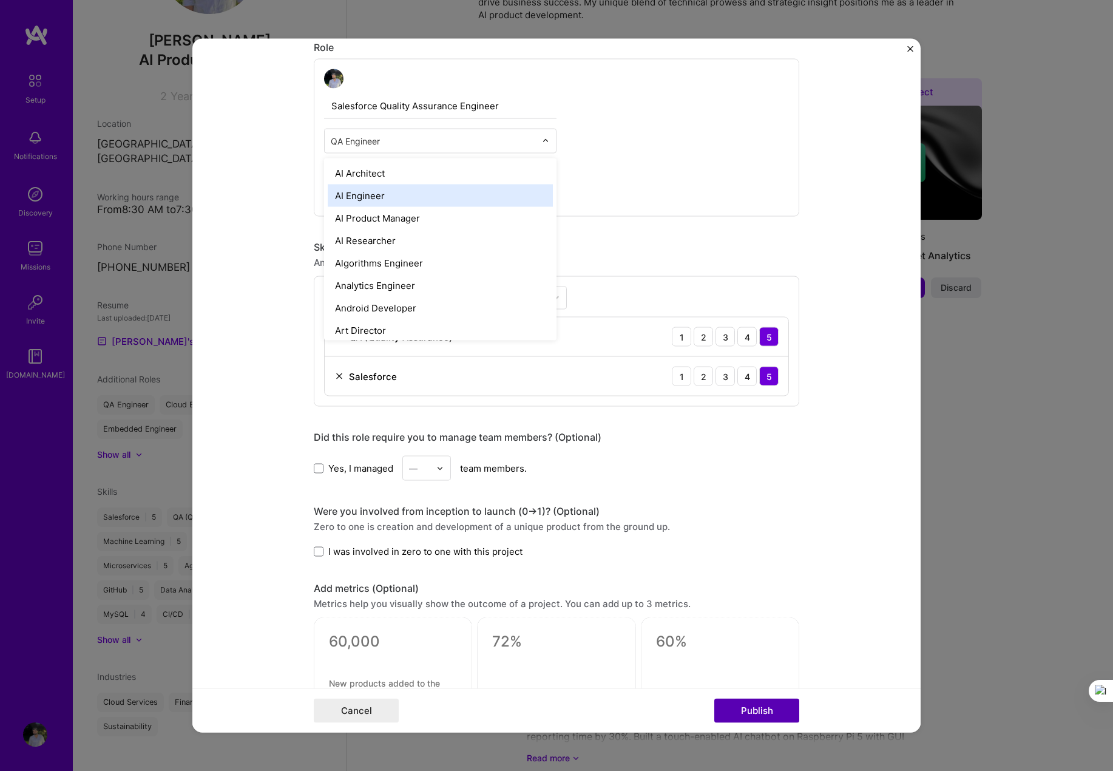
click at [766, 719] on button "Publish" at bounding box center [757, 711] width 85 height 24
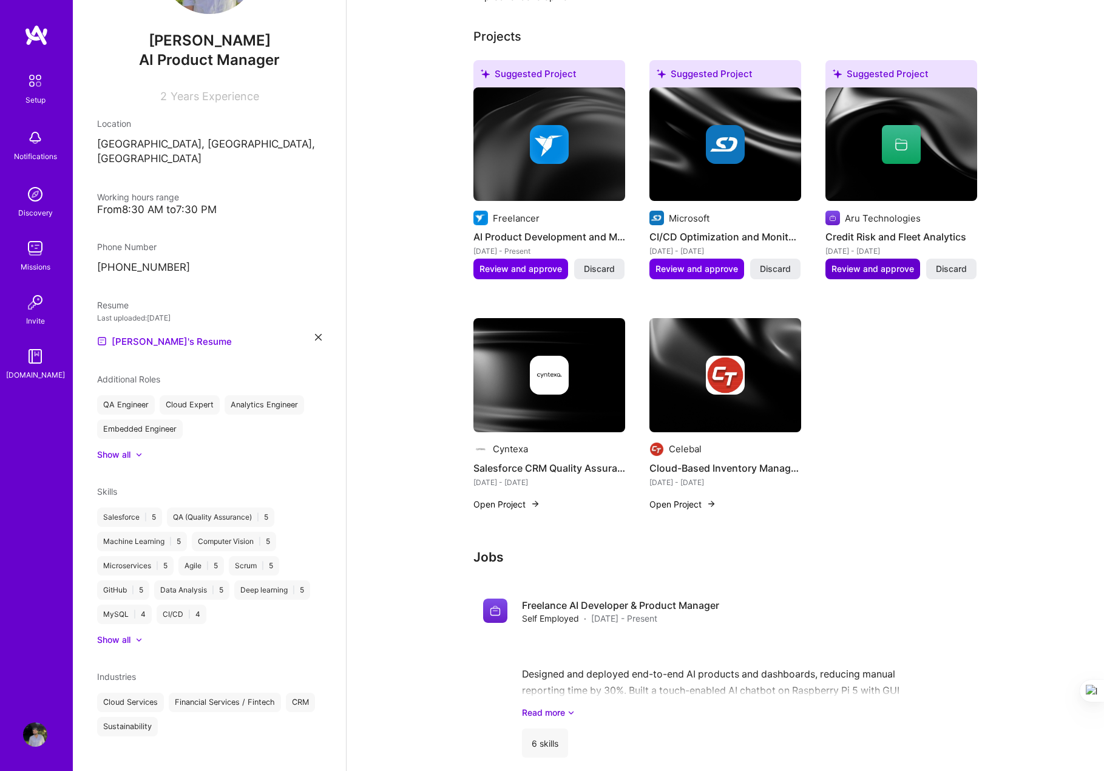
click at [766, 263] on span "Review and approve" at bounding box center [873, 269] width 83 height 12
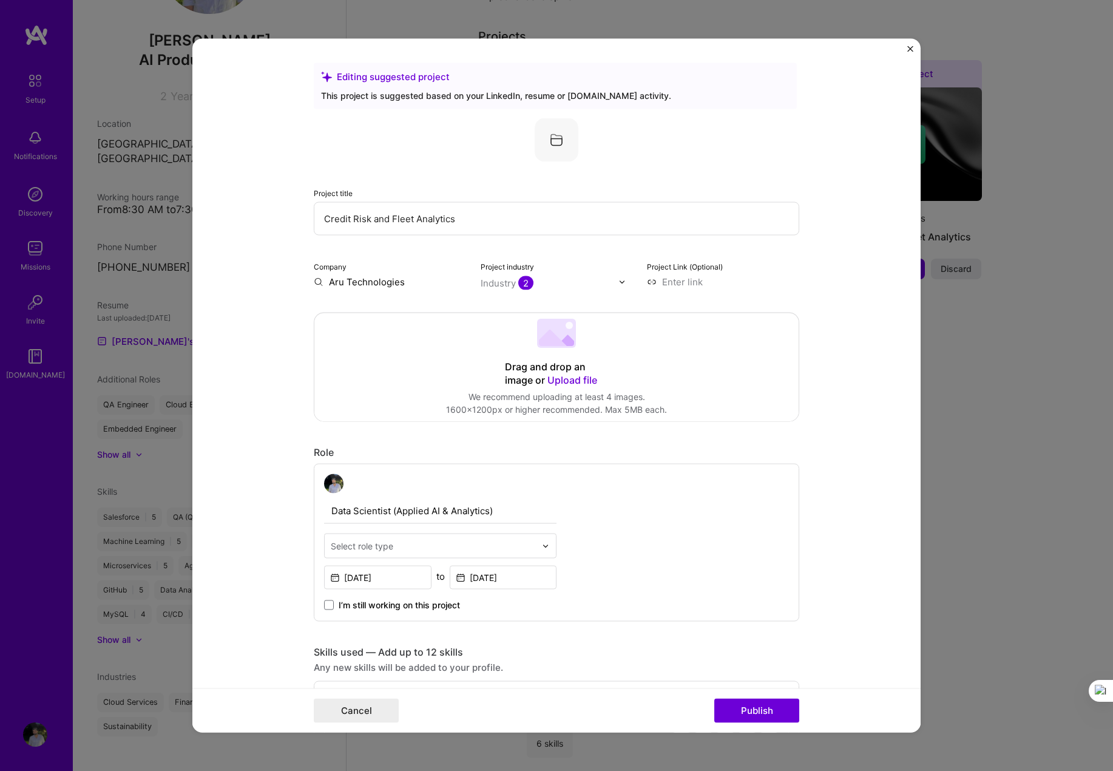
click at [433, 555] on div "Select role type" at bounding box center [433, 546] width 217 height 24
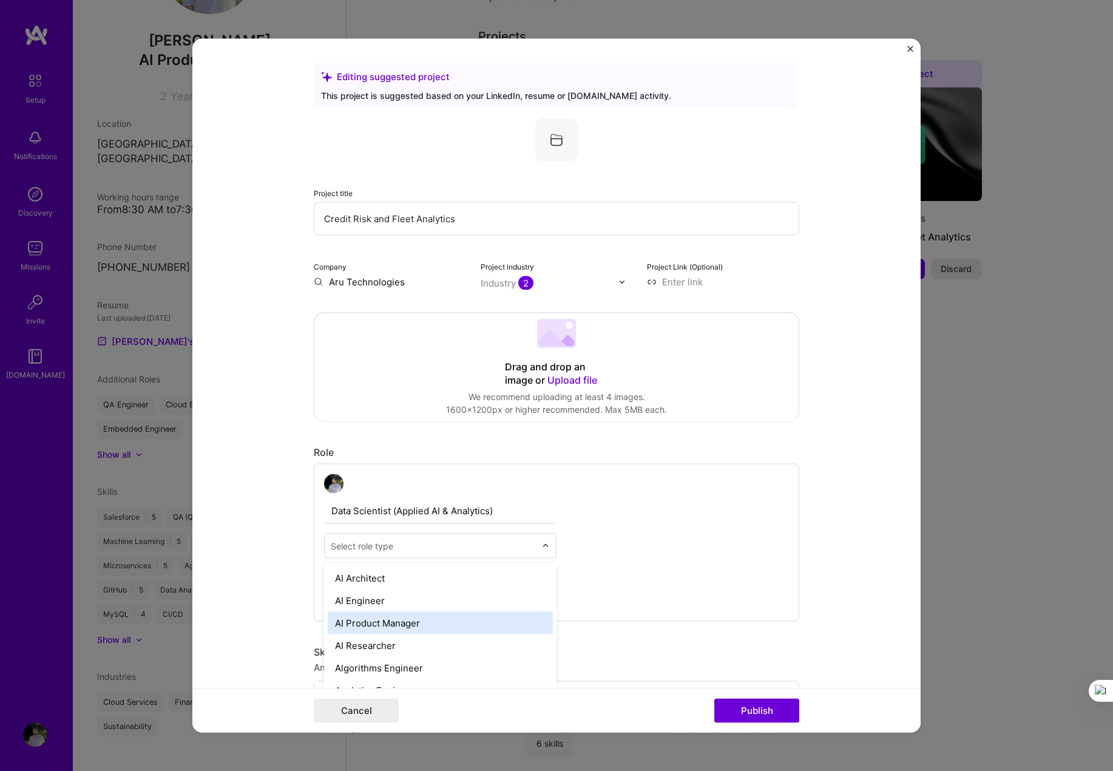
click at [399, 620] on div "AI Product Manager" at bounding box center [440, 623] width 225 height 22
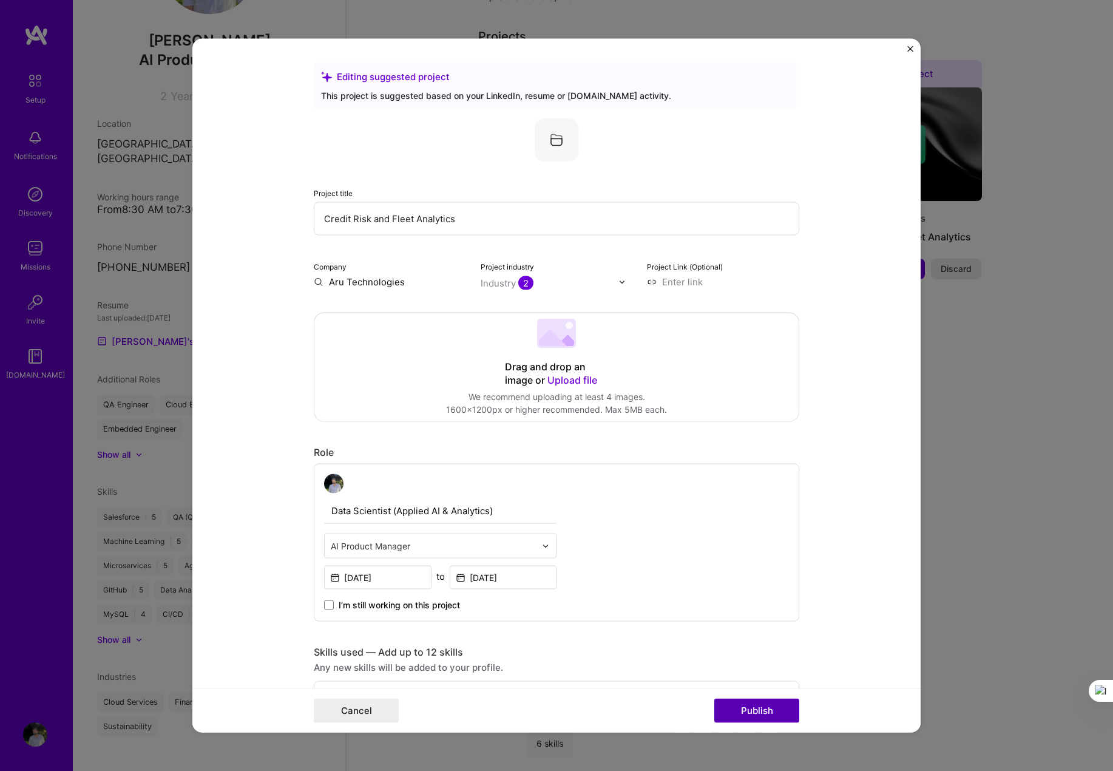
click at [755, 716] on button "Publish" at bounding box center [757, 711] width 85 height 24
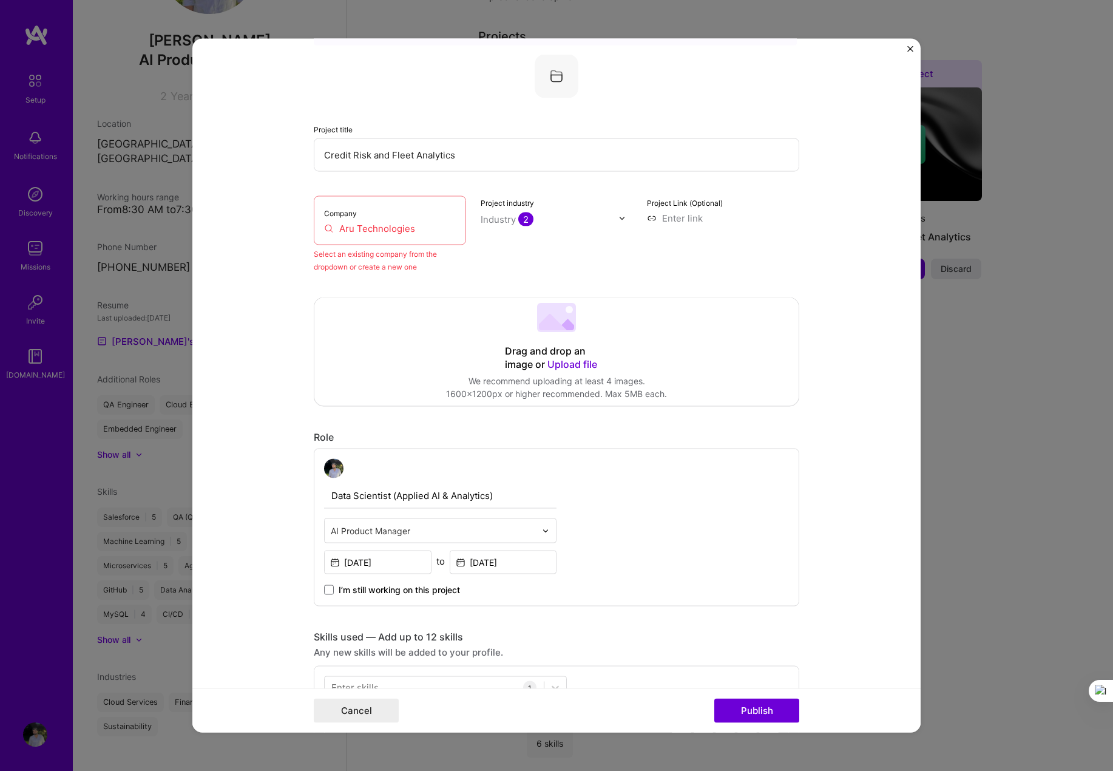
scroll to position [80, 0]
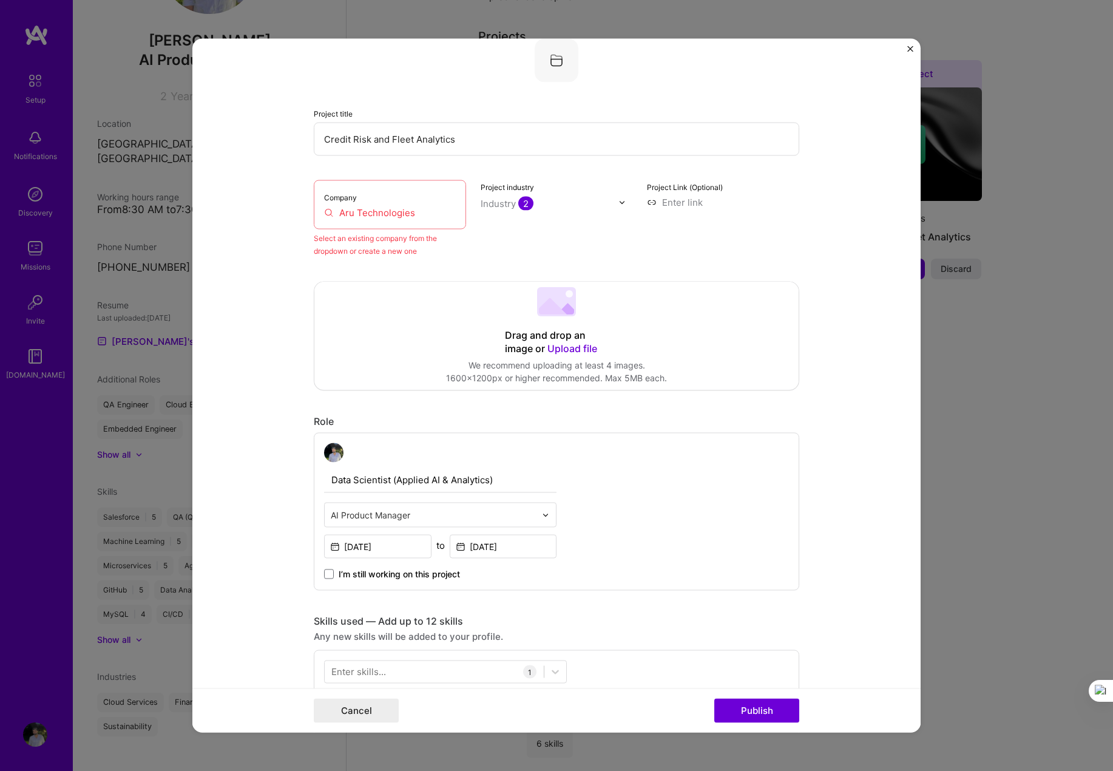
click at [425, 186] on div "Company Aru Technologies" at bounding box center [390, 204] width 152 height 49
click at [418, 211] on input "Aru Technologies" at bounding box center [390, 212] width 132 height 13
click at [411, 214] on input "Aru Technologies" at bounding box center [390, 212] width 132 height 13
click at [691, 235] on div "Project Link (Optional)" at bounding box center [723, 218] width 152 height 77
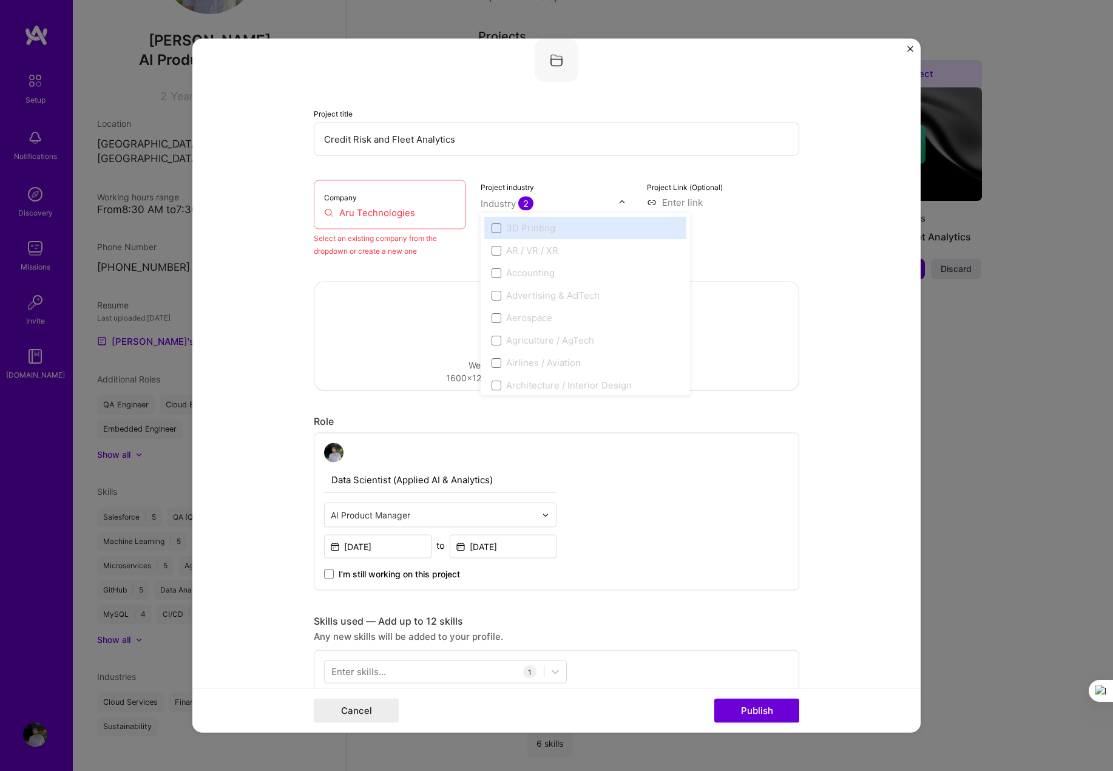
click at [529, 203] on input "text" at bounding box center [550, 203] width 138 height 13
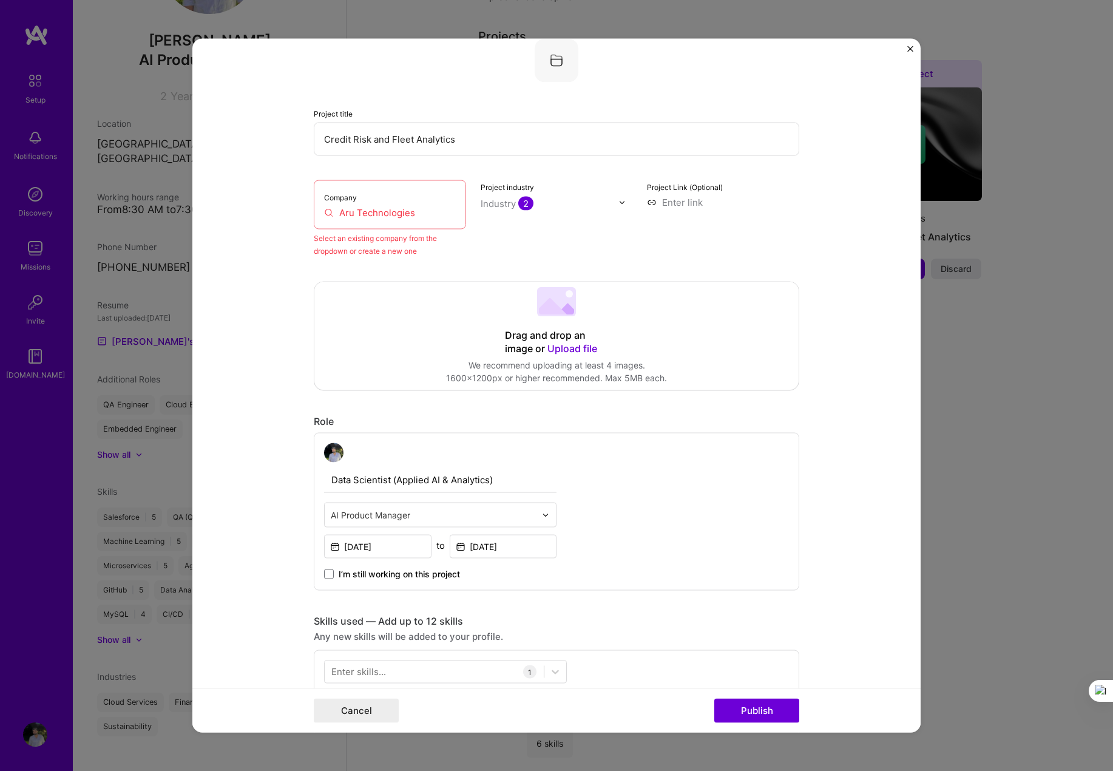
click at [435, 245] on div "Select an existing company from the dropdown or create a new one" at bounding box center [390, 244] width 152 height 25
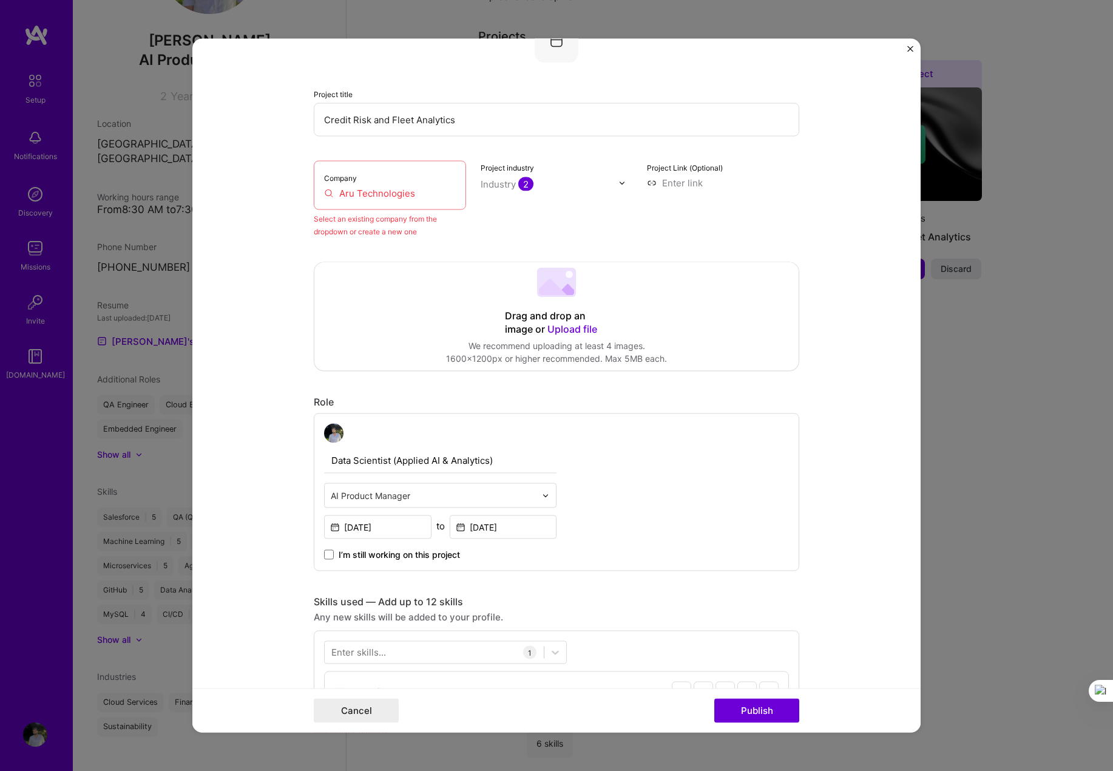
scroll to position [243, 0]
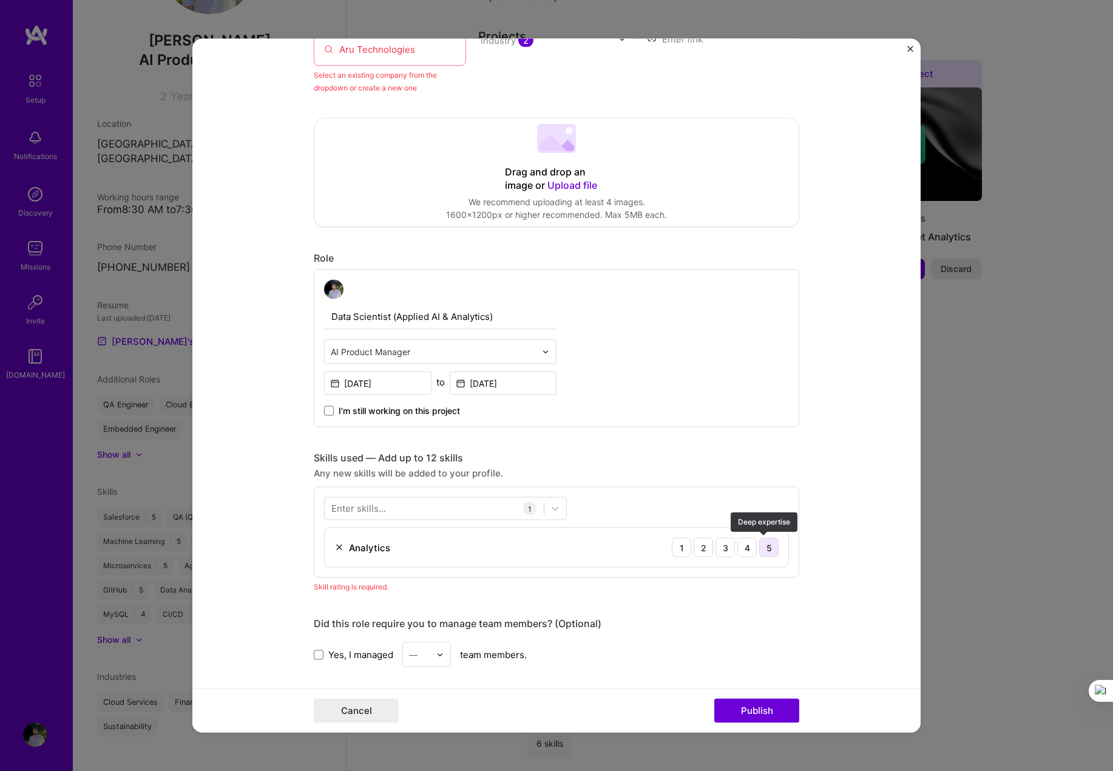
click at [762, 546] on div "5" at bounding box center [768, 547] width 19 height 19
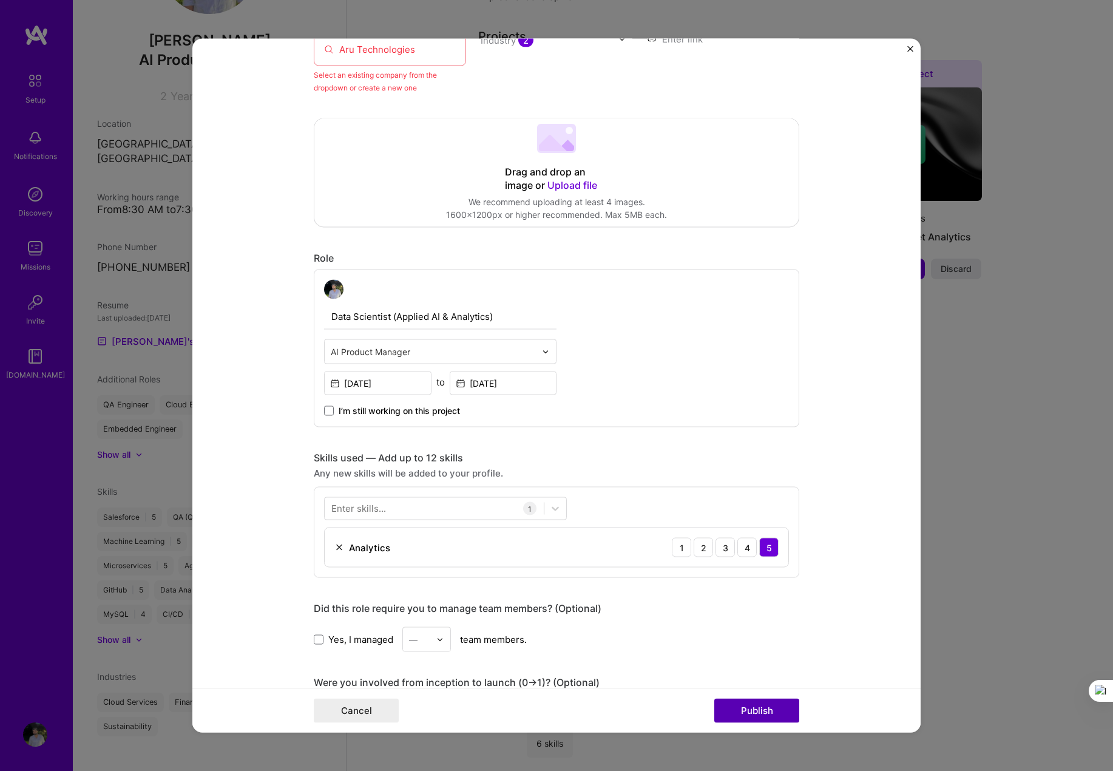
click at [753, 721] on button "Publish" at bounding box center [757, 711] width 85 height 24
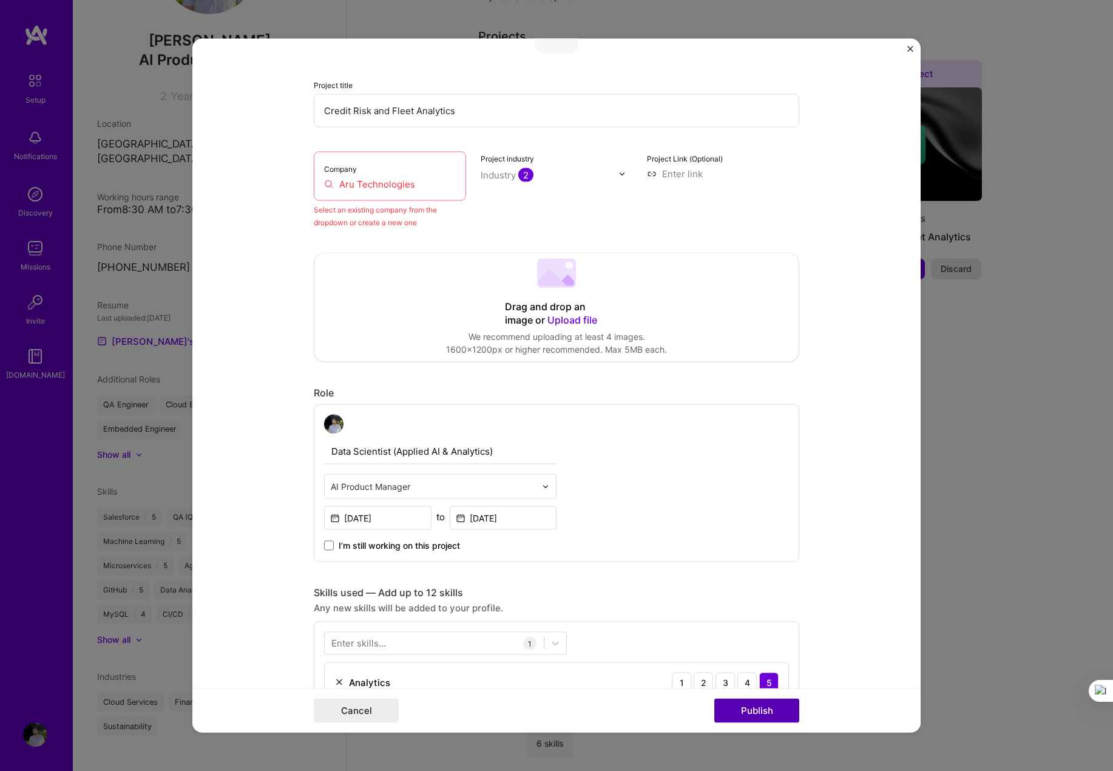
click at [751, 705] on button "Publish" at bounding box center [757, 711] width 85 height 24
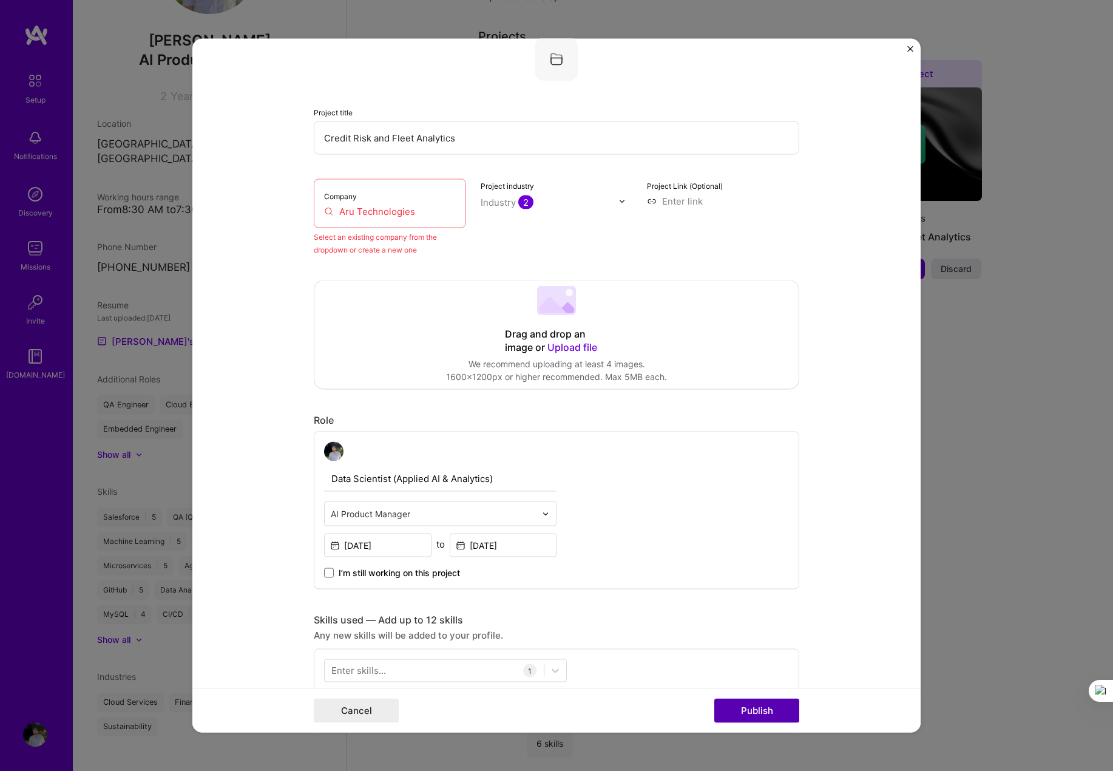
scroll to position [80, 0]
drag, startPoint x: 379, startPoint y: 246, endPoint x: 358, endPoint y: 211, distance: 41.4
click at [378, 246] on div "Select an existing company from the dropdown or create a new one" at bounding box center [390, 244] width 152 height 25
click at [356, 208] on input "Aru Technologies" at bounding box center [390, 212] width 132 height 13
click at [343, 234] on div "Select an existing company from the dropdown or create a new one" at bounding box center [390, 244] width 152 height 25
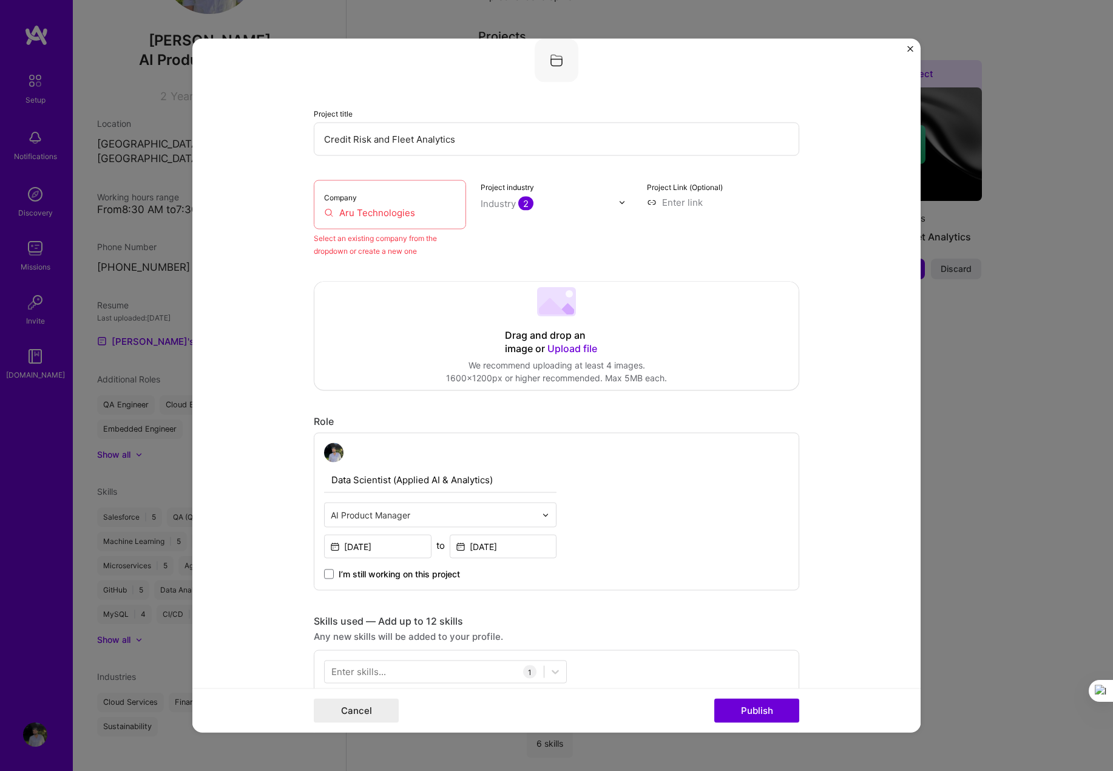
click at [316, 196] on div "Company Aru Technologies" at bounding box center [390, 204] width 152 height 49
click at [328, 221] on div "Company Aru Technologies" at bounding box center [390, 204] width 152 height 49
click at [322, 205] on div "Company Aru Technologies" at bounding box center [390, 204] width 152 height 49
click at [766, 48] on img "Close" at bounding box center [911, 49] width 6 height 6
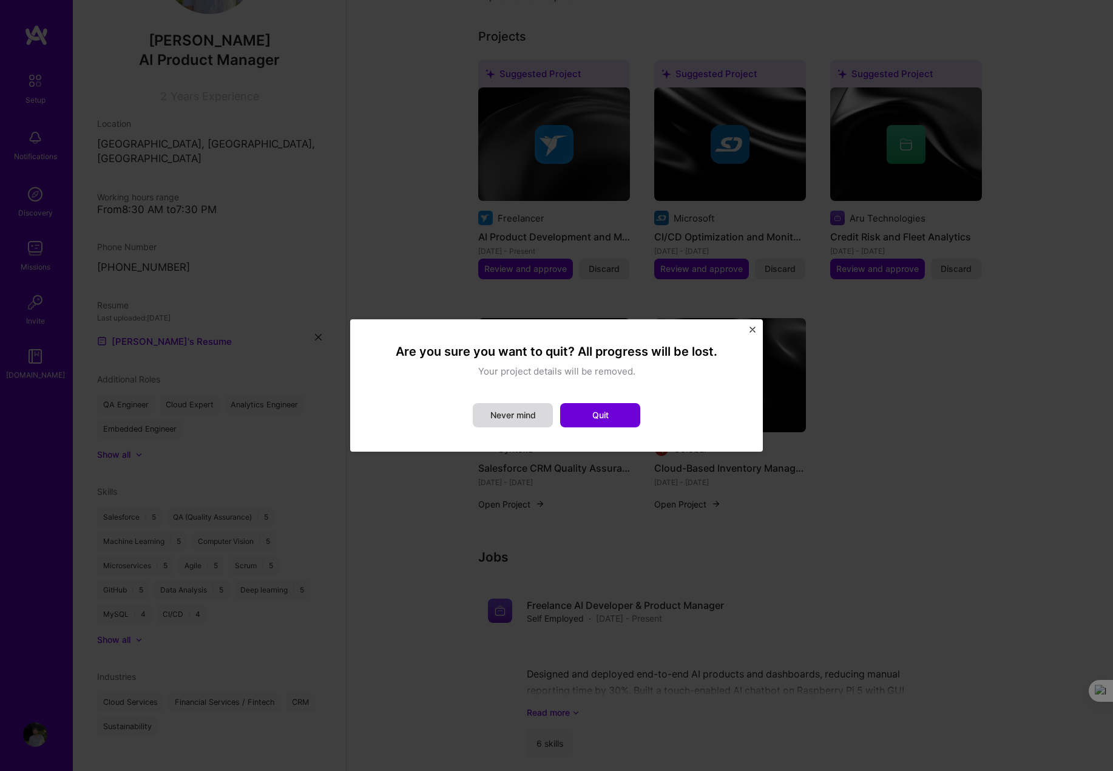
click at [527, 418] on button "Never mind" at bounding box center [513, 415] width 80 height 24
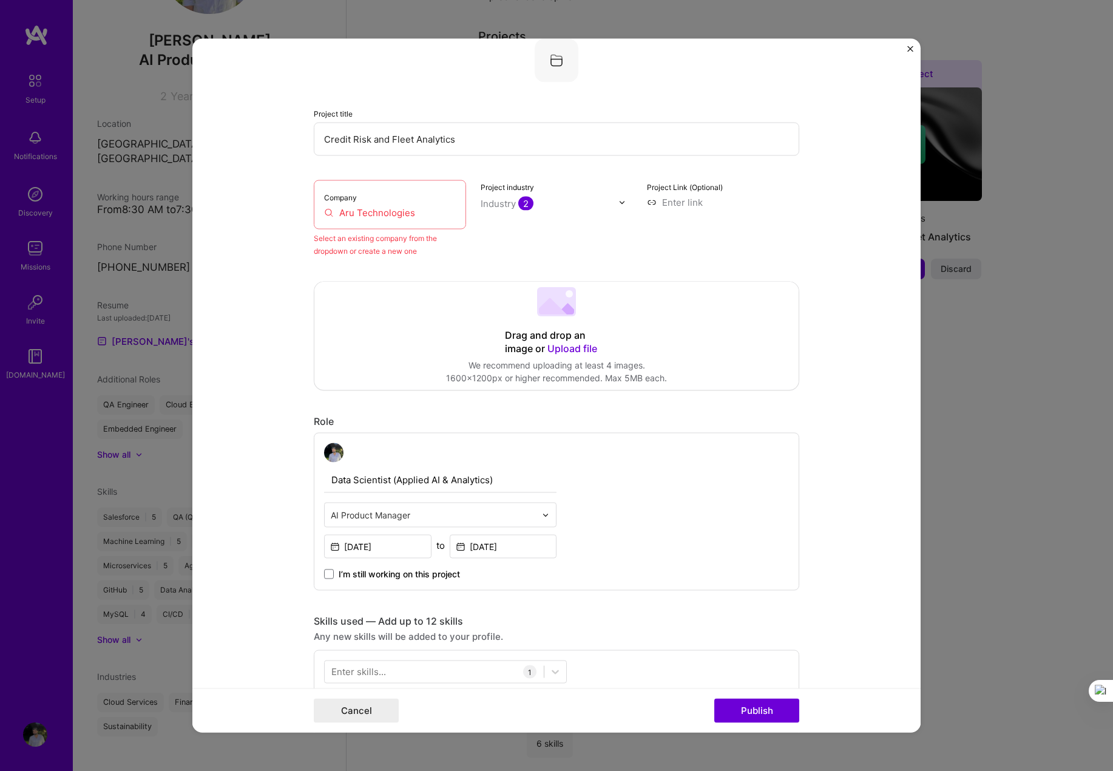
click at [766, 45] on form "Editing suggested project This project is suggested based on your LinkedIn, res…" at bounding box center [556, 386] width 729 height 694
click at [362, 702] on button "Cancel" at bounding box center [356, 711] width 85 height 24
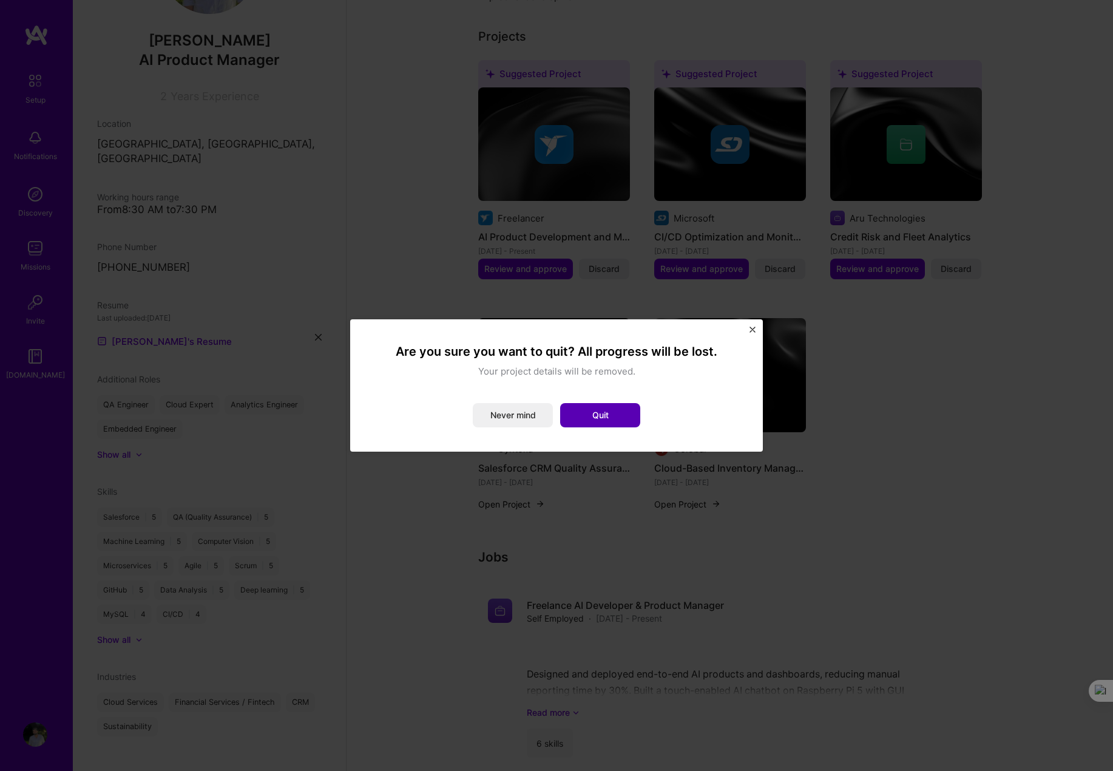
click at [585, 416] on button "Quit" at bounding box center [600, 415] width 80 height 24
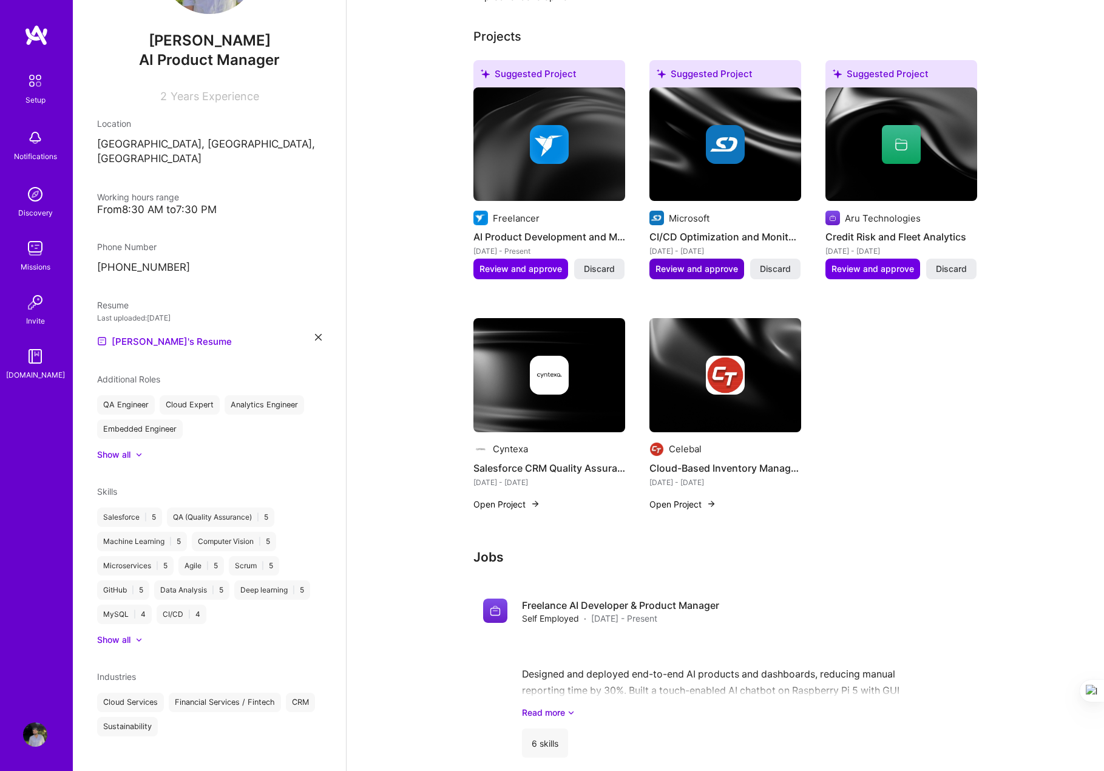
click at [696, 263] on span "Review and approve" at bounding box center [697, 269] width 83 height 12
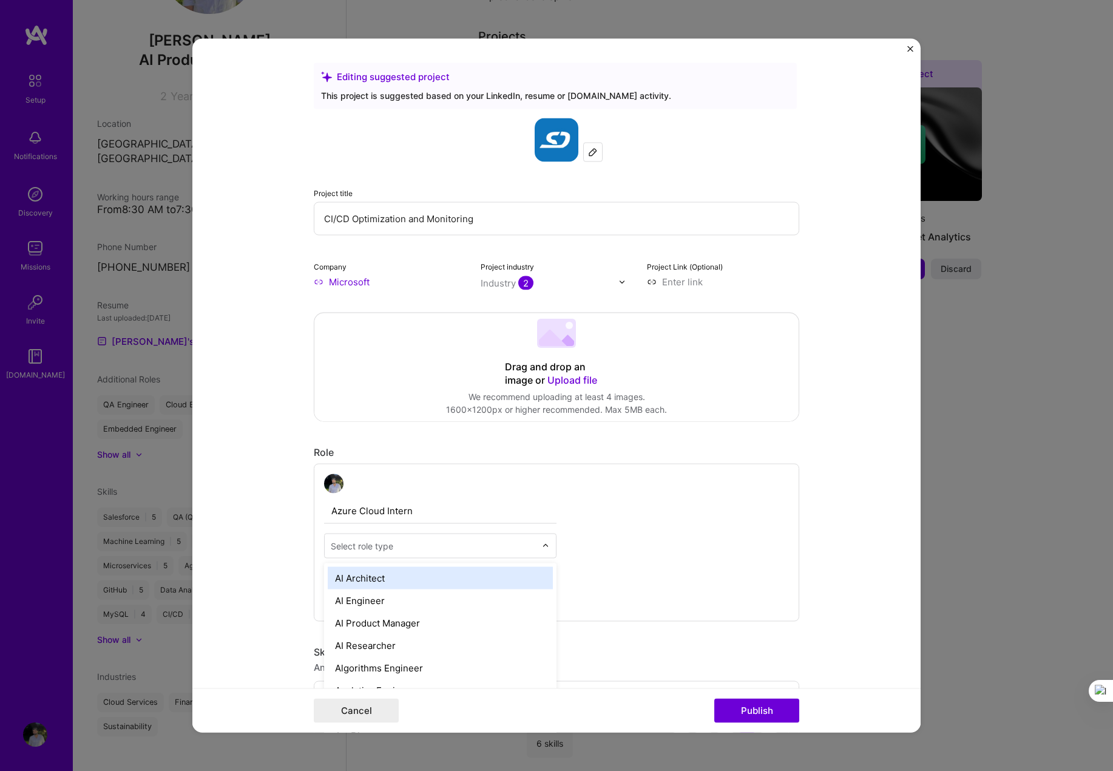
click at [420, 547] on input "text" at bounding box center [433, 546] width 205 height 13
type input "develop"
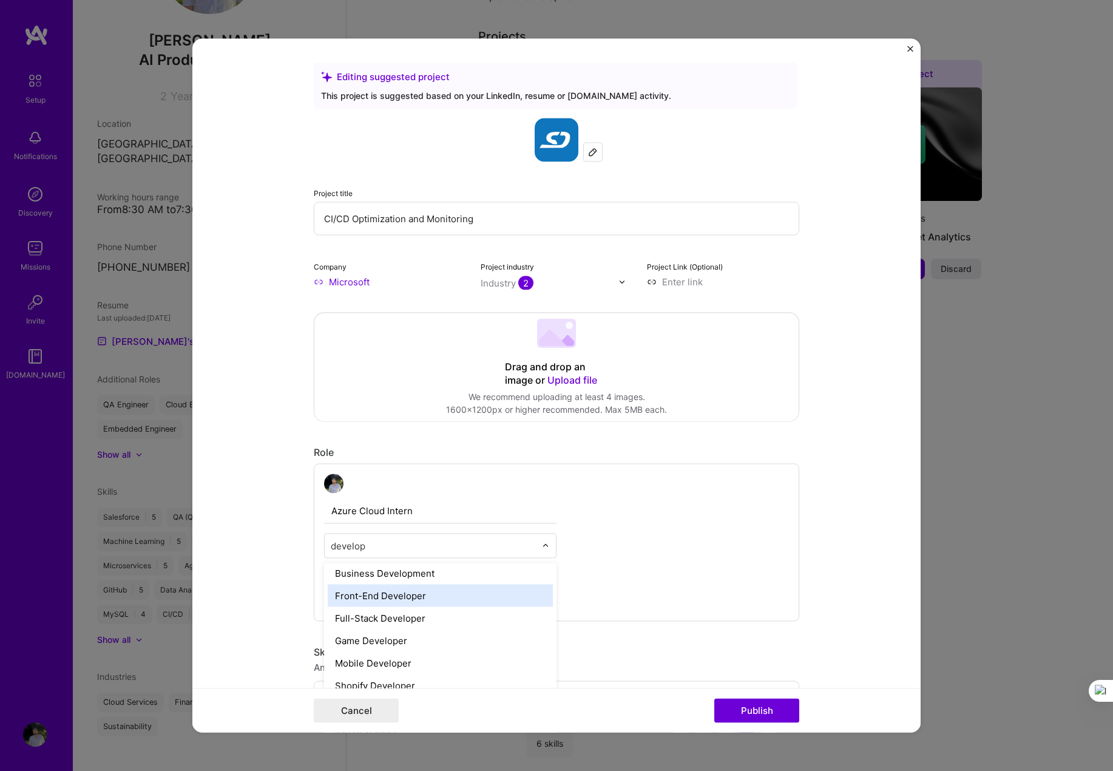
click at [393, 604] on div "Front-End Developer" at bounding box center [440, 596] width 225 height 22
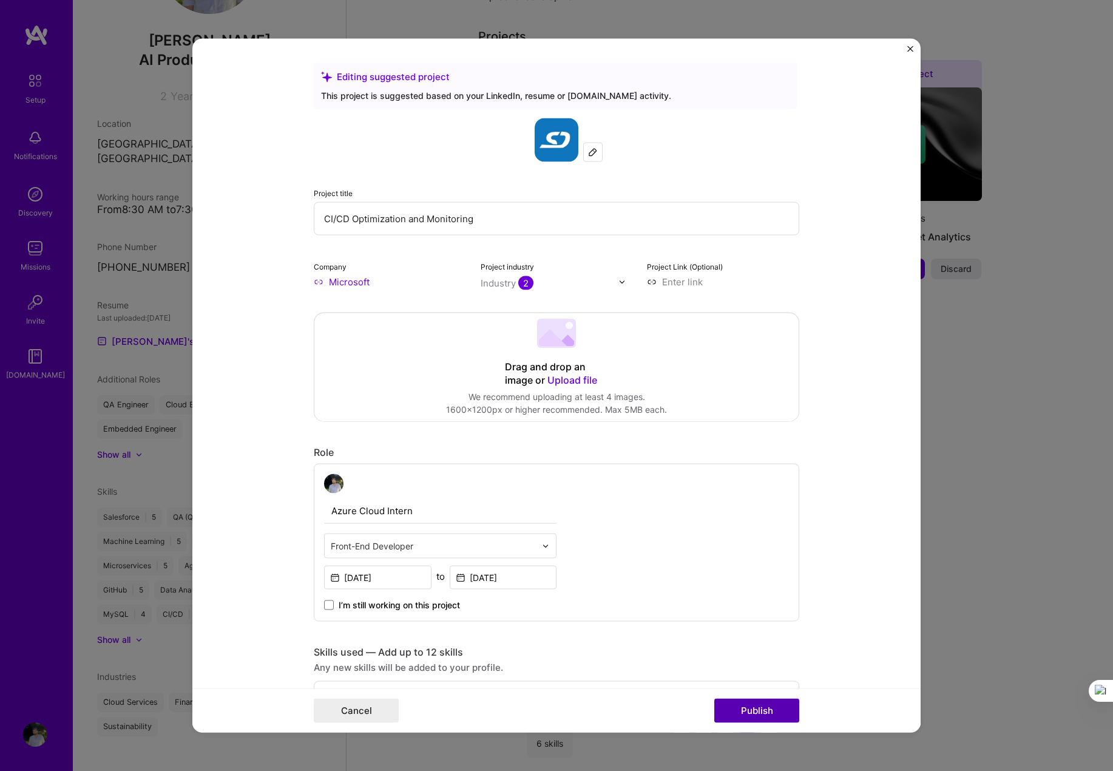
click at [732, 718] on button "Publish" at bounding box center [757, 711] width 85 height 24
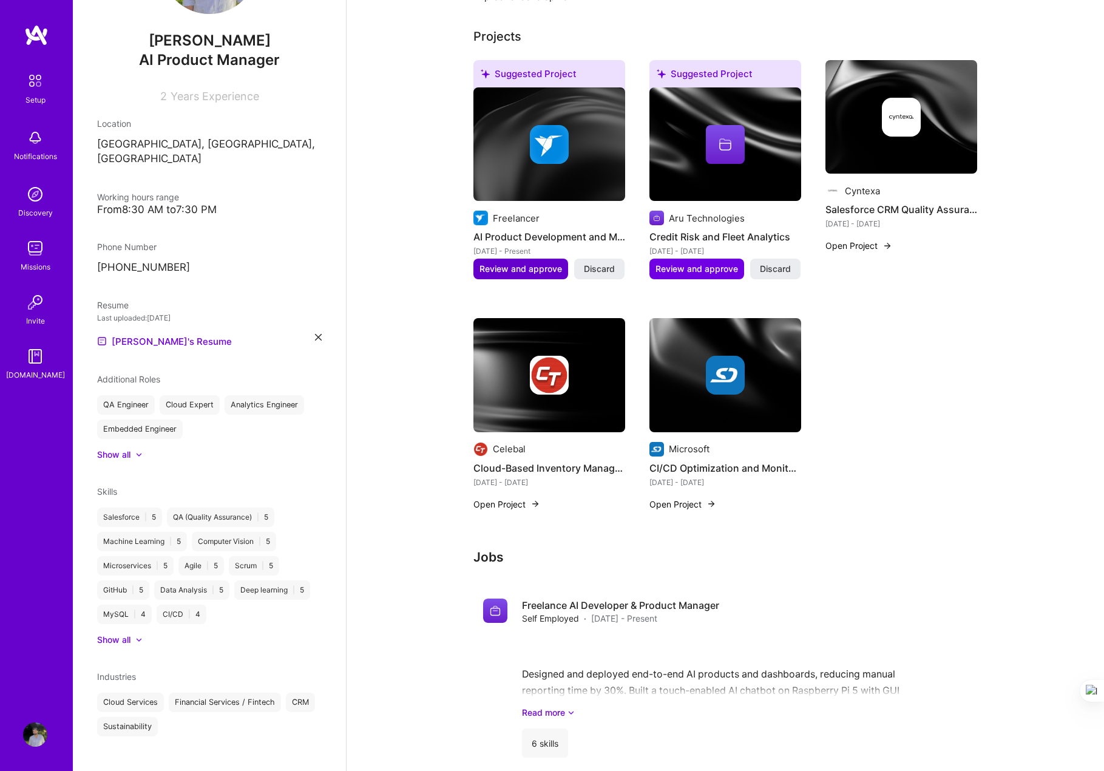
click at [520, 263] on span "Review and approve" at bounding box center [521, 269] width 83 height 12
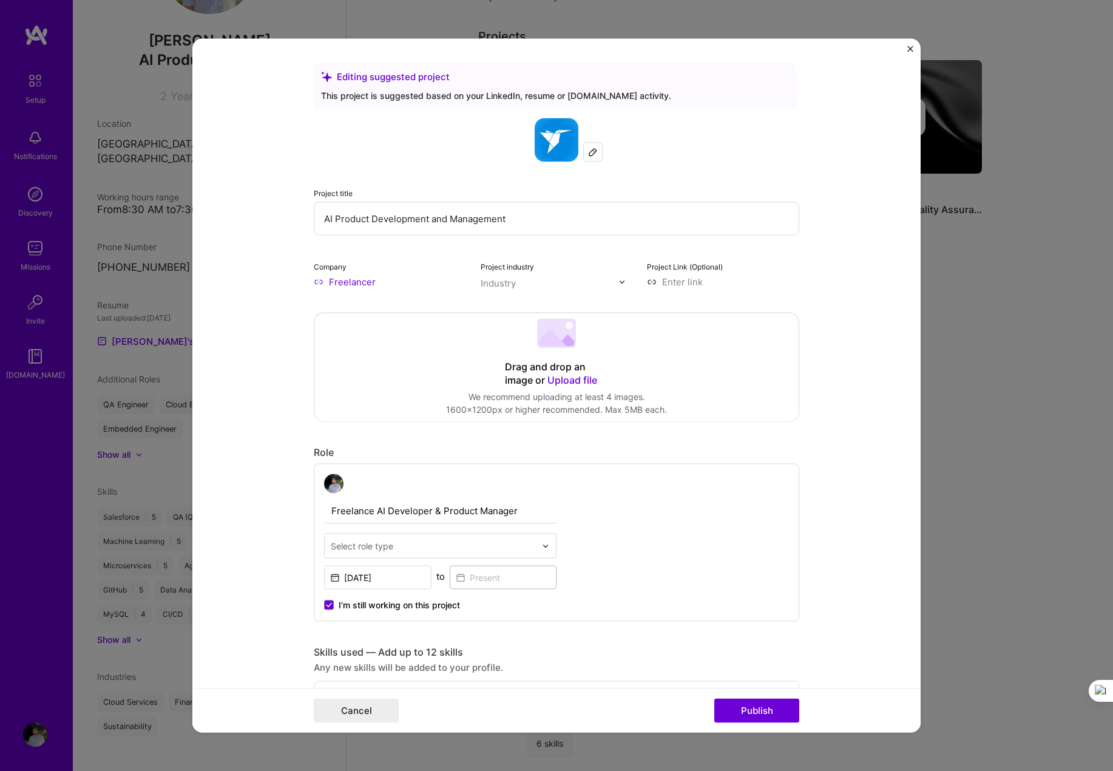
click at [335, 273] on div "Company Freelancer" at bounding box center [390, 274] width 152 height 29
click at [389, 544] on div "Select role type" at bounding box center [362, 546] width 63 height 13
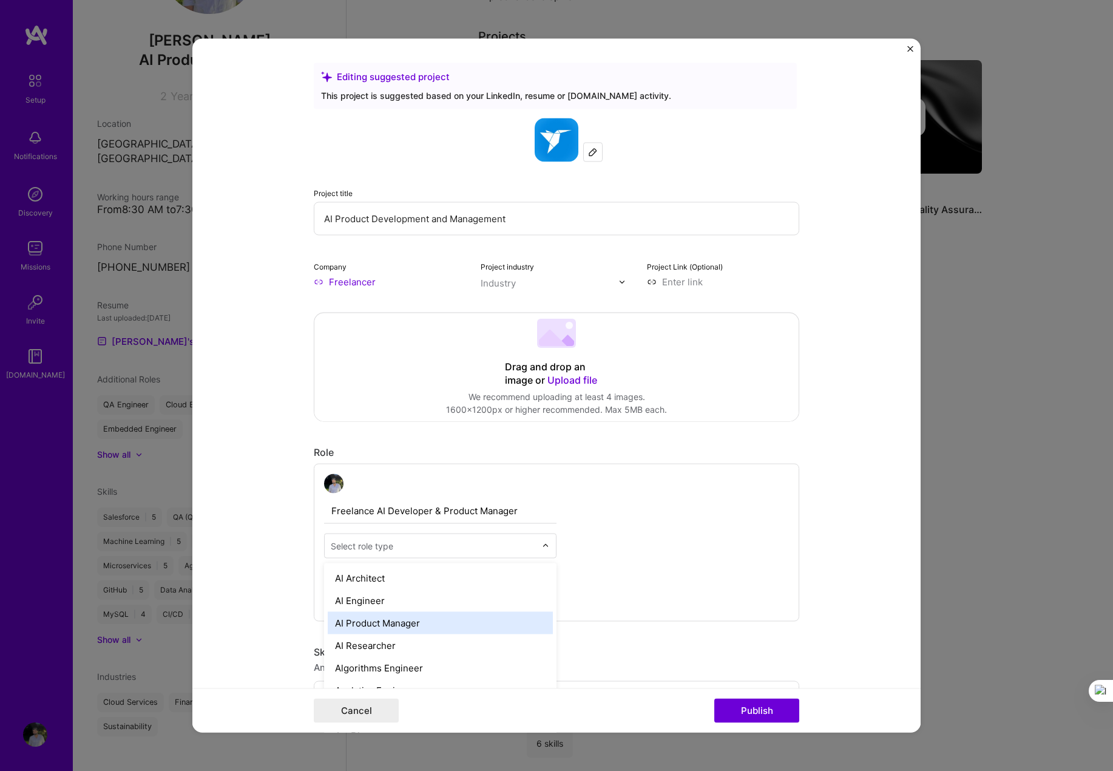
click at [413, 619] on div "AI Product Manager" at bounding box center [440, 623] width 225 height 22
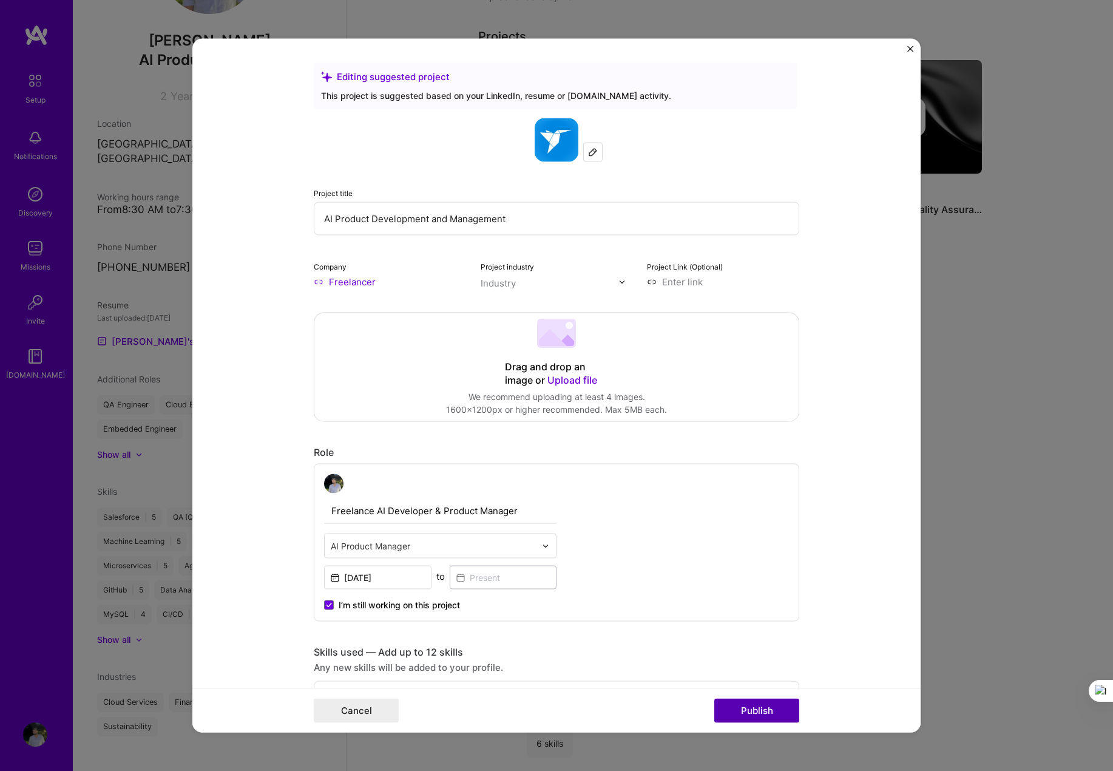
click at [754, 706] on button "Publish" at bounding box center [757, 711] width 85 height 24
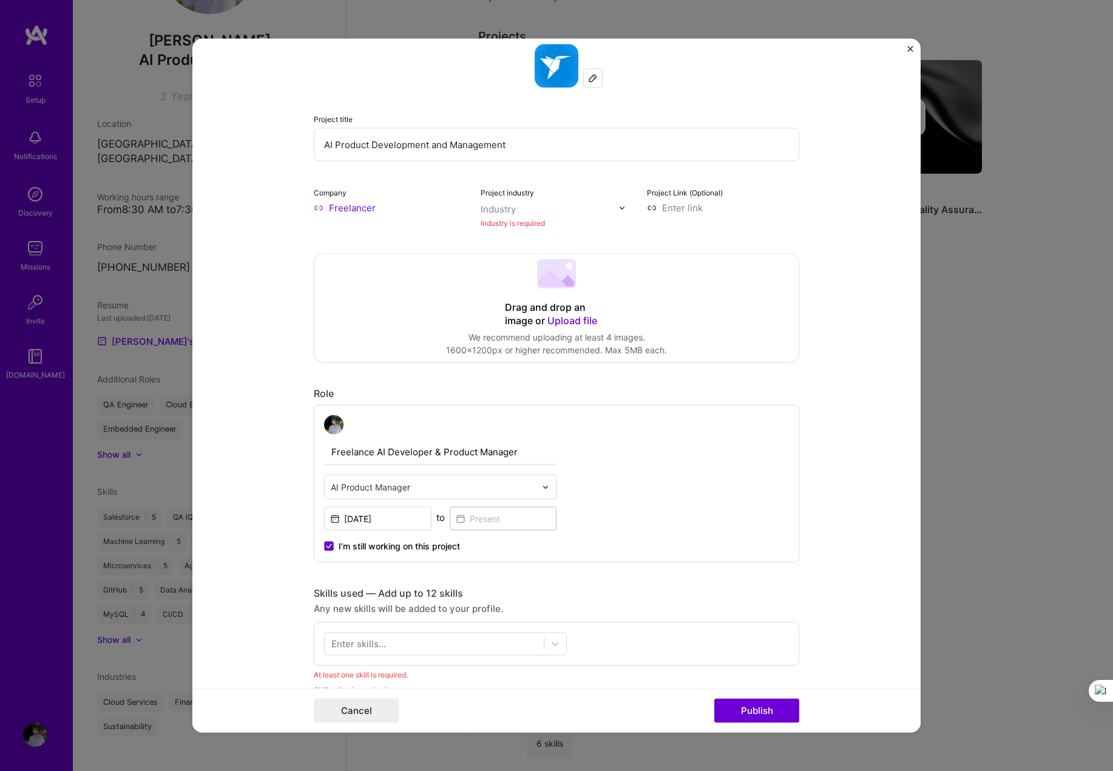
scroll to position [80, 0]
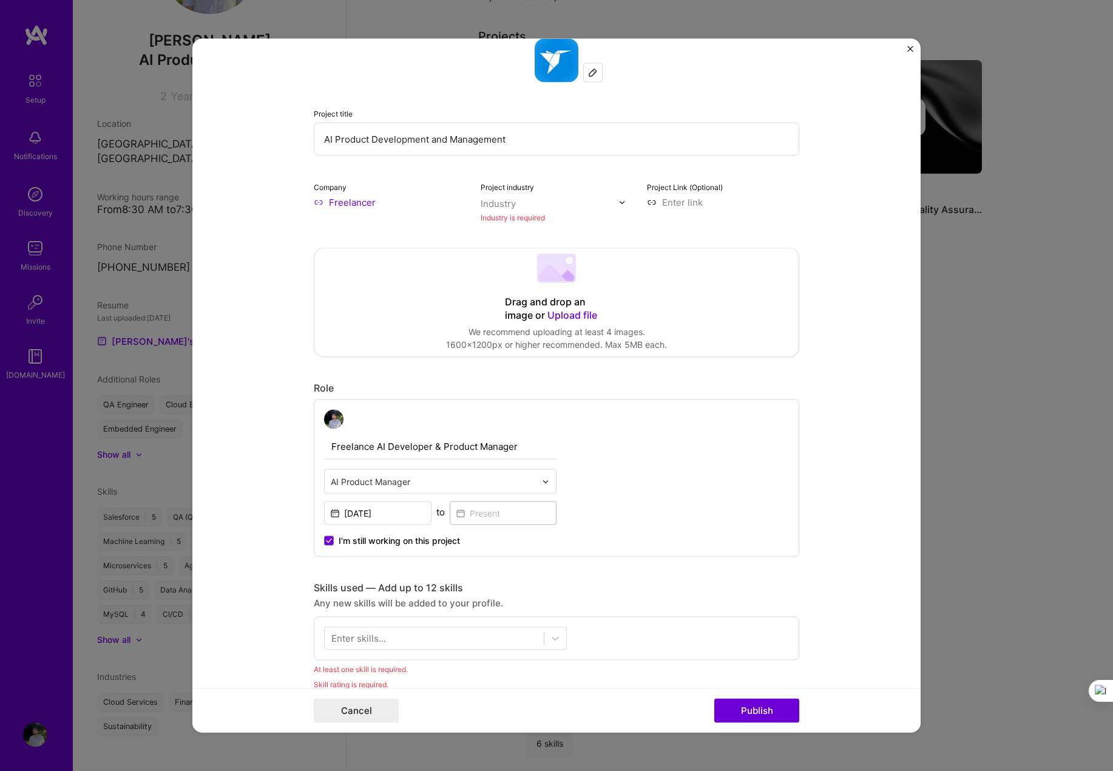
click at [572, 189] on div "Project industry Industry Industry is required" at bounding box center [557, 202] width 152 height 44
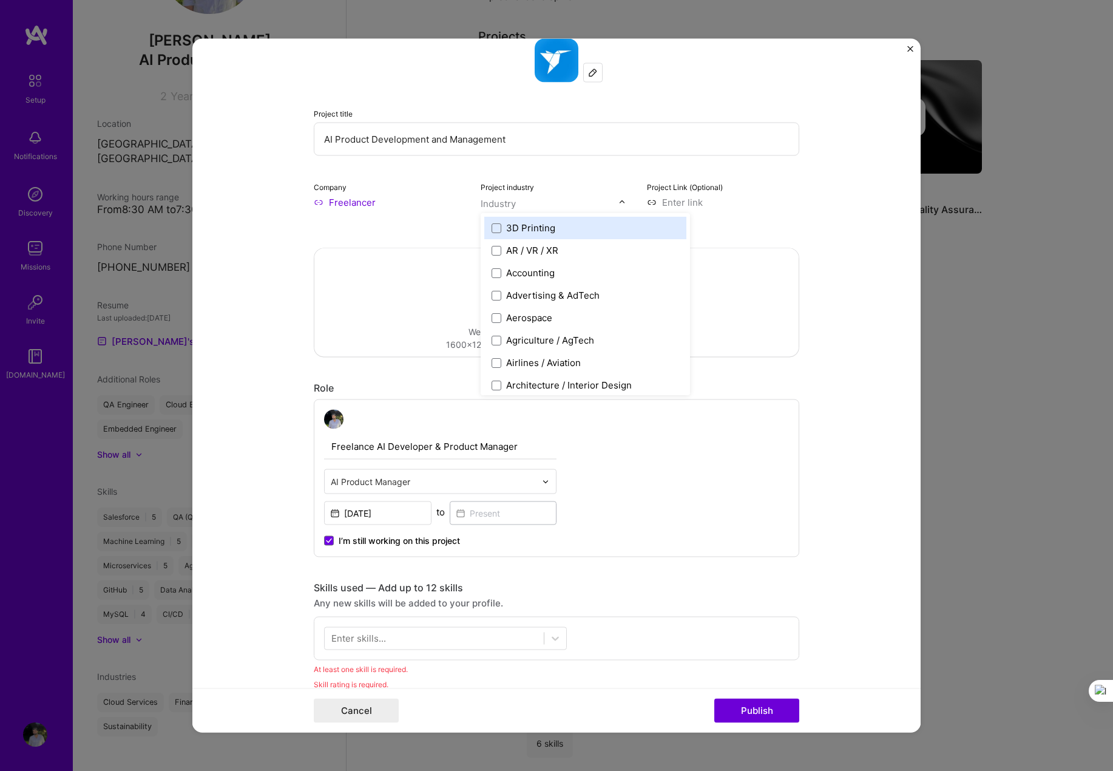
click at [601, 202] on input "text" at bounding box center [550, 203] width 138 height 13
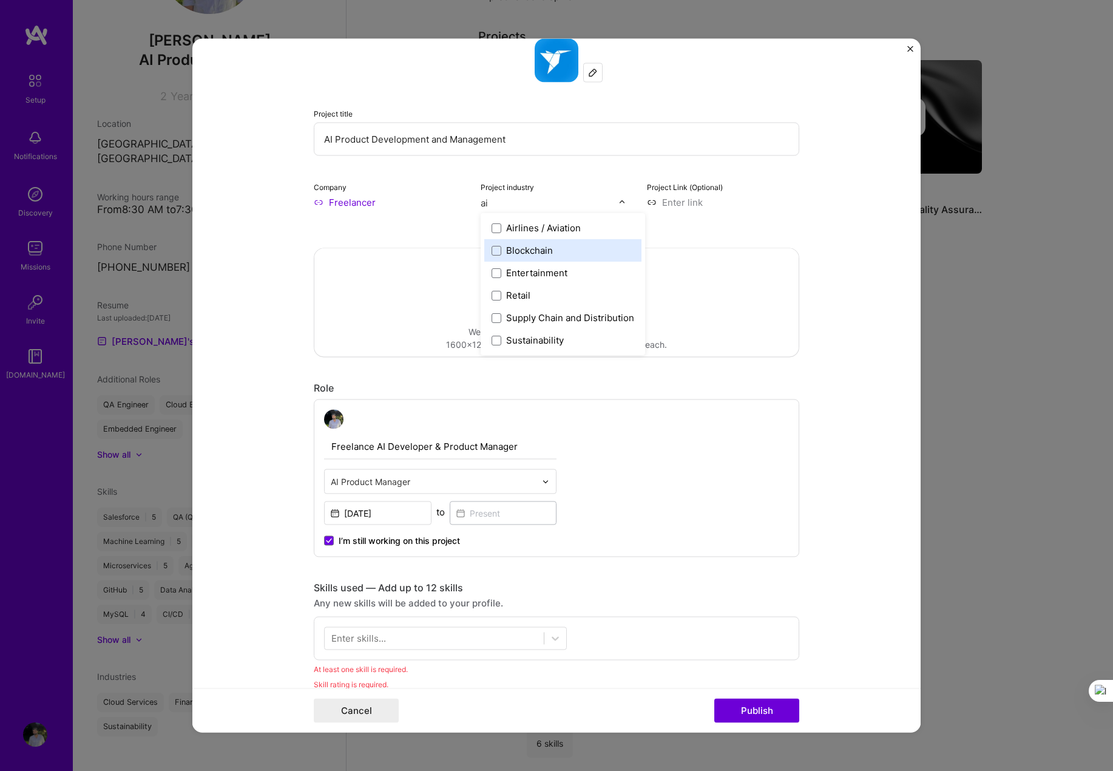
type input "a"
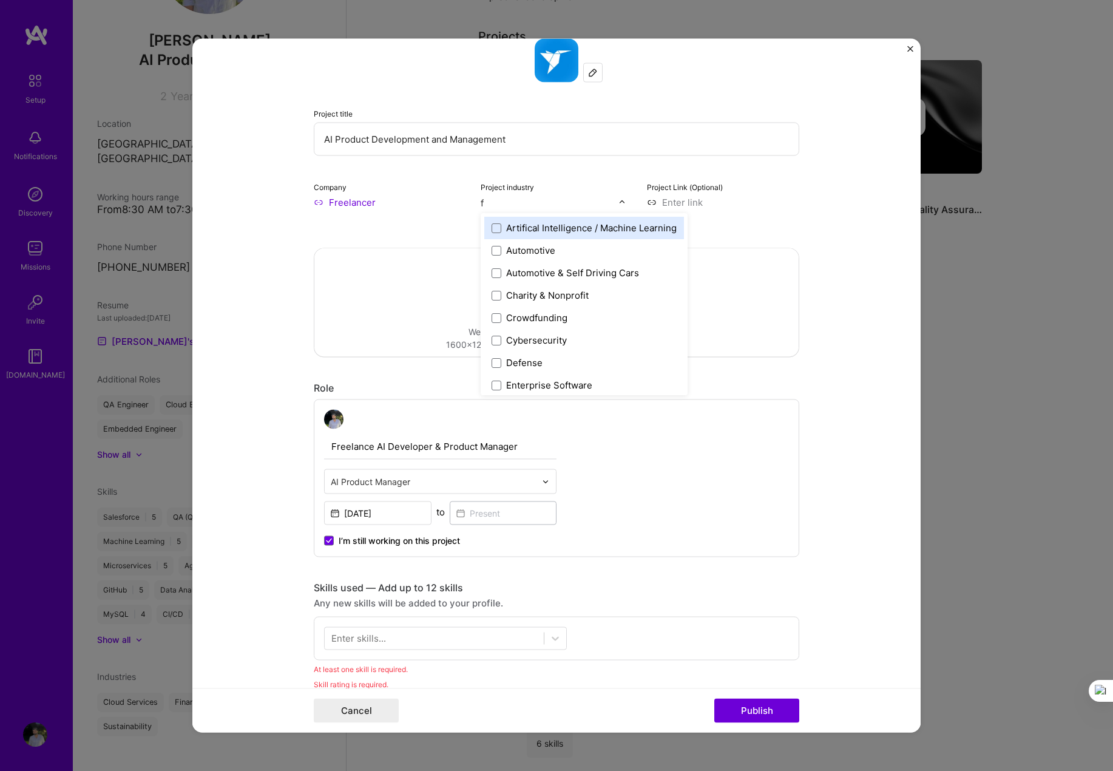
type input "fi"
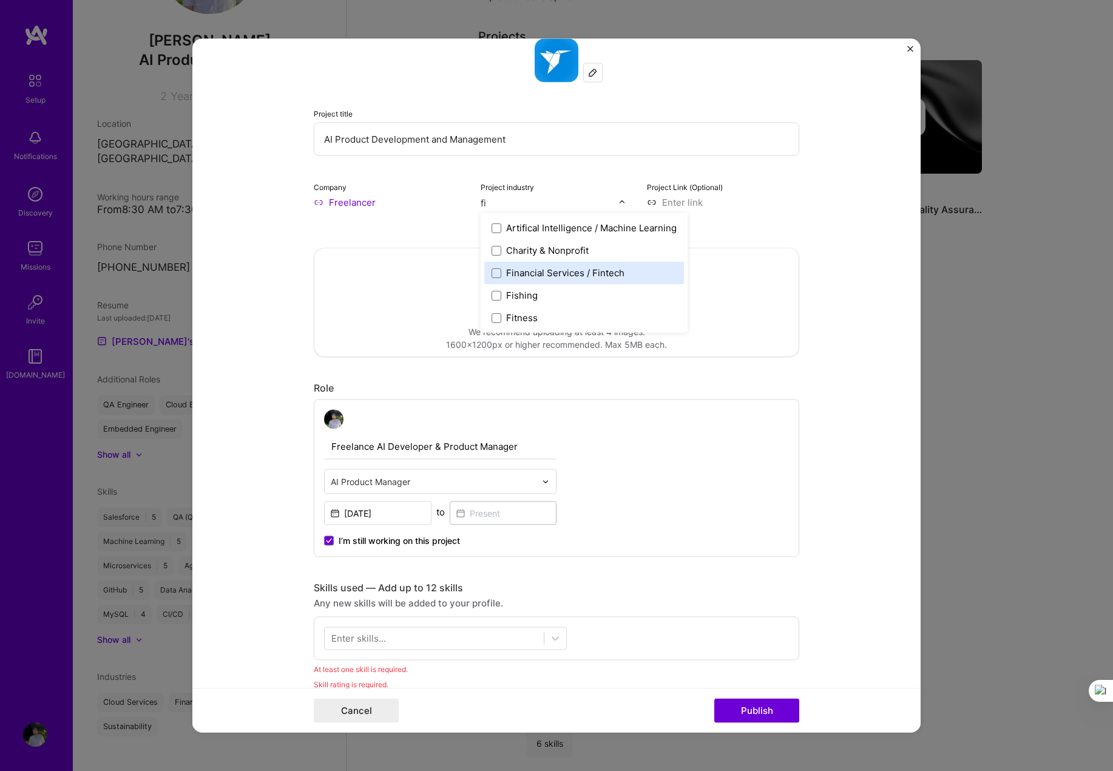
click at [554, 274] on div "Financial Services / Fintech" at bounding box center [565, 273] width 118 height 13
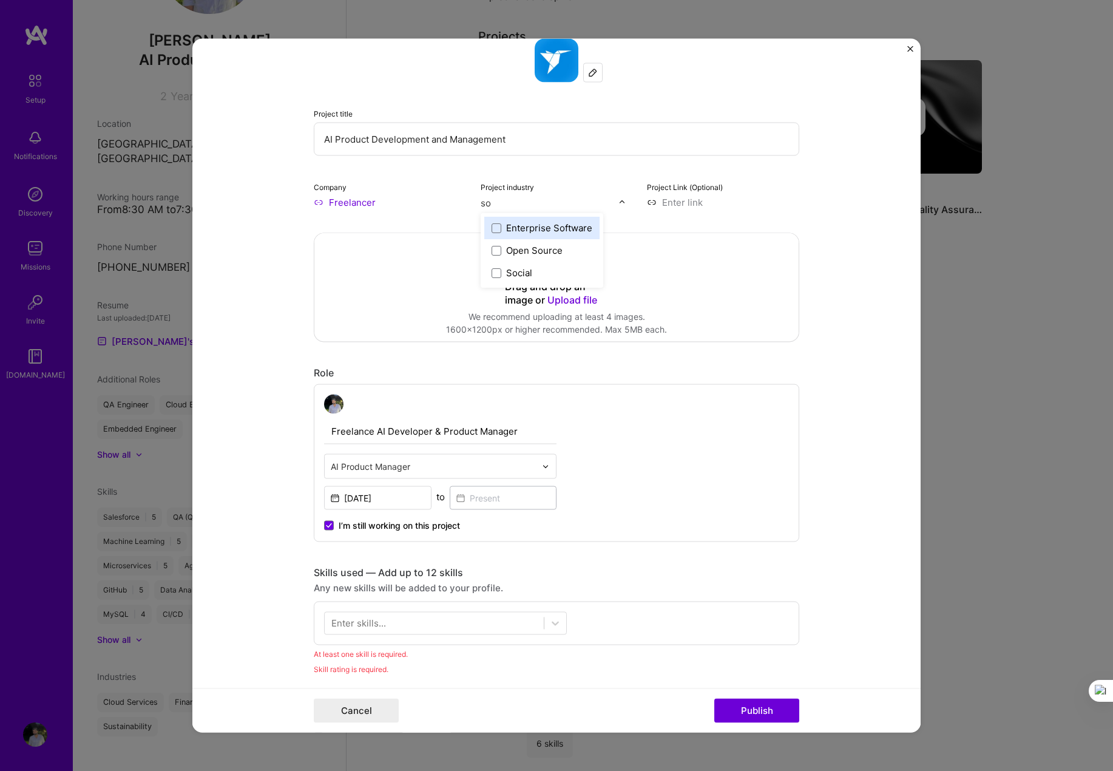
type input "s"
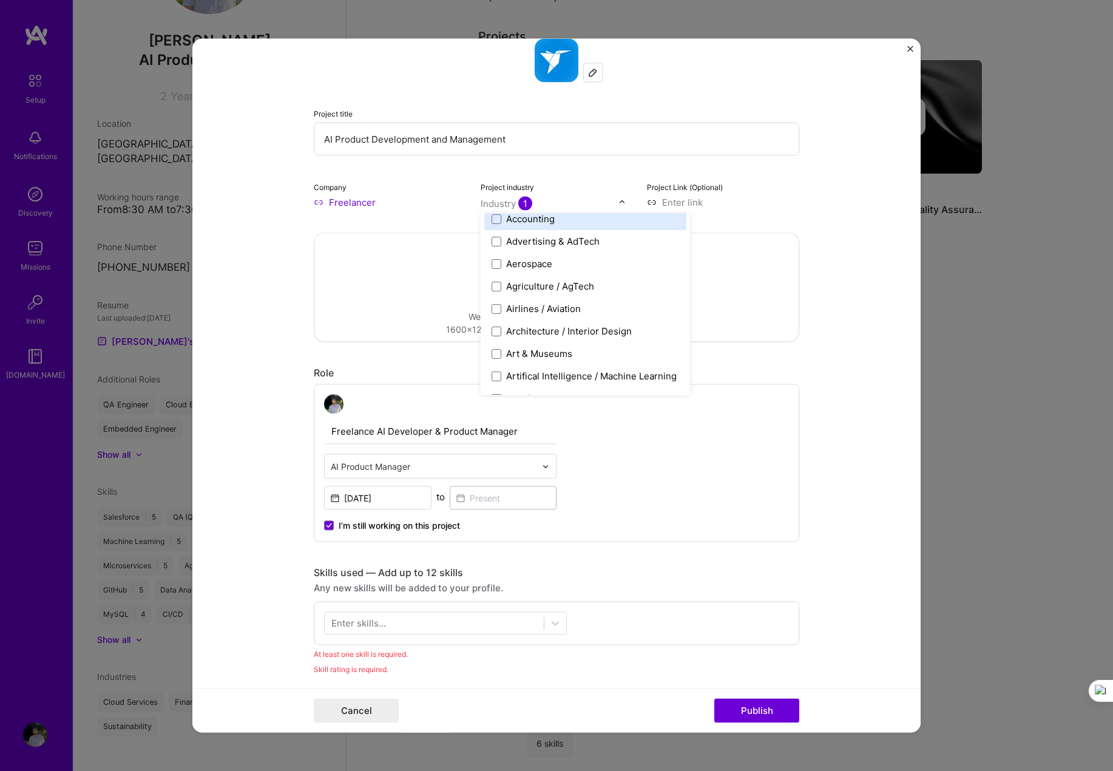
scroll to position [81, 0]
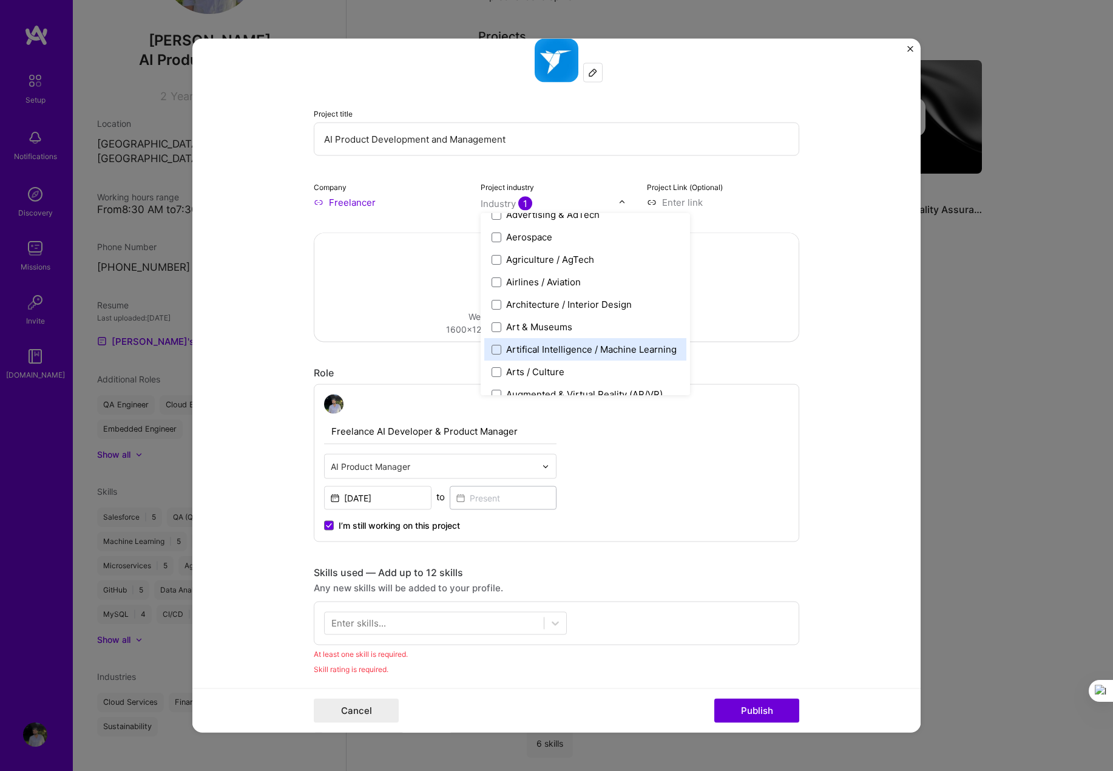
click at [551, 344] on div "Artifical Intelligence / Machine Learning" at bounding box center [591, 350] width 171 height 13
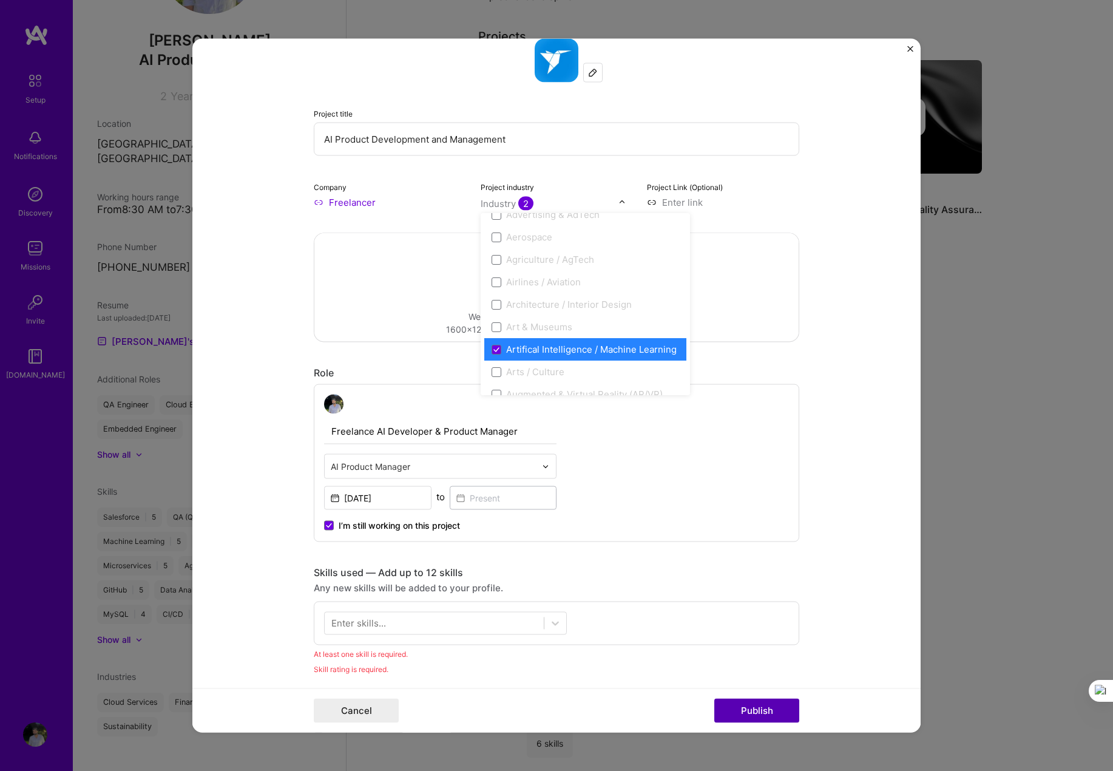
click at [751, 716] on button "Publish" at bounding box center [757, 711] width 85 height 24
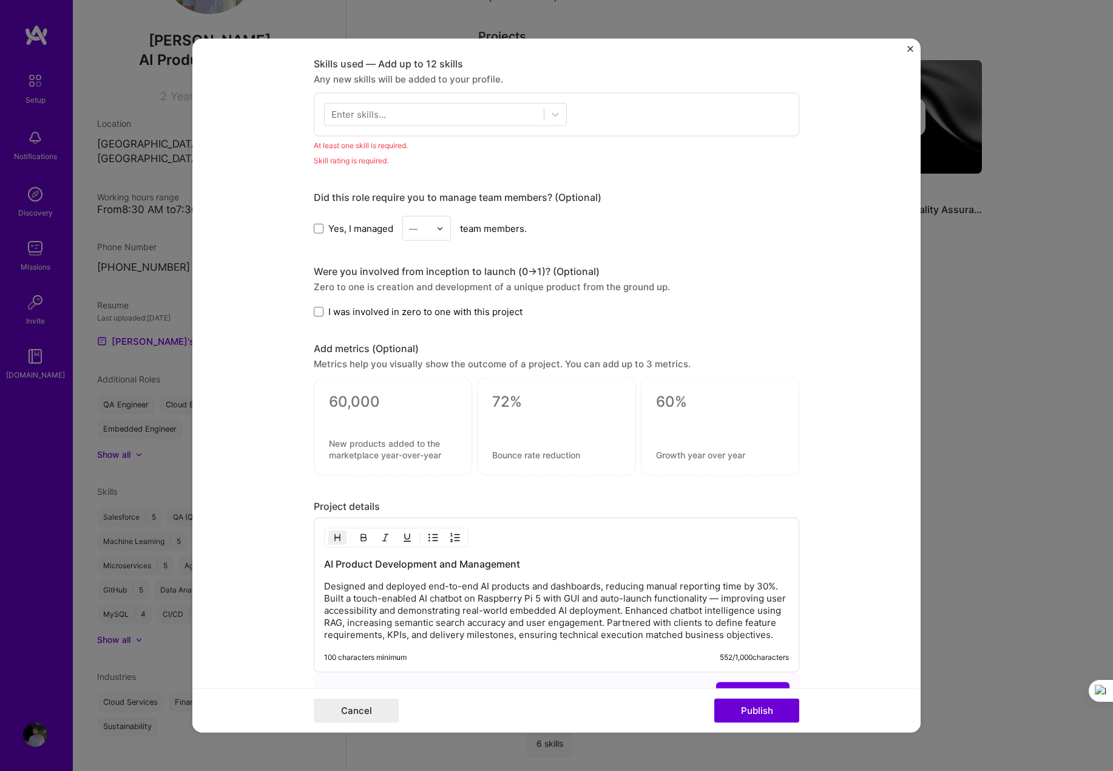
scroll to position [607, 0]
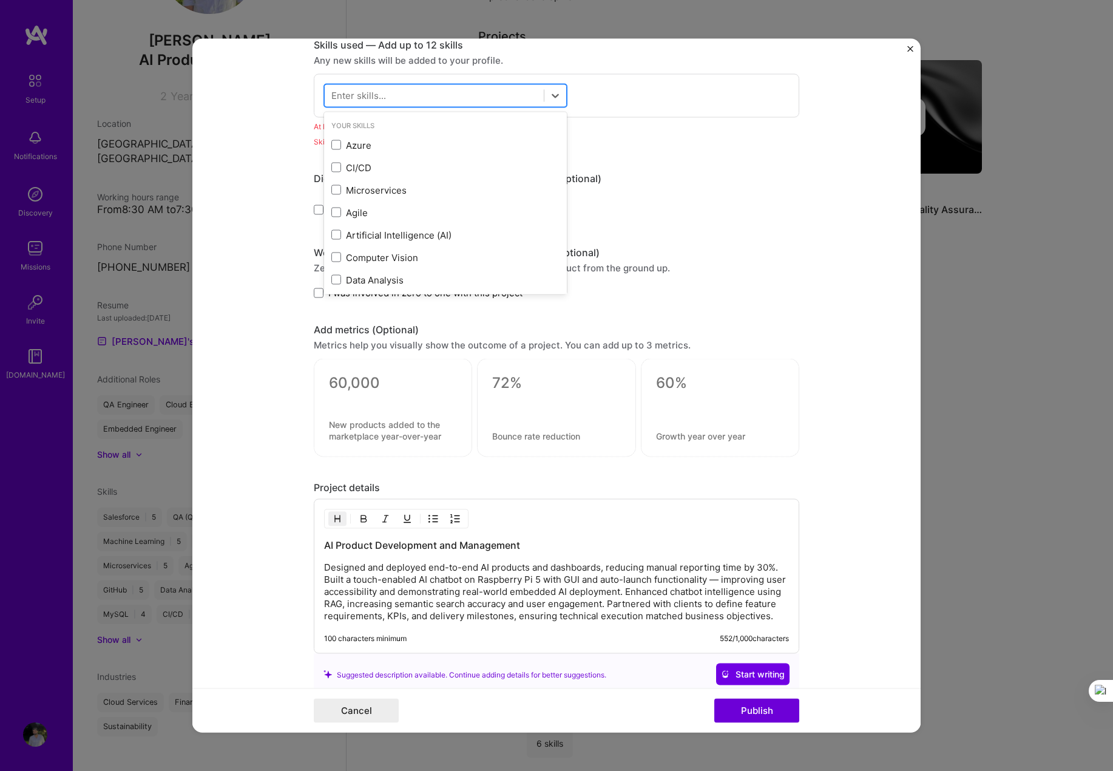
click at [393, 86] on div at bounding box center [434, 96] width 219 height 20
click at [344, 208] on div "Agile" at bounding box center [445, 212] width 228 height 13
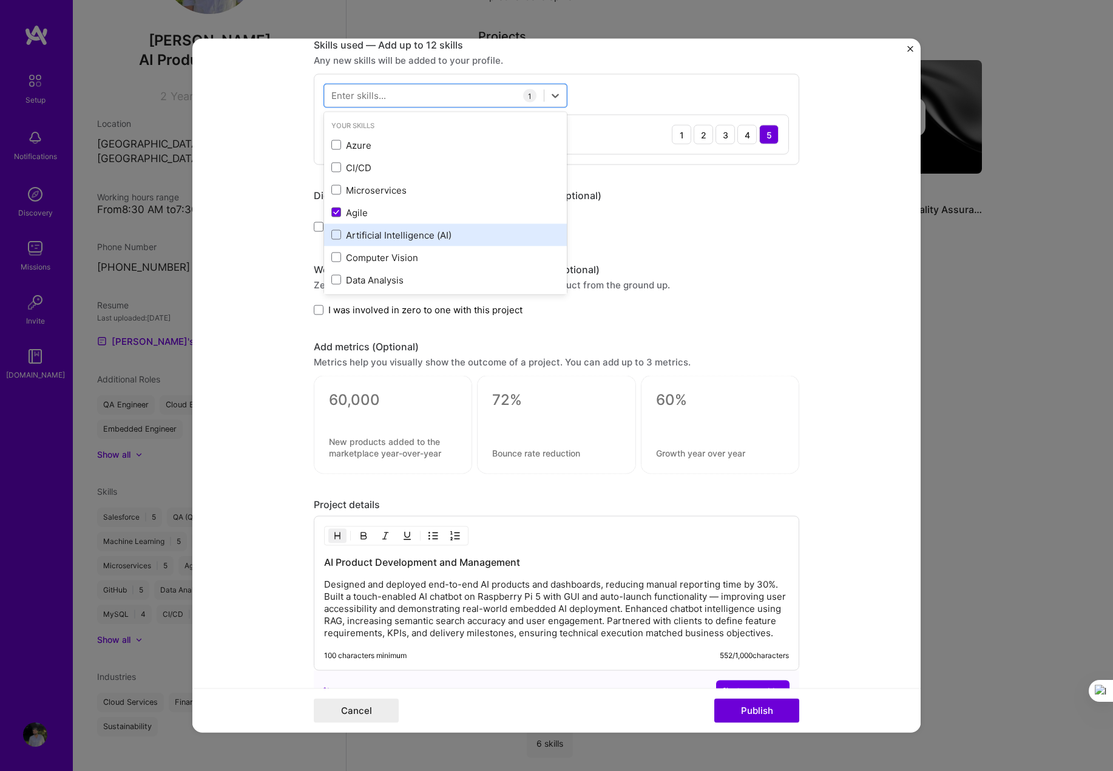
click at [341, 236] on div "Artificial Intelligence (AI)" at bounding box center [445, 234] width 228 height 13
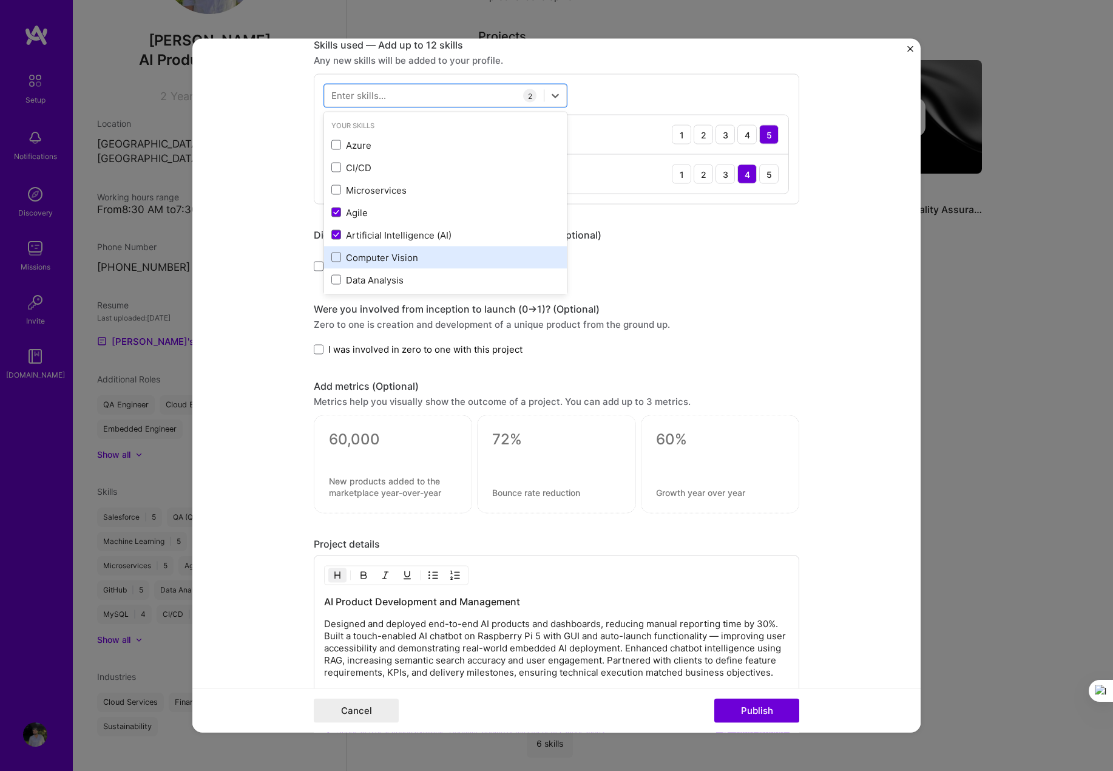
click at [359, 259] on div "Computer Vision" at bounding box center [445, 257] width 228 height 13
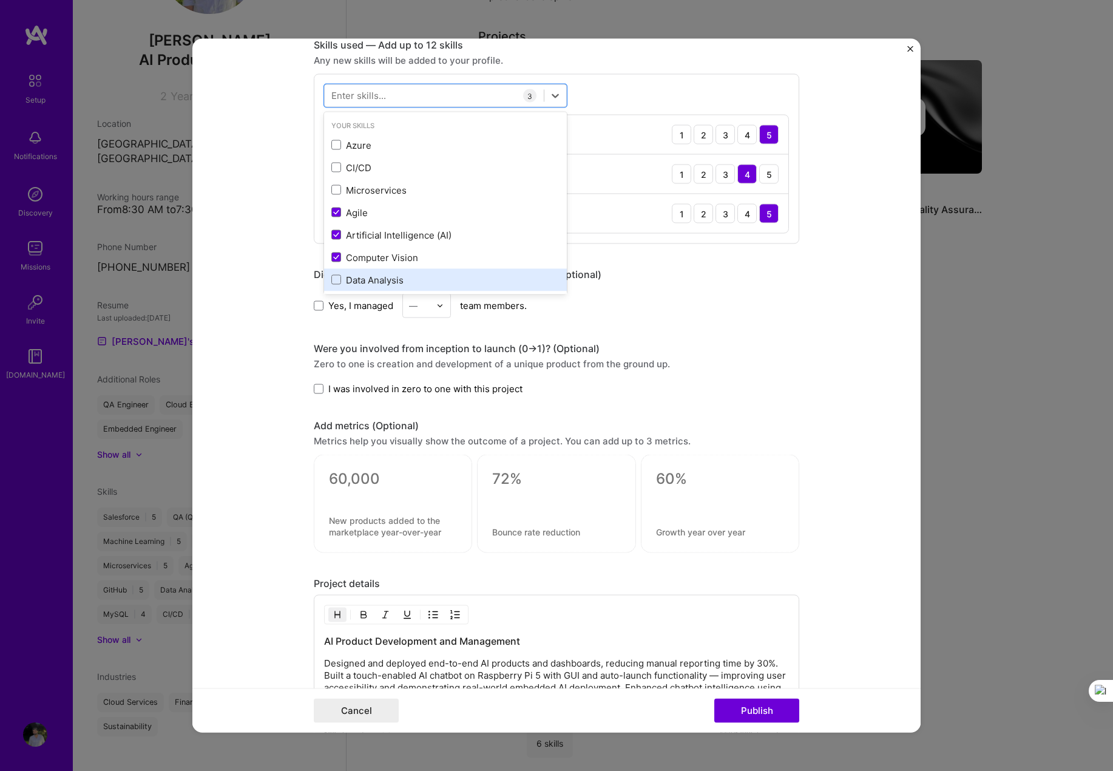
click at [365, 290] on div "Data Analysis" at bounding box center [445, 279] width 243 height 22
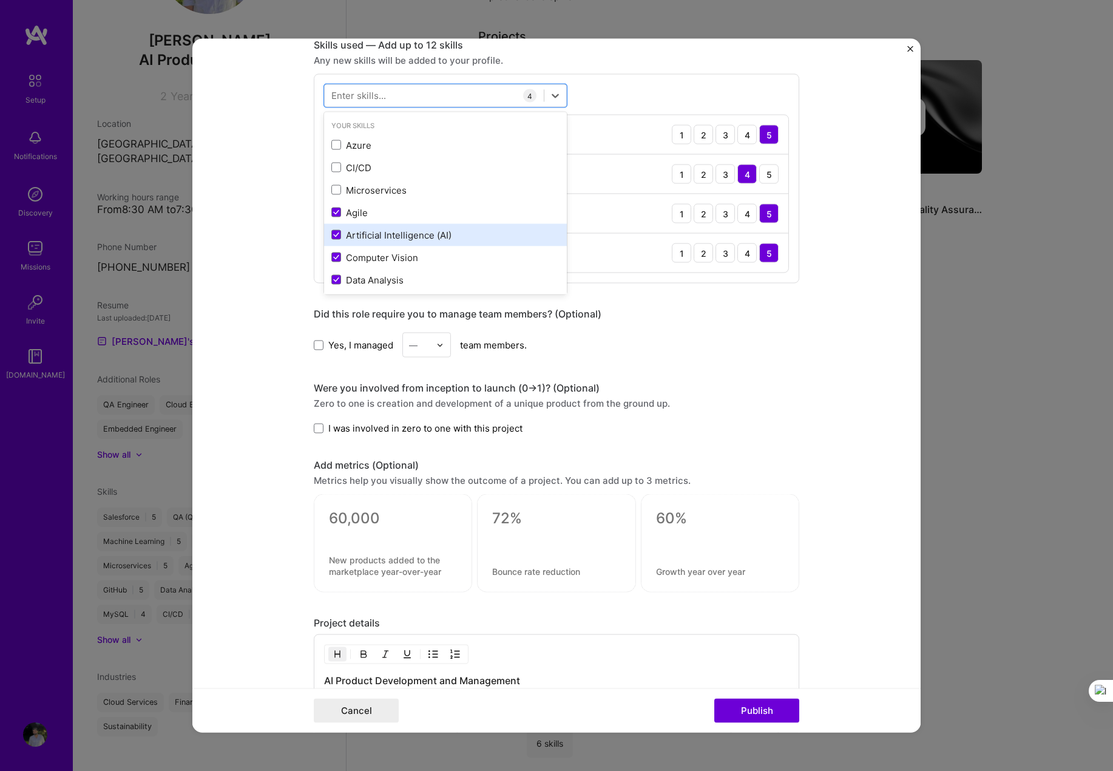
scroll to position [81, 0]
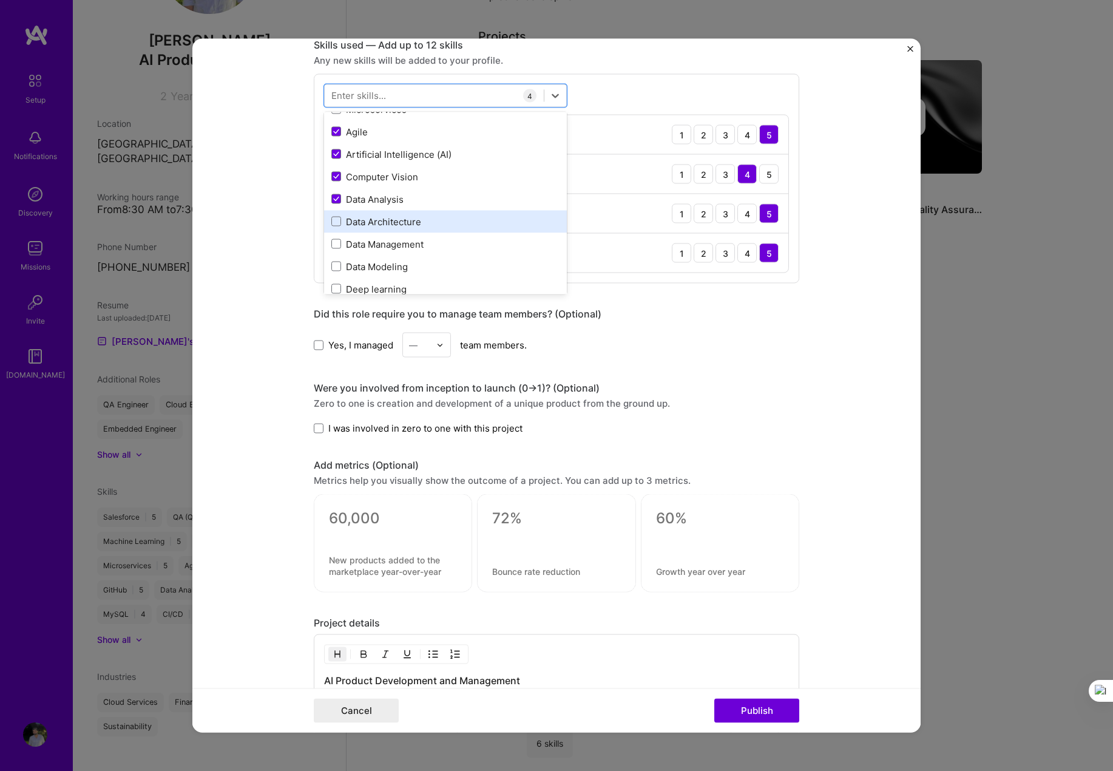
click at [420, 240] on div "Data Management" at bounding box center [445, 243] width 228 height 13
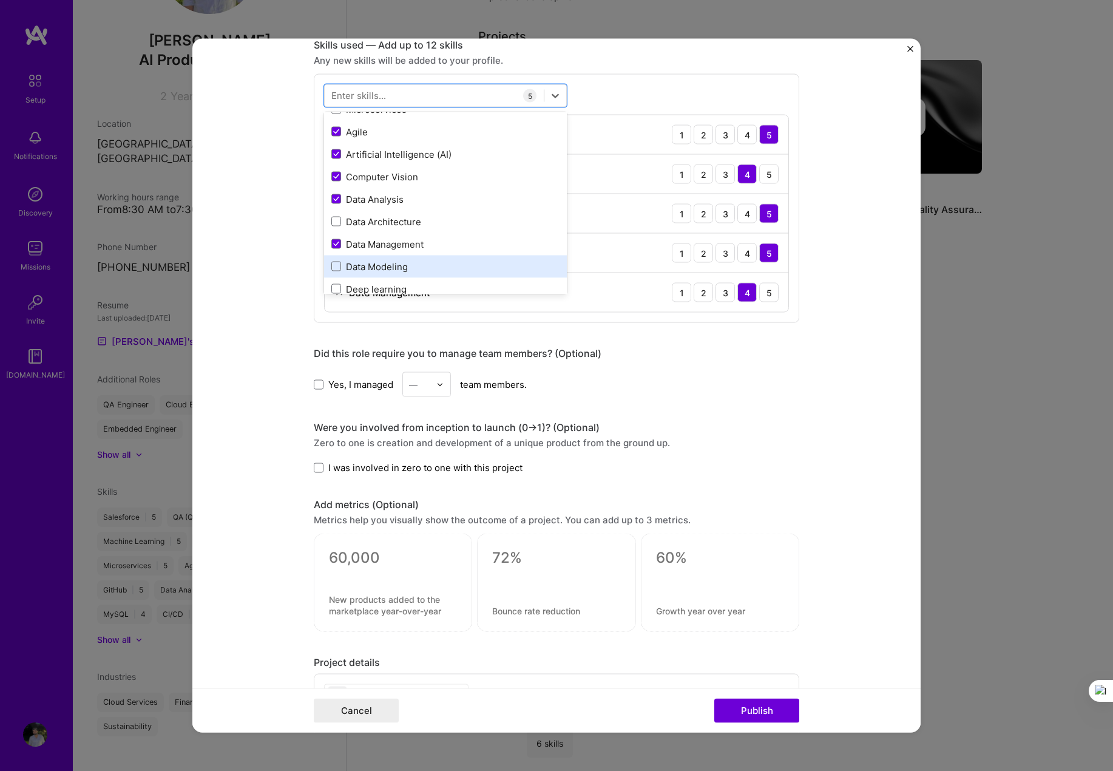
click at [389, 270] on div "Data Modeling" at bounding box center [445, 266] width 228 height 13
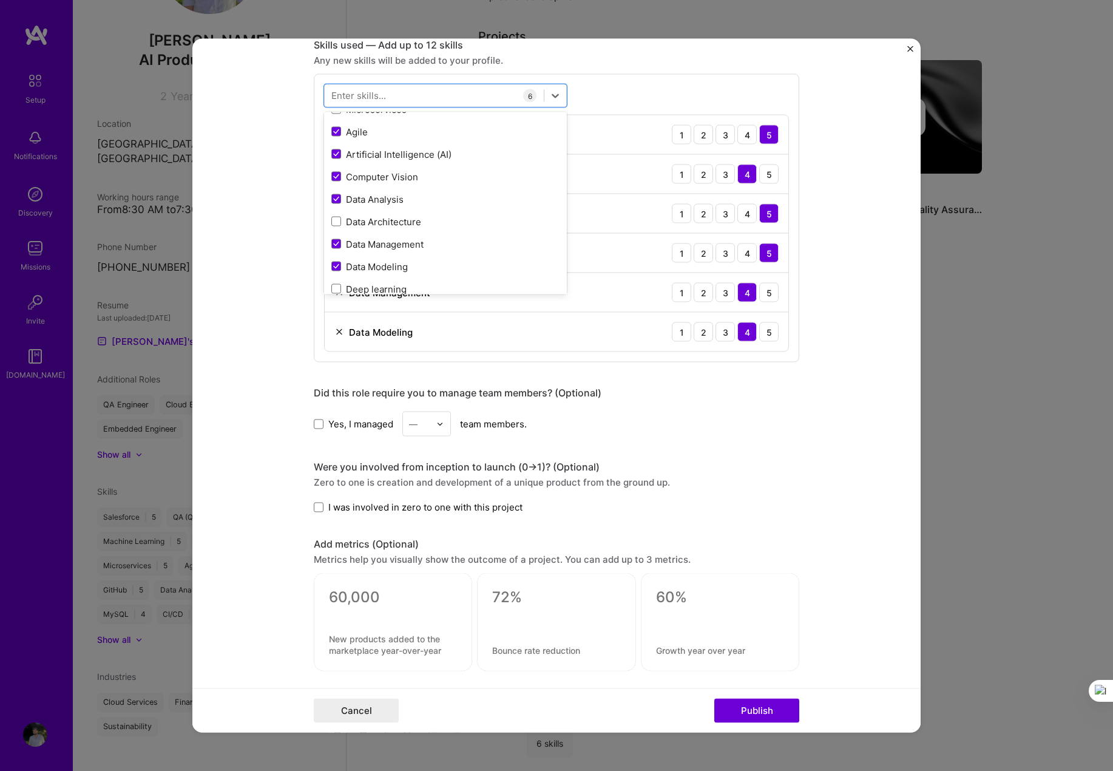
click at [766, 479] on form "Editing suggested project This project is suggested based on your LinkedIn, res…" at bounding box center [556, 386] width 729 height 694
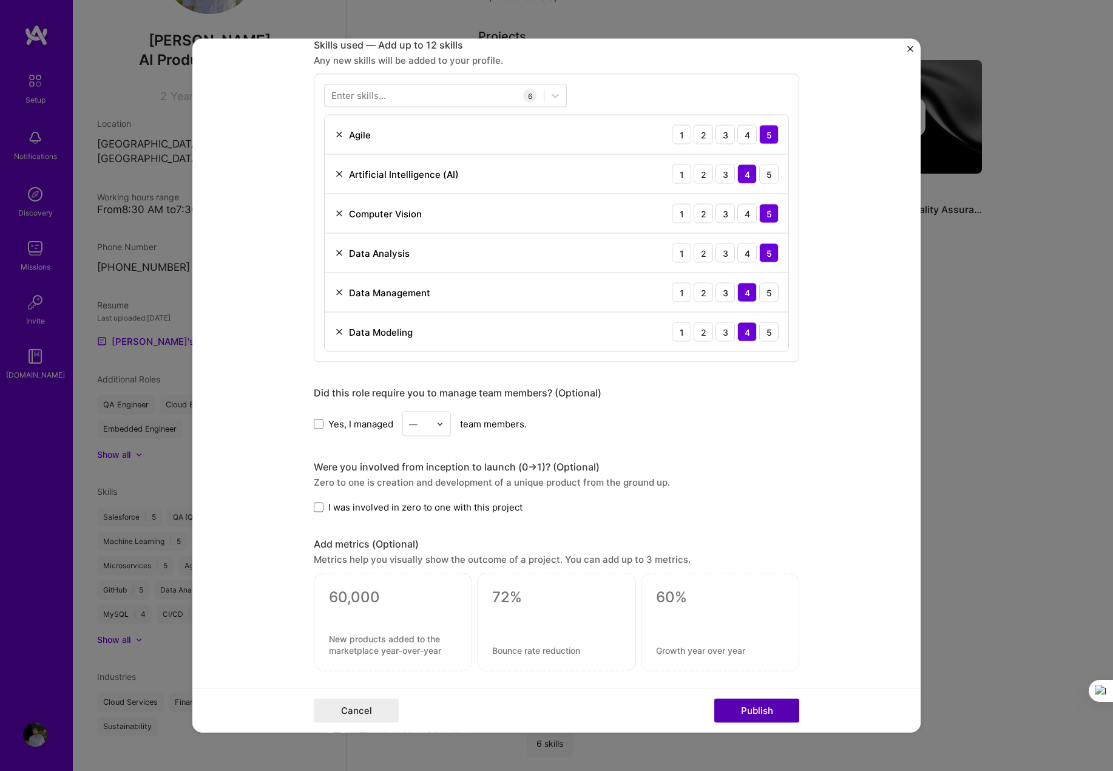
click at [747, 717] on button "Publish" at bounding box center [757, 711] width 85 height 24
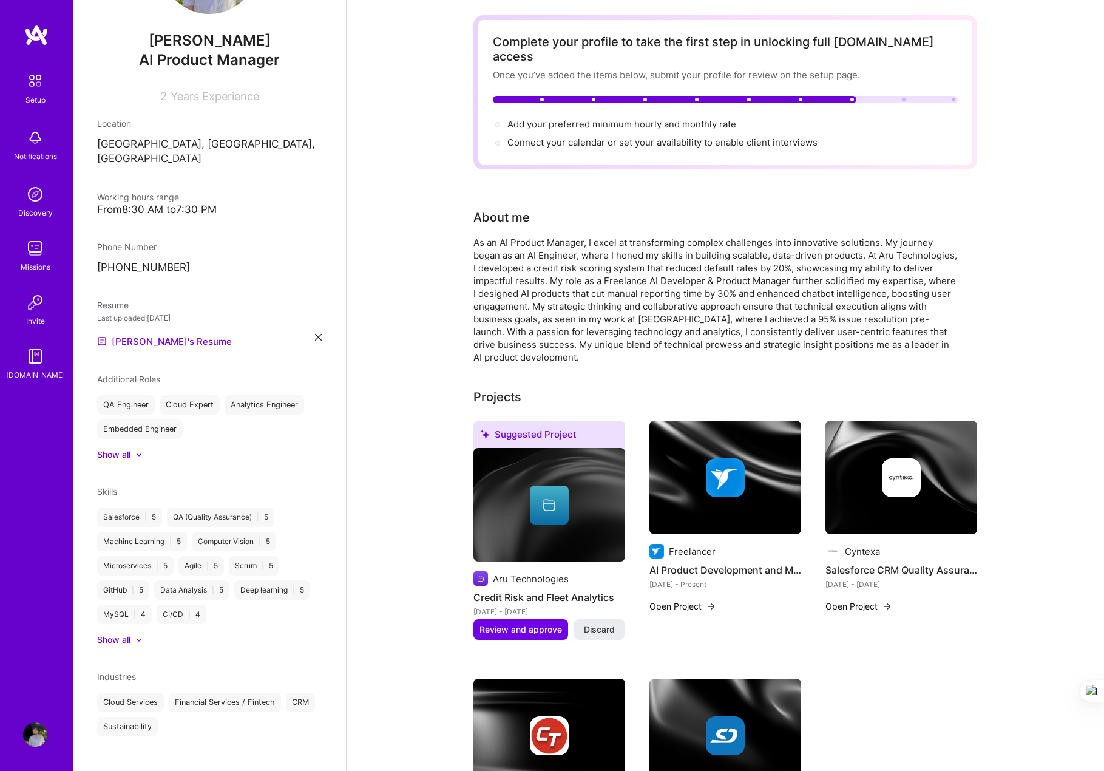
scroll to position [85, 0]
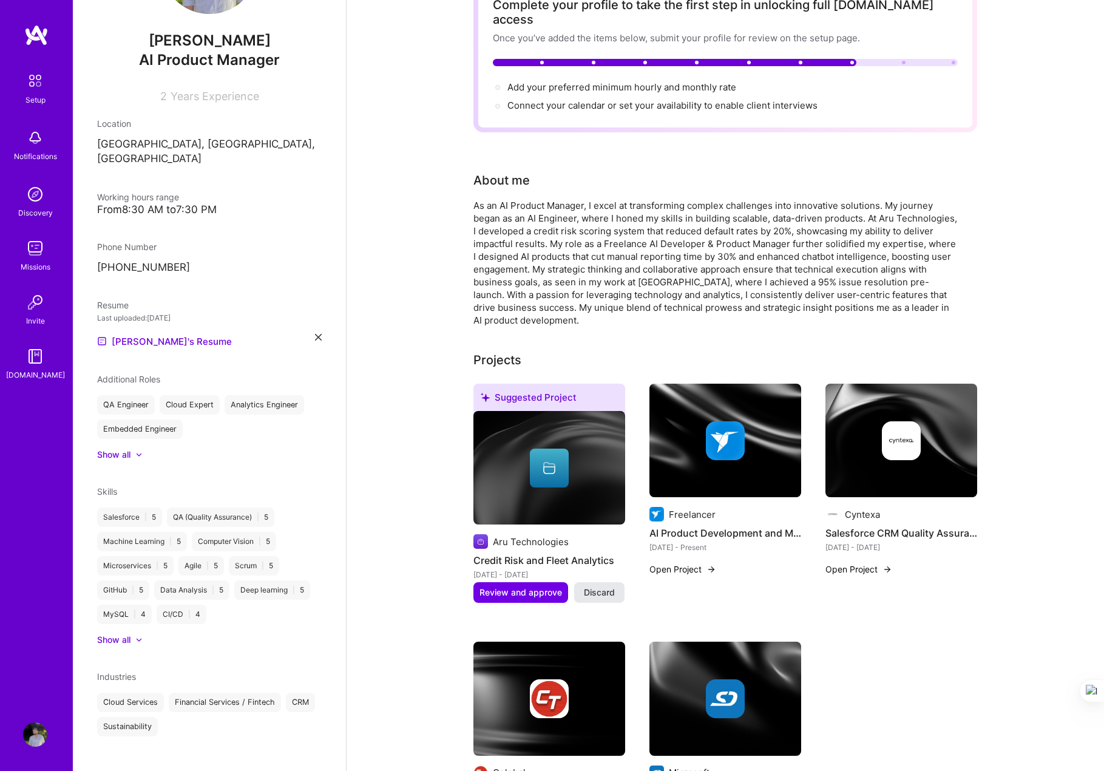
click at [608, 586] on span "Discard" at bounding box center [599, 592] width 31 height 12
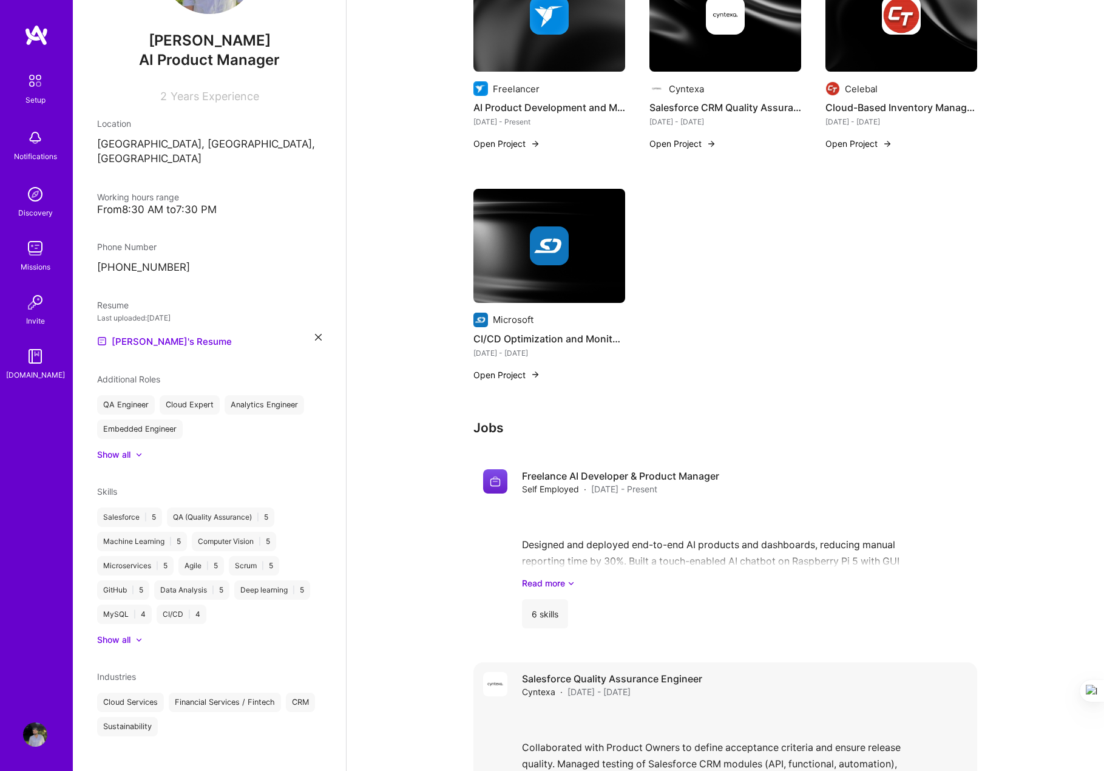
scroll to position [733, 0]
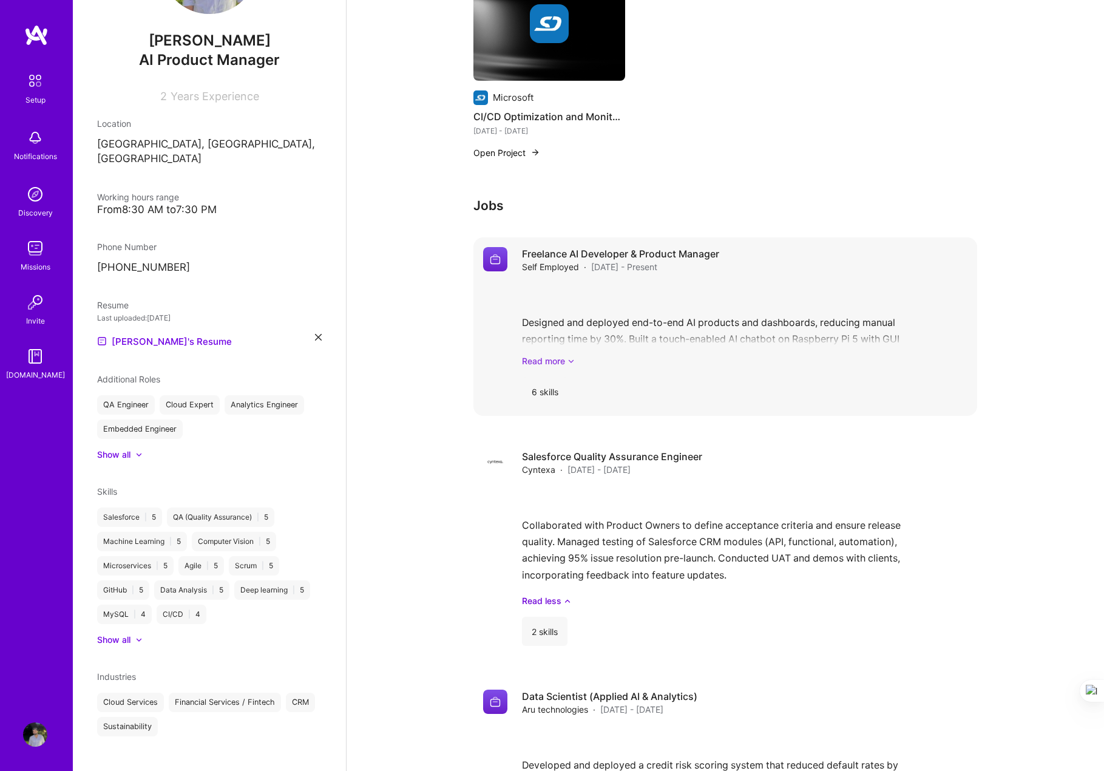
click at [563, 355] on link "Read more" at bounding box center [745, 361] width 446 height 13
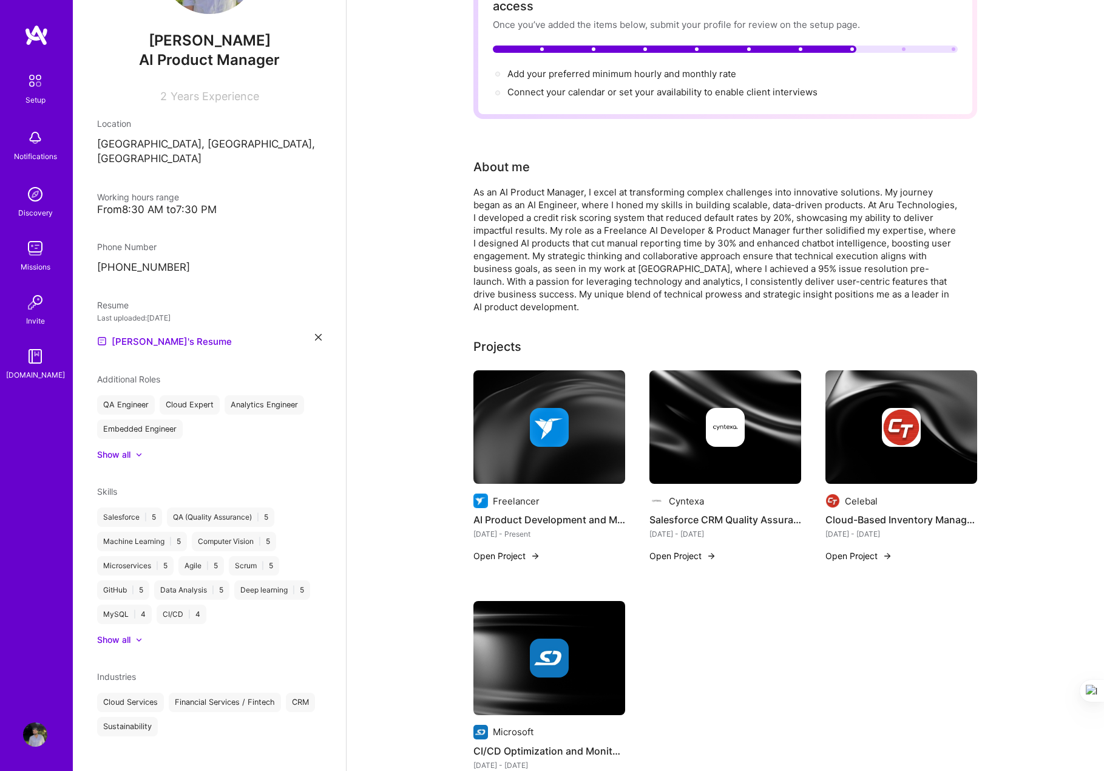
scroll to position [0, 0]
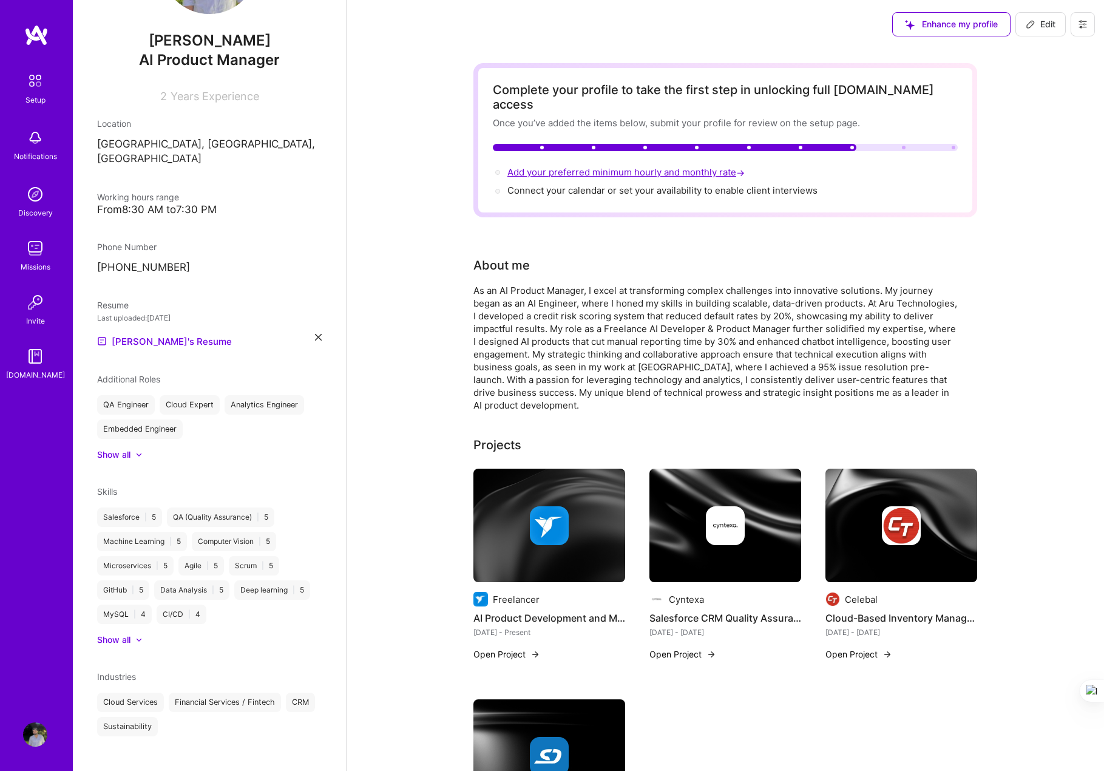
click at [601, 166] on span "Add your preferred minimum hourly and monthly rate →" at bounding box center [628, 172] width 240 height 12
select select "IN"
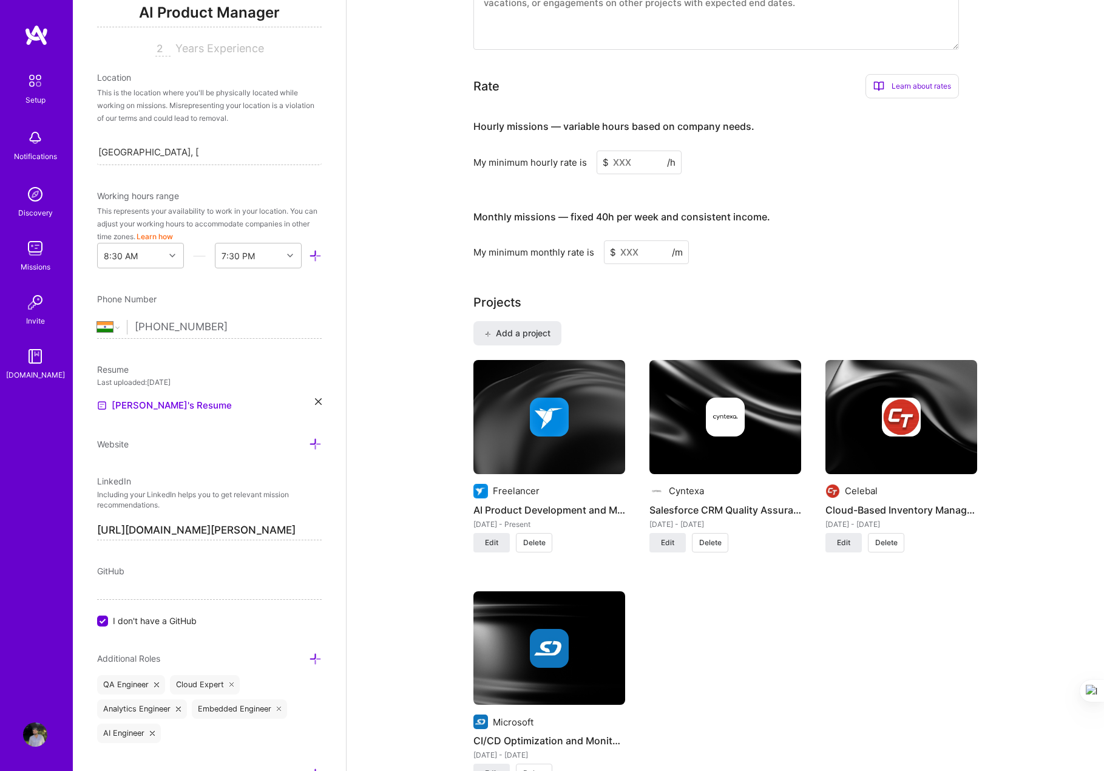
scroll to position [753, 0]
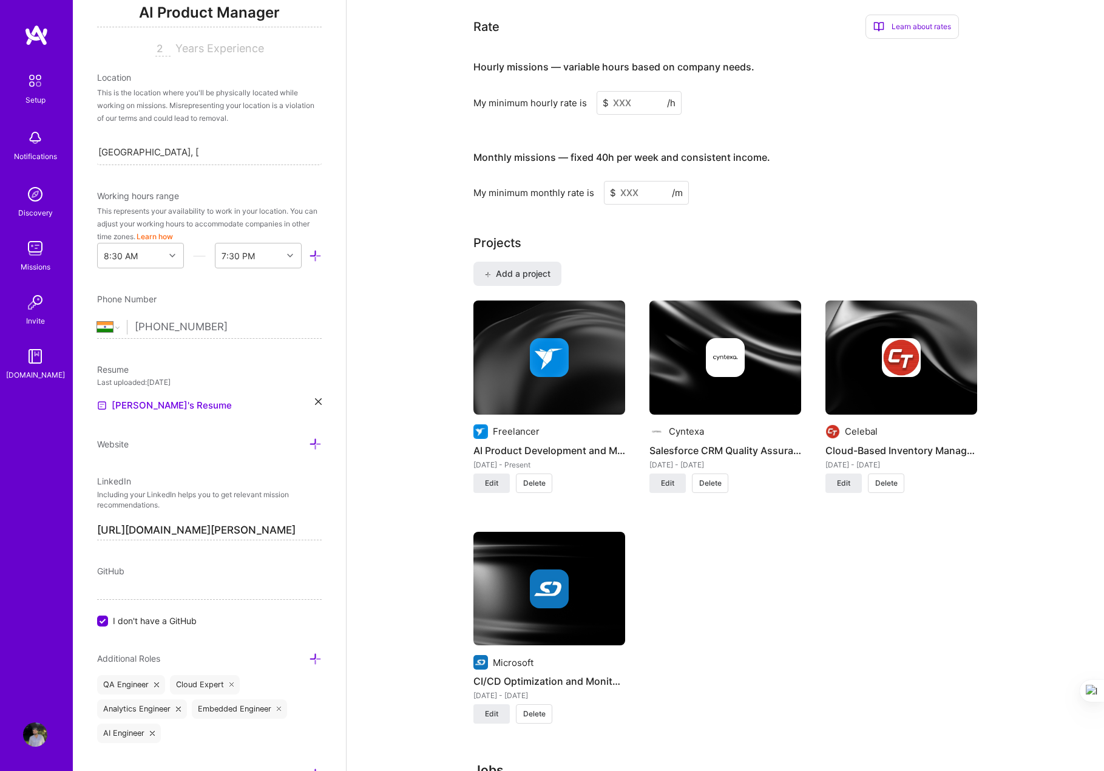
drag, startPoint x: 650, startPoint y: 87, endPoint x: 576, endPoint y: 95, distance: 75.1
click at [576, 95] on div "My minimum hourly rate is $ /h" at bounding box center [717, 103] width 486 height 24
click at [649, 181] on input at bounding box center [646, 193] width 85 height 24
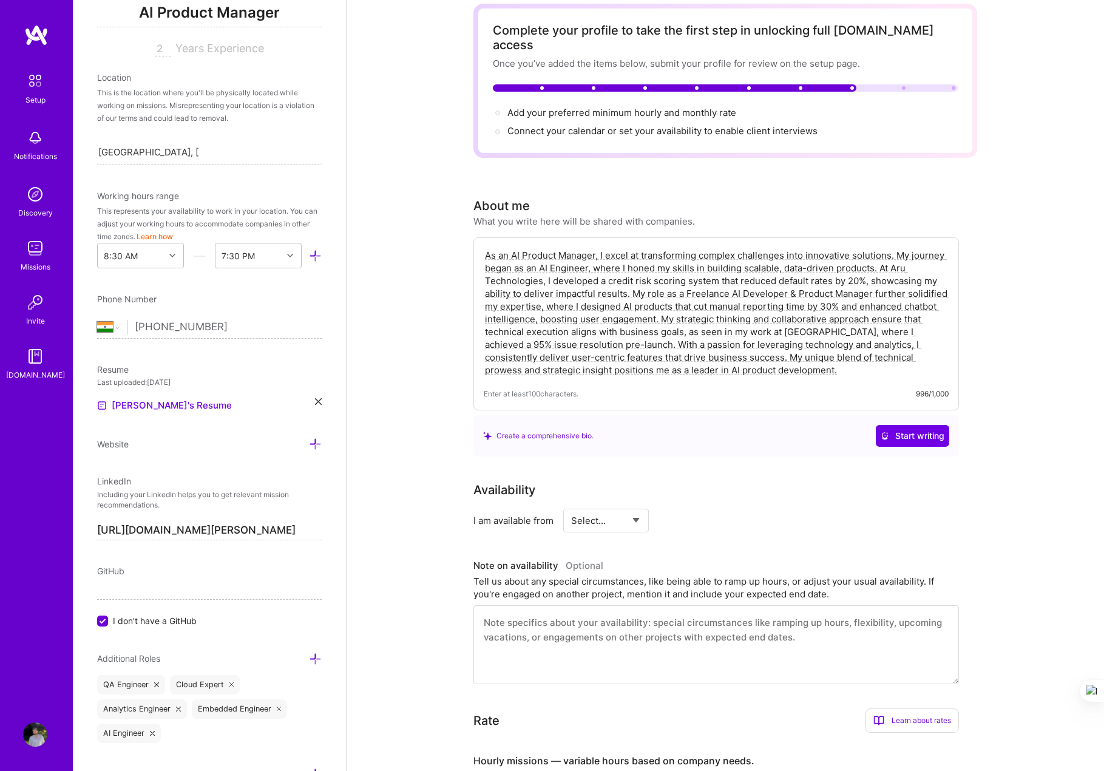
scroll to position [25, 0]
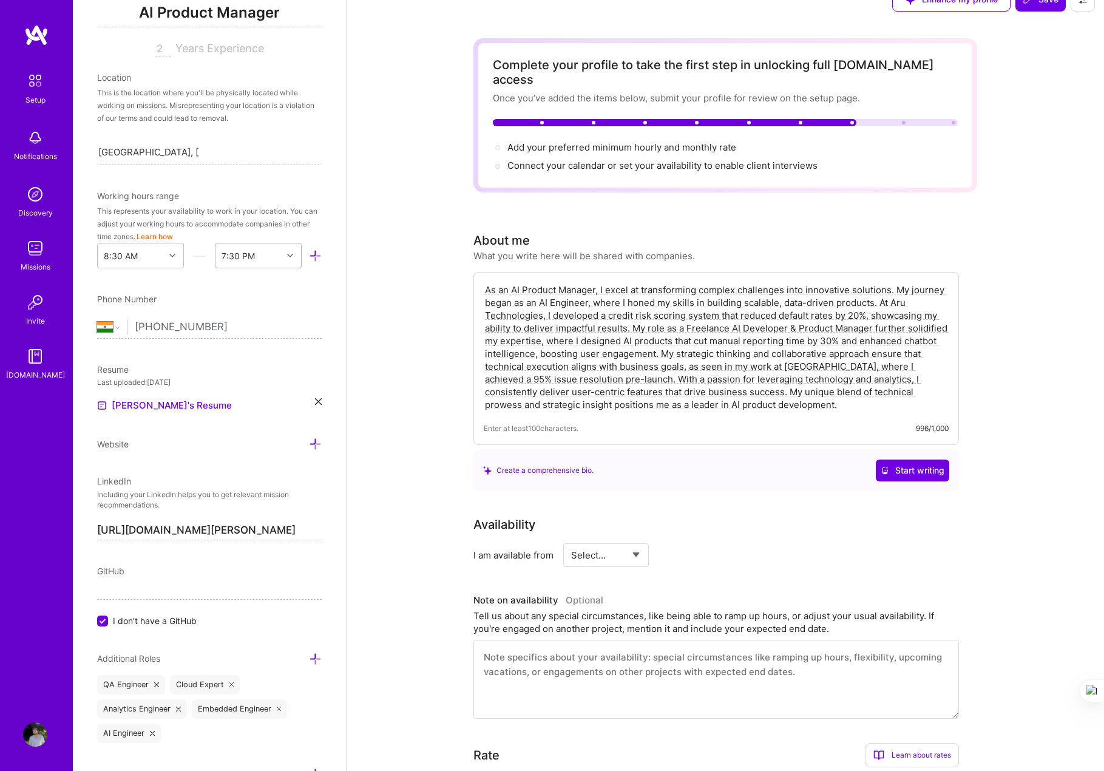
type input "3500"
click at [287, 256] on icon at bounding box center [290, 256] width 6 height 6
click at [169, 256] on icon at bounding box center [172, 256] width 6 height 6
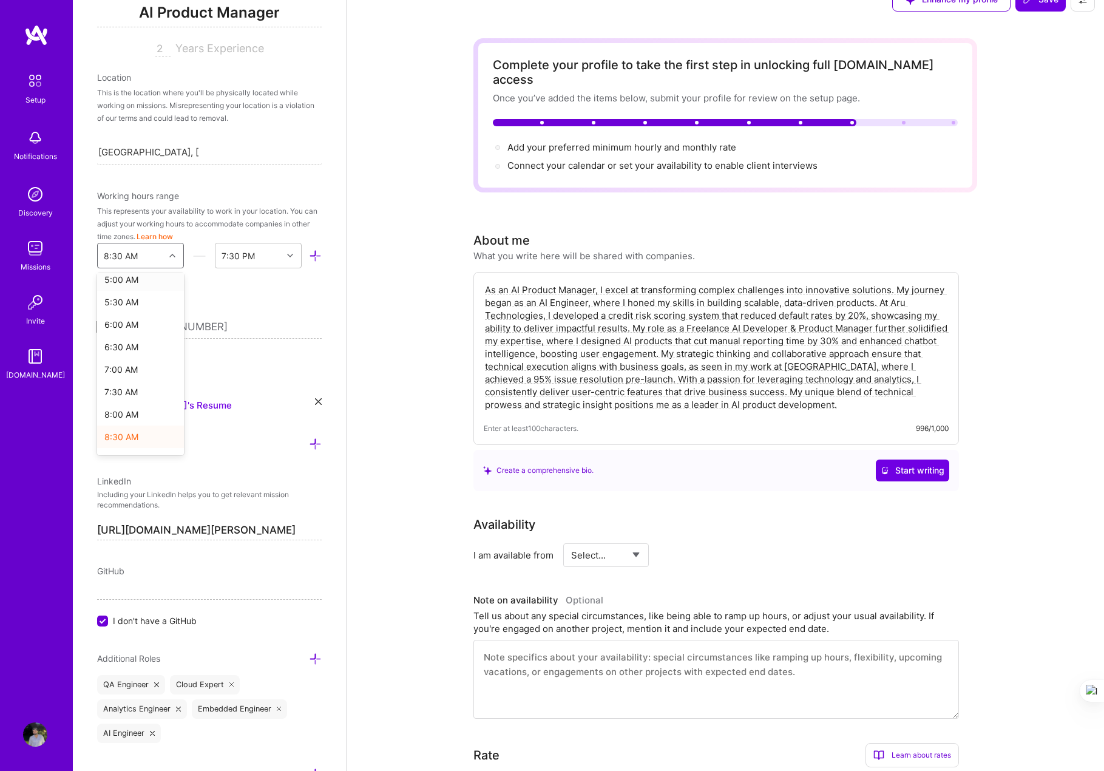
click at [147, 282] on div "5:00 AM" at bounding box center [140, 279] width 87 height 22
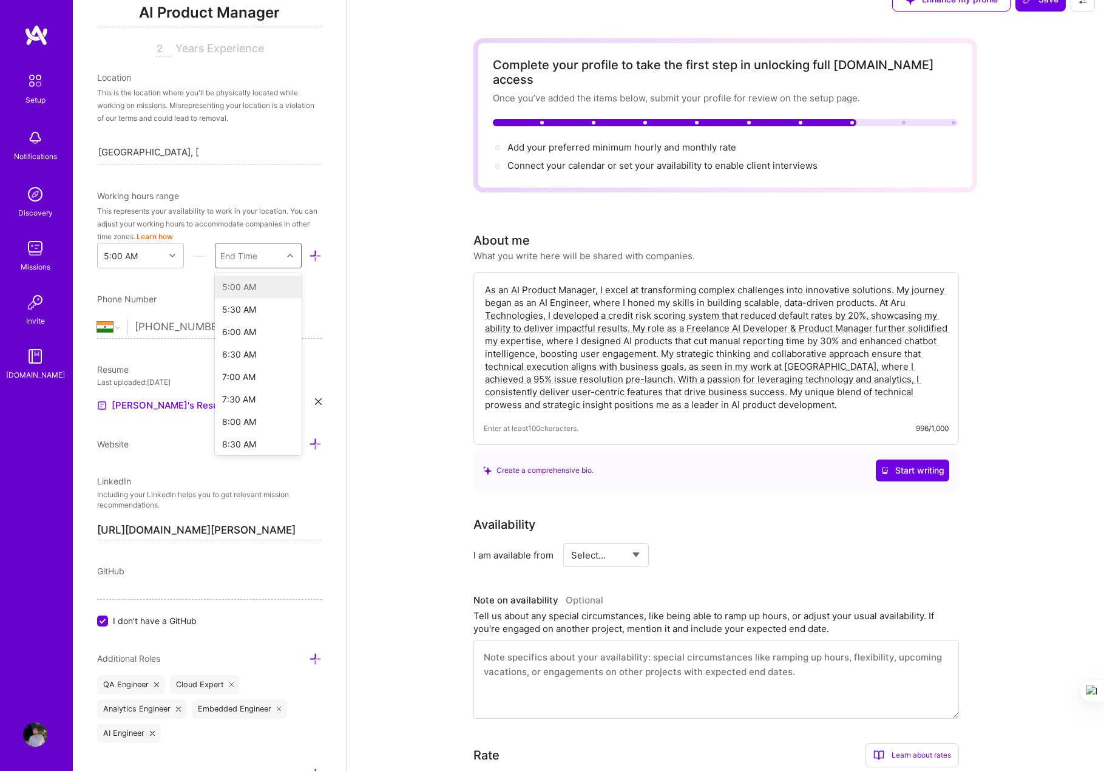
click at [259, 257] on div "End Time" at bounding box center [249, 255] width 67 height 24
click at [243, 443] on div "4:30 AM" at bounding box center [258, 441] width 87 height 22
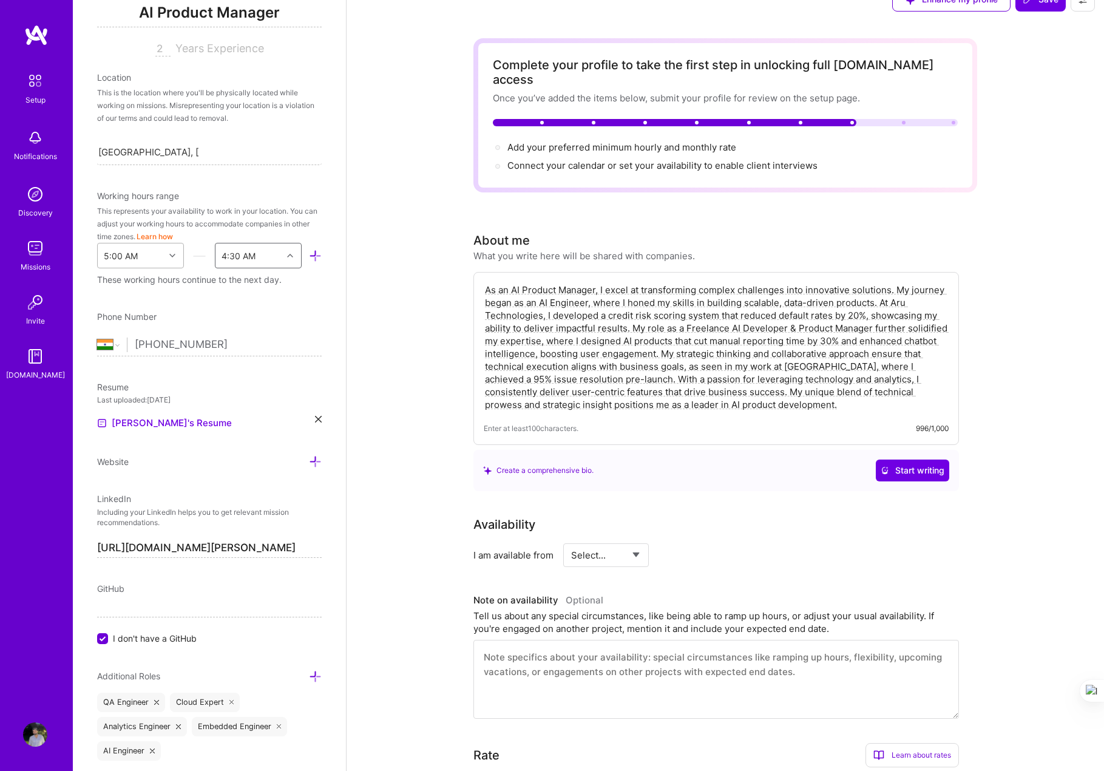
click at [153, 255] on div "5:00 AM" at bounding box center [131, 255] width 67 height 24
click at [121, 391] on div "7:00 AM" at bounding box center [140, 384] width 87 height 22
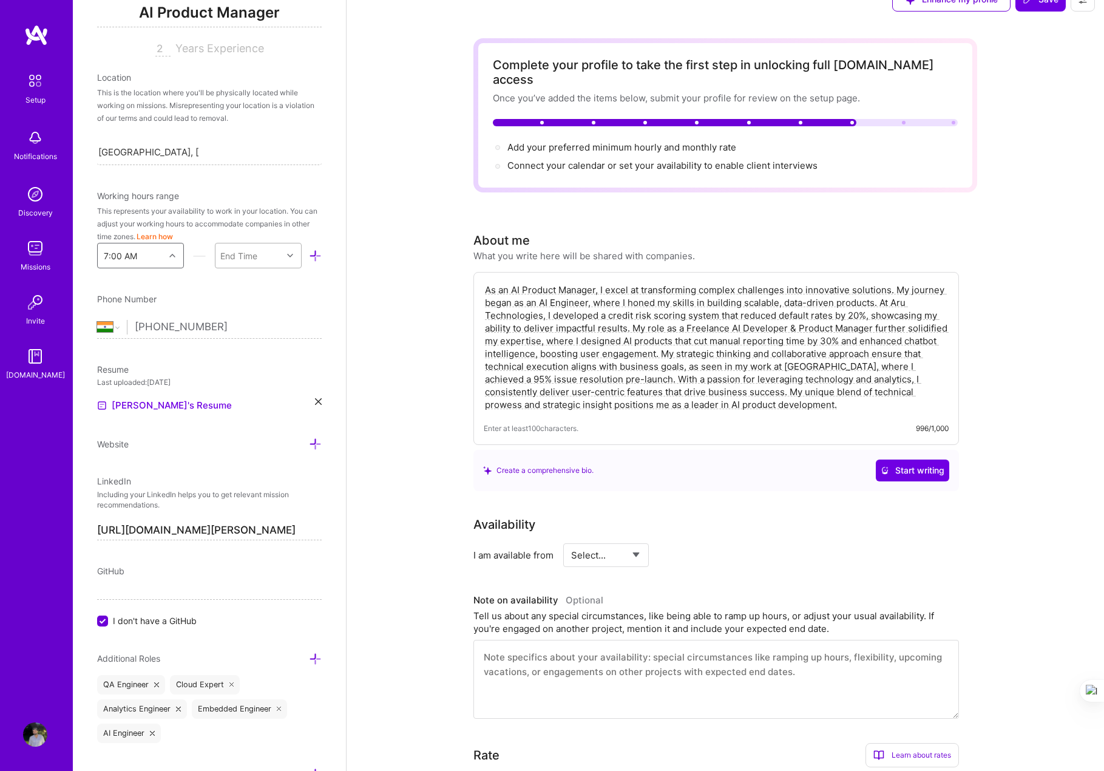
click at [263, 256] on div "End Time" at bounding box center [249, 255] width 67 height 24
click at [238, 443] on div "6:30 AM" at bounding box center [258, 441] width 87 height 22
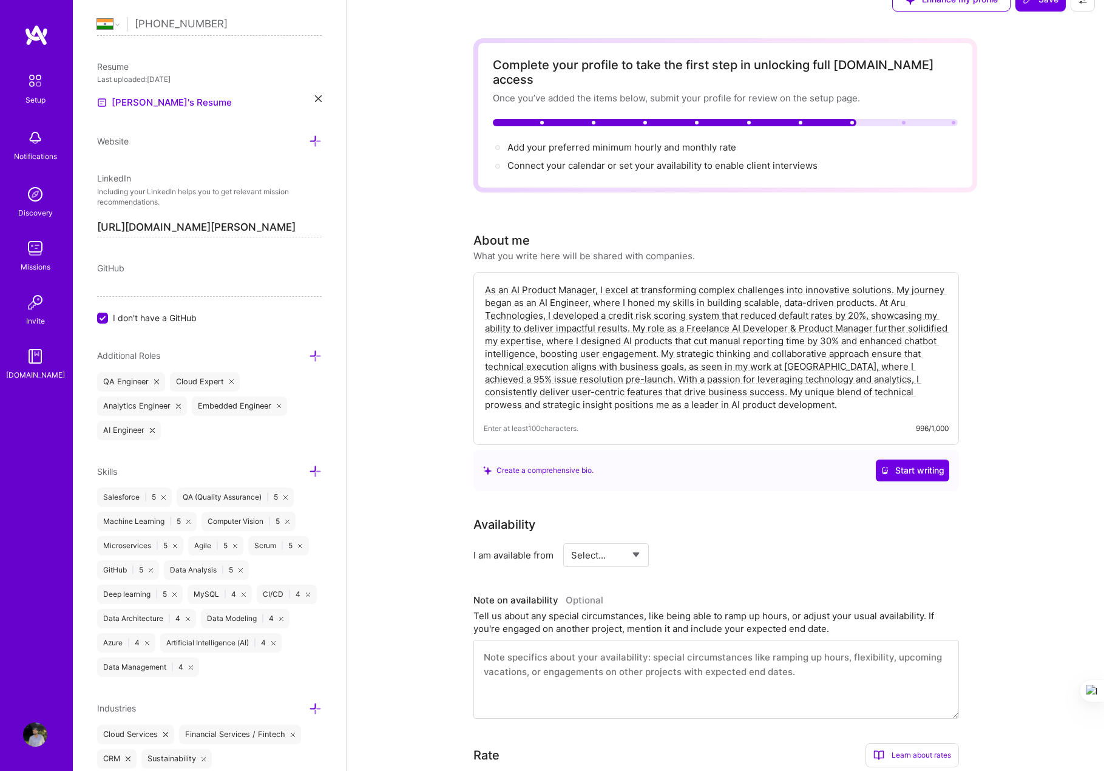
scroll to position [504, 0]
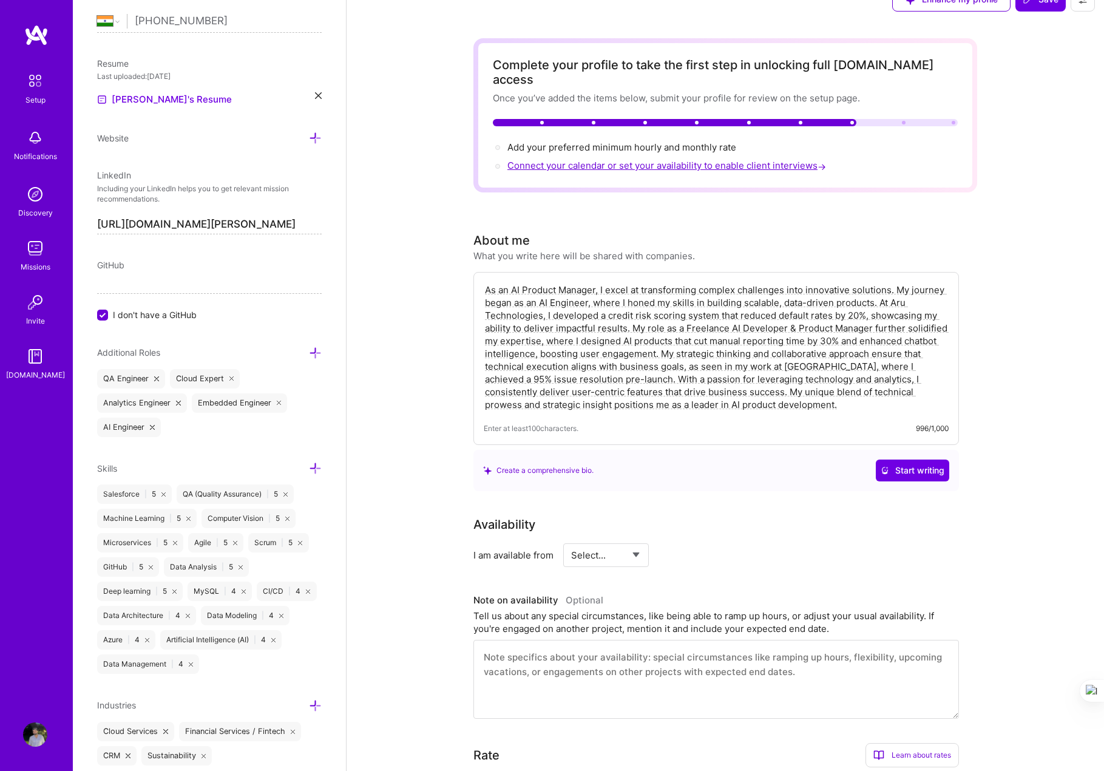
click at [731, 160] on span "Connect your calendar or set your availability to enable client interviews →" at bounding box center [668, 166] width 321 height 12
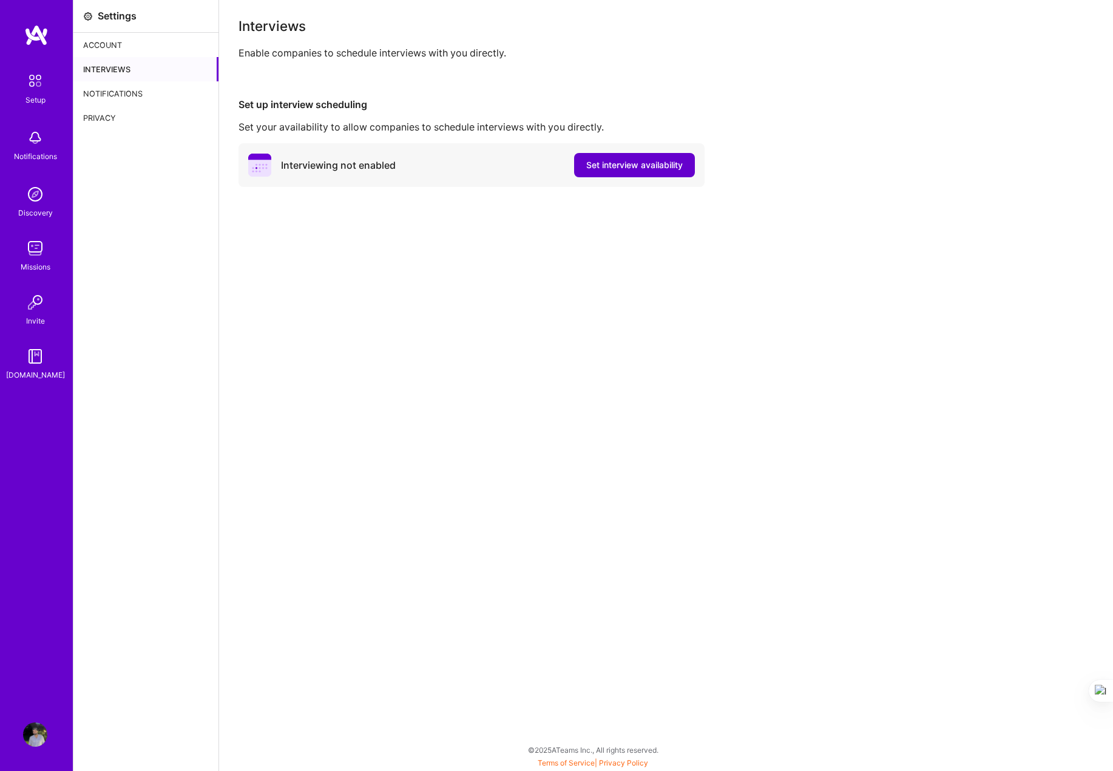
click at [625, 165] on span "Set interview availability" at bounding box center [634, 165] width 97 height 12
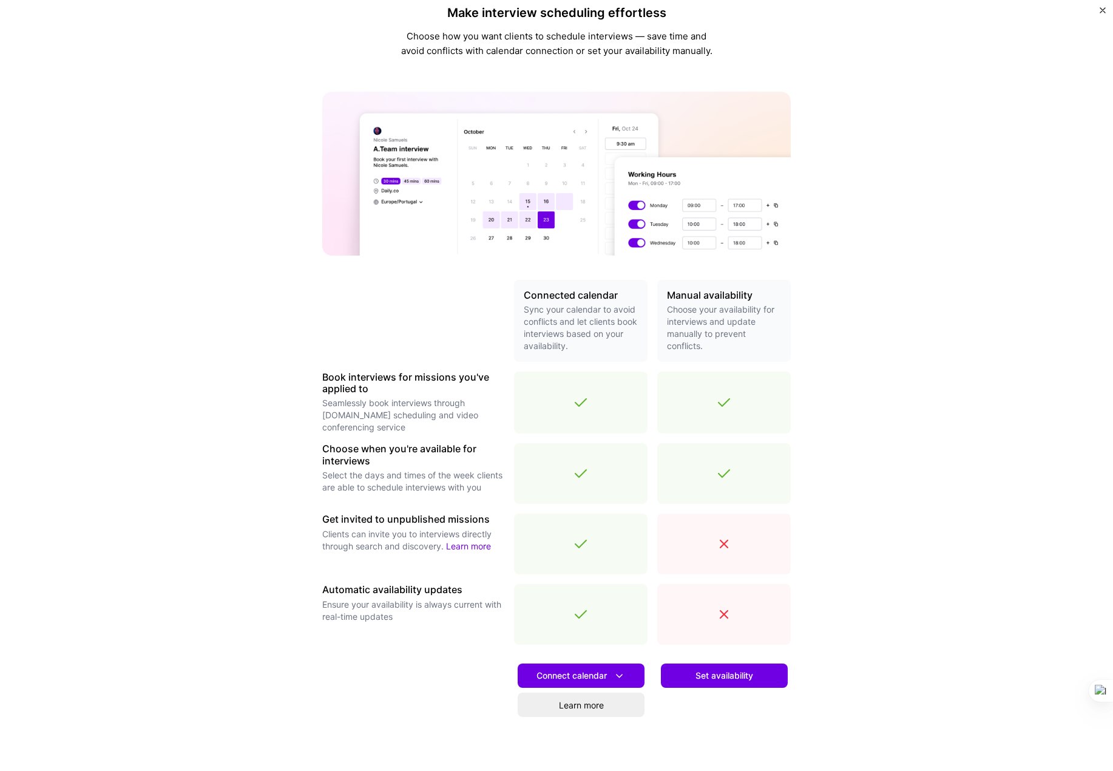
scroll to position [80, 0]
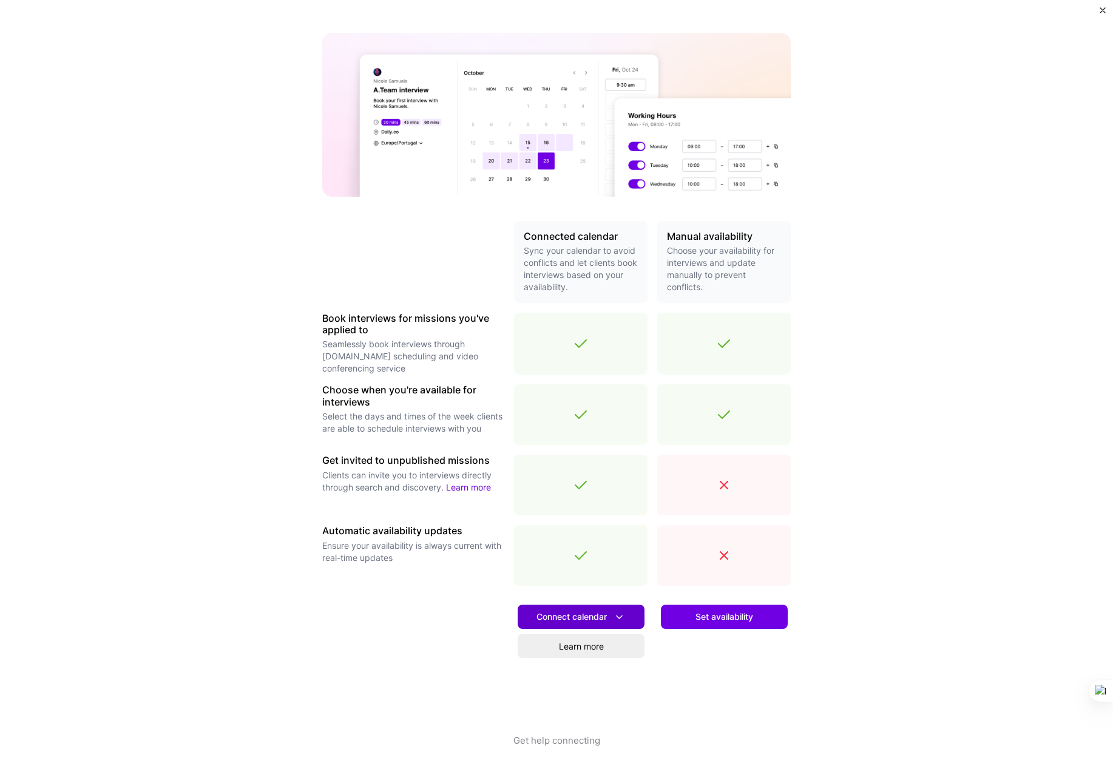
click at [599, 619] on span "Connect calendar" at bounding box center [581, 617] width 89 height 13
click at [556, 652] on button "Google calendar" at bounding box center [566, 651] width 158 height 32
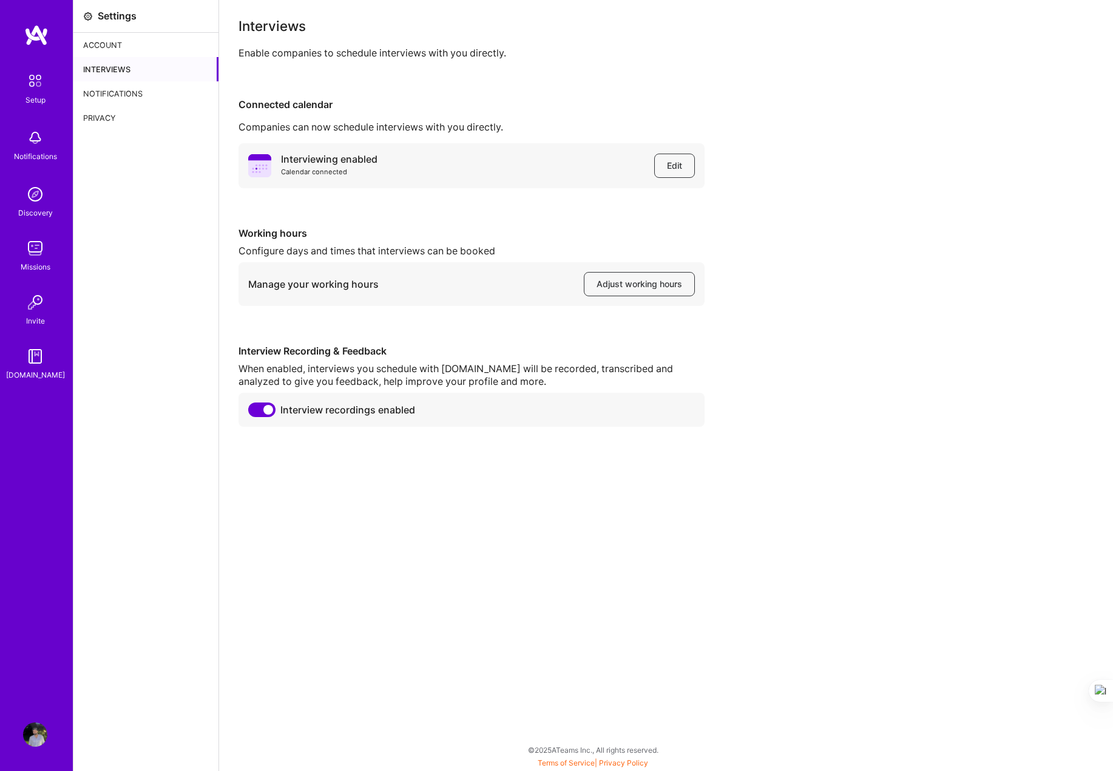
click at [41, 32] on img at bounding box center [36, 35] width 24 height 22
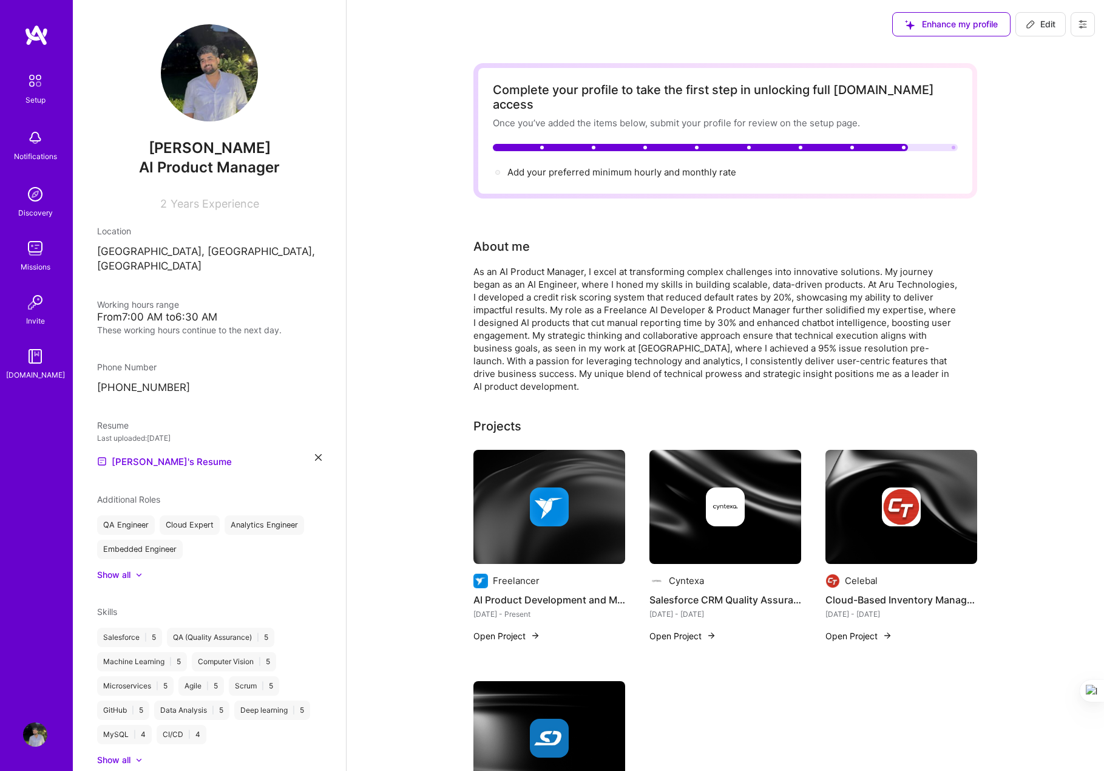
click at [572, 166] on div "Add your preferred minimum hourly and monthly rate →" at bounding box center [622, 172] width 229 height 13
click at [574, 166] on span "Add your preferred minimum hourly and monthly rate →" at bounding box center [628, 172] width 240 height 12
select select "IN"
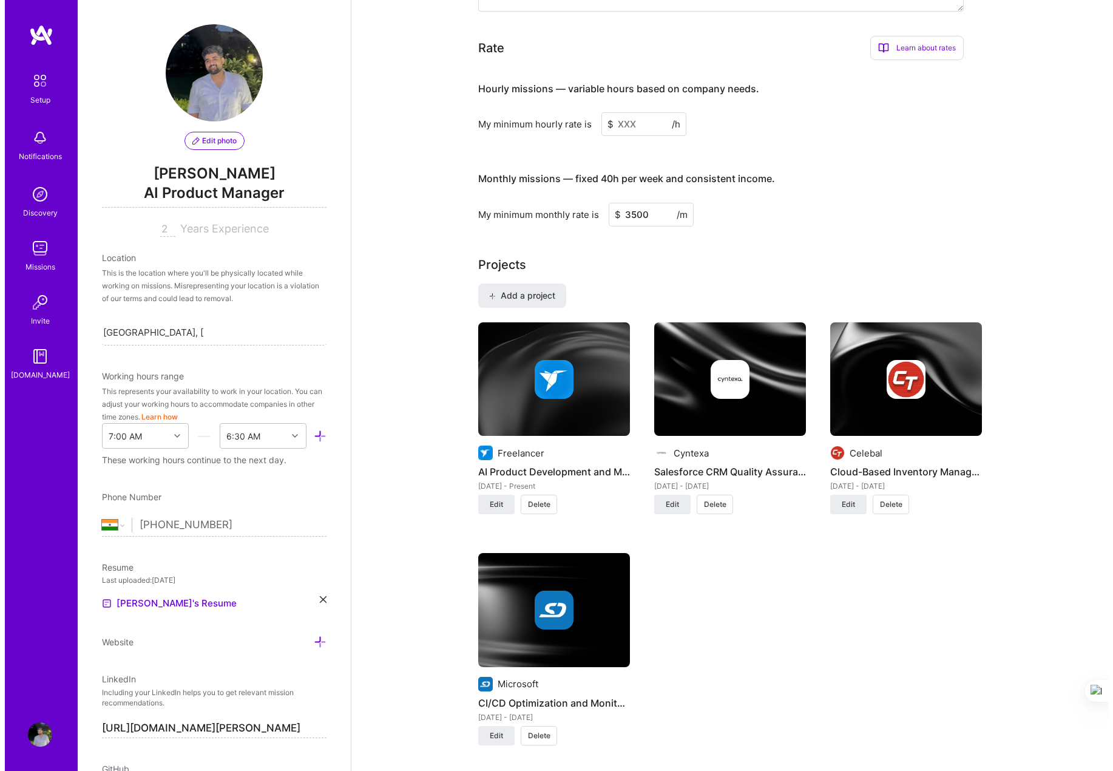
scroll to position [654, 0]
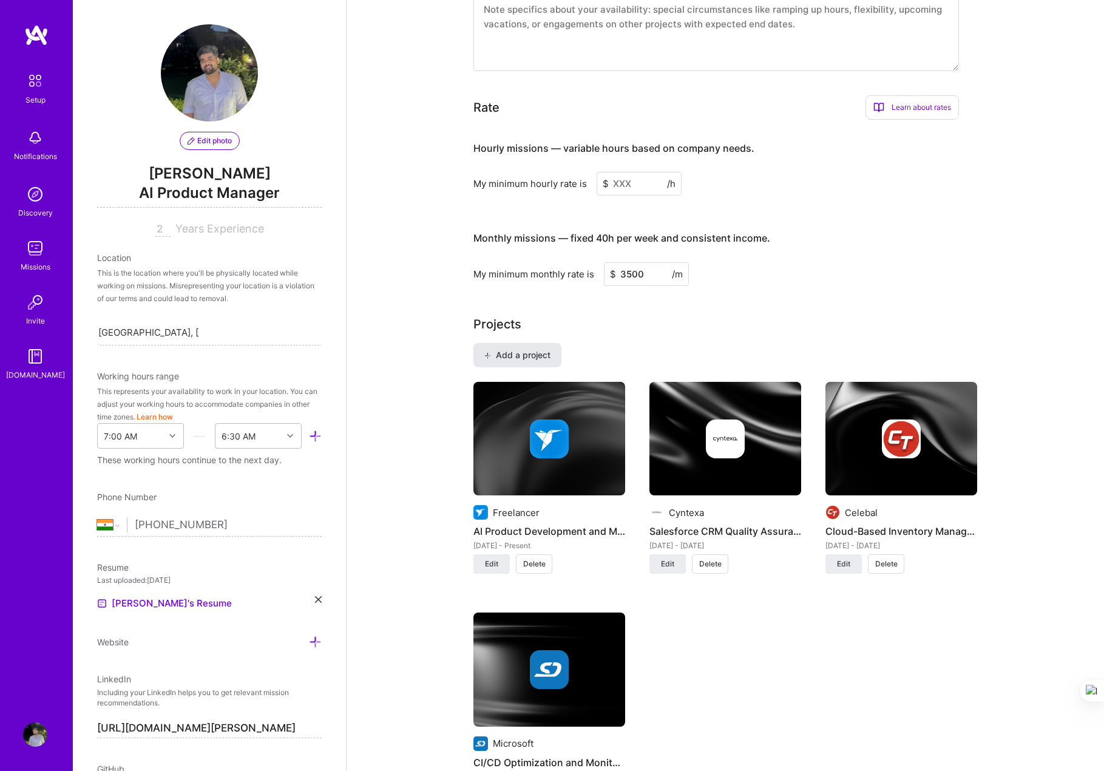
click at [529, 349] on span "Add a project" at bounding box center [517, 355] width 66 height 12
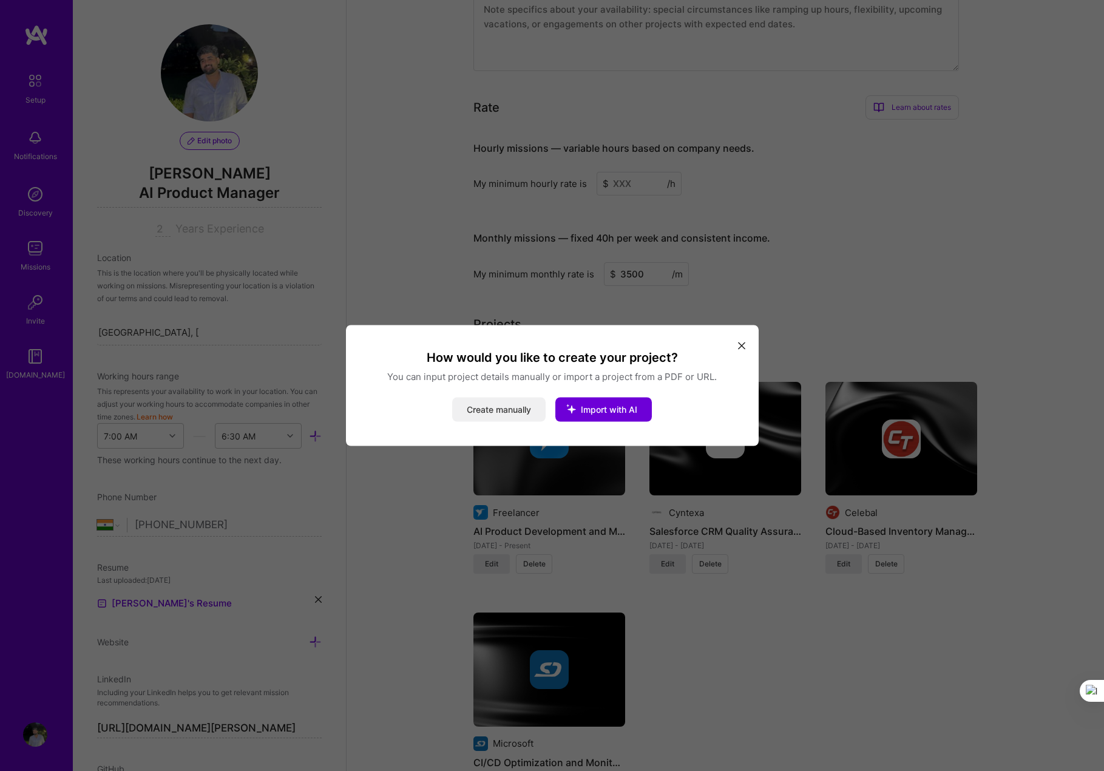
click at [495, 410] on button "Create manually" at bounding box center [498, 410] width 93 height 24
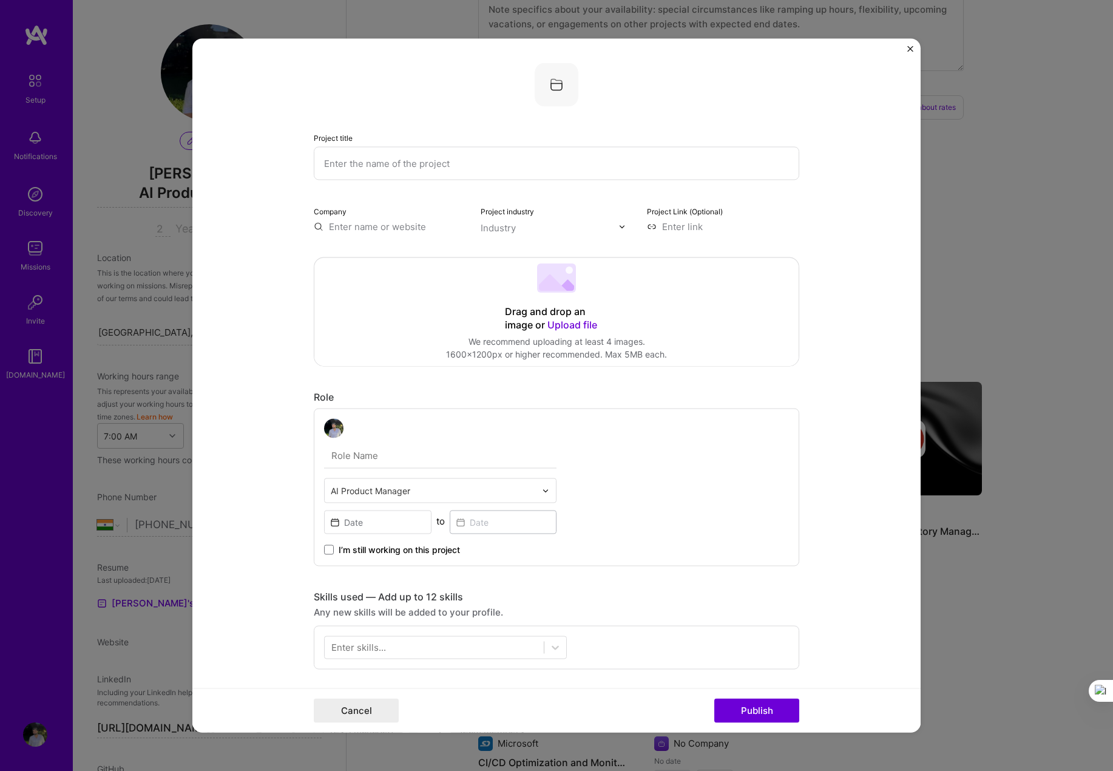
click at [420, 165] on input "text" at bounding box center [557, 163] width 486 height 33
click at [415, 173] on input "text" at bounding box center [557, 163] width 486 height 33
click at [415, 171] on input "text" at bounding box center [557, 163] width 486 height 33
click at [410, 165] on input "text" at bounding box center [557, 163] width 486 height 33
click at [410, 163] on input "text" at bounding box center [557, 163] width 486 height 33
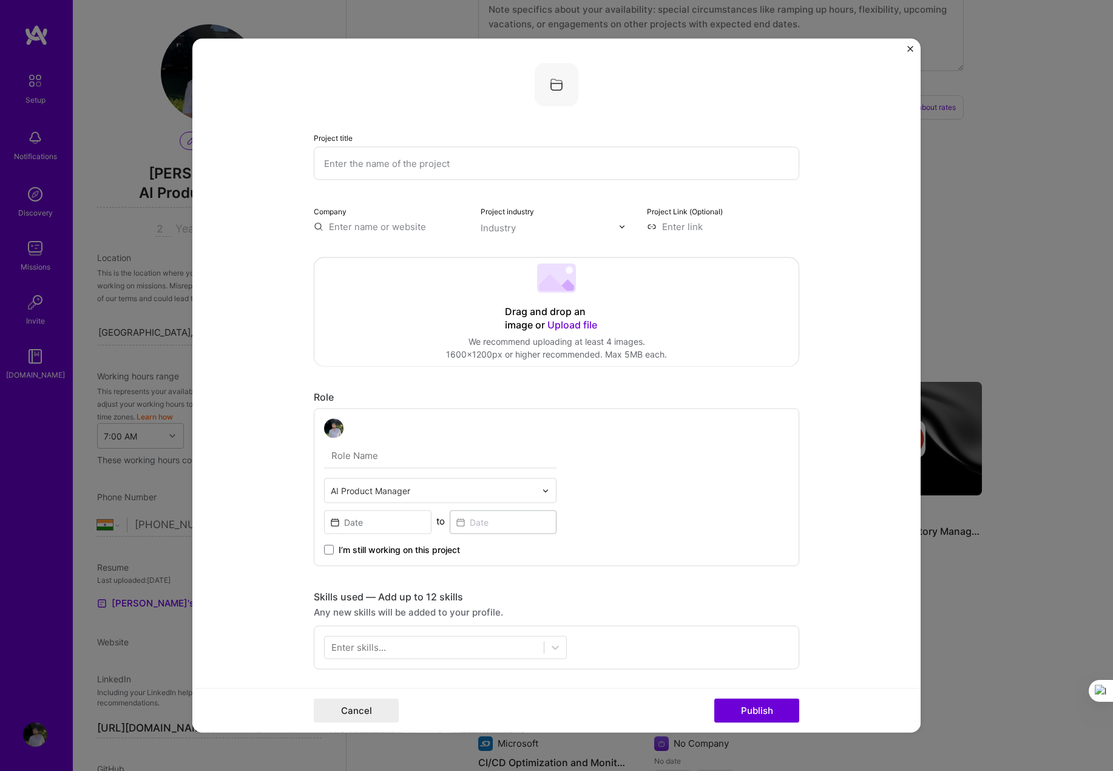
click at [403, 163] on input "text" at bounding box center [557, 163] width 486 height 33
click at [386, 165] on input "text" at bounding box center [557, 163] width 486 height 33
type input "f"
type input "g"
drag, startPoint x: 393, startPoint y: 169, endPoint x: 289, endPoint y: 169, distance: 103.8
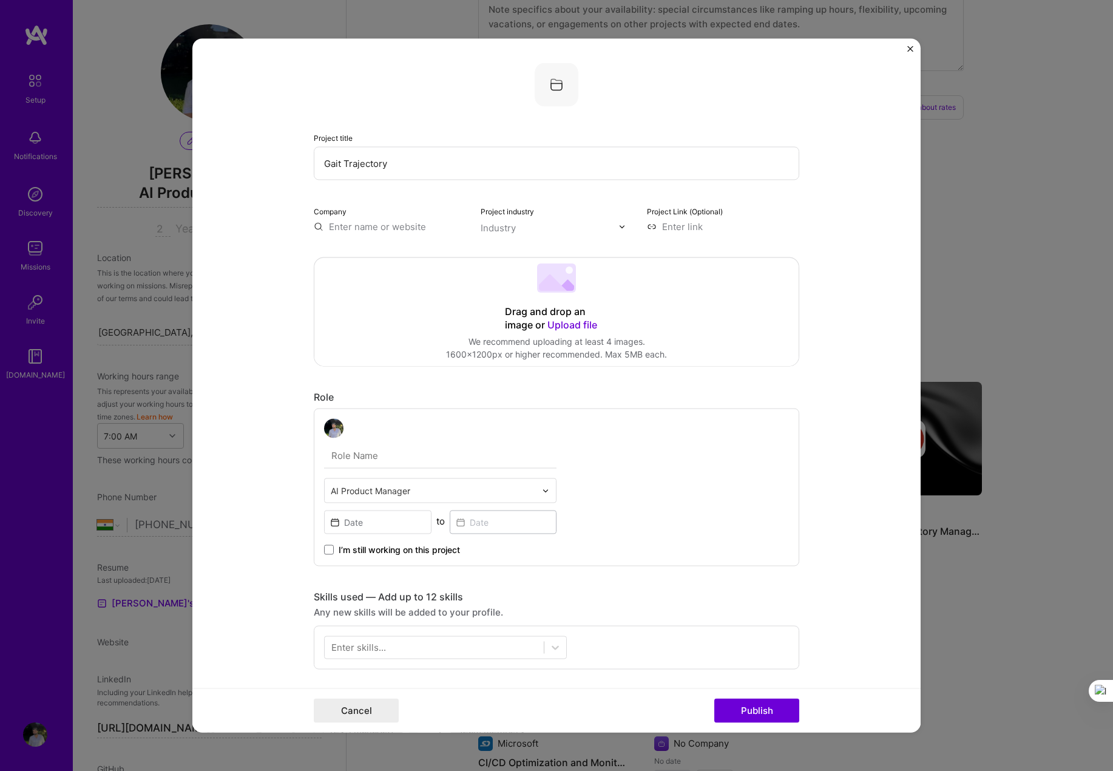
click at [289, 169] on form "Project title Gait Trajectory Company Project industry Industry Project Link (O…" at bounding box center [556, 386] width 729 height 694
paste input "Gait Trajectory Prediction"
type input "Gait Trajectory Prediction"
click at [349, 228] on input "text" at bounding box center [390, 226] width 152 height 13
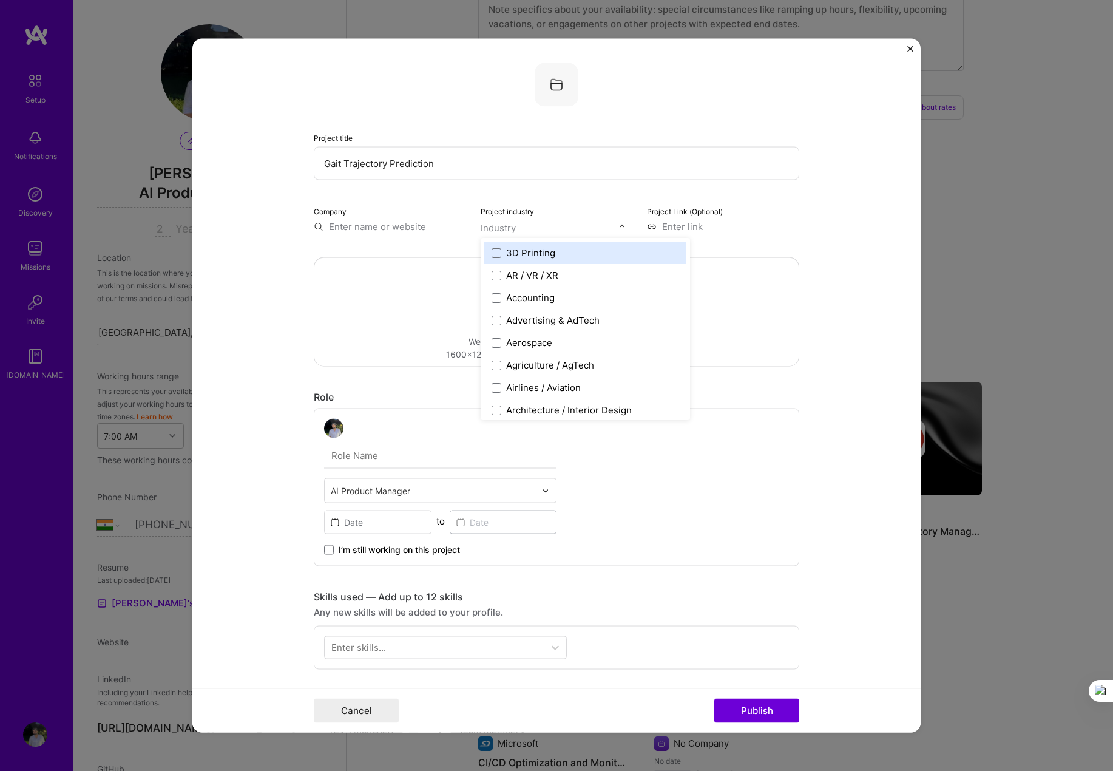
click at [559, 226] on input "text" at bounding box center [550, 228] width 138 height 13
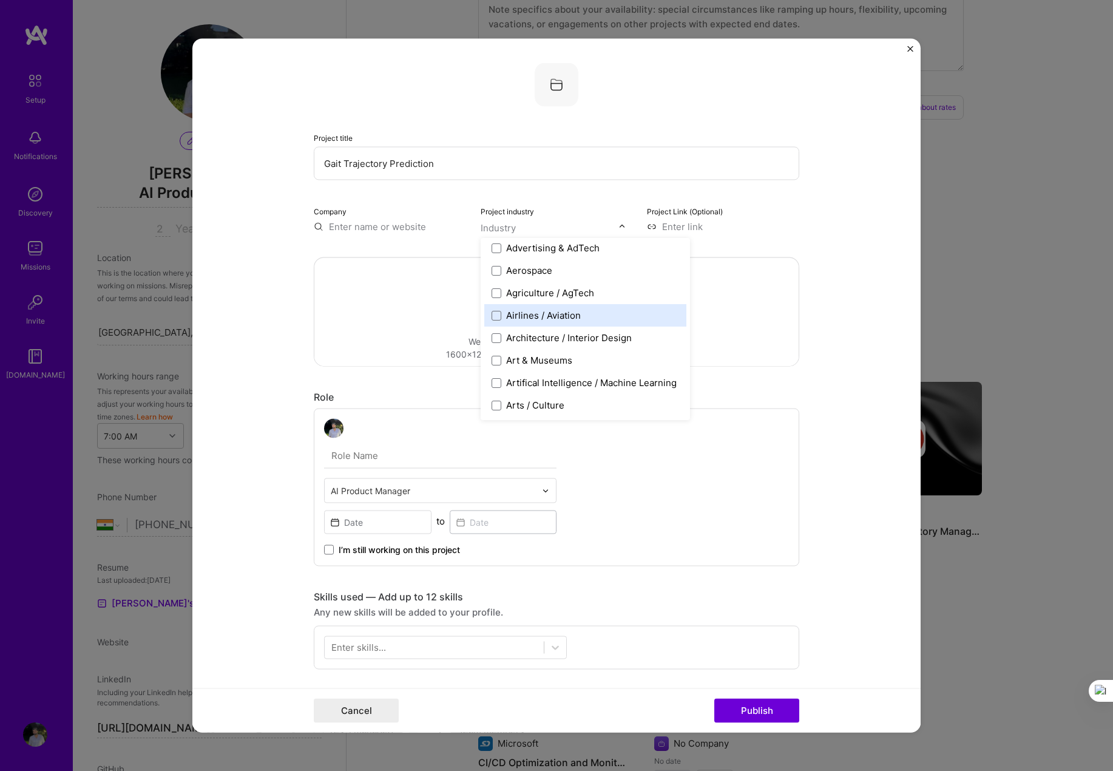
scroll to position [162, 0]
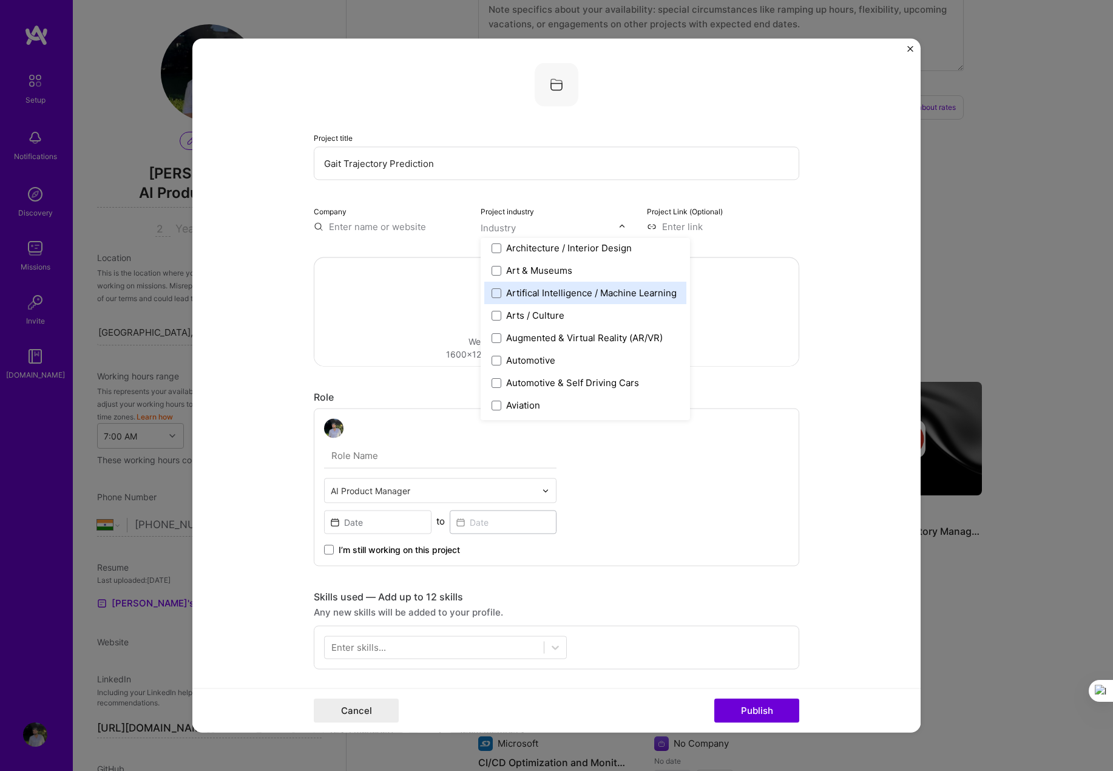
click at [586, 288] on div "Artifical Intelligence / Machine Learning" at bounding box center [591, 293] width 171 height 13
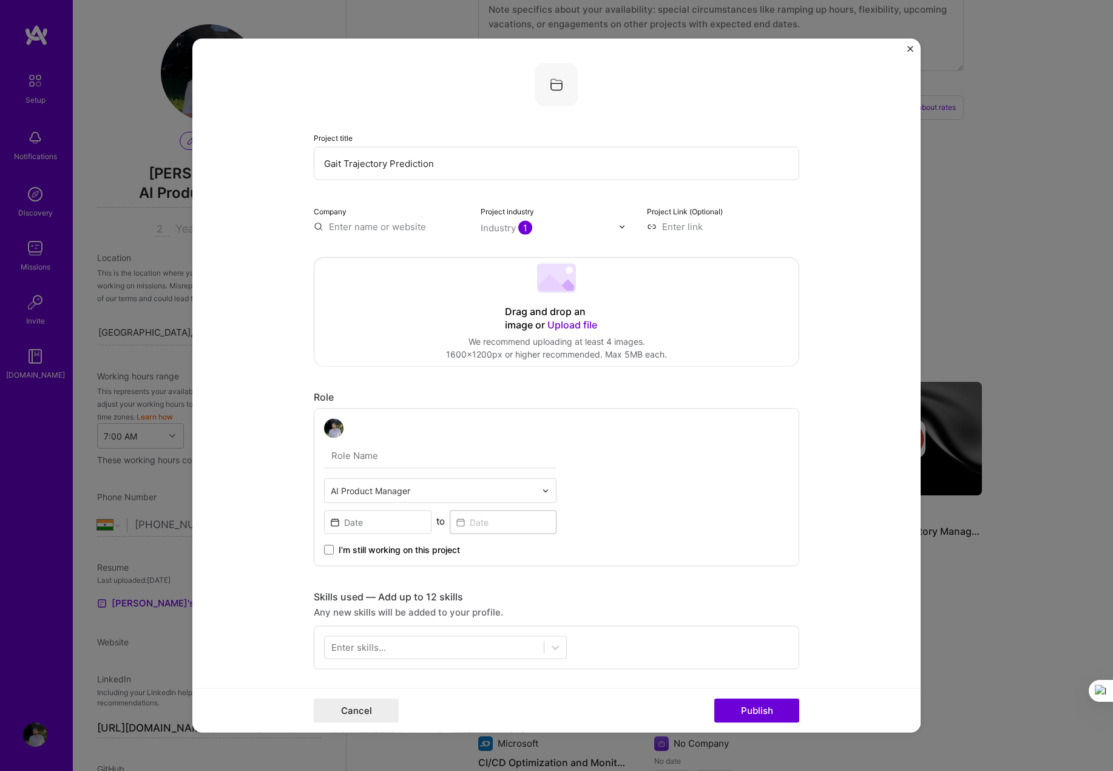
click at [824, 419] on form "Project title Gait Trajectory Prediction Company Project industry Industry 1 Pr…" at bounding box center [556, 386] width 729 height 694
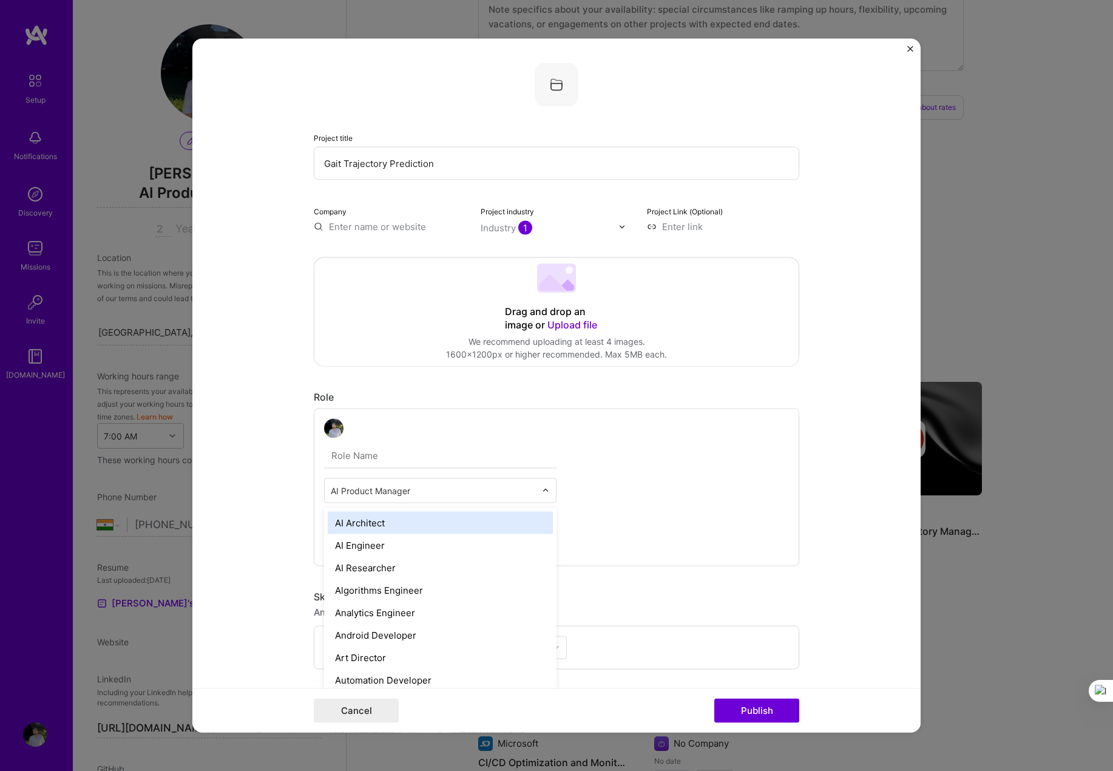
click at [430, 501] on div "AI Product Manager" at bounding box center [433, 491] width 217 height 24
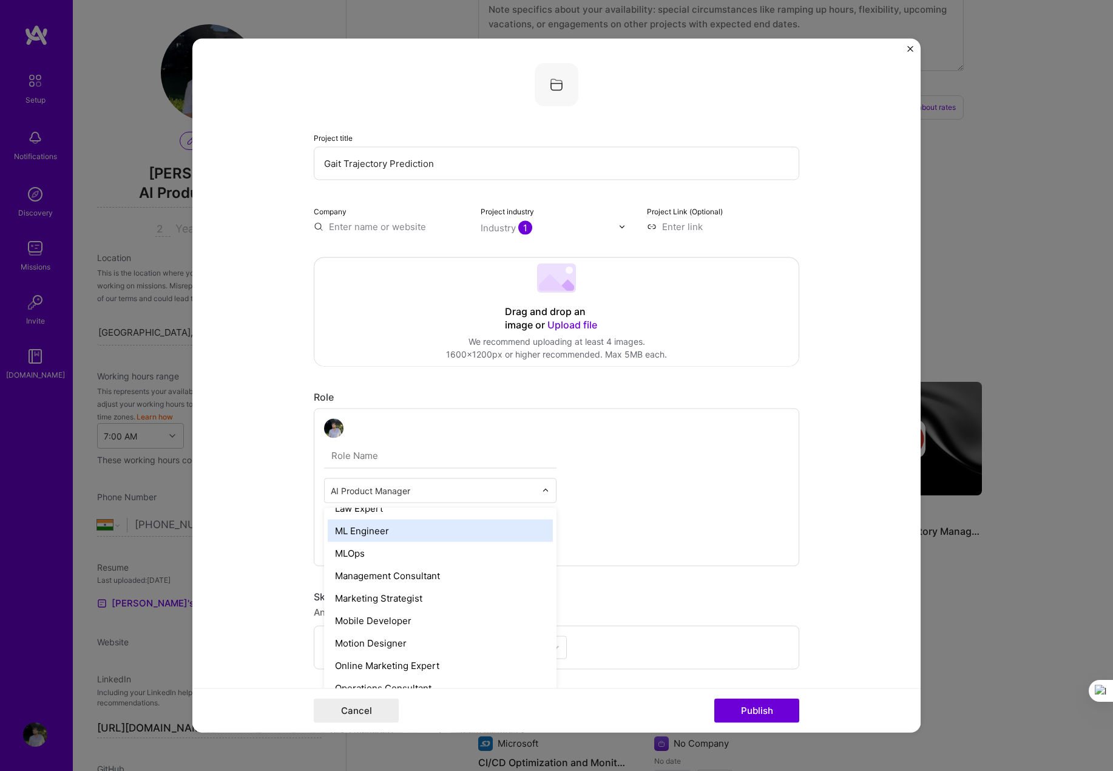
click at [378, 531] on div "ML Engineer" at bounding box center [440, 531] width 225 height 22
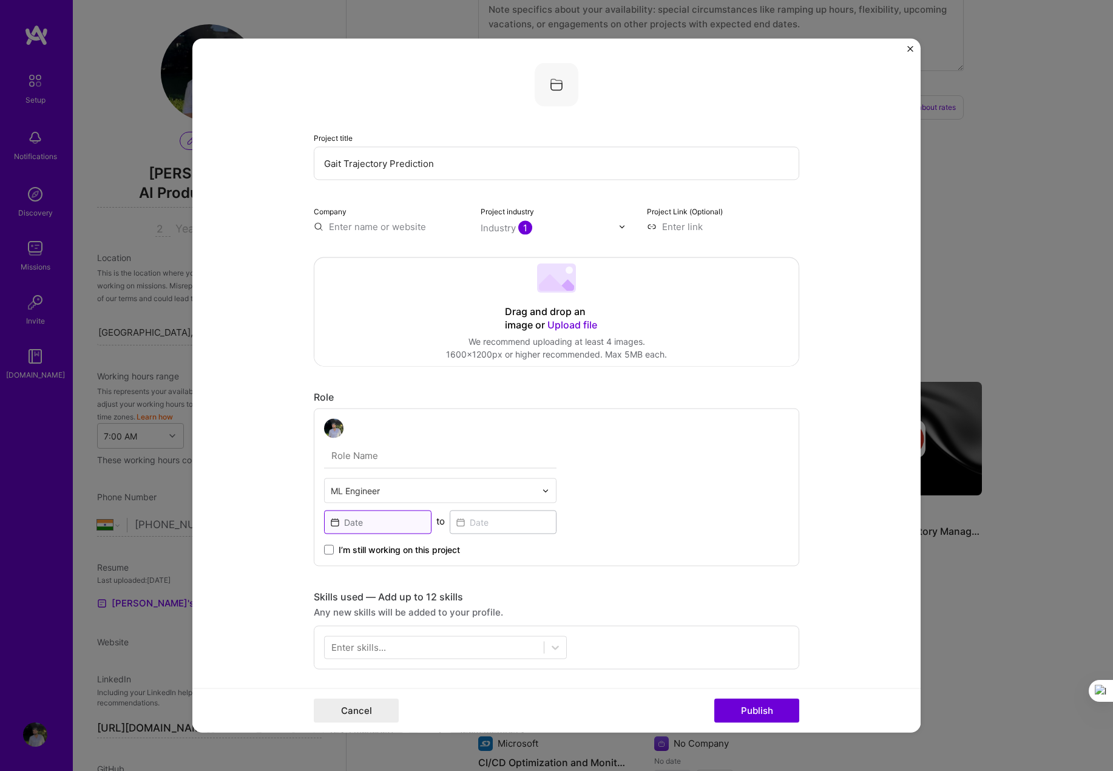
click at [396, 526] on input at bounding box center [377, 523] width 107 height 24
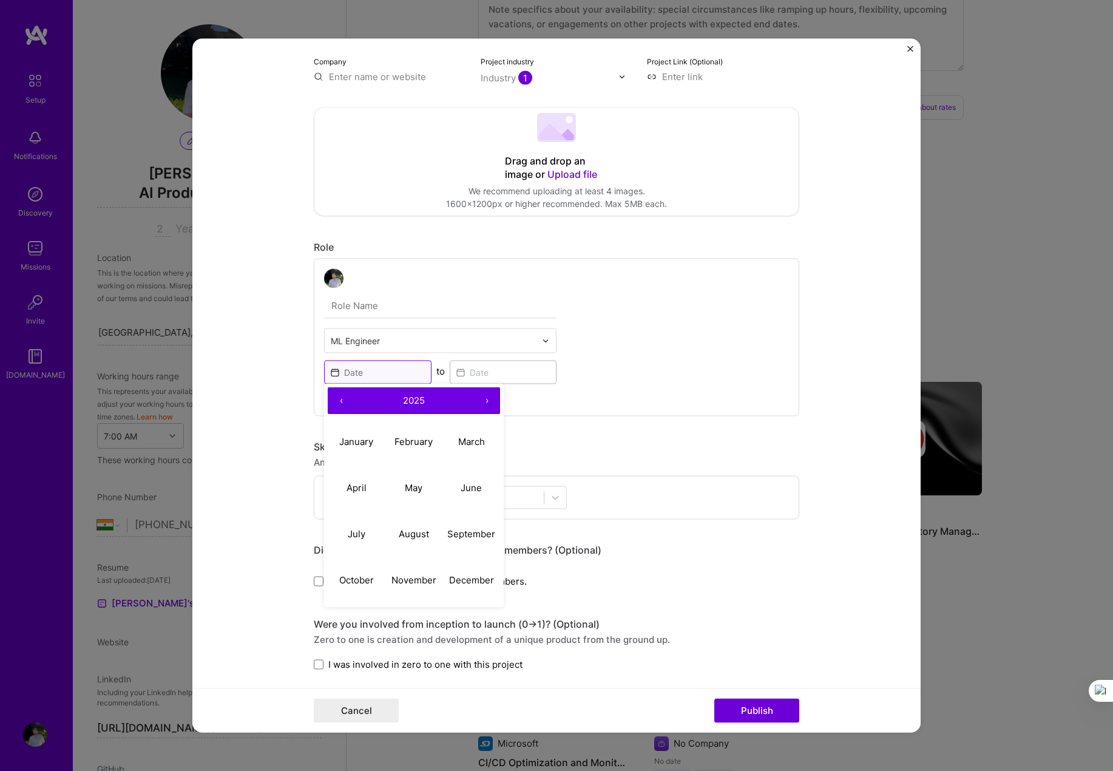
scroll to position [162, 0]
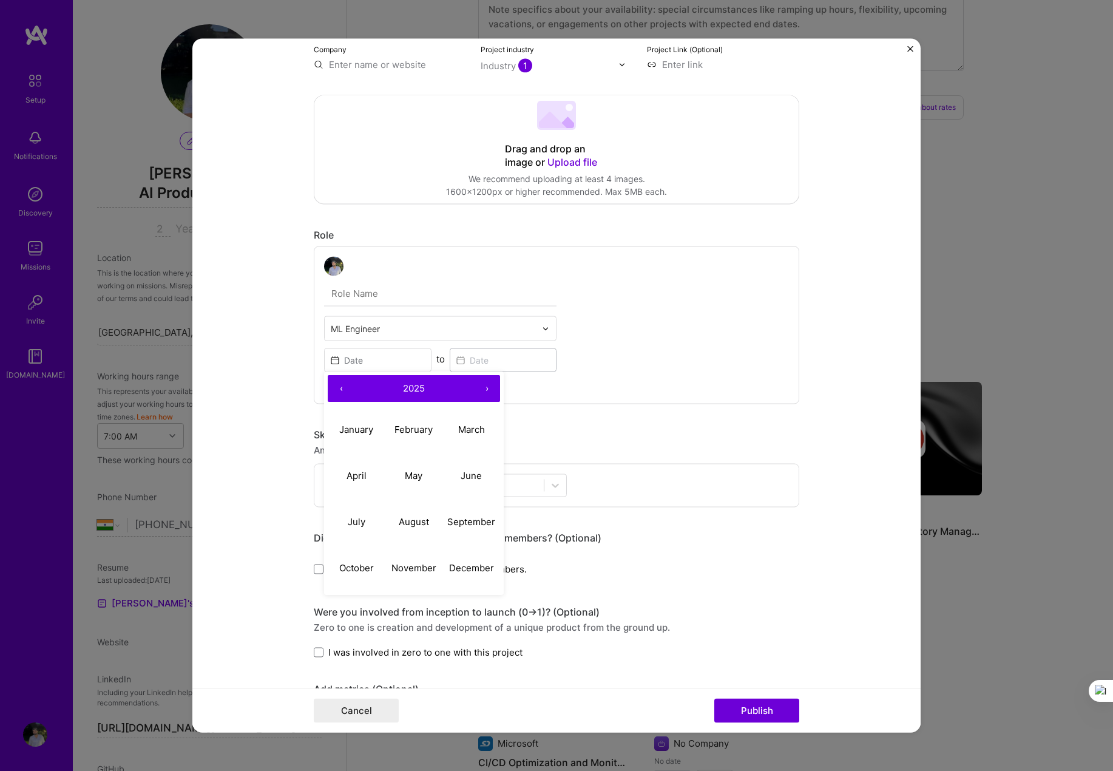
click at [335, 391] on button "‹" at bounding box center [341, 389] width 27 height 27
click at [369, 518] on button "July" at bounding box center [357, 522] width 58 height 46
type input "[DATE]"
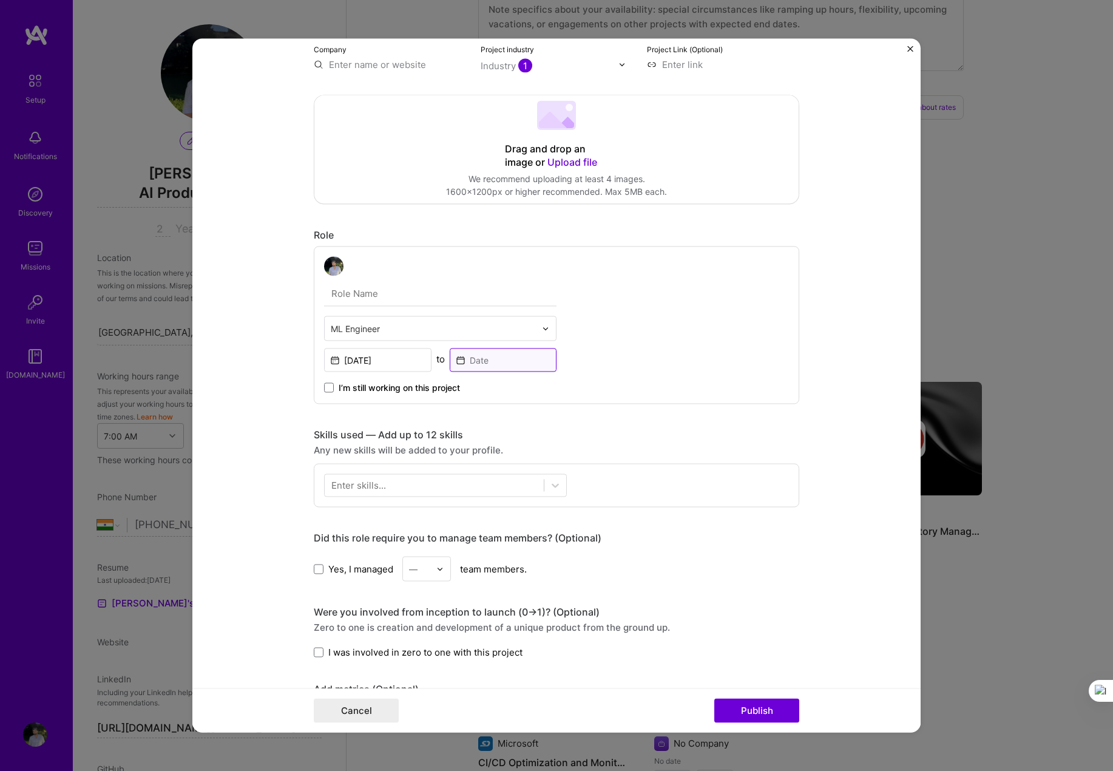
click at [464, 358] on input at bounding box center [503, 360] width 107 height 24
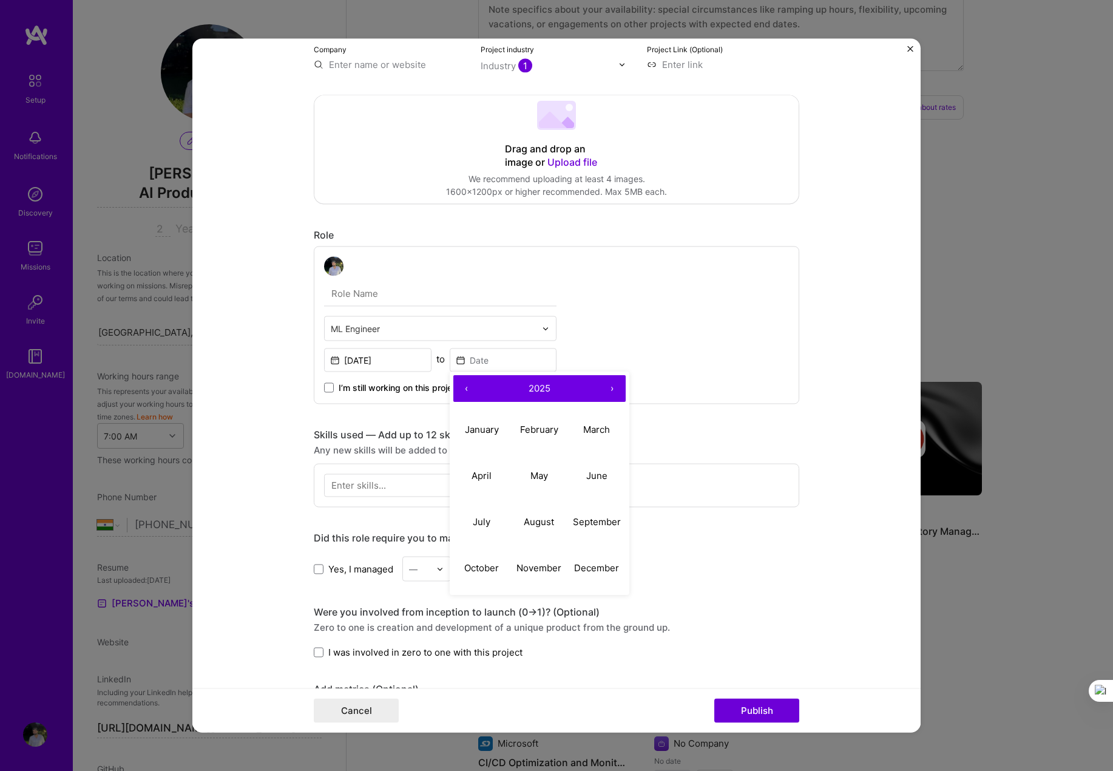
click at [461, 387] on button "‹" at bounding box center [467, 389] width 27 height 27
click at [456, 386] on button "‹" at bounding box center [467, 389] width 27 height 27
click at [589, 566] on abbr "December" at bounding box center [596, 568] width 45 height 12
type input "Dec, 2023"
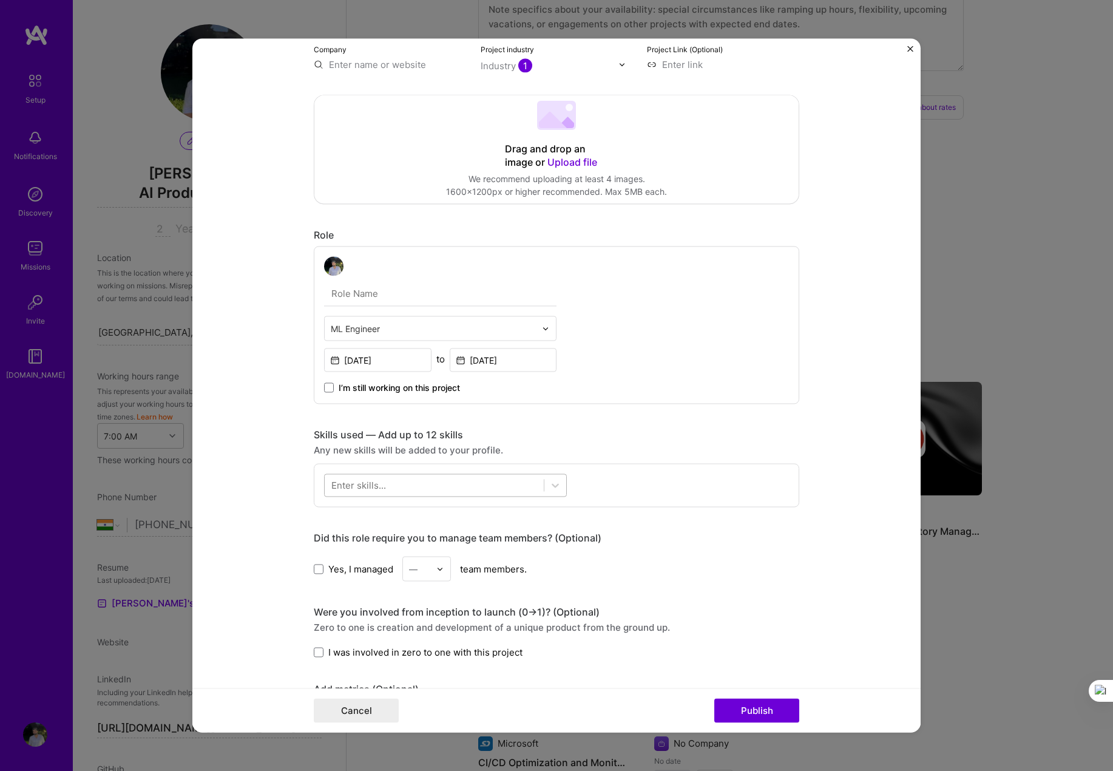
click at [396, 480] on div at bounding box center [434, 485] width 219 height 20
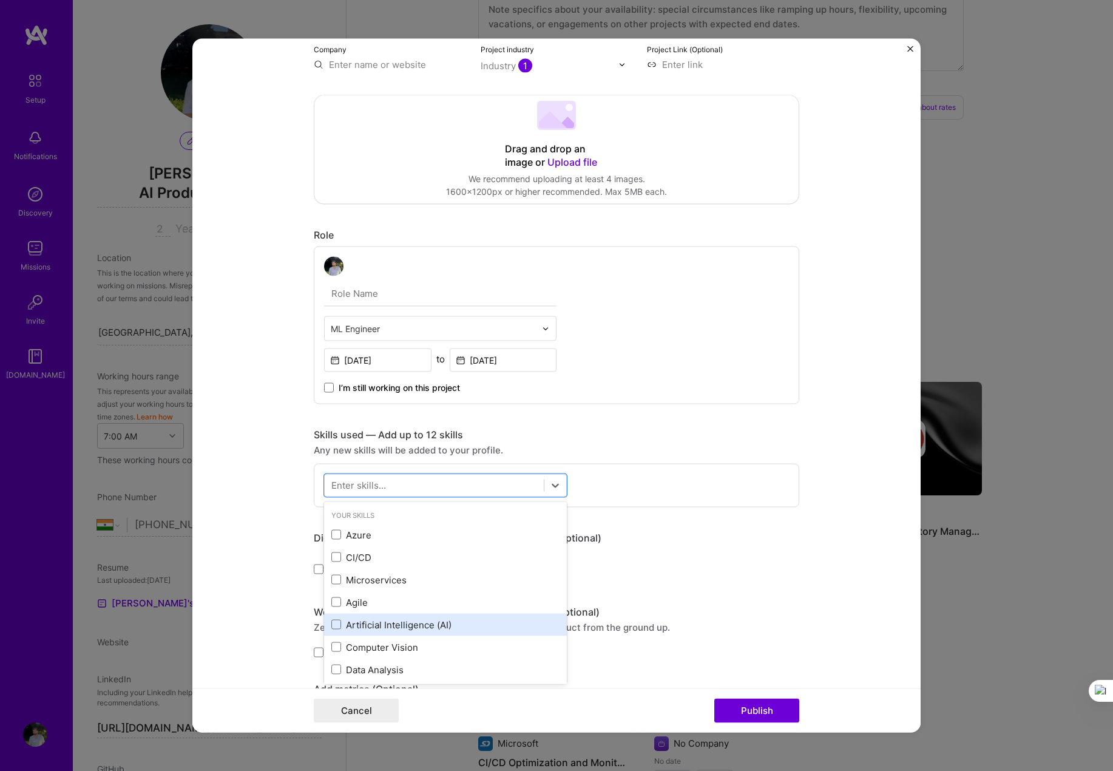
click at [384, 617] on div "Artificial Intelligence (AI)" at bounding box center [445, 624] width 243 height 22
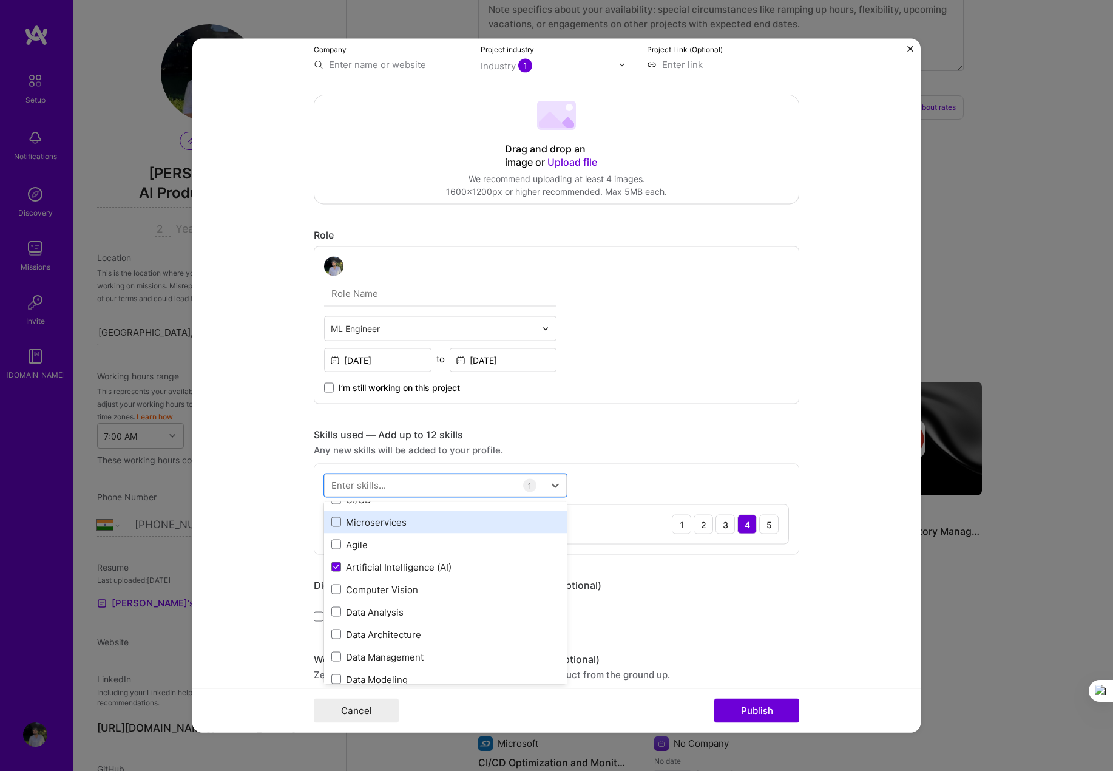
scroll to position [81, 0]
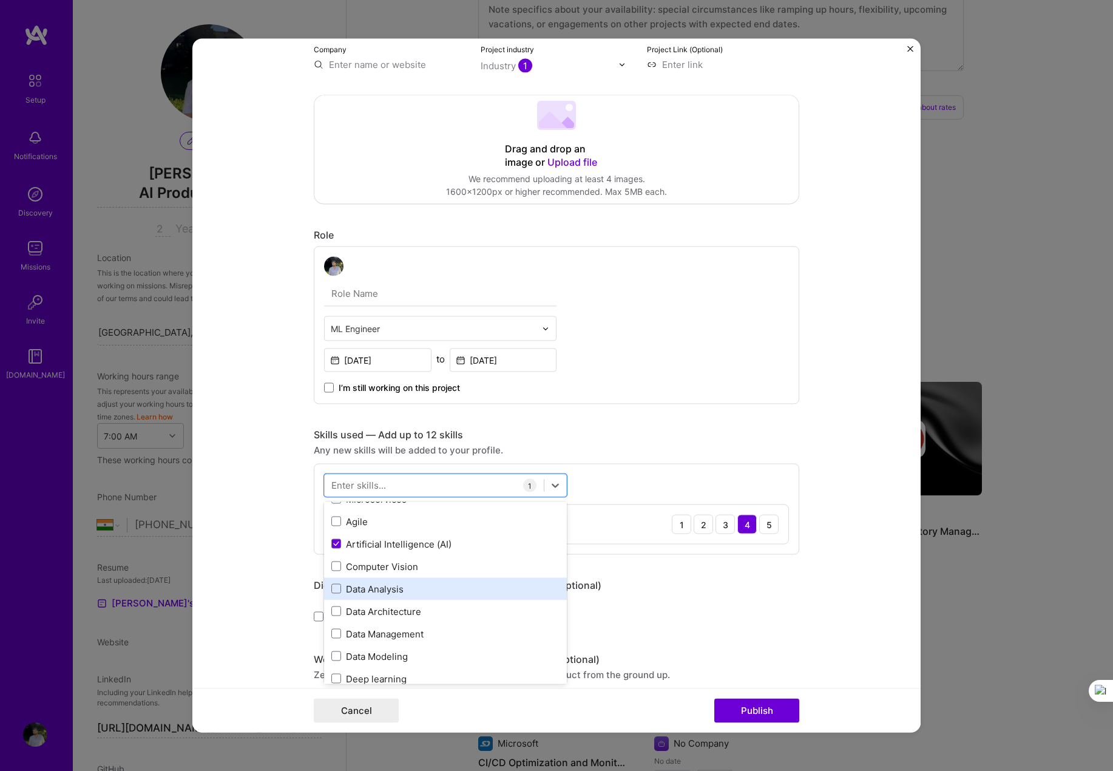
click at [412, 586] on div "Data Analysis" at bounding box center [445, 588] width 228 height 13
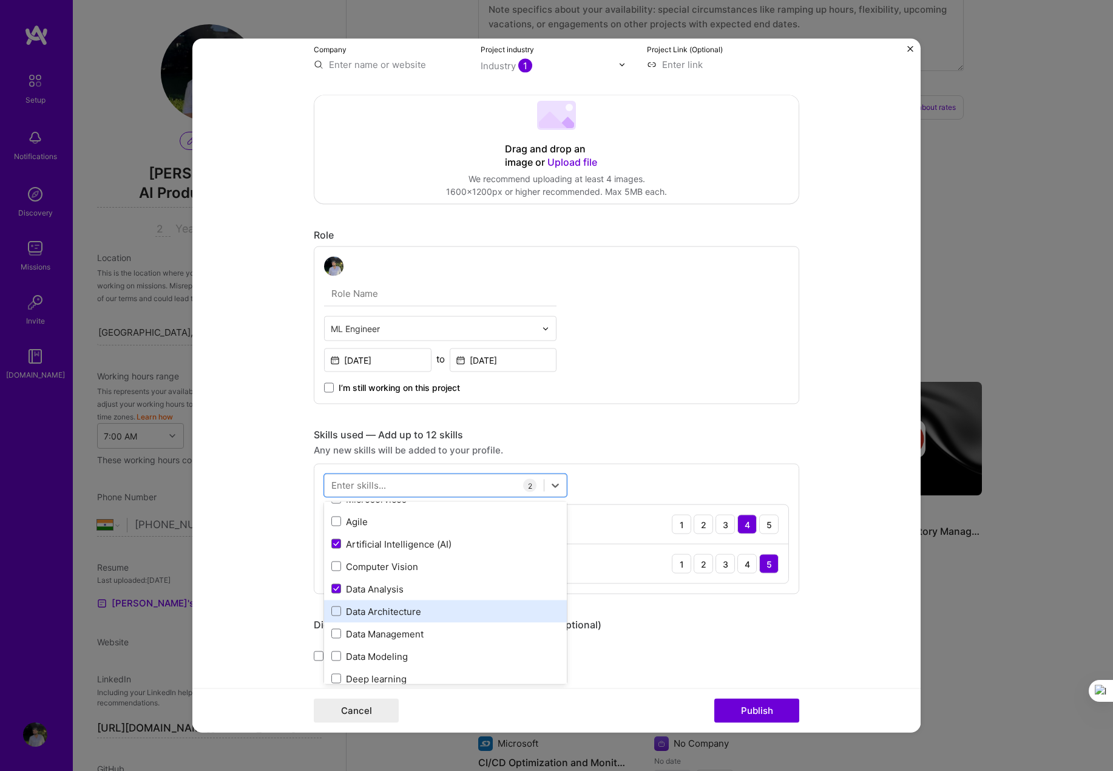
click at [412, 608] on div "Data Architecture" at bounding box center [445, 611] width 228 height 13
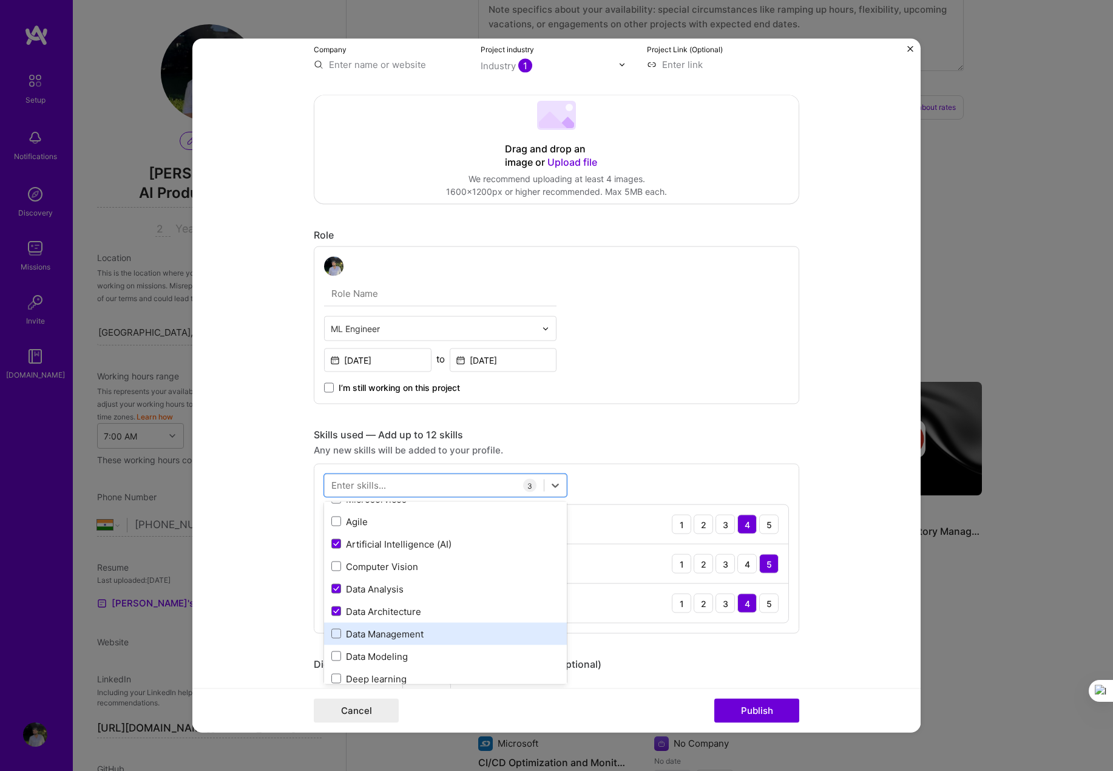
click at [411, 638] on div "Data Management" at bounding box center [445, 633] width 228 height 13
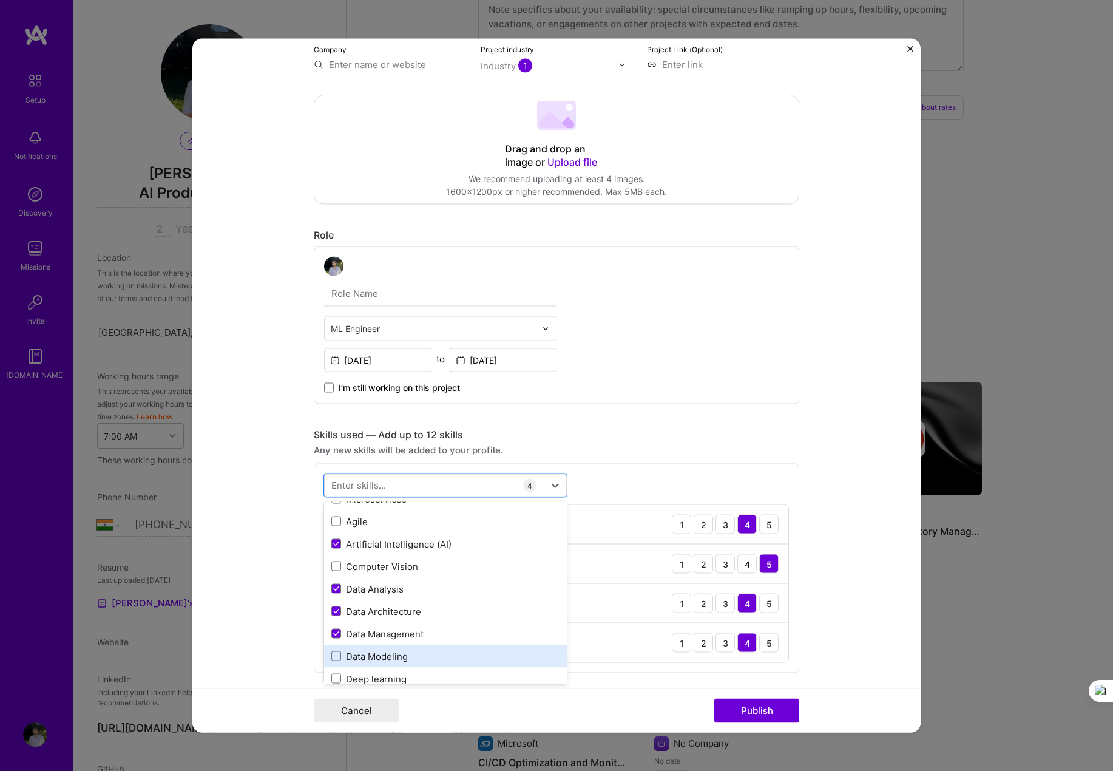
click at [398, 660] on div "Data Modeling" at bounding box center [445, 656] width 228 height 13
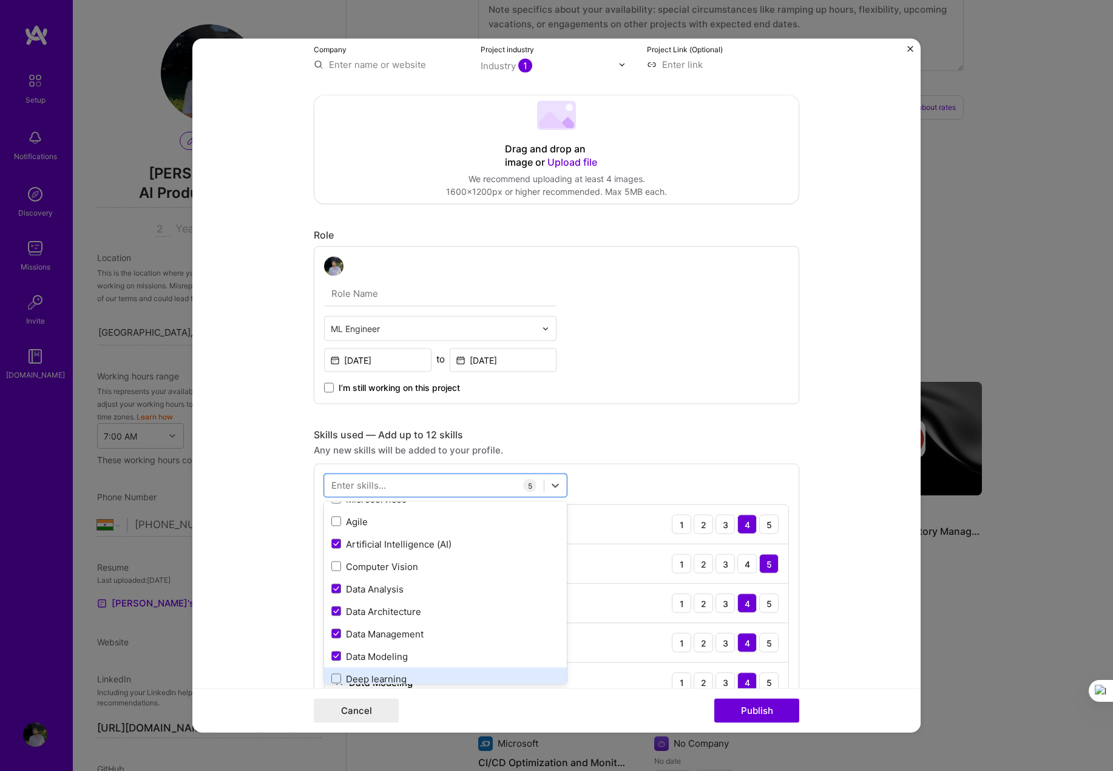
click at [393, 677] on div "Deep learning" at bounding box center [445, 678] width 228 height 13
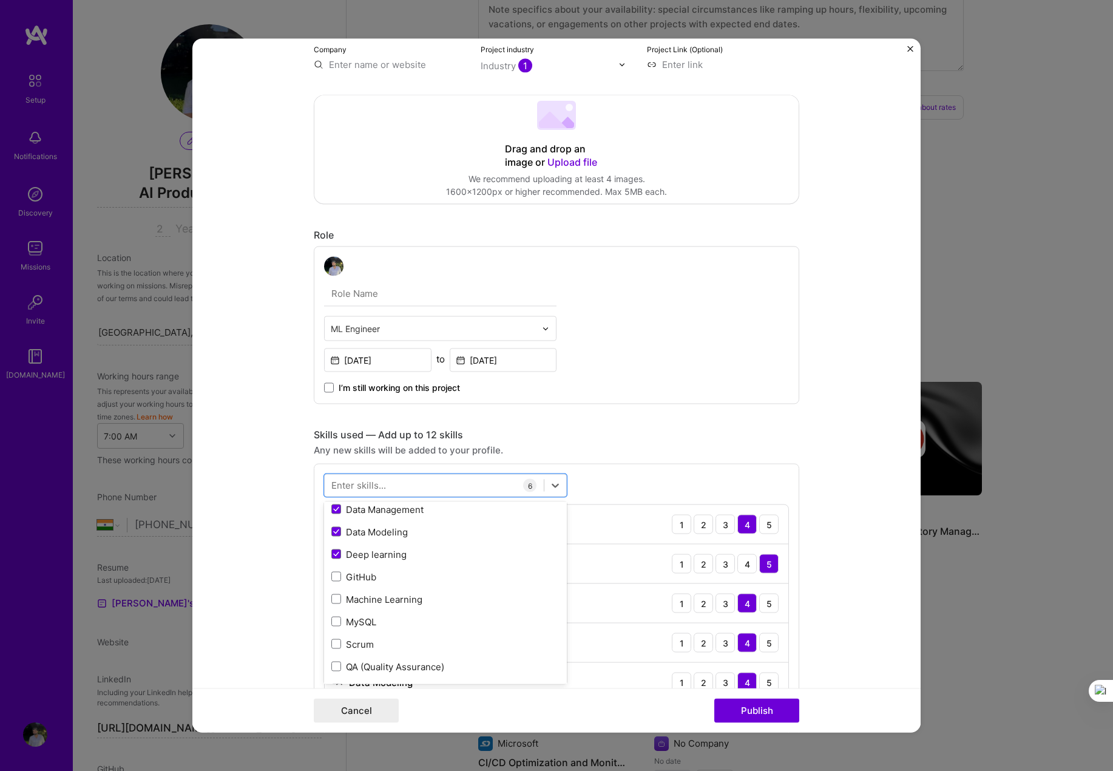
scroll to position [243, 0]
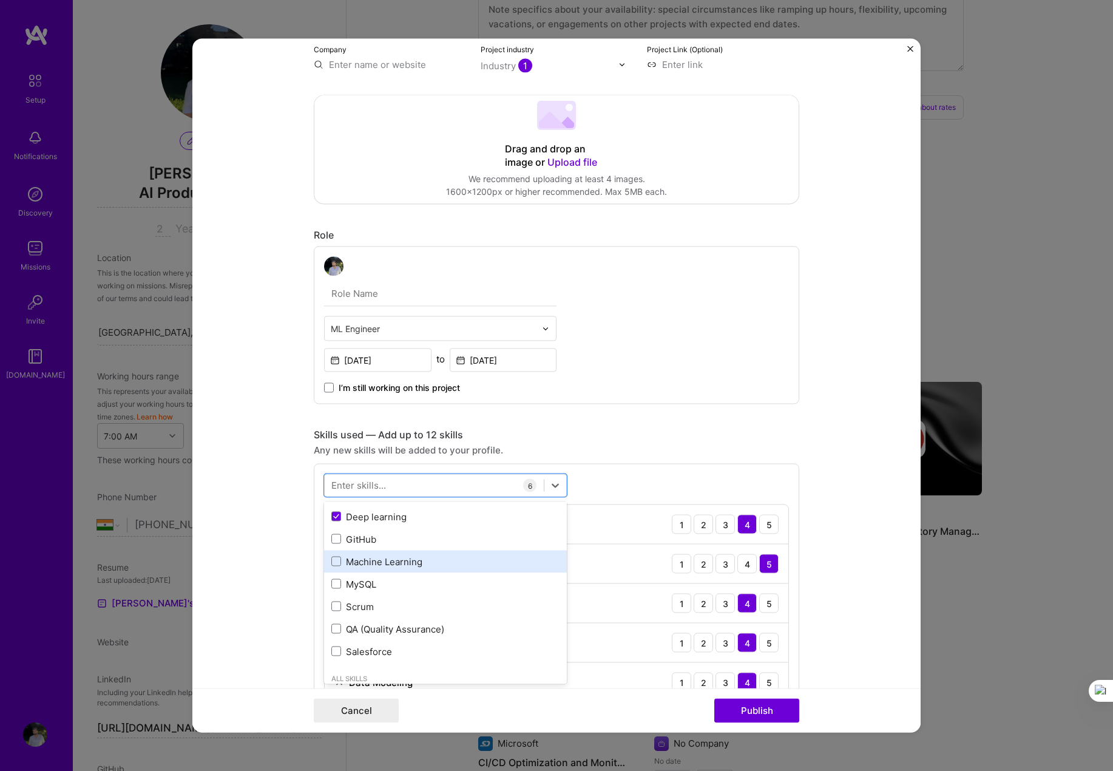
click at [412, 560] on div "Machine Learning" at bounding box center [445, 561] width 228 height 13
click at [369, 533] on div "GitHub" at bounding box center [445, 538] width 228 height 13
click at [378, 585] on div "MySQL" at bounding box center [445, 583] width 228 height 13
click at [383, 608] on div "Scrum" at bounding box center [445, 606] width 228 height 13
click at [646, 476] on div "option Scrum, selected. option Salesforce focused, 0 of 2. 378 results availabl…" at bounding box center [557, 687] width 486 height 446
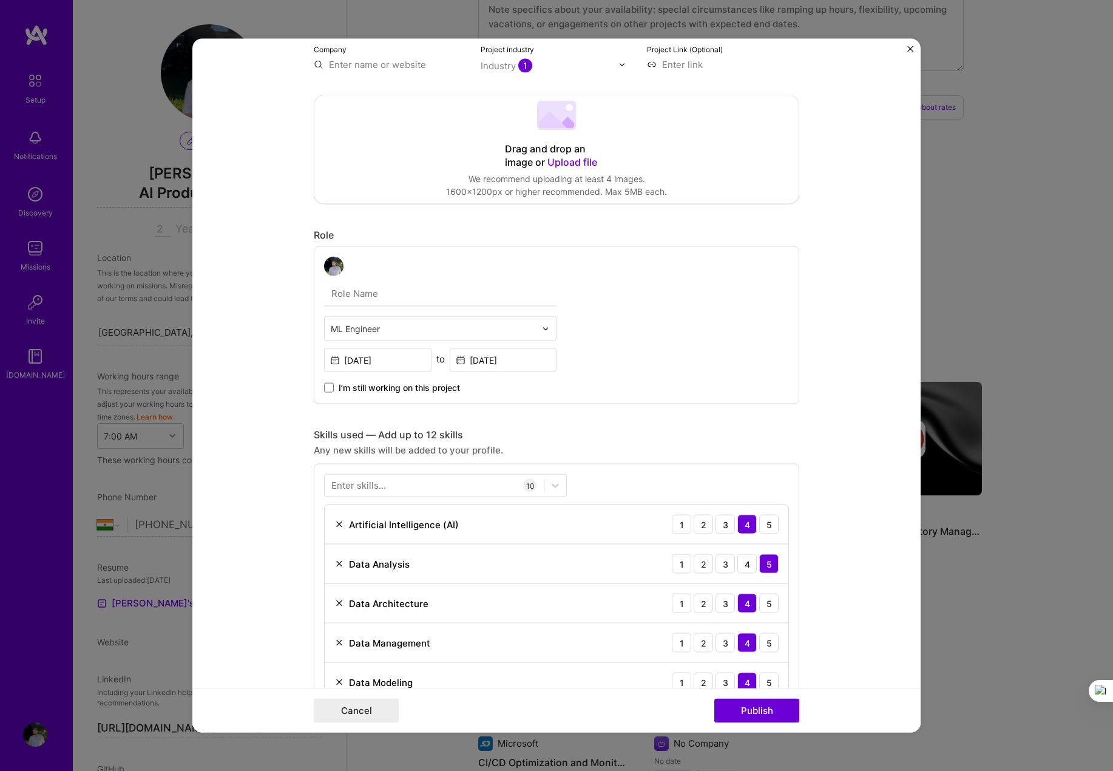
scroll to position [0, 0]
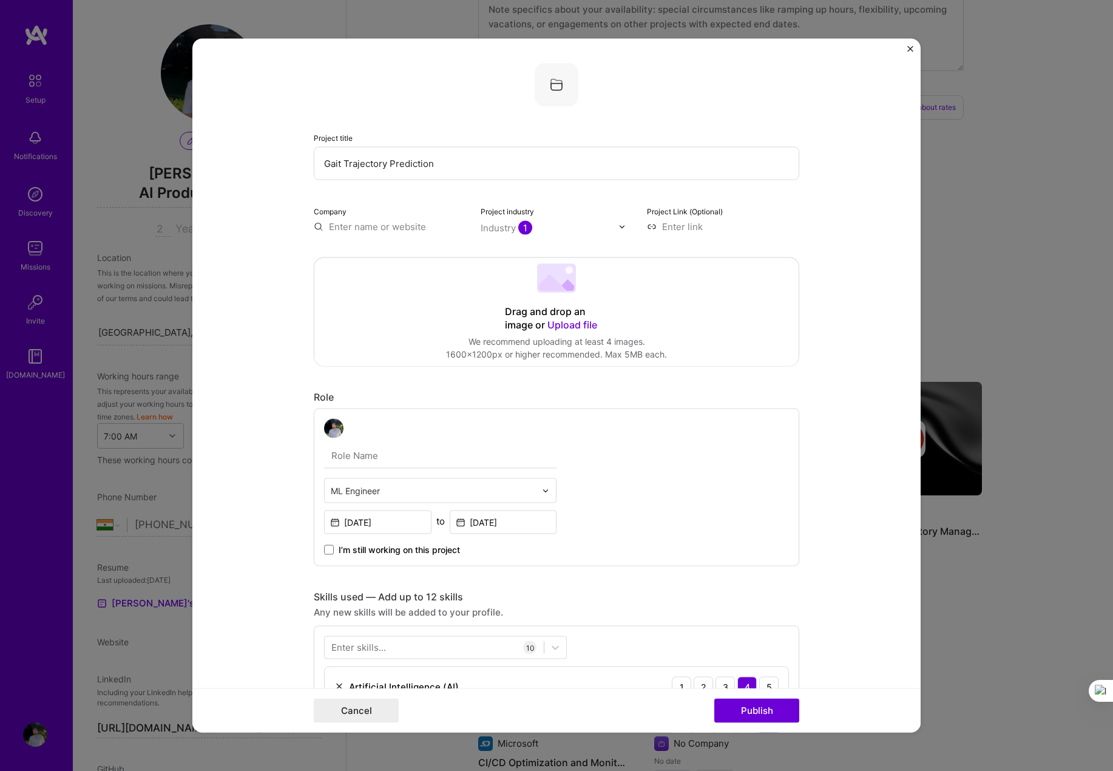
click at [663, 233] on input at bounding box center [723, 226] width 152 height 13
click at [671, 228] on input at bounding box center [723, 226] width 152 height 13
click at [664, 227] on input at bounding box center [723, 226] width 152 height 13
paste input "https://github.com/CHAITANYA-2002/Machine-Learning/tree/main/Gait%20trajectory"
type input "https://github.com/CHAITANYA-2002/Machine-Learning/tree/main/Gait%20trajectory"
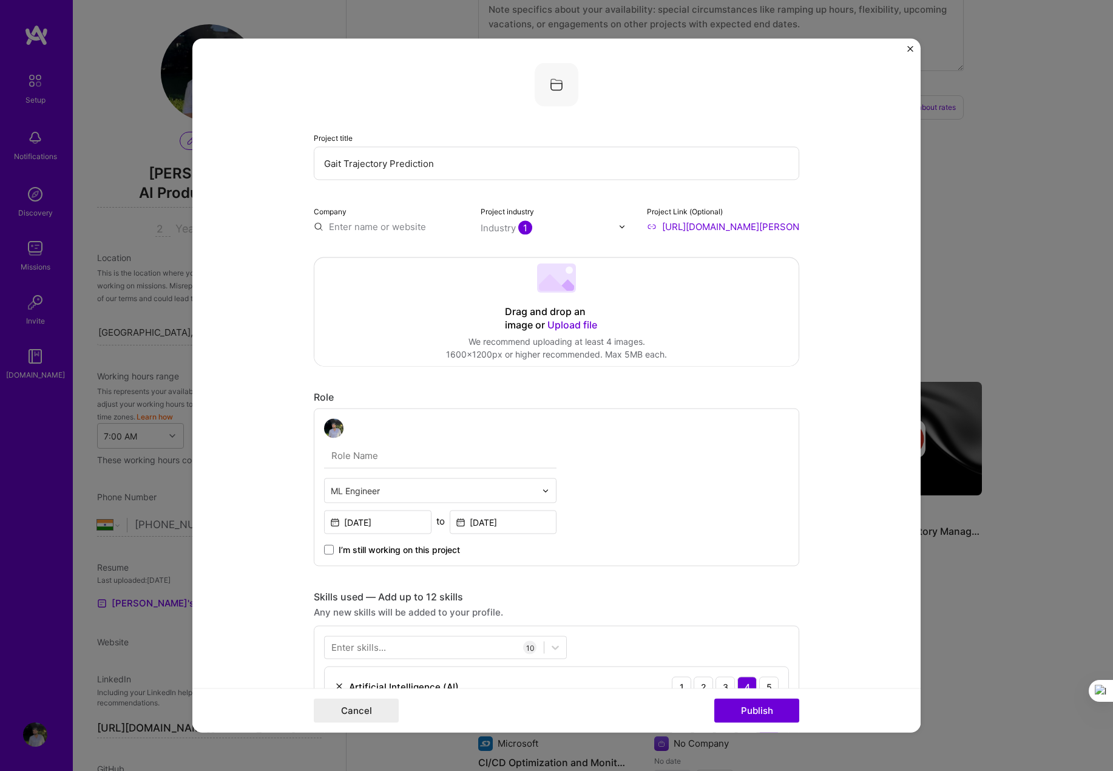
click at [361, 229] on input "text" at bounding box center [390, 226] width 152 height 13
type input "Poornima College Of Engineering"
click at [423, 255] on div "Poornima College Of Engineering" at bounding box center [426, 260] width 129 height 33
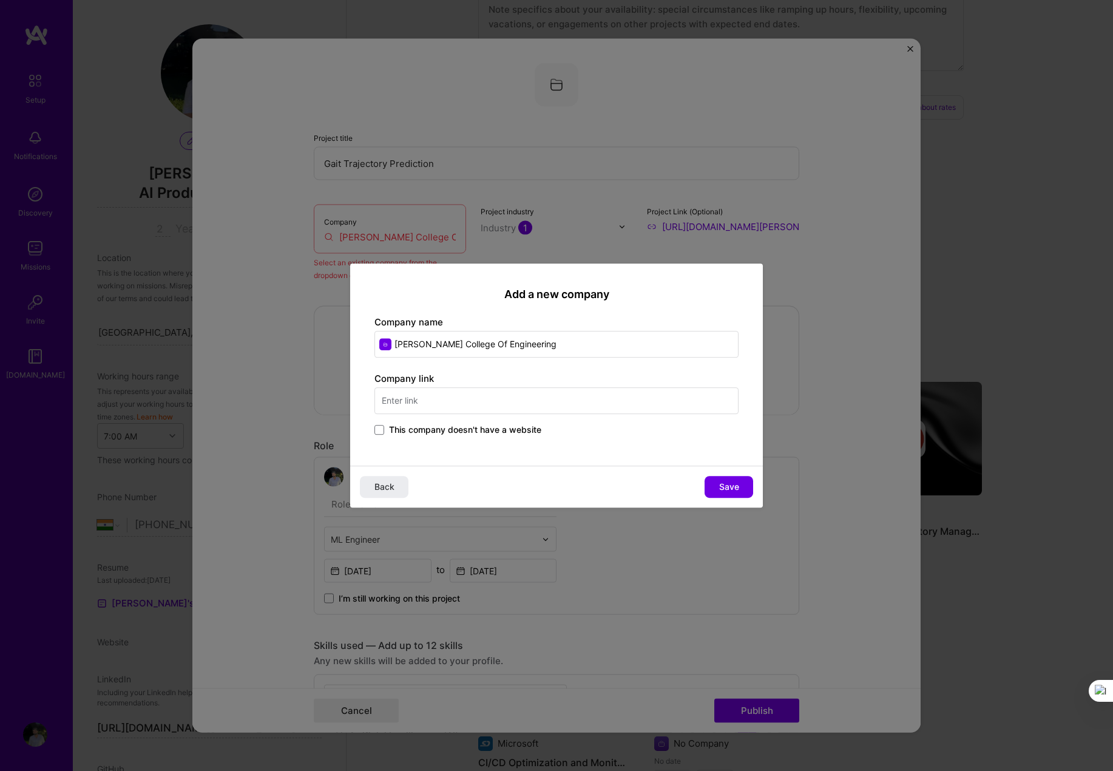
click at [454, 401] on input "text" at bounding box center [557, 400] width 364 height 27
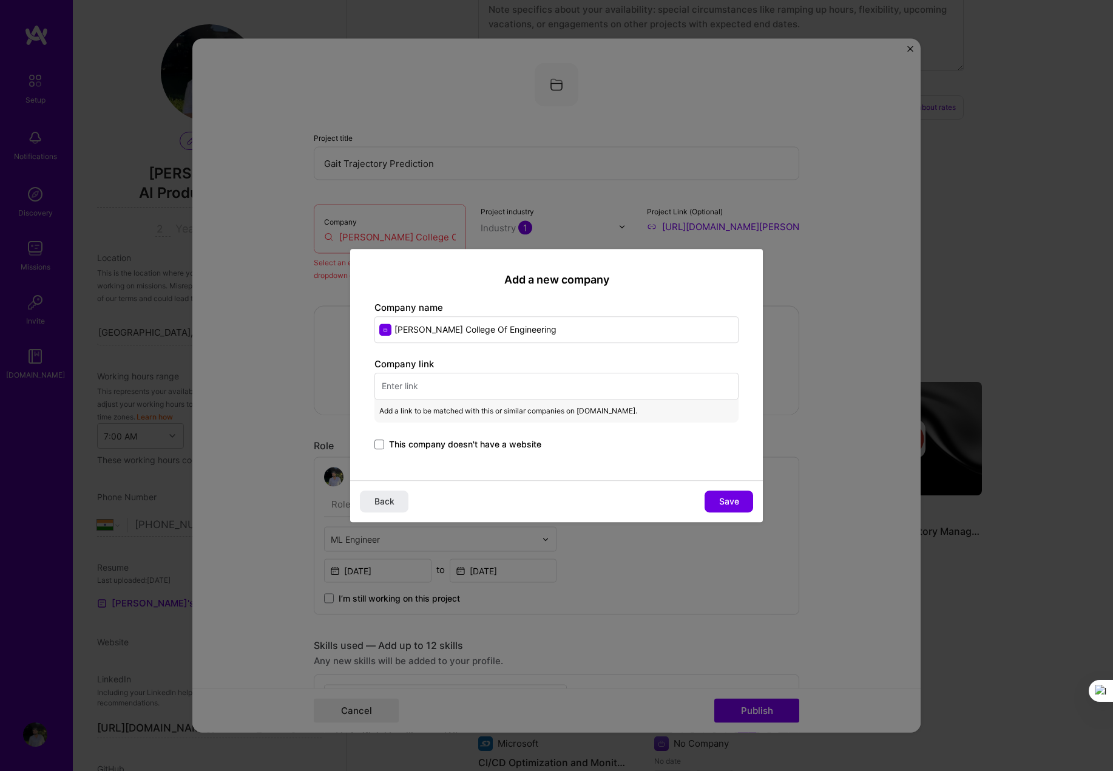
click at [418, 379] on input "text" at bounding box center [557, 386] width 364 height 27
paste input "https://www.poornima.org/"
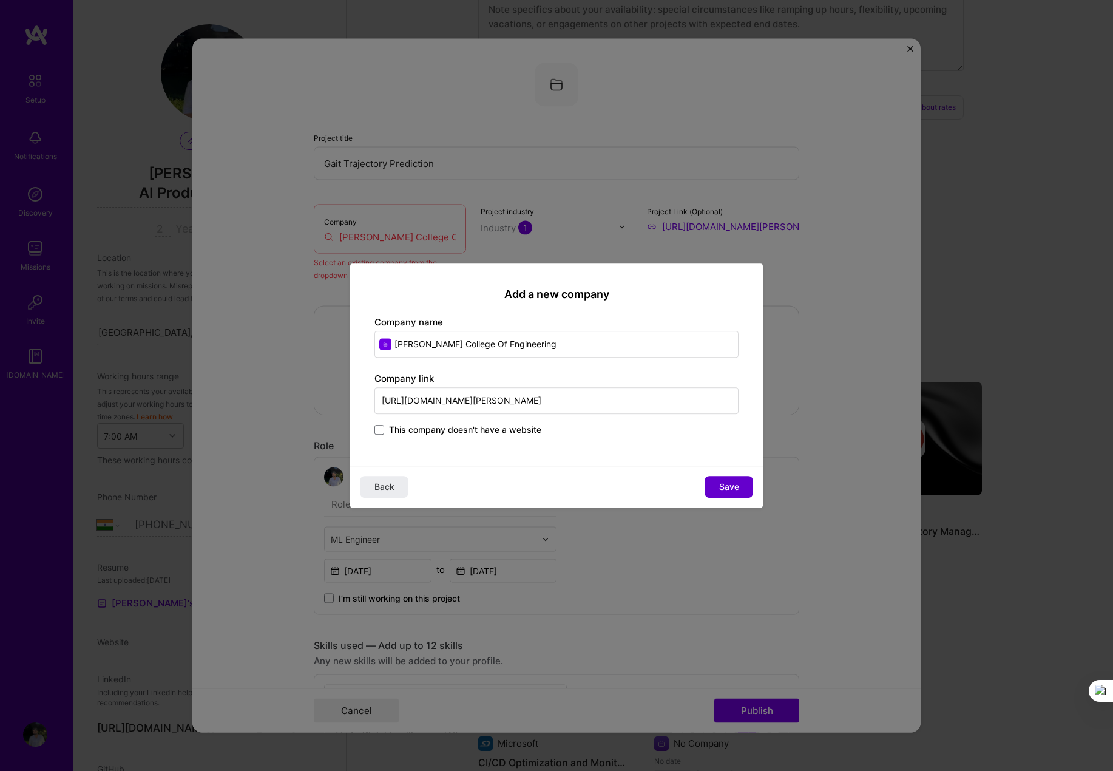
type input "https://www.poornima.org/"
click at [739, 481] on span "Save" at bounding box center [729, 487] width 20 height 12
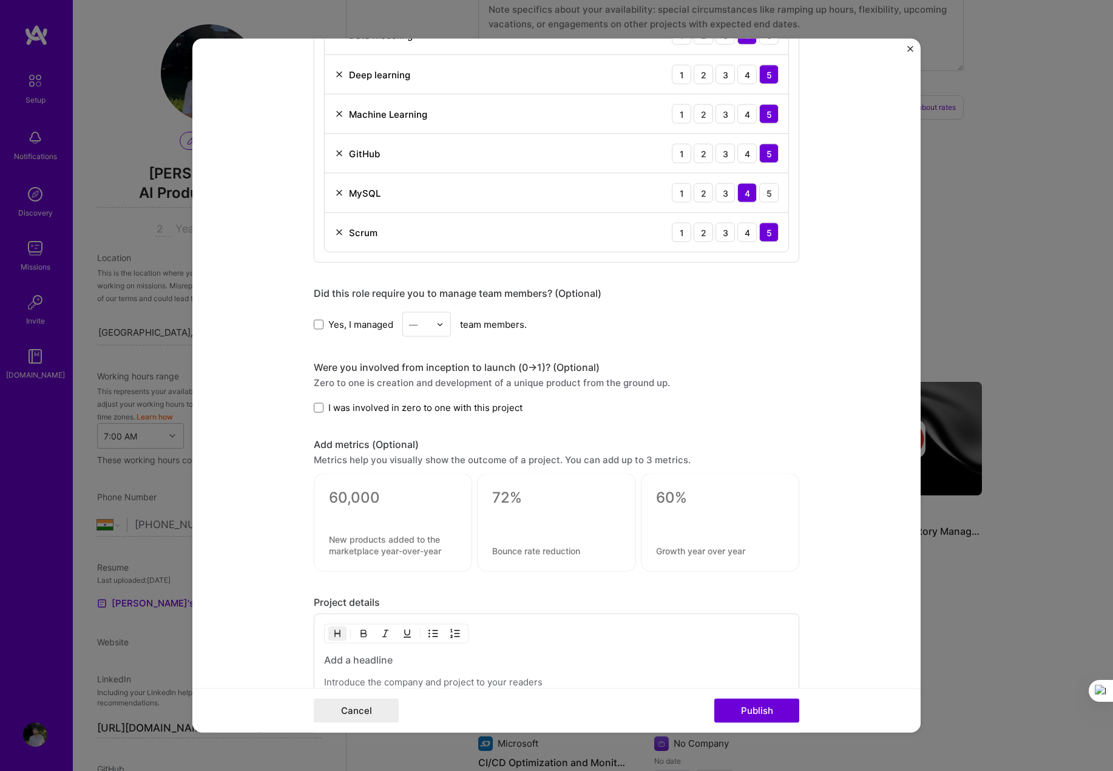
scroll to position [982, 0]
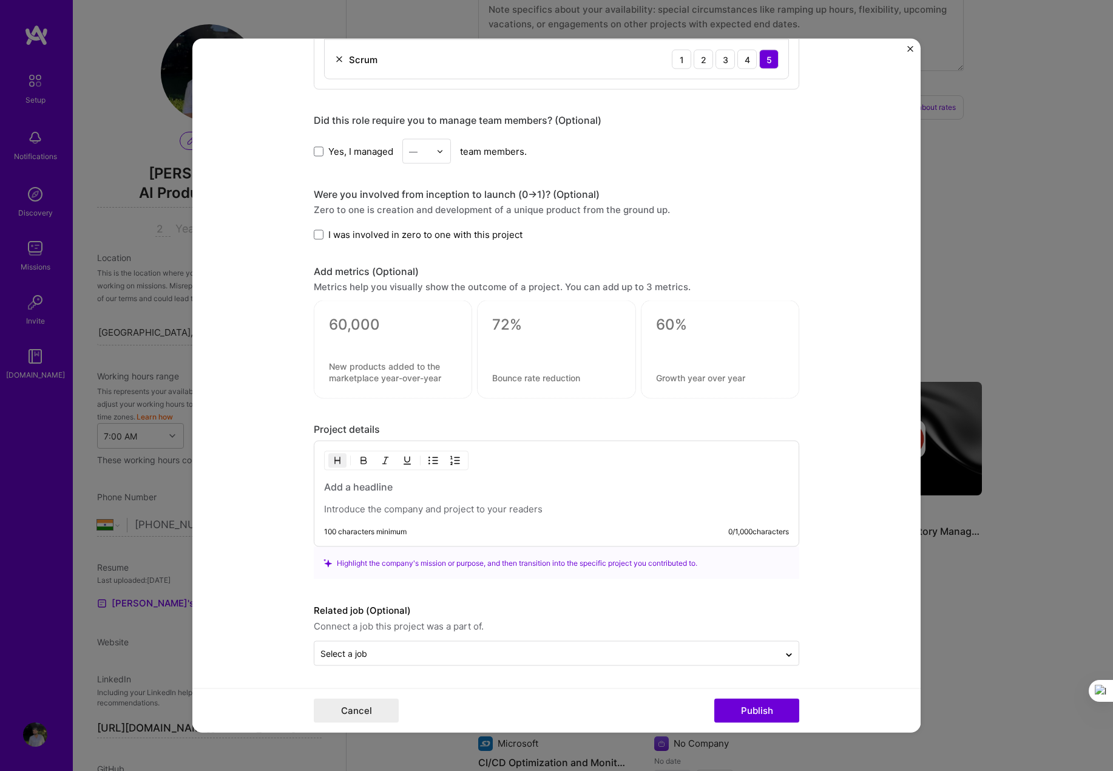
click at [447, 518] on div "100 characters minimum 0 / 1,000 characters" at bounding box center [557, 494] width 486 height 106
click at [435, 508] on p at bounding box center [556, 509] width 465 height 12
click at [352, 486] on h3 at bounding box center [556, 486] width 465 height 13
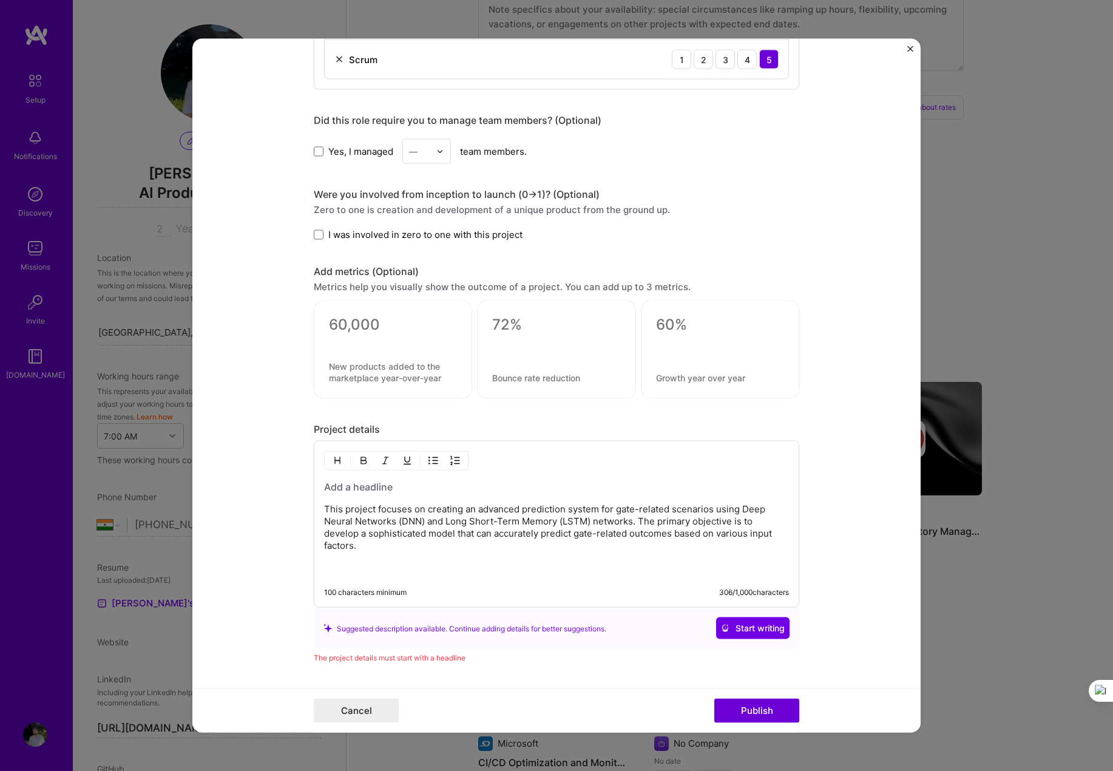
click at [367, 563] on p "This project focuses on creating an advanced prediction system for gate-related…" at bounding box center [556, 539] width 465 height 73
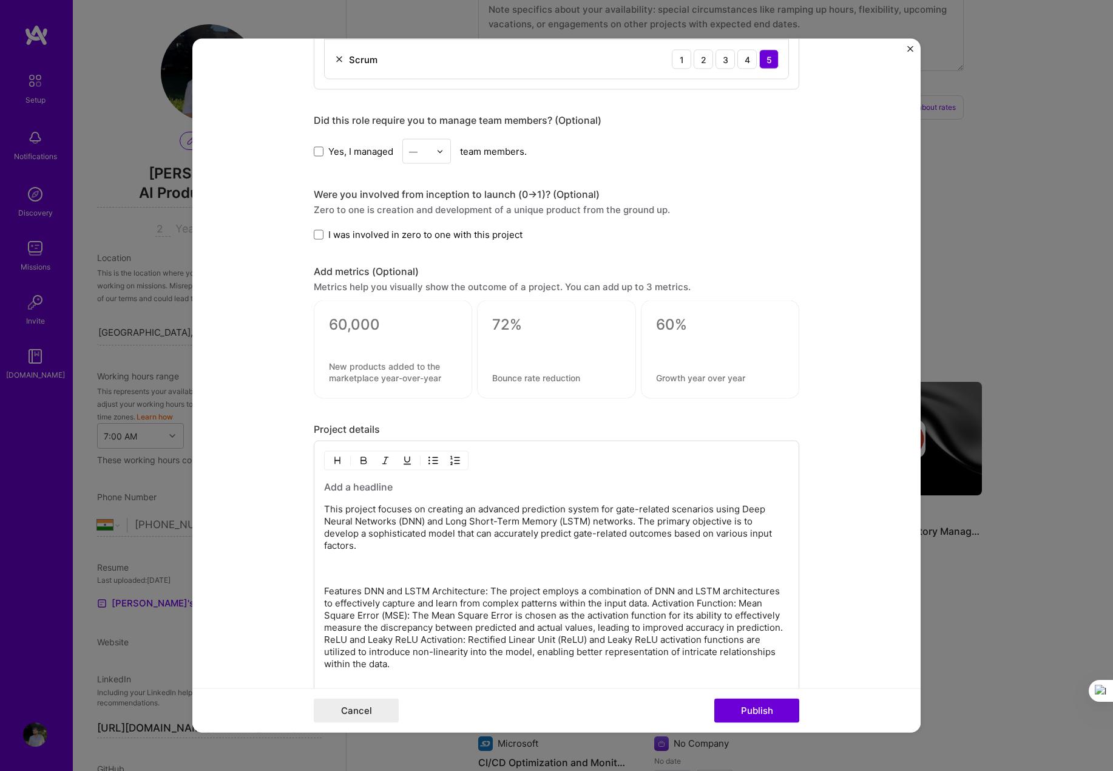
click at [359, 589] on p "Features DNN and LSTM Architecture: The project employs a combination of DNN an…" at bounding box center [556, 627] width 465 height 85
drag, startPoint x: 364, startPoint y: 585, endPoint x: 294, endPoint y: 585, distance: 69.2
click at [294, 585] on form "Project title Gait Trajectory Prediction Company Poornima College Of Engineerin…" at bounding box center [556, 386] width 729 height 694
click at [452, 563] on p "This project focuses on creating an advanced prediction system for gate-related…" at bounding box center [556, 533] width 465 height 61
drag, startPoint x: 443, startPoint y: 590, endPoint x: 293, endPoint y: 590, distance: 149.3
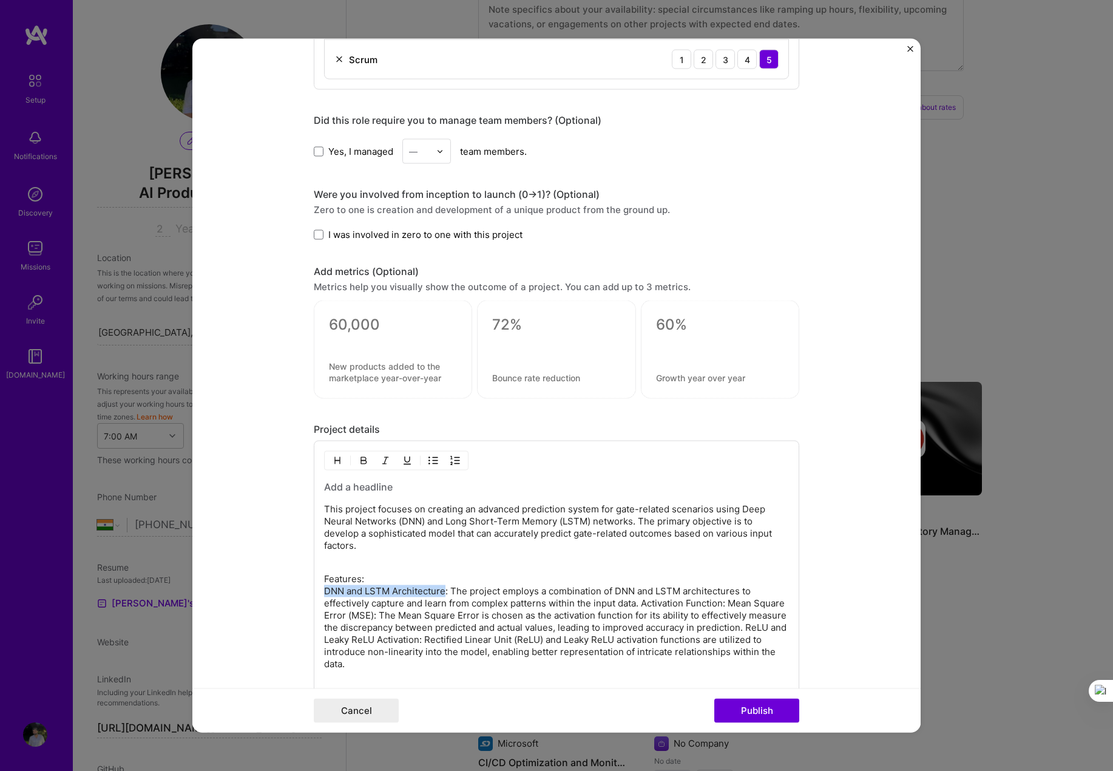
click at [293, 590] on form "Project title Gait Trajectory Prediction Company Poornima College Of Engineerin…" at bounding box center [556, 386] width 729 height 694
click at [362, 464] on img "button" at bounding box center [364, 461] width 10 height 10
click at [562, 557] on p "This project focuses on creating an advanced prediction system for gate-related…" at bounding box center [556, 533] width 465 height 61
click at [640, 602] on p "Features: DNN and LSTM Architecture : The project employs a combination of DNN …" at bounding box center [556, 621] width 465 height 97
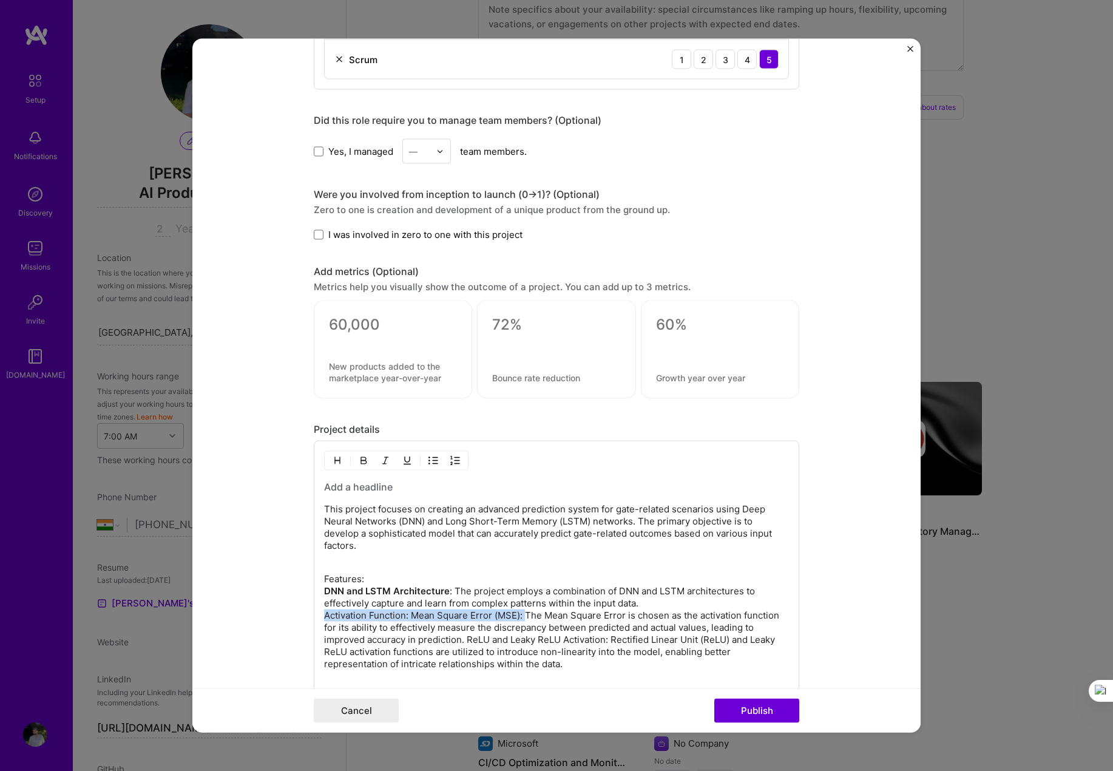
drag, startPoint x: 520, startPoint y: 617, endPoint x: 317, endPoint y: 620, distance: 203.4
click at [317, 620] on div "This project focuses on creating an advanced prediction system for gate-related…" at bounding box center [557, 588] width 486 height 294
click at [693, 605] on p "Features: DNN and LSTM Architecture : The project employs a combination of DNN …" at bounding box center [556, 621] width 465 height 97
click at [464, 637] on p "Features: DNN and LSTM Architecture : The project employs a combination of DNN …" at bounding box center [556, 621] width 465 height 97
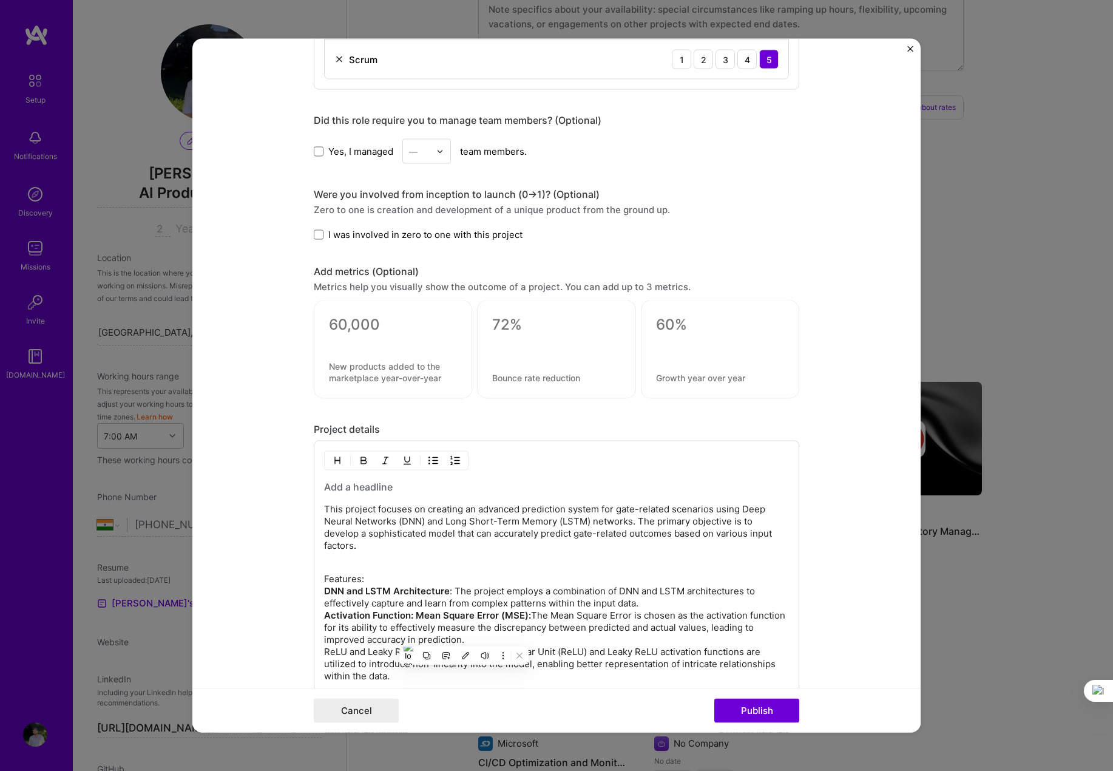
click at [610, 634] on p "Features: DNN and LSTM Architecture : The project employs a combination of DNN …" at bounding box center [556, 627] width 465 height 109
drag, startPoint x: 459, startPoint y: 653, endPoint x: 308, endPoint y: 654, distance: 151.2
click at [308, 654] on form "Project title Gait Trajectory Prediction Company Poornima College Of Engineerin…" at bounding box center [556, 386] width 729 height 694
click at [769, 569] on div "This project focuses on creating an advanced prediction system for gate-related…" at bounding box center [556, 598] width 465 height 236
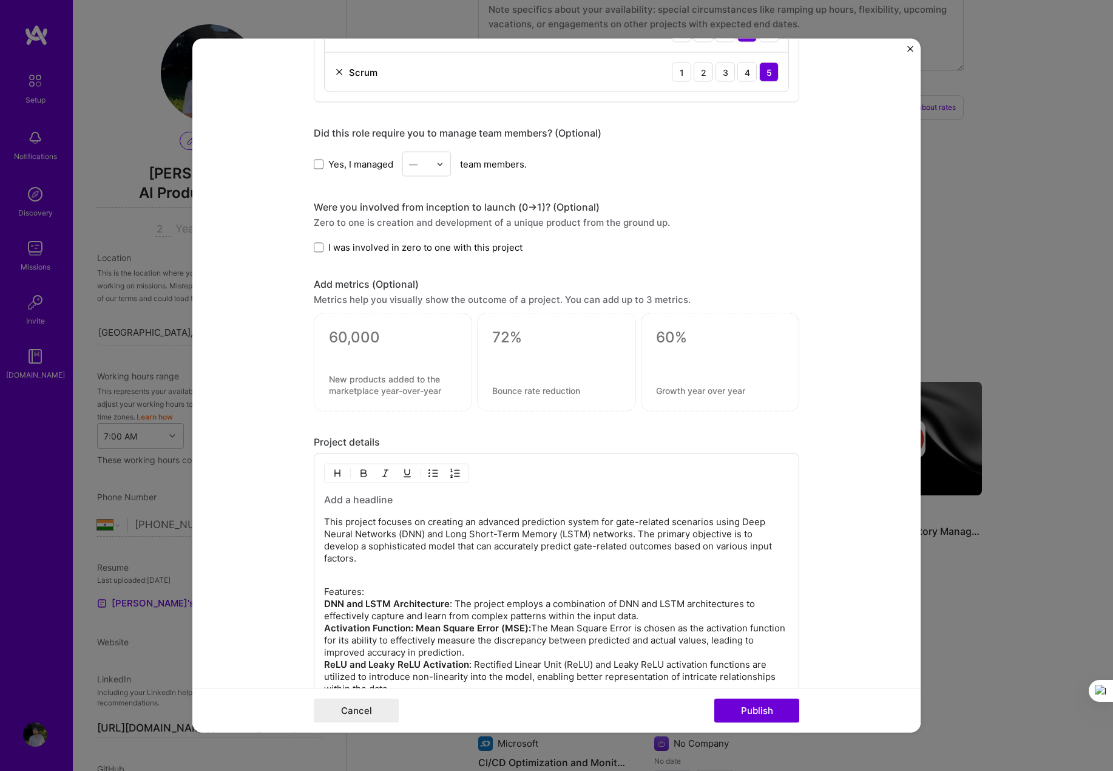
scroll to position [964, 0]
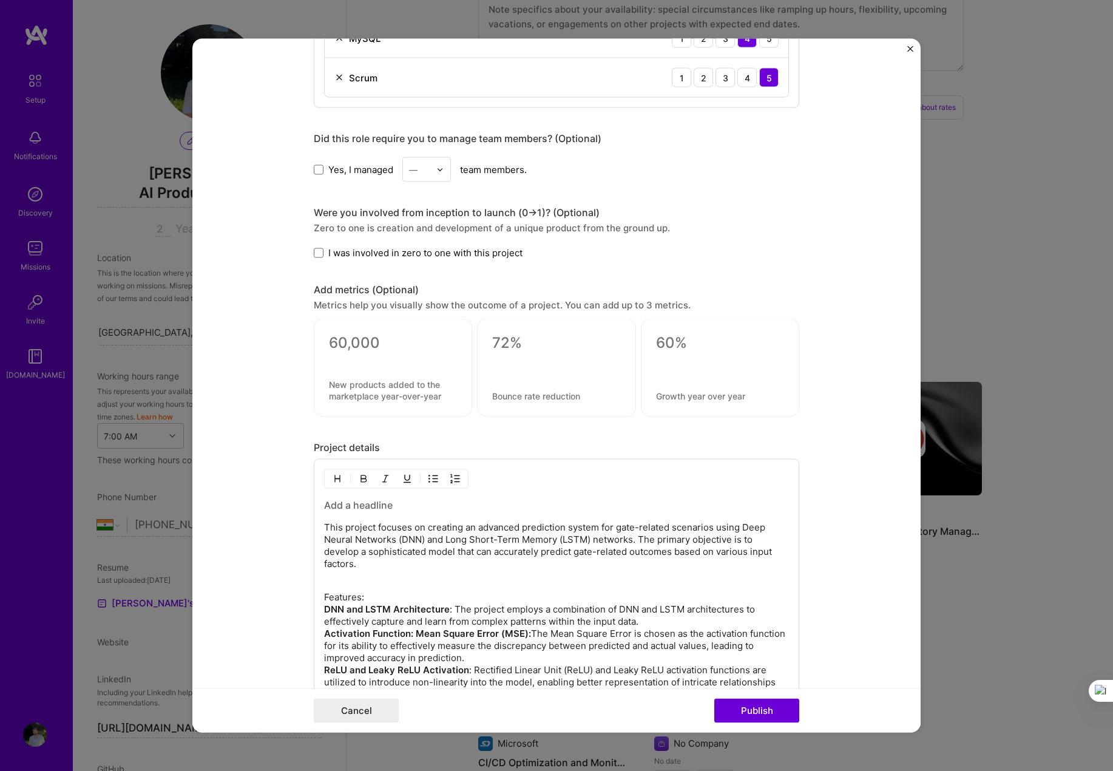
click at [382, 506] on h3 at bounding box center [556, 504] width 465 height 13
click at [376, 507] on h3 at bounding box center [556, 504] width 465 height 13
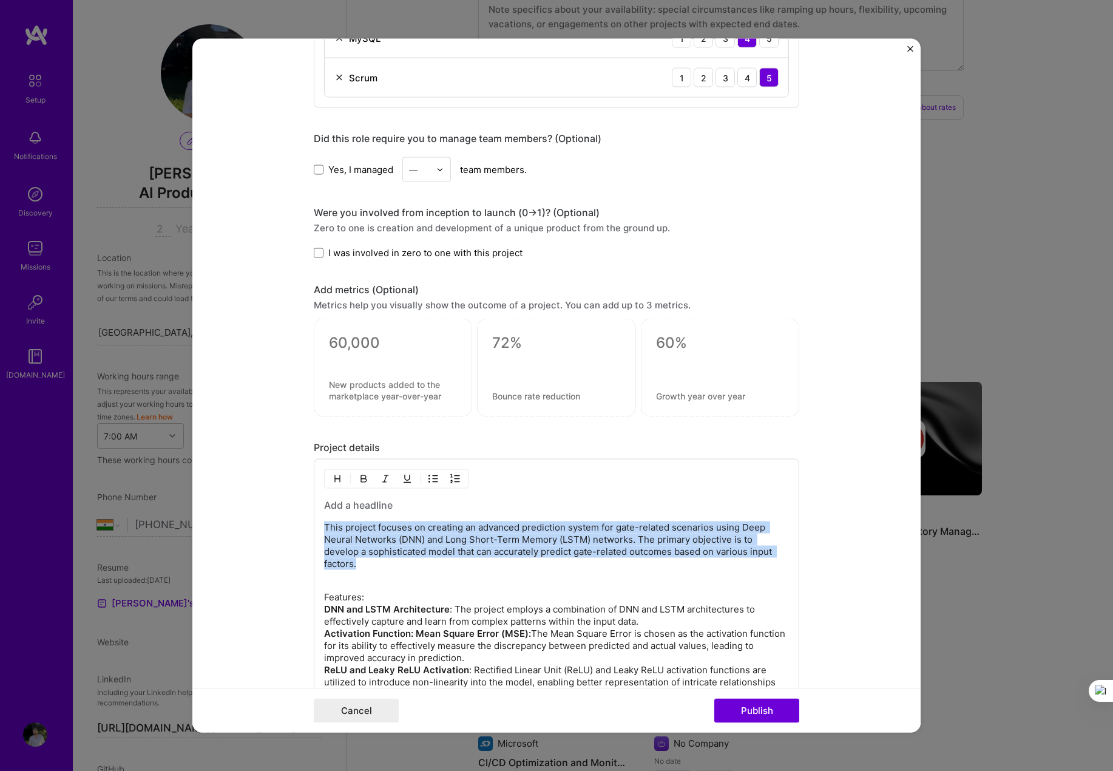
drag, startPoint x: 352, startPoint y: 565, endPoint x: 307, endPoint y: 522, distance: 61.8
click at [307, 522] on form "Project title Gait Trajectory Prediction Company Poornima College Of Engineerin…" at bounding box center [556, 386] width 729 height 694
copy p "This project focuses on creating an advanced prediction system for gate-related…"
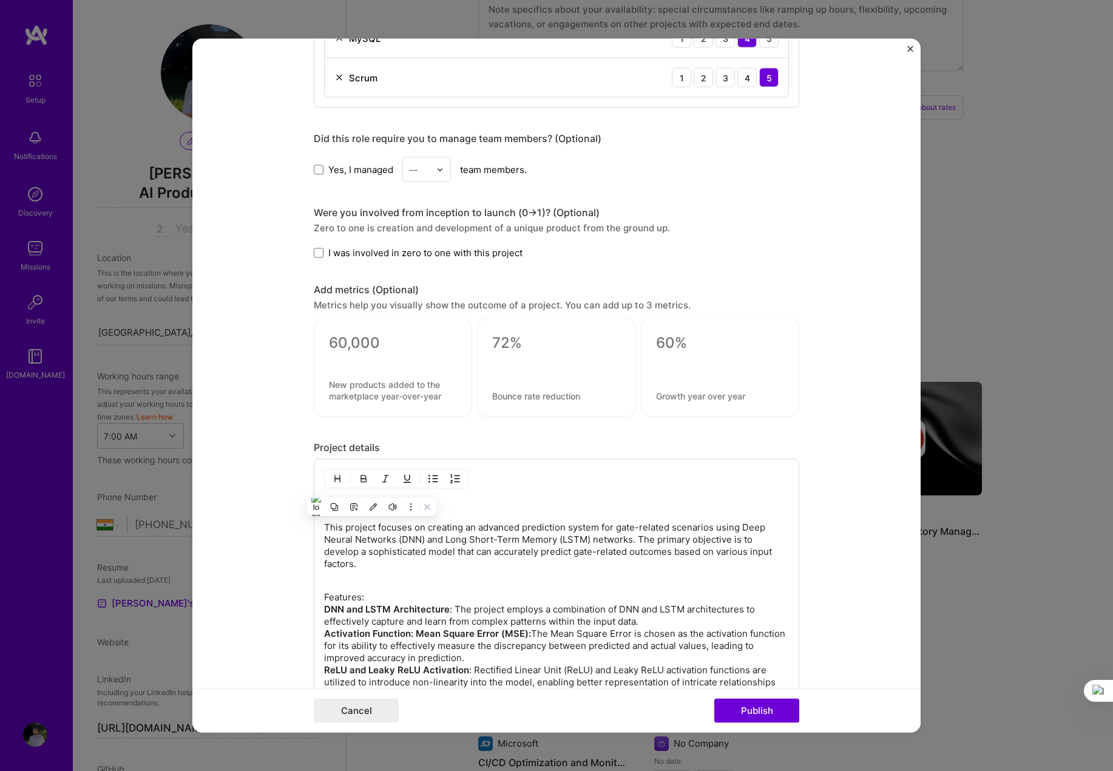
click at [500, 511] on h3 at bounding box center [556, 504] width 465 height 13
click at [471, 506] on h3 at bounding box center [556, 504] width 465 height 13
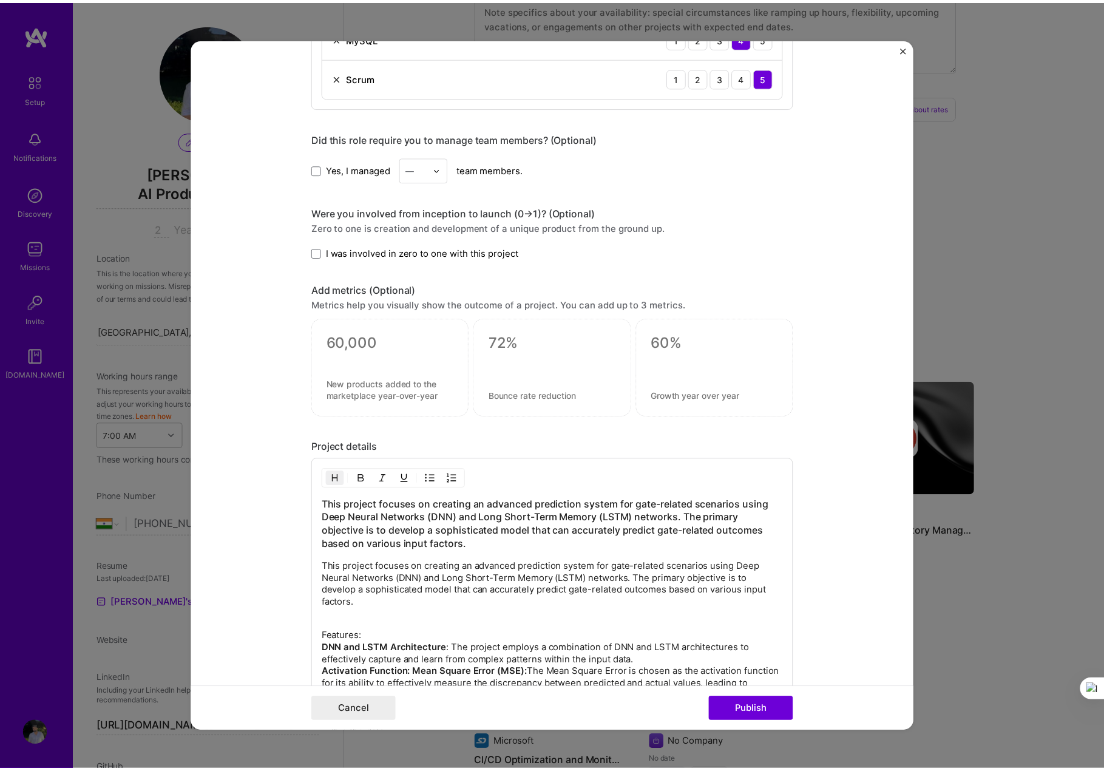
scroll to position [1004, 0]
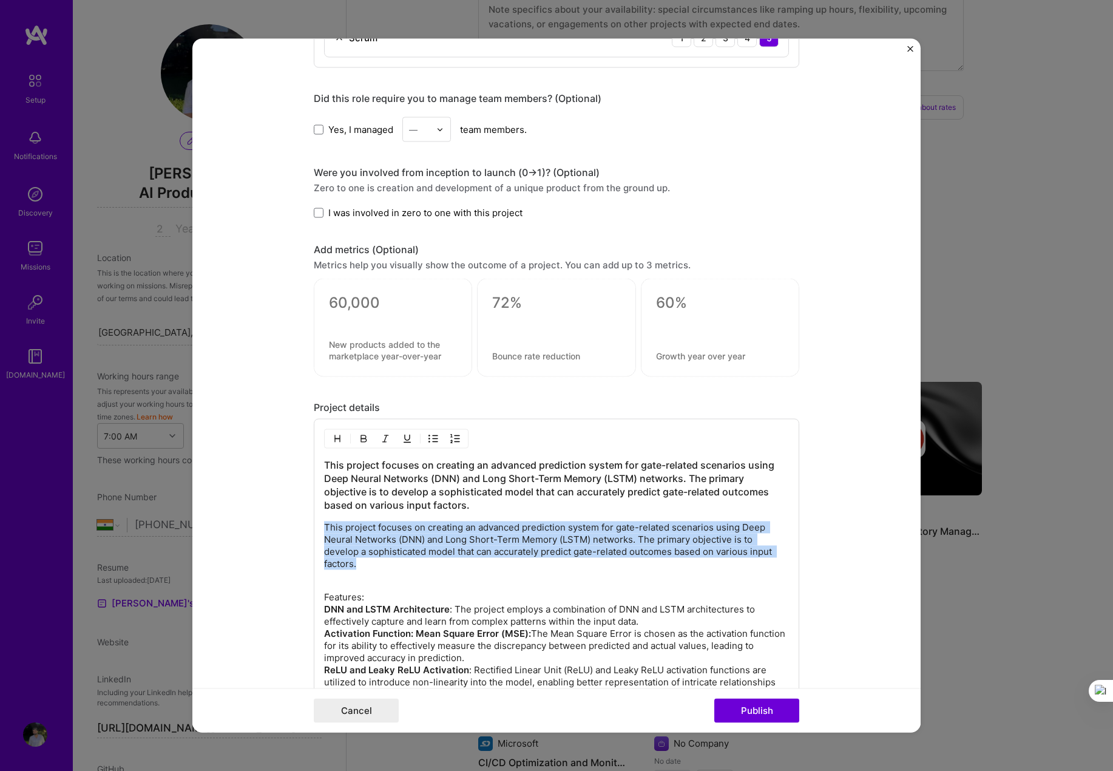
drag, startPoint x: 359, startPoint y: 567, endPoint x: 313, endPoint y: 528, distance: 60.3
click at [314, 528] on div "This project focuses on creating an advanced prediction system for gate-related…" at bounding box center [557, 592] width 486 height 347
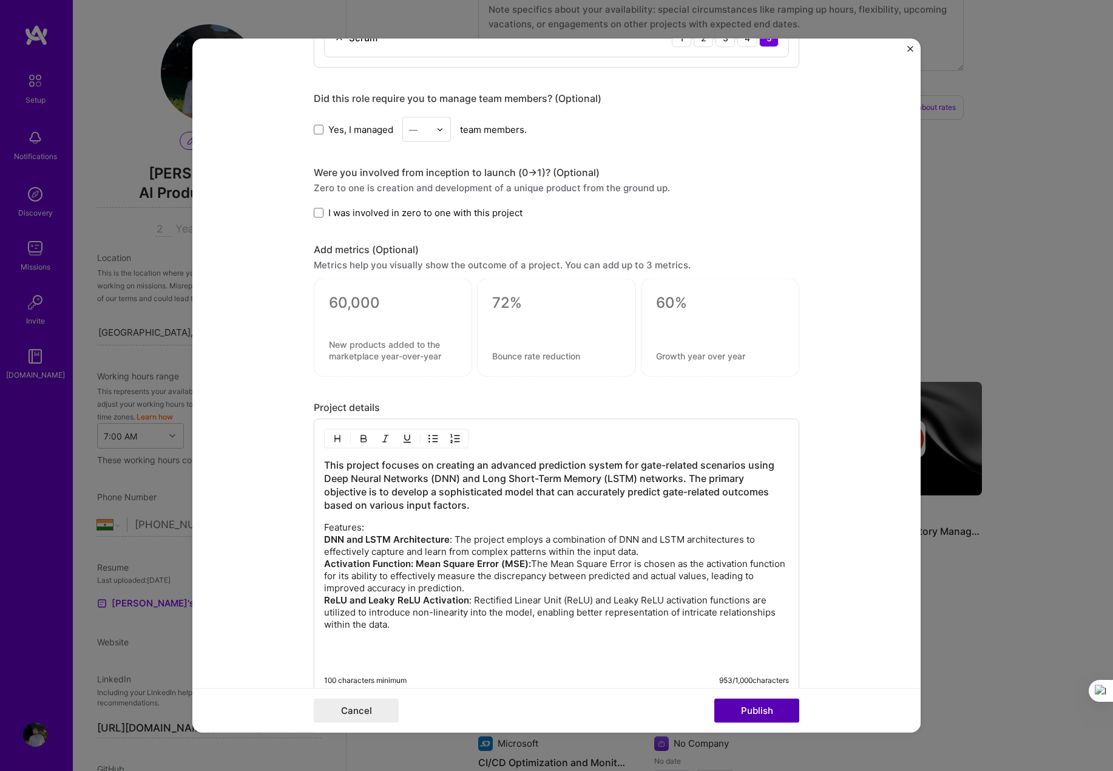
click at [755, 716] on button "Publish" at bounding box center [757, 711] width 85 height 24
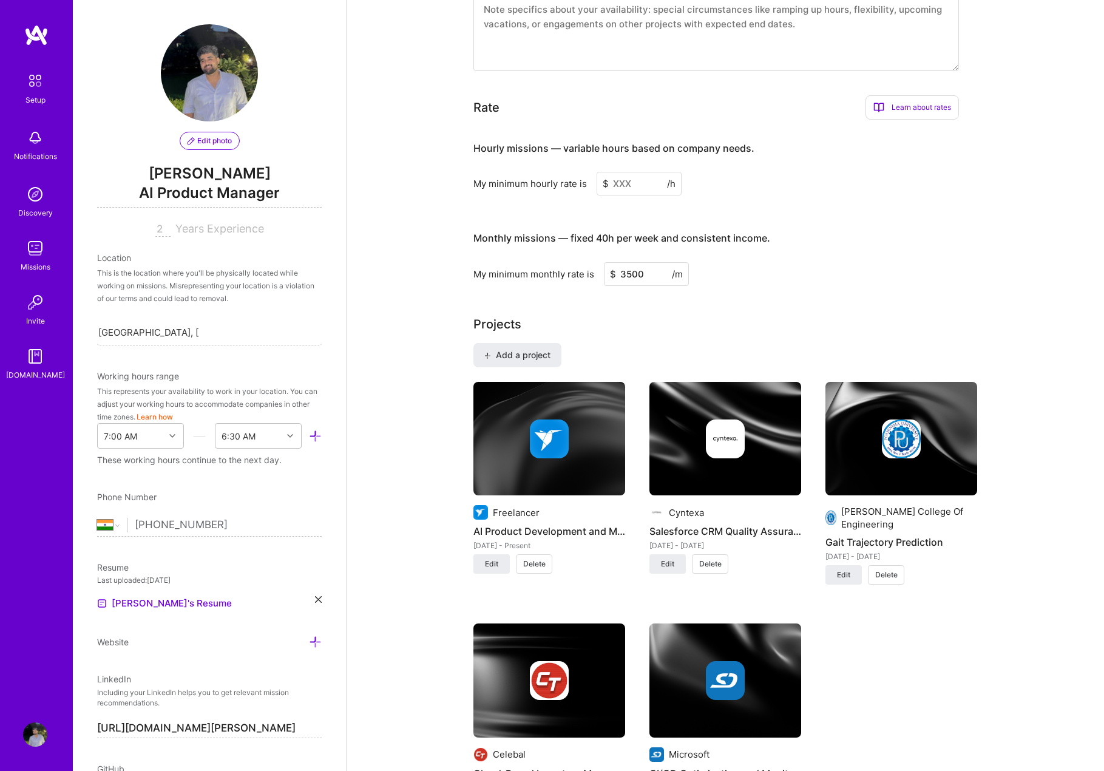
click at [635, 172] on input at bounding box center [639, 184] width 85 height 24
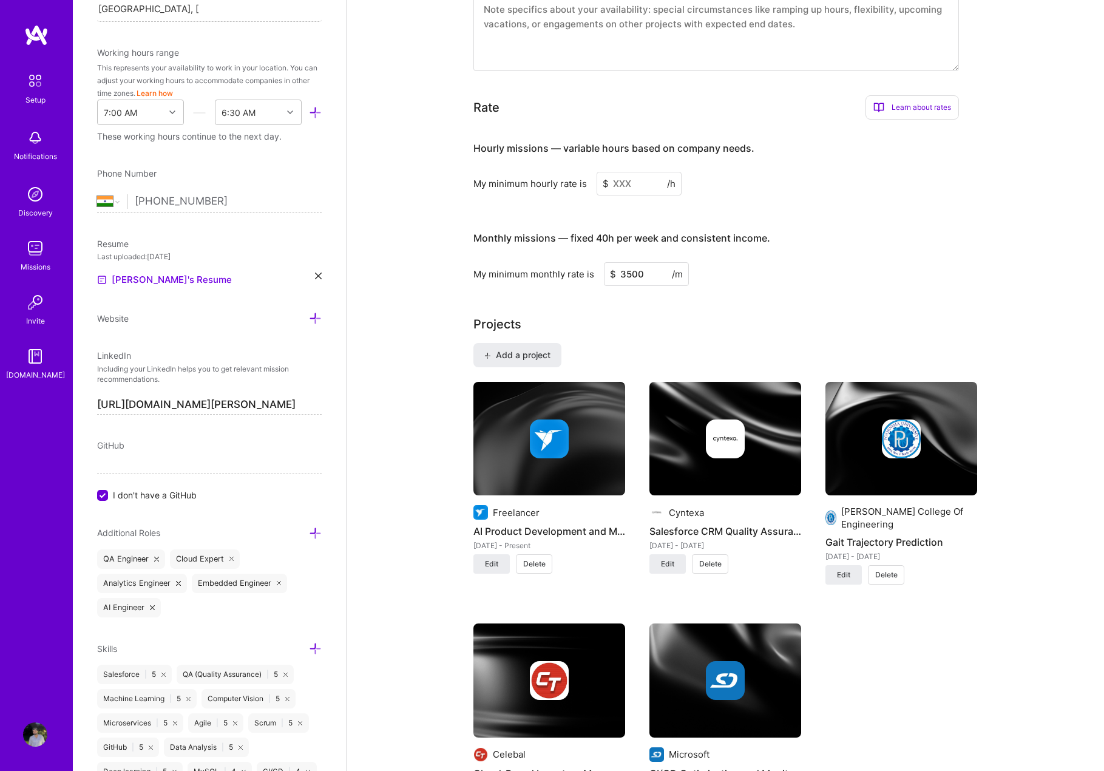
drag, startPoint x: 124, startPoint y: 437, endPoint x: 129, endPoint y: 447, distance: 10.6
click at [124, 437] on div "Edit photo Chaitanya Khurana AI Product Manager 2 Years Experience Location Thi…" at bounding box center [209, 385] width 273 height 771
click at [628, 172] on input at bounding box center [639, 184] width 85 height 24
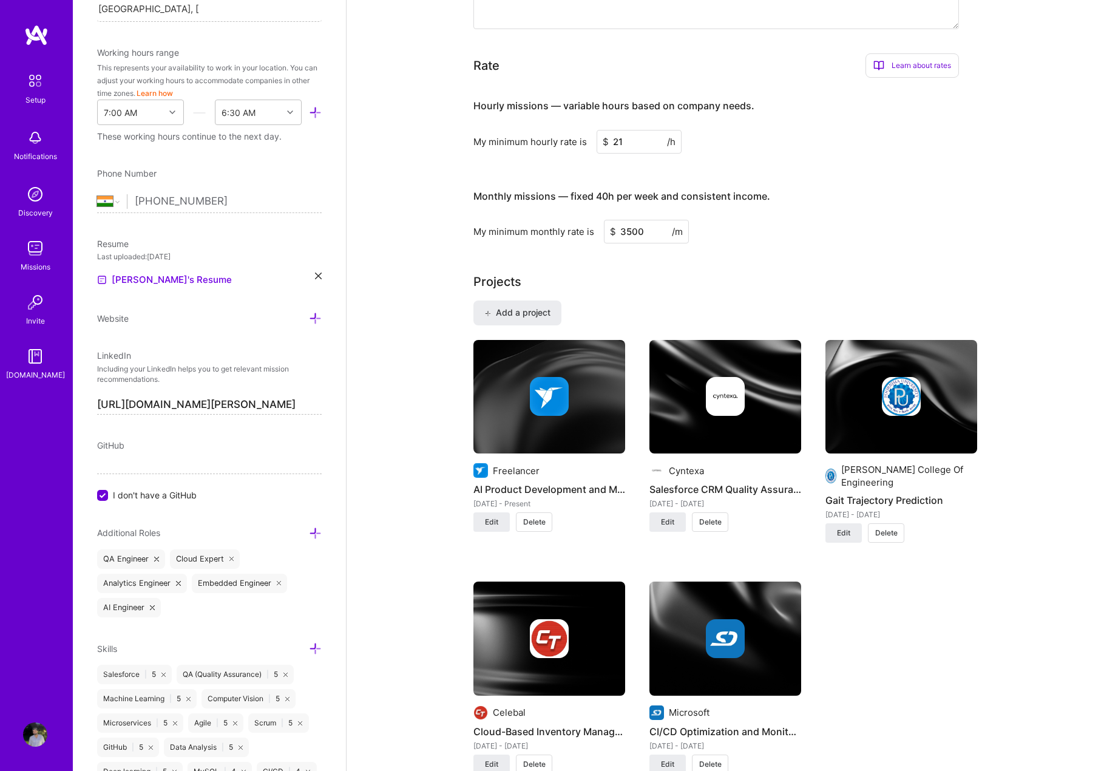
type input "21"
click at [866, 202] on h3 "Monthly missions — fixed 40h per week and consistent income." at bounding box center [717, 197] width 486 height 38
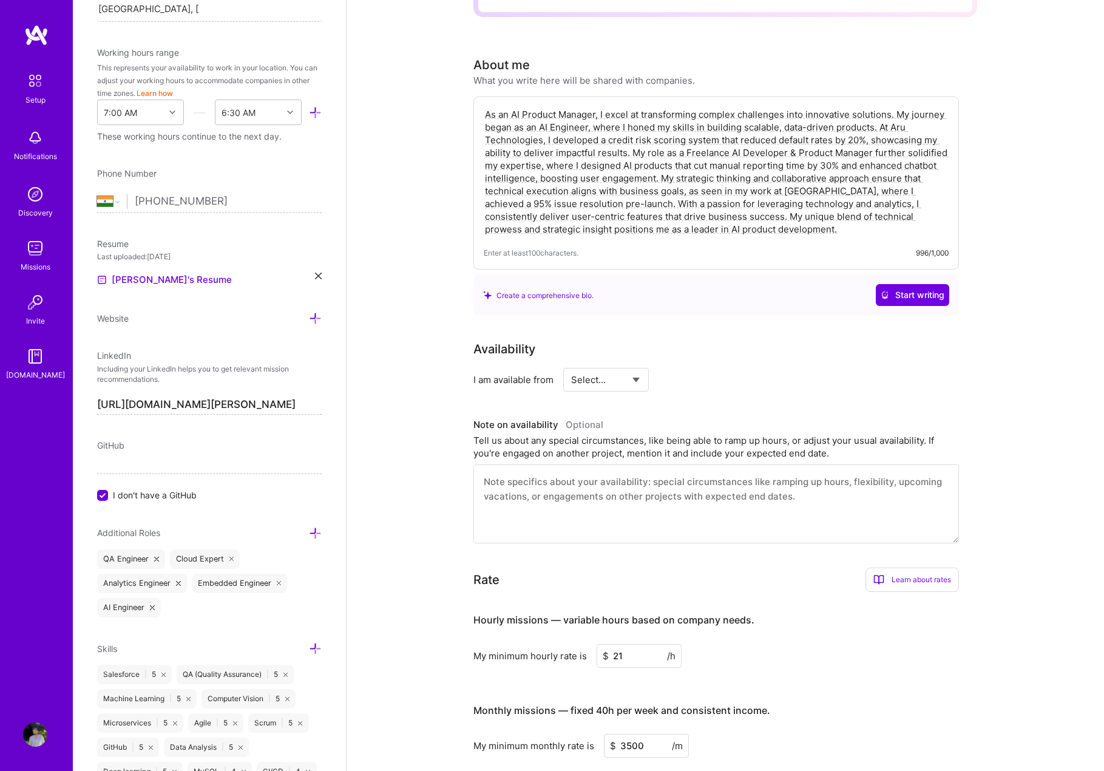
scroll to position [0, 0]
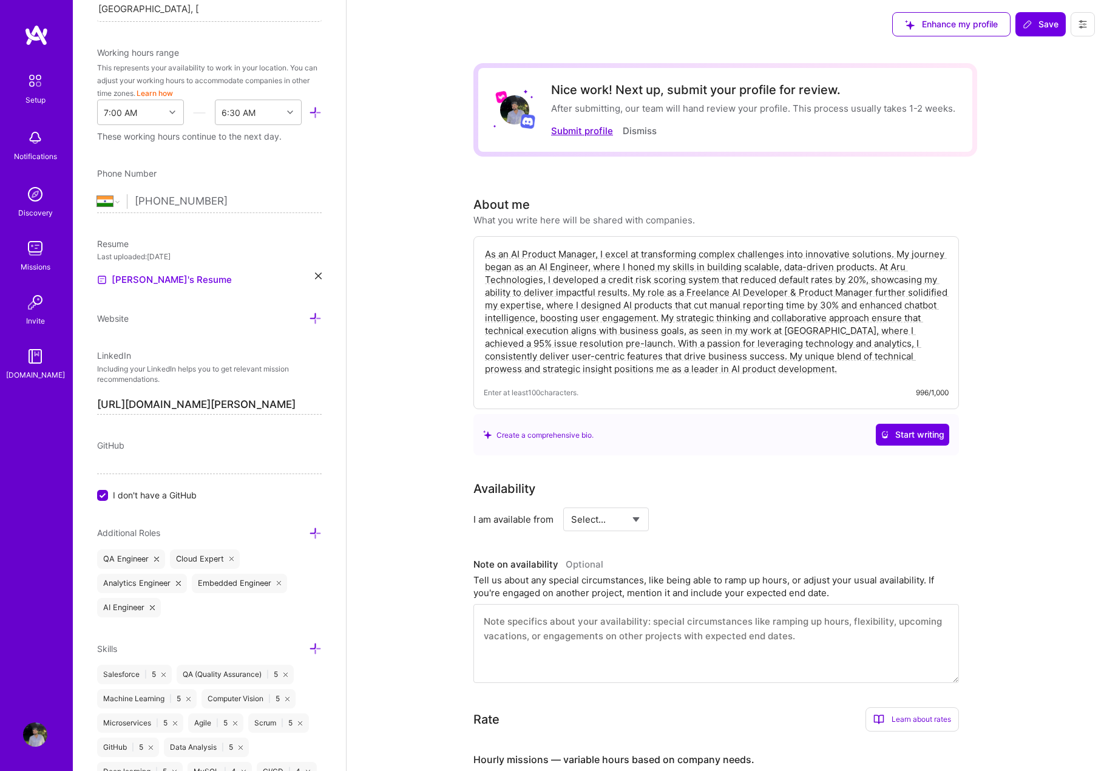
click at [583, 131] on button "Submit profile" at bounding box center [582, 130] width 62 height 13
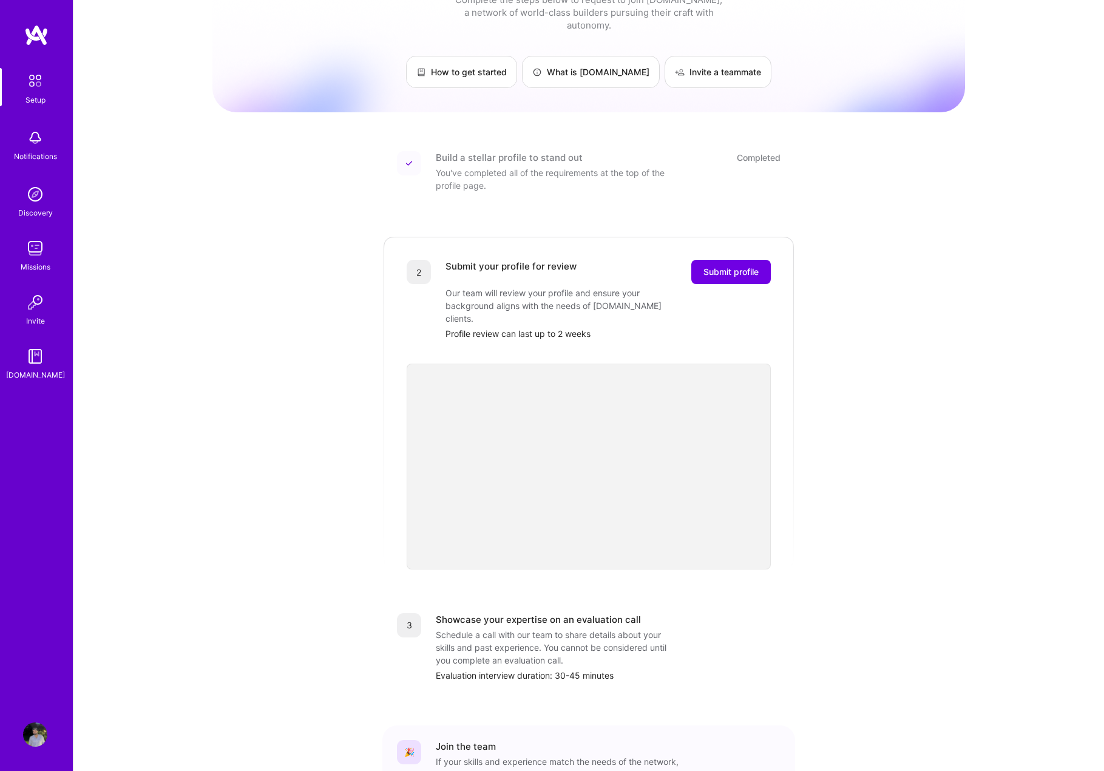
scroll to position [81, 0]
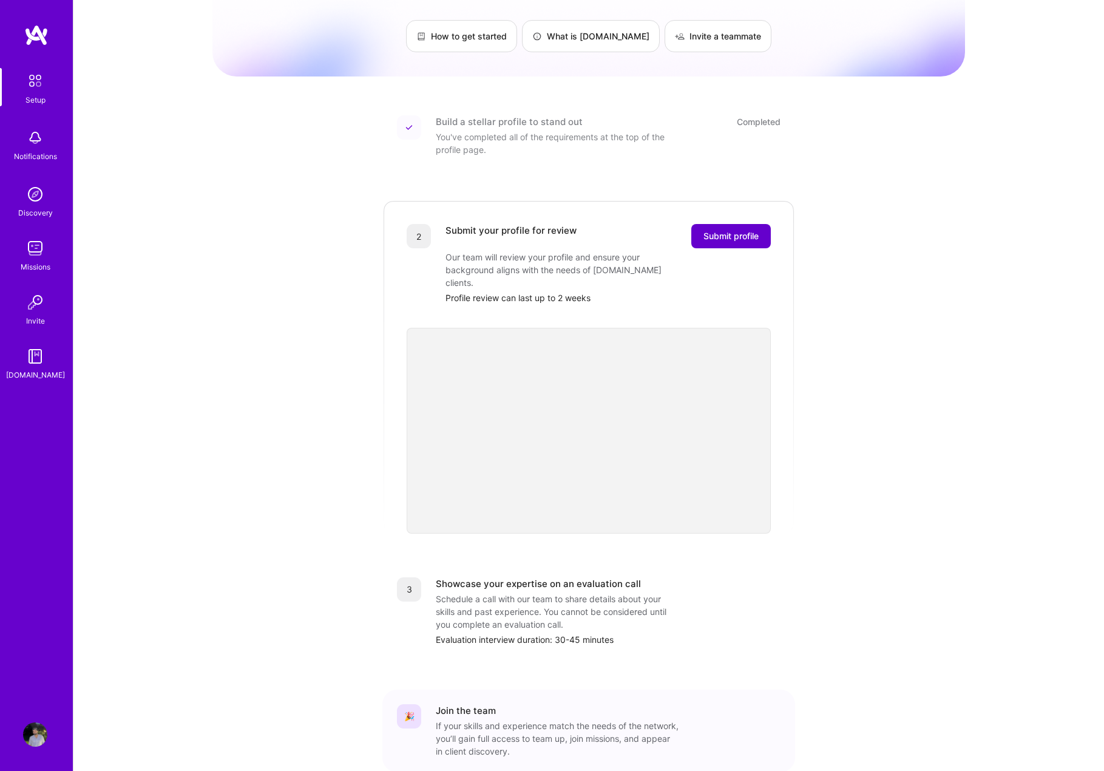
click at [734, 230] on span "Submit profile" at bounding box center [731, 236] width 55 height 12
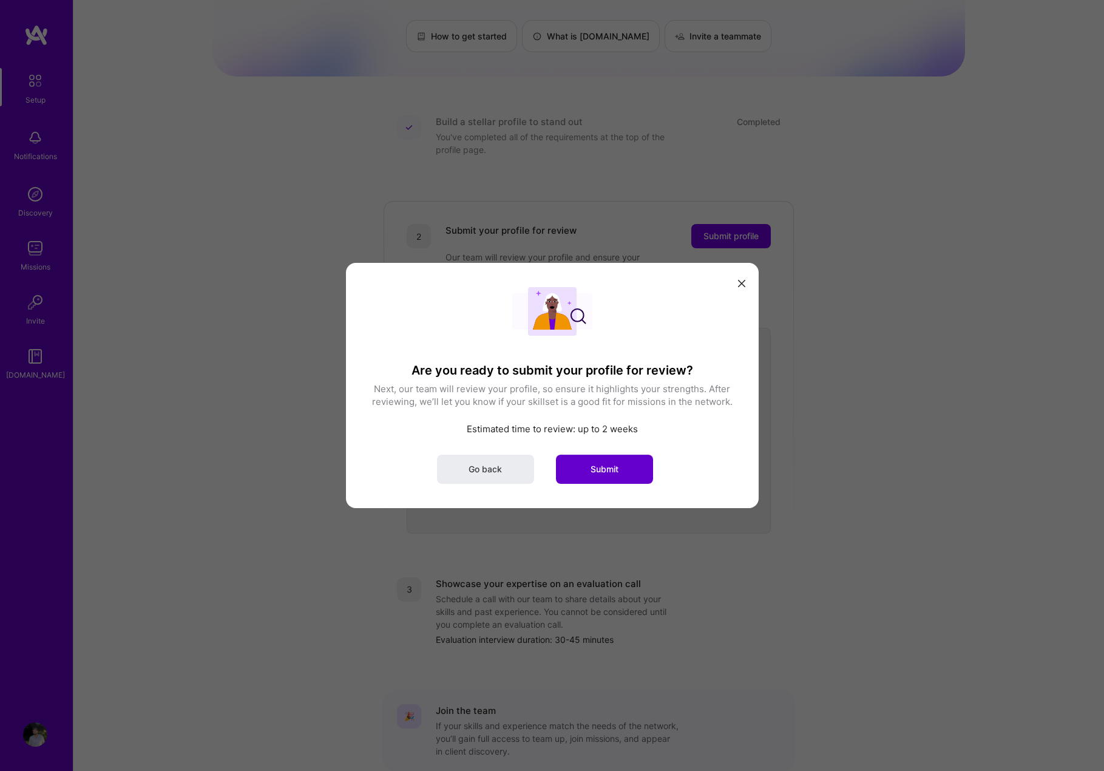
click at [610, 466] on span "Submit" at bounding box center [605, 469] width 28 height 12
